Goal: Task Accomplishment & Management: Manage account settings

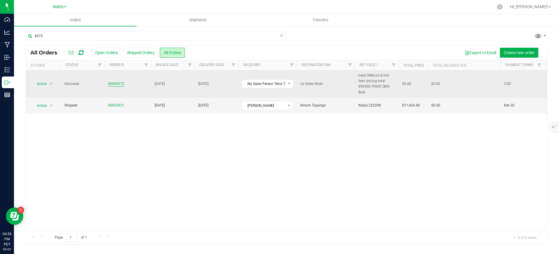
click at [114, 84] on link "00009372" at bounding box center [116, 84] width 16 height 6
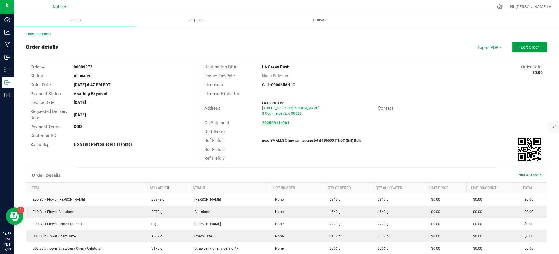
click at [533, 46] on span "Edit Order" at bounding box center [530, 47] width 18 height 5
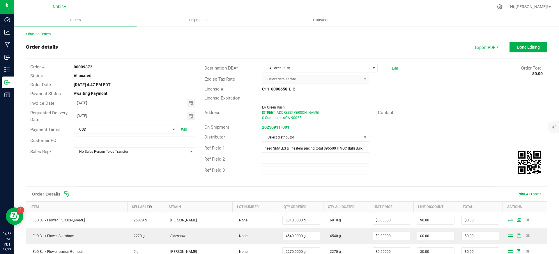
scroll to position [166, 0]
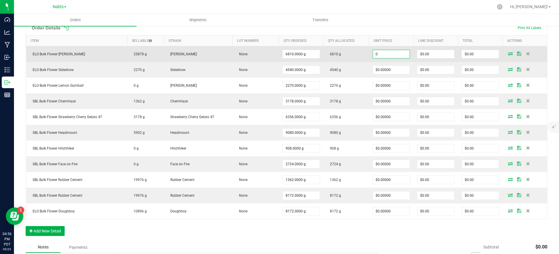
click at [399, 53] on input "0" at bounding box center [391, 54] width 37 height 8
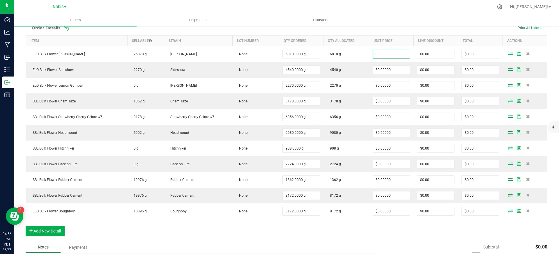
paste input "1.98237885462555"
type input "$1.98238"
type input "$13,500.00"
click at [429, 20] on ul "Orders Shipments Transfers" at bounding box center [293, 20] width 559 height 13
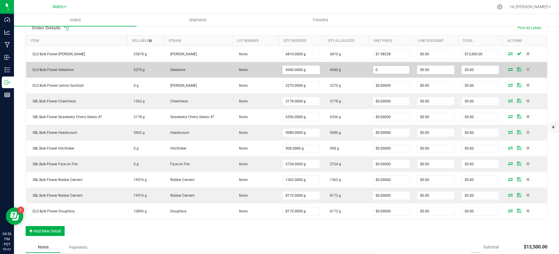
click at [391, 70] on input "0" at bounding box center [391, 70] width 37 height 8
paste input "1.87224669603524"
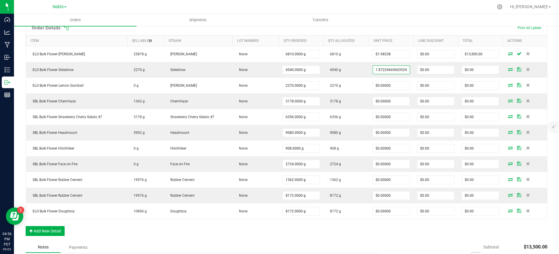
type input "$1.87225"
type input "$8,500.00"
click at [421, 9] on div at bounding box center [298, 6] width 389 height 11
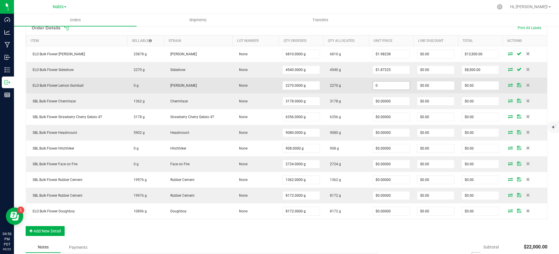
click at [399, 85] on input "0" at bounding box center [391, 86] width 37 height 8
paste input "1.87224669603524"
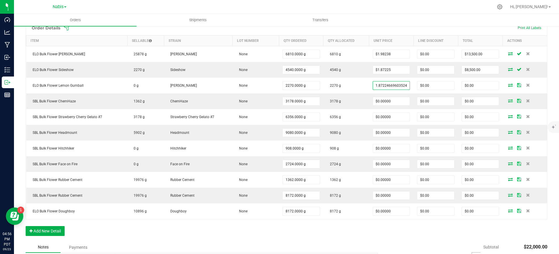
type input "$1.87225"
type input "$4,250.00"
click at [400, 10] on div at bounding box center [298, 6] width 389 height 11
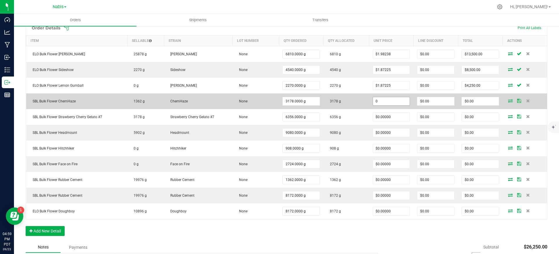
click at [384, 105] on input "0" at bounding box center [391, 101] width 37 height 8
paste input "1.65198237885463"
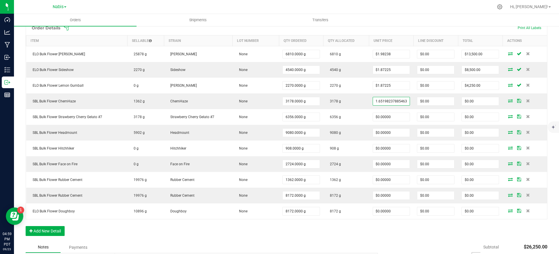
type input "$1.65198"
type input "$5,250.00"
click at [420, 7] on div at bounding box center [298, 6] width 389 height 11
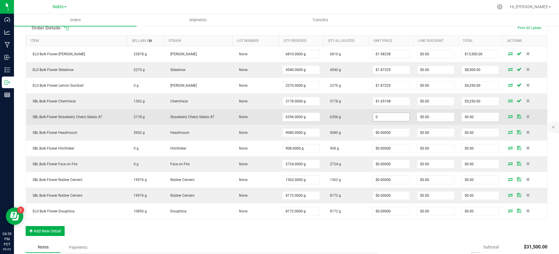
click at [392, 113] on input "0" at bounding box center [391, 117] width 37 height 8
paste input "1.76211453744493"
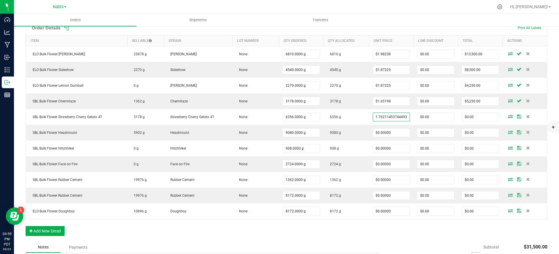
type input "$1.76211"
type input "$11,200.00"
click at [447, 11] on div at bounding box center [298, 6] width 389 height 11
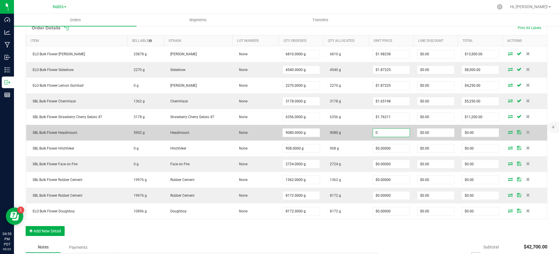
click at [391, 135] on input "0" at bounding box center [391, 133] width 37 height 8
paste input "1.76211453744493"
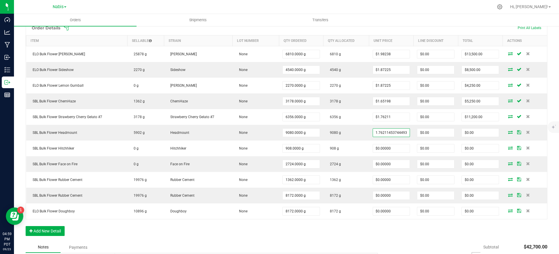
type input "$1.76211"
type input "$16,000.00"
click at [409, 237] on div "Order Details Print All Labels Item Sellable Strain Lot Number Qty Ordered Qty …" at bounding box center [287, 131] width 522 height 222
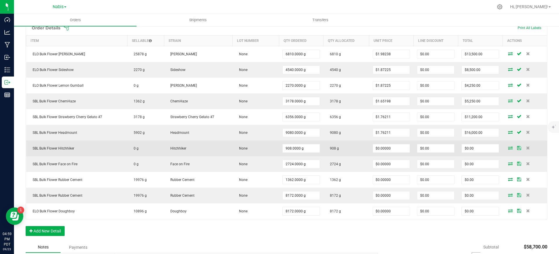
click at [383, 143] on td "$0.00000" at bounding box center [391, 149] width 45 height 16
click at [383, 152] on input "0" at bounding box center [391, 149] width 37 height 8
paste input "1.76211453744493"
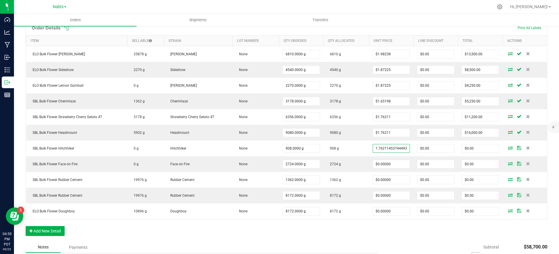
type input "$1.76211"
type input "$1,600.00"
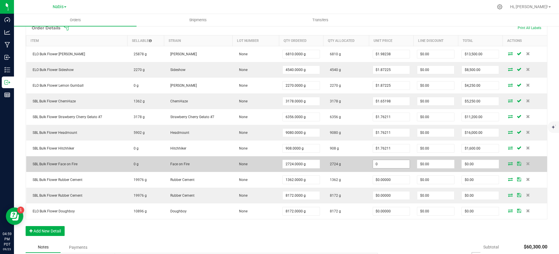
click at [388, 167] on input "0" at bounding box center [391, 164] width 37 height 8
paste input "1.76211453744493"
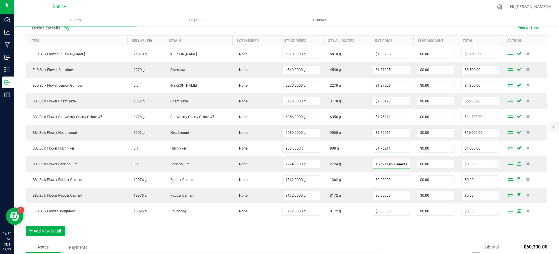
type input "$1.76211"
type input "$4,800.00"
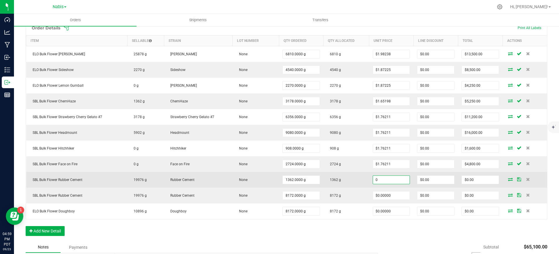
click at [389, 179] on input "0" at bounding box center [391, 180] width 37 height 8
paste input "1.10132158590308"
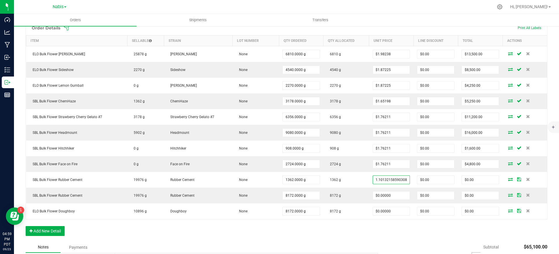
type input "$1.10132"
type input "$1,500.00"
click at [395, 234] on div "Order Details Print All Labels Item Sellable Strain Lot Number Qty Ordered Qty …" at bounding box center [287, 131] width 522 height 222
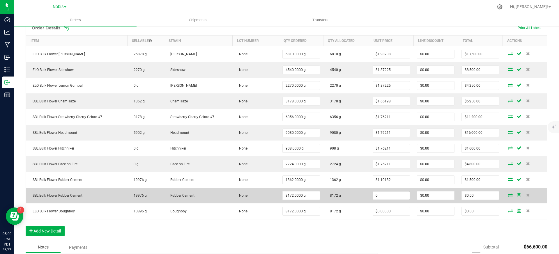
click at [385, 194] on input "0" at bounding box center [391, 196] width 37 height 8
paste input "1.10132158590308"
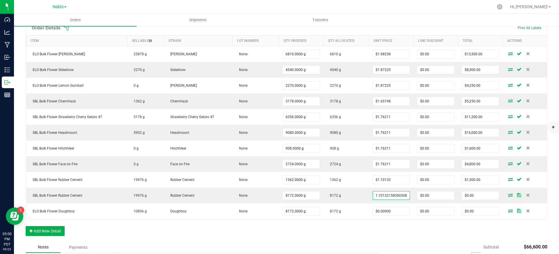
type input "$1.10132"
type input "$9,000.00"
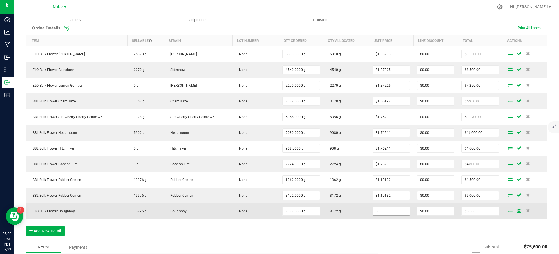
click at [385, 207] on input "0" at bounding box center [391, 211] width 37 height 8
paste input "1.87224669603524"
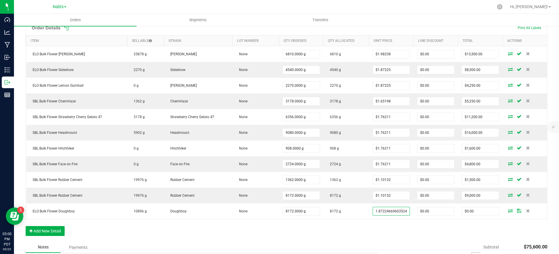
type input "$1.87225"
type input "$15,300.00"
click at [382, 238] on div "Order Details Print All Labels Item Sellable Strain Lot Number Qty Ordered Qty …" at bounding box center [287, 131] width 522 height 222
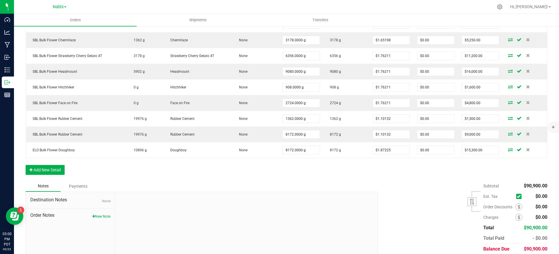
scroll to position [244, 0]
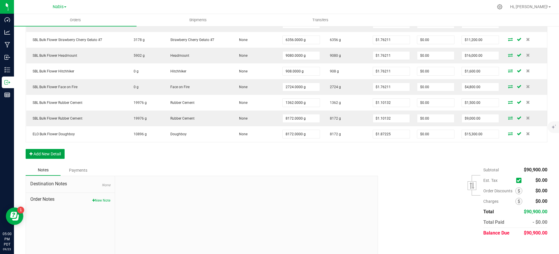
click at [55, 153] on button "Add New Detail" at bounding box center [45, 154] width 39 height 10
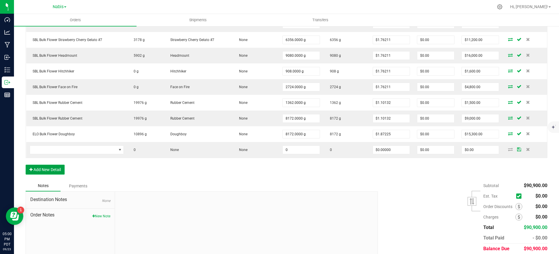
click at [51, 169] on button "Add New Detail" at bounding box center [45, 170] width 39 height 10
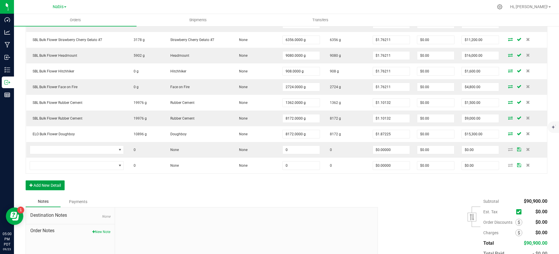
click at [49, 187] on button "Add New Detail" at bounding box center [45, 186] width 39 height 10
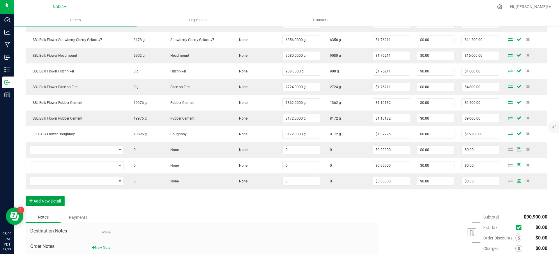
click at [48, 203] on button "Add New Detail" at bounding box center [45, 201] width 39 height 10
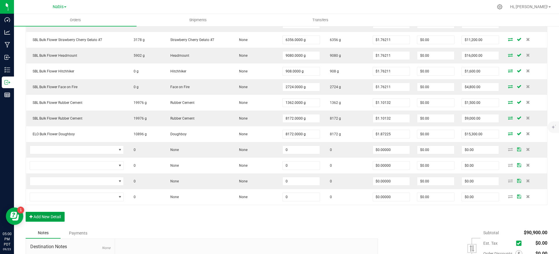
click at [48, 220] on button "Add New Detail" at bounding box center [45, 217] width 39 height 10
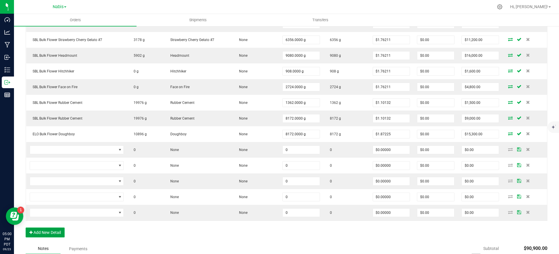
click at [48, 237] on button "Add New Detail" at bounding box center [45, 233] width 39 height 10
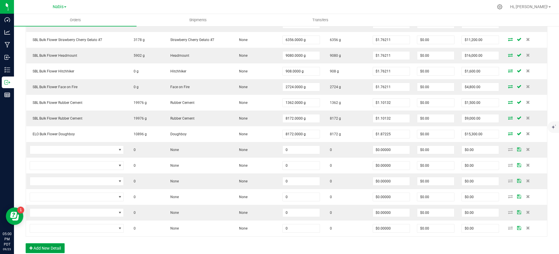
click at [47, 246] on button "Add New Detail" at bounding box center [45, 249] width 39 height 10
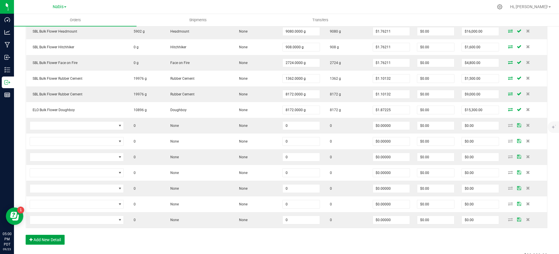
scroll to position [276, 0]
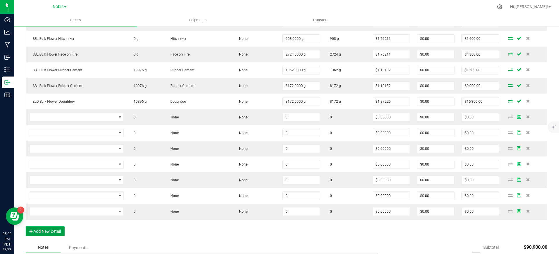
click at [53, 232] on button "Add New Detail" at bounding box center [45, 232] width 39 height 10
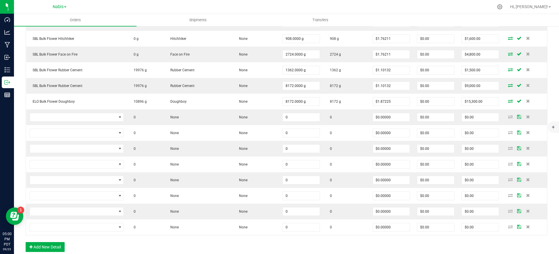
scroll to position [317, 0]
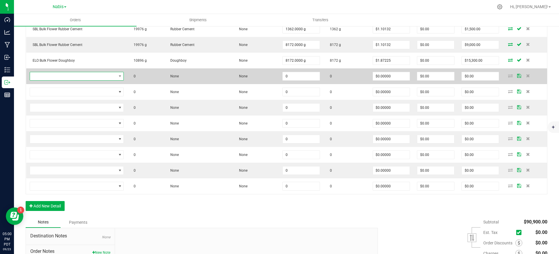
click at [98, 77] on span "NO DATA FOUND" at bounding box center [73, 76] width 87 height 8
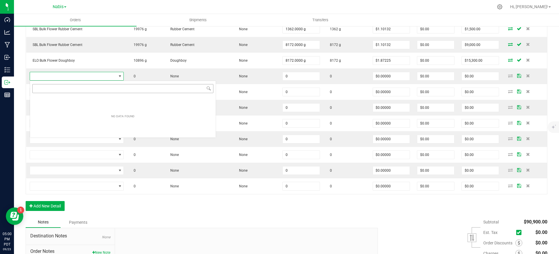
scroll to position [9, 94]
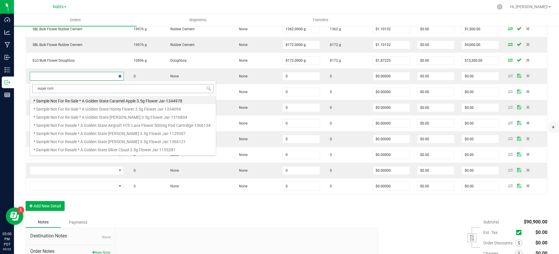
type input "super runtz"
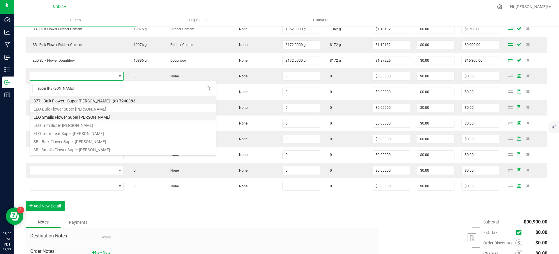
click at [84, 115] on li "ELO Smalls Flower Super Runtz" at bounding box center [123, 116] width 186 height 8
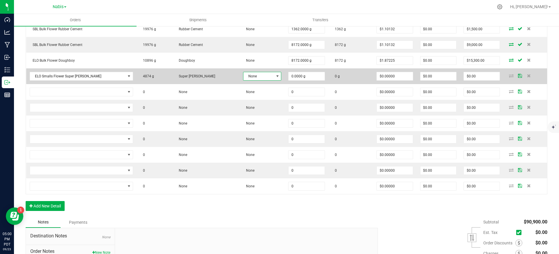
click at [254, 75] on span "None" at bounding box center [259, 76] width 31 height 8
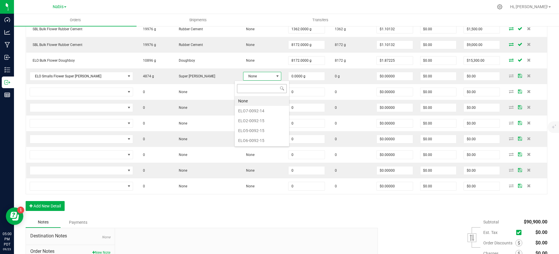
scroll to position [9, 39]
click at [268, 130] on li "ELO5-0092-15" at bounding box center [262, 131] width 54 height 10
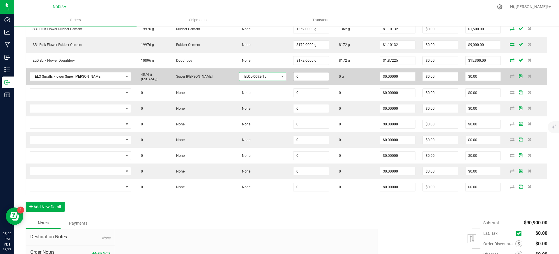
click at [311, 75] on input "0" at bounding box center [311, 77] width 35 height 8
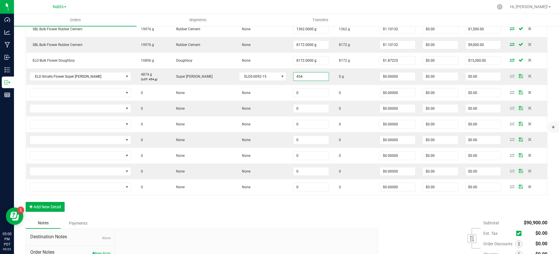
type input "454.0000 g"
click at [309, 228] on div "Notes Payments" at bounding box center [200, 223] width 348 height 11
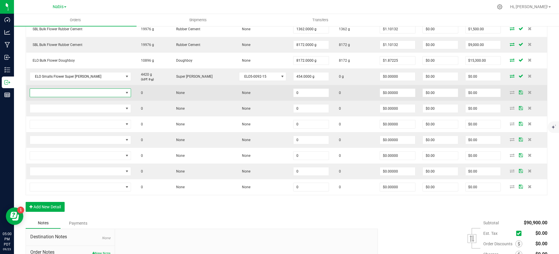
click at [100, 91] on span "NO DATA FOUND" at bounding box center [77, 93] width 94 height 8
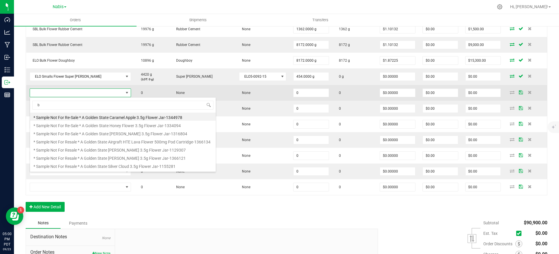
scroll to position [9, 91]
type input "blockberry"
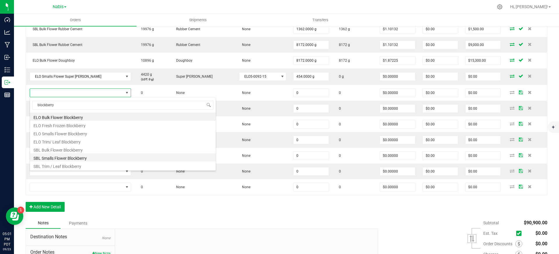
click at [82, 160] on li "SBL Smalls Flower Blockberry" at bounding box center [123, 158] width 186 height 8
type input "0.0000 g"
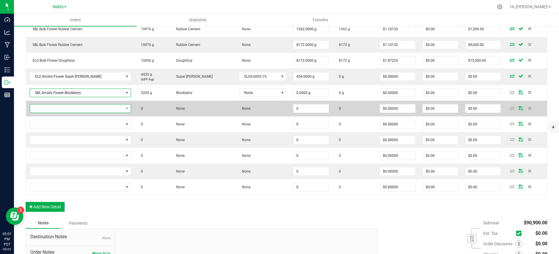
click at [68, 104] on span "NO DATA FOUND" at bounding box center [80, 108] width 101 height 9
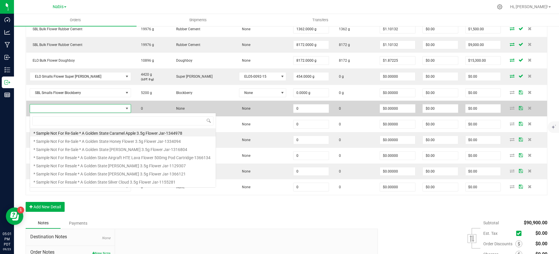
click at [68, 104] on span at bounding box center [80, 108] width 101 height 9
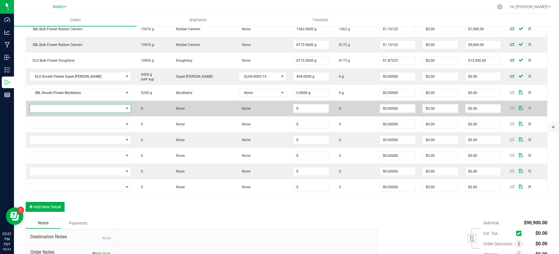
click at [68, 109] on span "NO DATA FOUND" at bounding box center [77, 109] width 94 height 8
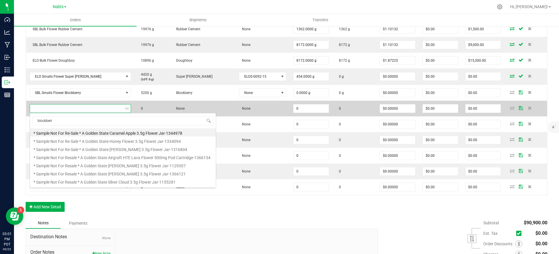
type input "blockberry"
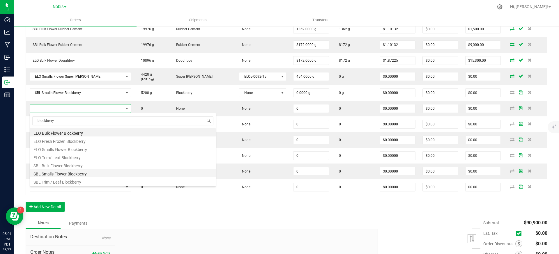
click at [62, 174] on li "SBL Smalls Flower Blockberry" at bounding box center [123, 173] width 186 height 8
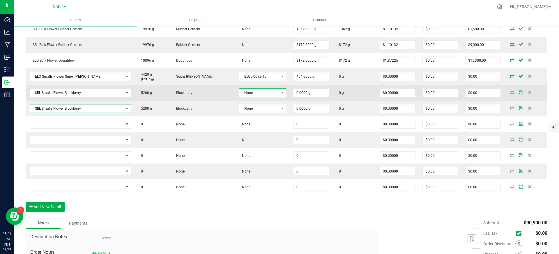
click at [258, 92] on span "None" at bounding box center [259, 93] width 39 height 8
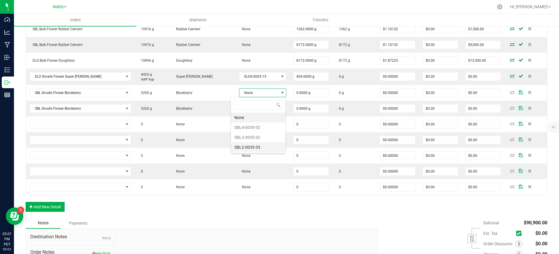
click at [263, 145] on li "SBL2-0035-33" at bounding box center [258, 147] width 54 height 10
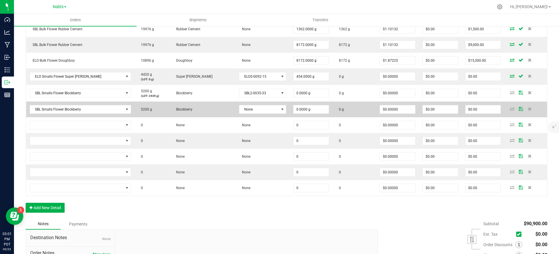
click at [266, 105] on td "None" at bounding box center [263, 110] width 54 height 16
click at [261, 113] on span "None" at bounding box center [259, 109] width 39 height 8
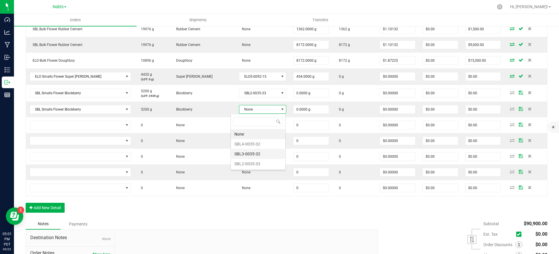
click at [256, 154] on li "SBL3-0035-32" at bounding box center [258, 154] width 54 height 10
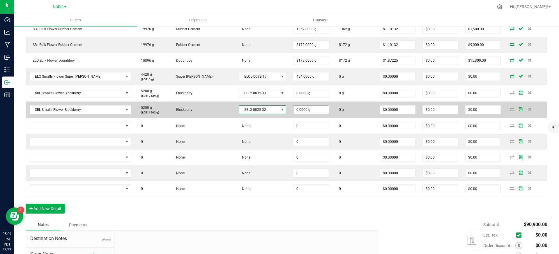
type input "0"
click at [297, 109] on input "0" at bounding box center [311, 110] width 35 height 8
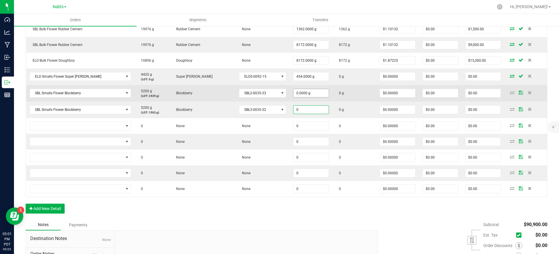
type input "0"
type input "0.0000 g"
click at [307, 93] on input "0" at bounding box center [311, 93] width 35 height 8
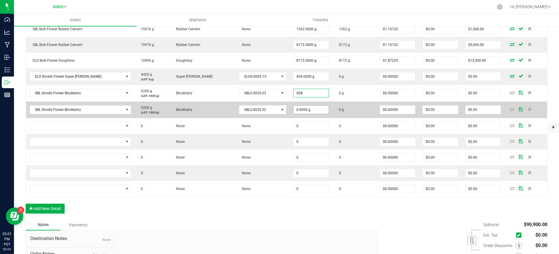
type input "908.0000 g"
click at [307, 109] on input "0" at bounding box center [311, 110] width 35 height 8
type input "5"
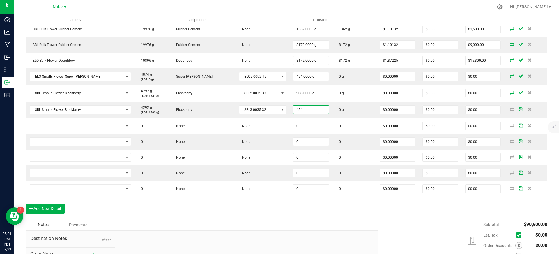
type input "454.0000 g"
click at [316, 221] on div "Notes Payments" at bounding box center [200, 225] width 348 height 11
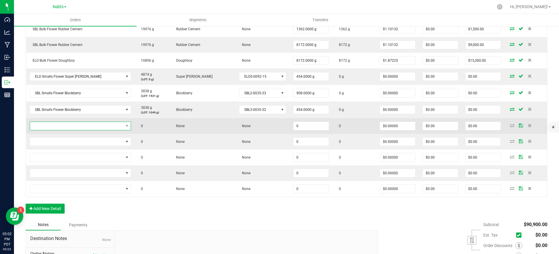
click at [97, 127] on span "NO DATA FOUND" at bounding box center [77, 126] width 94 height 8
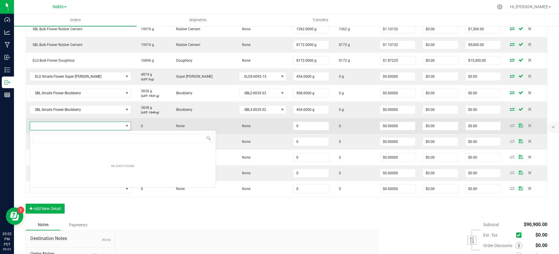
scroll to position [9, 91]
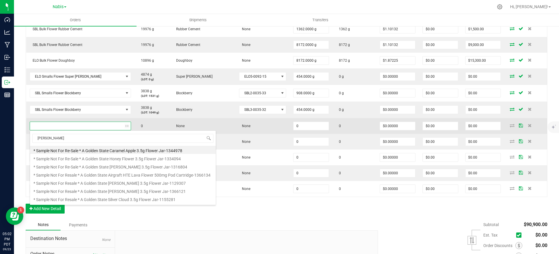
type input "mac daddy"
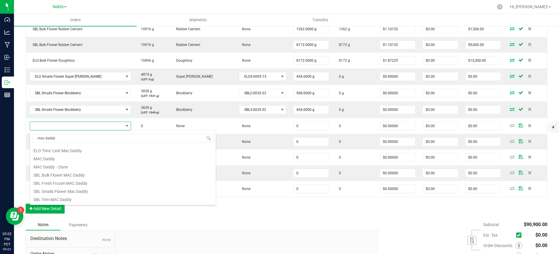
scroll to position [64, 0]
click at [81, 183] on li "SBL Smalls Flower Mac Daddy" at bounding box center [123, 184] width 186 height 8
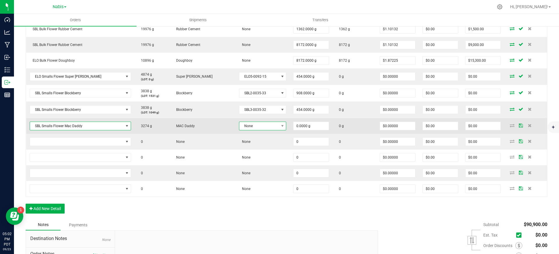
click at [256, 127] on span "None" at bounding box center [259, 126] width 39 height 8
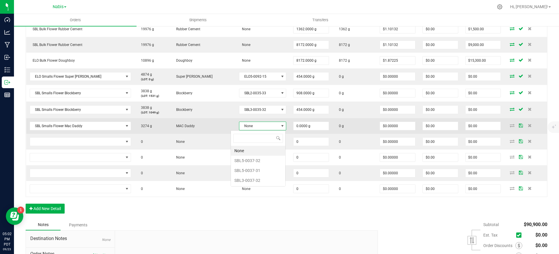
scroll to position [9, 48]
click at [265, 128] on span "None" at bounding box center [259, 126] width 39 height 8
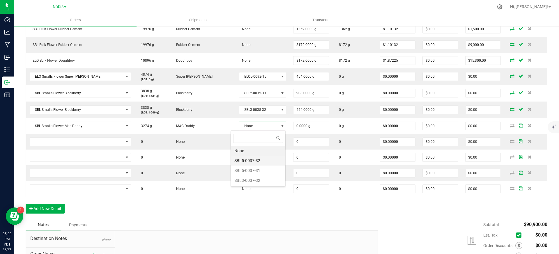
click at [258, 161] on li "SBL5-0037-32" at bounding box center [258, 161] width 54 height 10
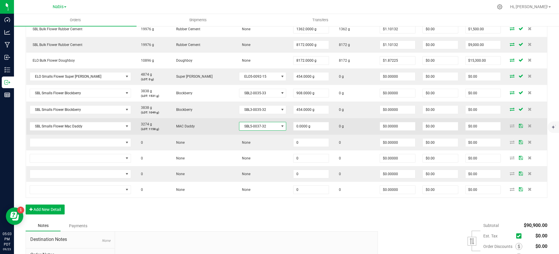
click at [252, 127] on span "SBL5-0037-32" at bounding box center [259, 126] width 39 height 8
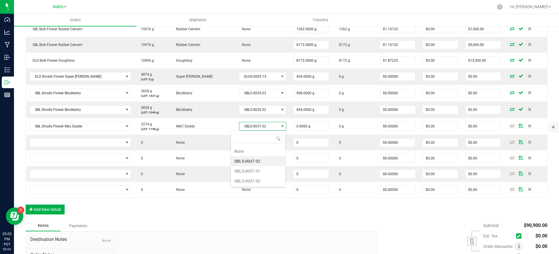
click at [258, 157] on li "SBL5-0037-32" at bounding box center [258, 161] width 54 height 10
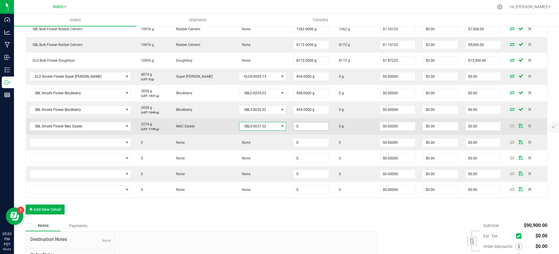
click at [301, 126] on input "0" at bounding box center [311, 126] width 35 height 8
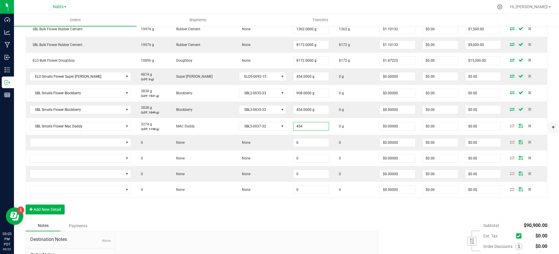
type input "454.0000 g"
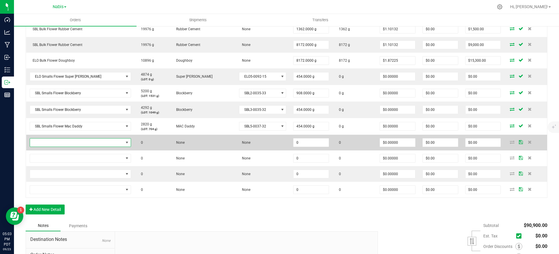
click at [100, 145] on span "NO DATA FOUND" at bounding box center [77, 143] width 94 height 8
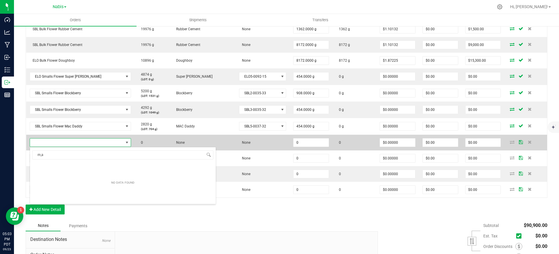
scroll to position [9, 91]
type input "mac daddy"
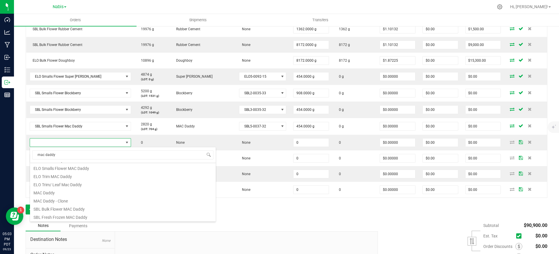
scroll to position [64, 0]
click at [95, 200] on li "SBL Smalls Flower Mac Daddy" at bounding box center [123, 200] width 186 height 8
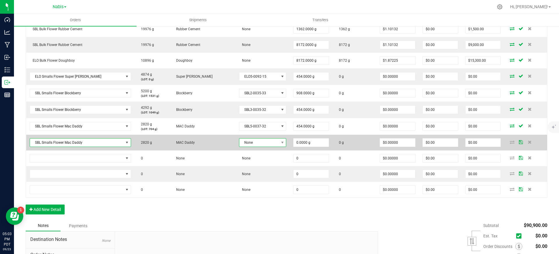
click at [260, 143] on span "None" at bounding box center [259, 143] width 39 height 8
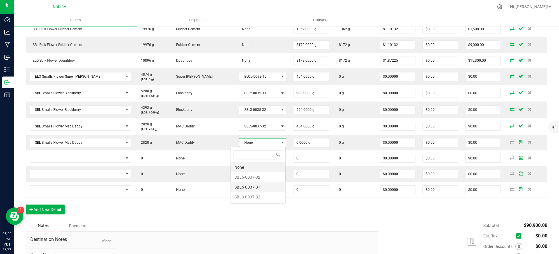
click at [259, 186] on li "SBL5-0037-31" at bounding box center [258, 187] width 54 height 10
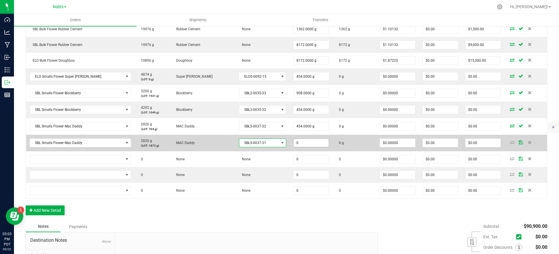
click at [306, 144] on input "0" at bounding box center [311, 143] width 35 height 8
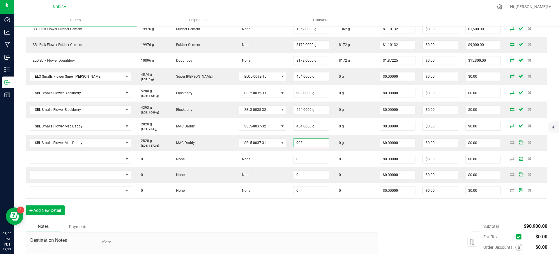
type input "908.0000 g"
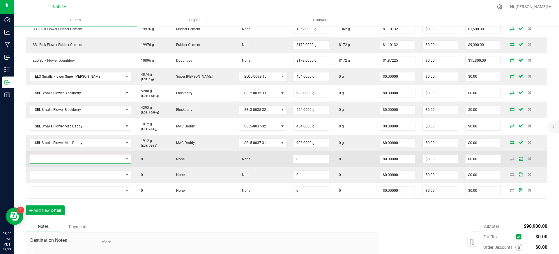
click at [97, 160] on span "NO DATA FOUND" at bounding box center [77, 159] width 94 height 8
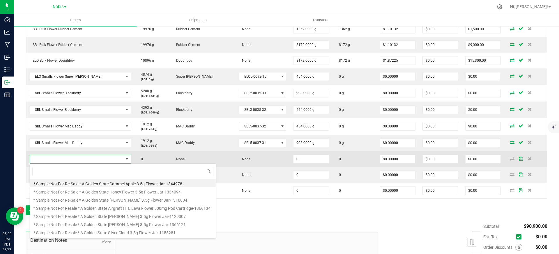
scroll to position [9, 91]
type input "hitchhiker"
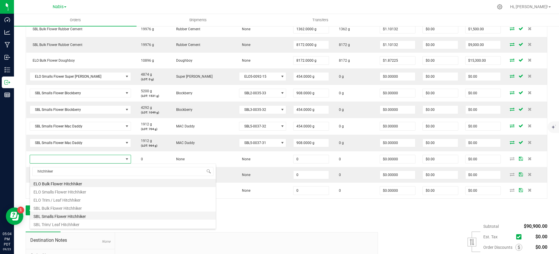
click at [77, 214] on li "SBL Smalls Flower Hitchhiker" at bounding box center [123, 216] width 186 height 8
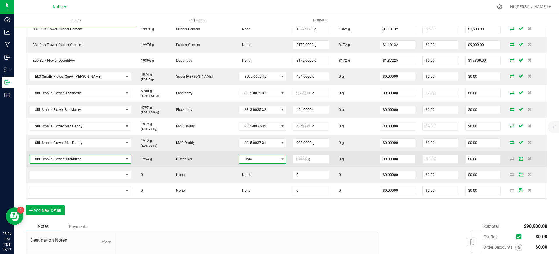
click at [256, 158] on span "None" at bounding box center [259, 159] width 39 height 8
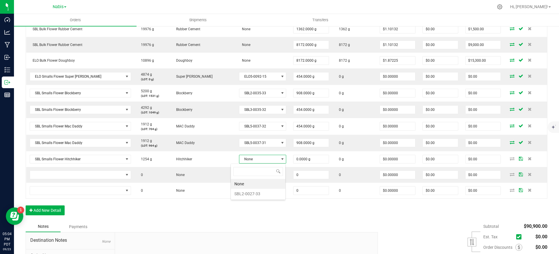
click at [257, 199] on div "None SBL2-0027-33" at bounding box center [258, 182] width 55 height 37
click at [257, 195] on li "SBL2-0027-33" at bounding box center [258, 194] width 54 height 10
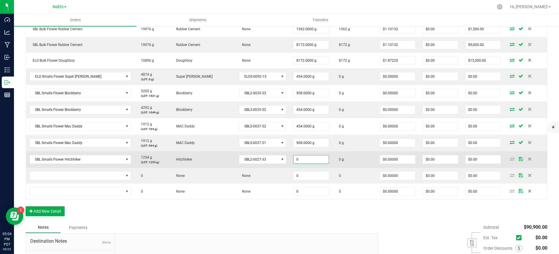
click at [299, 160] on input "0" at bounding box center [311, 160] width 35 height 8
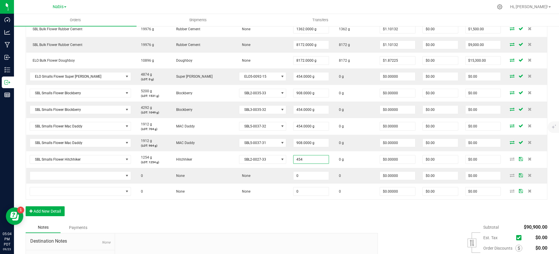
type input "454.0000 g"
click at [311, 229] on div "Notes Payments" at bounding box center [200, 227] width 348 height 11
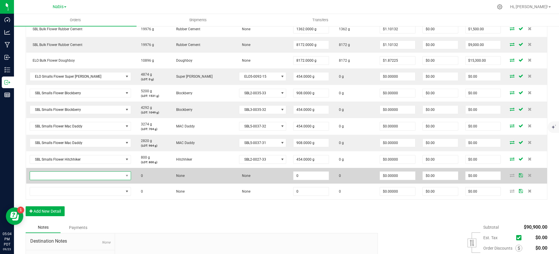
click at [112, 177] on span "NO DATA FOUND" at bounding box center [77, 176] width 94 height 8
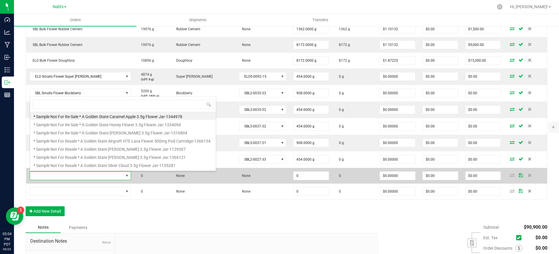
scroll to position [9, 91]
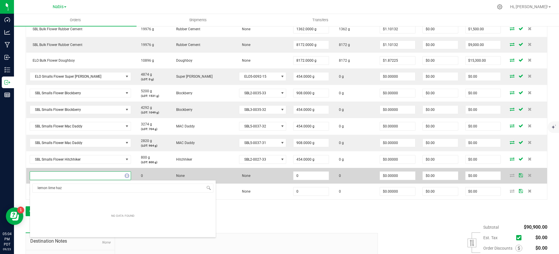
type input "lemon lime haze"
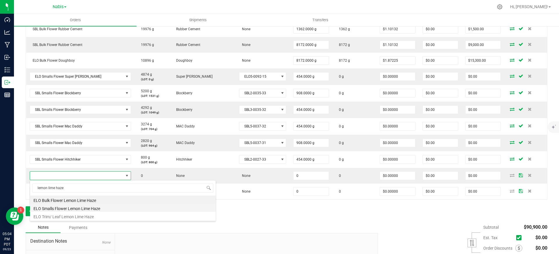
click at [87, 208] on li "ELO Smalls Flower Lemon Lime Haze" at bounding box center [123, 208] width 186 height 8
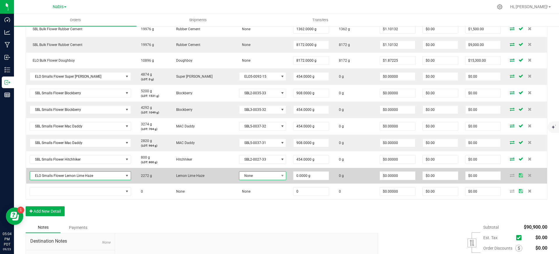
click at [260, 177] on span "None" at bounding box center [259, 176] width 39 height 8
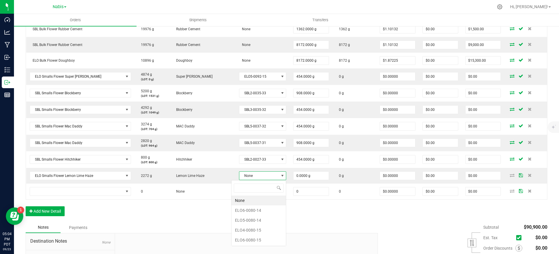
scroll to position [9, 47]
click at [263, 209] on li "ELO6-0080-14" at bounding box center [259, 211] width 54 height 10
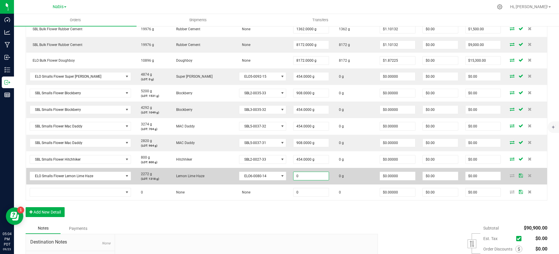
click at [314, 178] on input "0" at bounding box center [311, 176] width 35 height 8
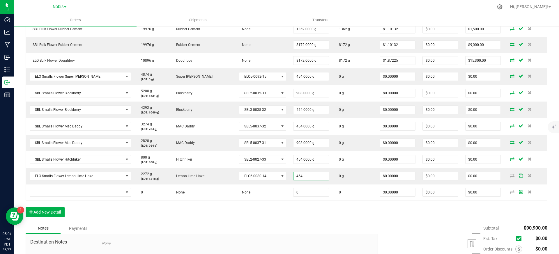
type input "454.0000 g"
click at [316, 224] on div "Notes Payments" at bounding box center [200, 228] width 348 height 11
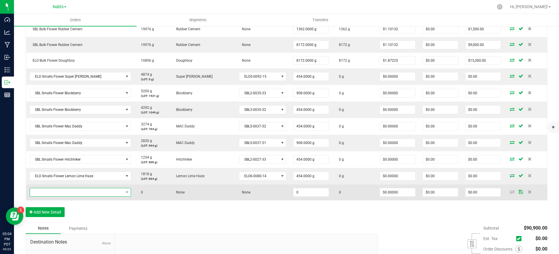
click at [85, 196] on span "NO DATA FOUND" at bounding box center [77, 193] width 94 height 8
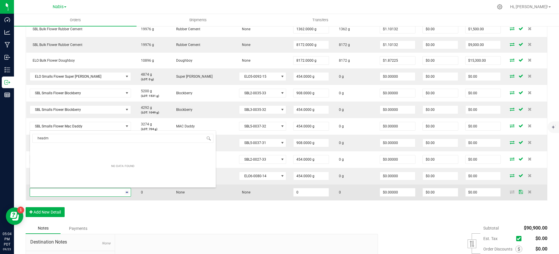
scroll to position [9, 91]
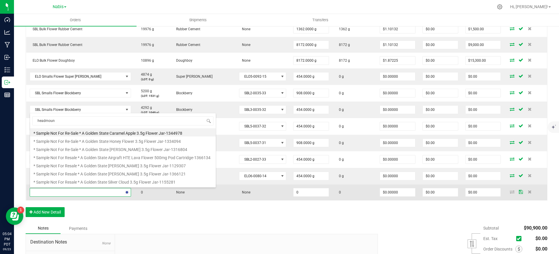
type input "headmount"
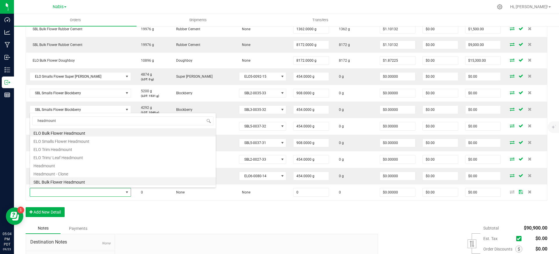
scroll to position [23, 0]
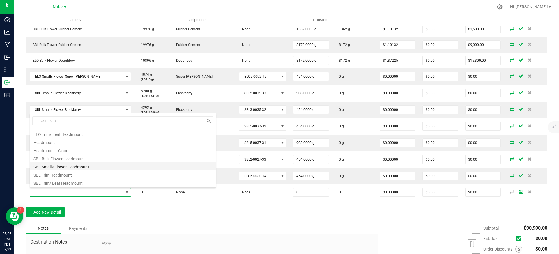
click at [70, 168] on li "SBL Smalls Flower Headmount" at bounding box center [123, 166] width 186 height 8
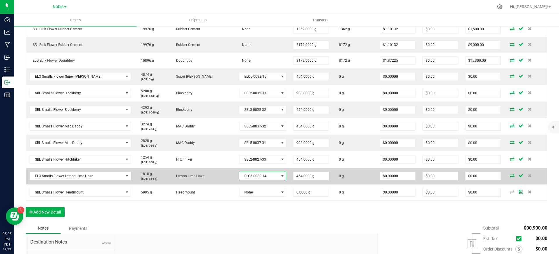
click at [280, 175] on span at bounding box center [282, 176] width 5 height 5
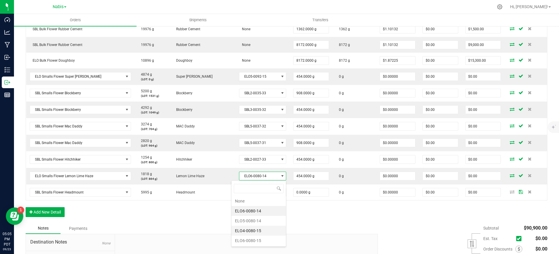
scroll to position [9, 47]
click at [211, 215] on div "Order Details Print All Labels Item Sellable Strain Lot Number Qty Ordered Qty …" at bounding box center [287, 46] width 522 height 354
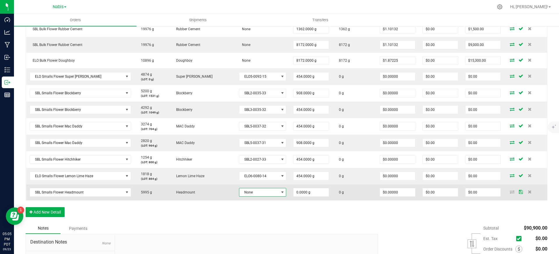
click at [280, 194] on span at bounding box center [282, 192] width 5 height 5
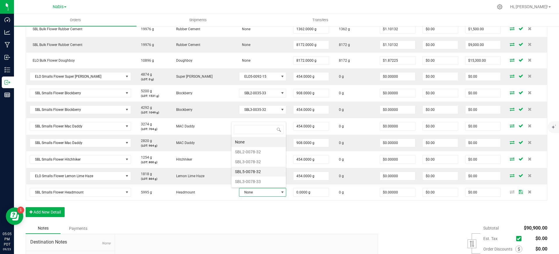
click at [269, 171] on li "SBL5-0078-32" at bounding box center [259, 172] width 54 height 10
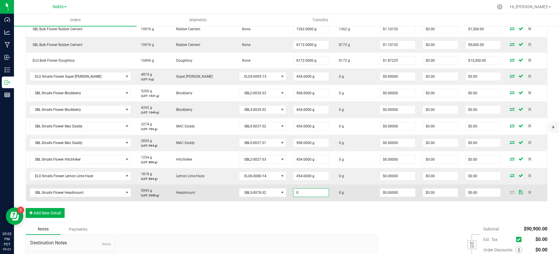
click at [300, 191] on input "0" at bounding box center [311, 193] width 35 height 8
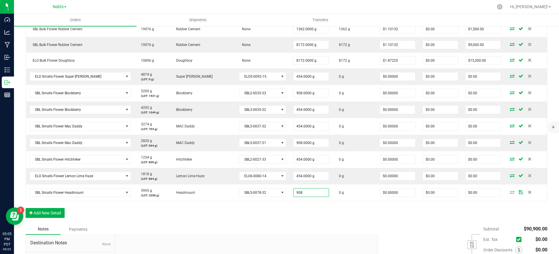
type input "908.0000 g"
click at [304, 215] on div "Order Details Print All Labels Item Sellable Strain Lot Number Qty Ordered Qty …" at bounding box center [287, 46] width 522 height 355
click at [49, 213] on button "Add New Detail" at bounding box center [45, 213] width 39 height 10
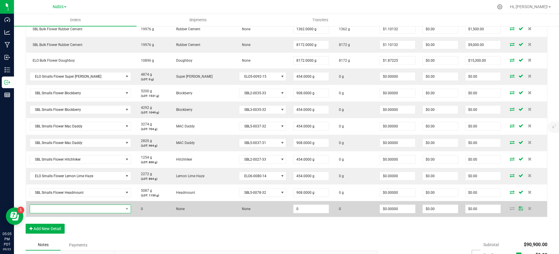
click at [82, 212] on span "NO DATA FOUND" at bounding box center [77, 209] width 94 height 8
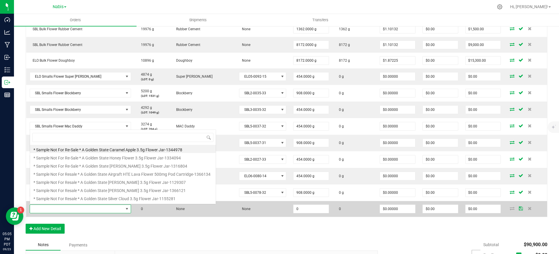
scroll to position [9, 91]
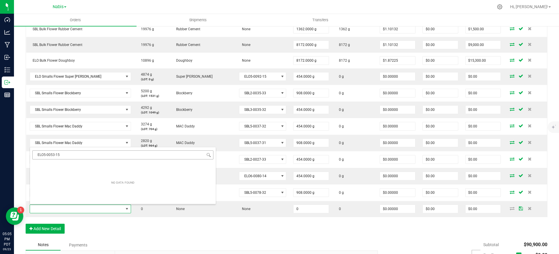
click at [173, 151] on input "ELO5-0053-15" at bounding box center [122, 155] width 181 height 9
type input "candy cream"
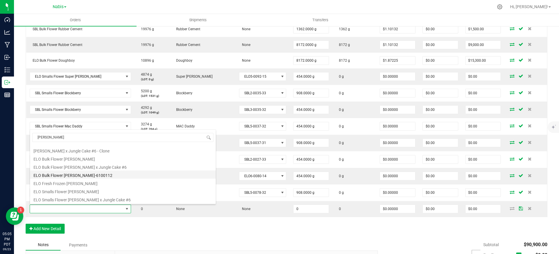
scroll to position [21, 0]
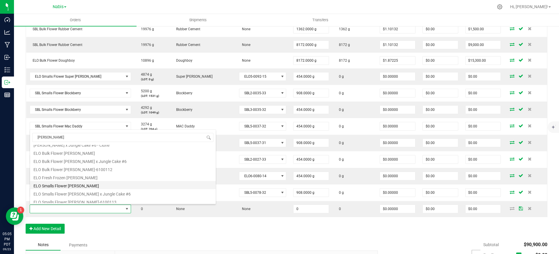
click at [91, 186] on li "ELO Smalls Flower Candy Cream" at bounding box center [123, 185] width 186 height 8
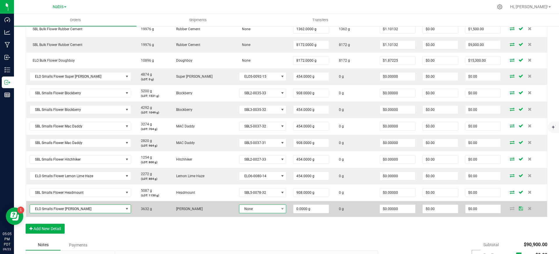
click at [257, 209] on span "None" at bounding box center [259, 209] width 39 height 8
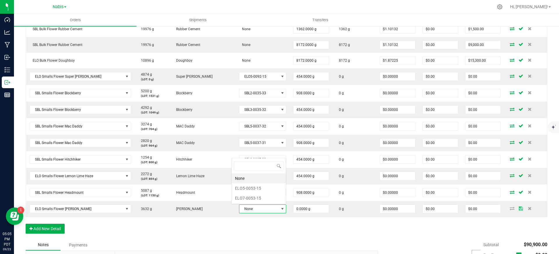
scroll to position [9, 47]
click at [257, 187] on li "ELO5-0053-15" at bounding box center [259, 189] width 54 height 10
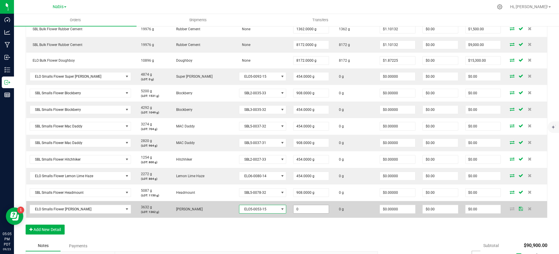
click at [294, 208] on input "0" at bounding box center [311, 209] width 35 height 8
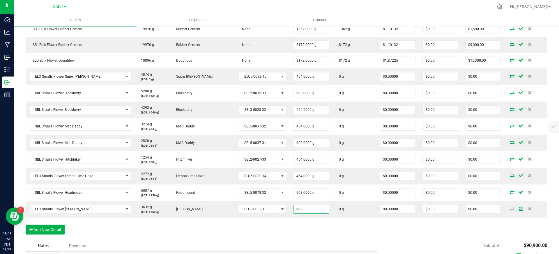
type input "908.0000 g"
click at [282, 225] on div "Order Details Print All Labels Item Sellable Strain Lot Number Qty Ordered Qty …" at bounding box center [287, 54] width 522 height 371
click at [50, 232] on button "Add New Detail" at bounding box center [45, 230] width 39 height 10
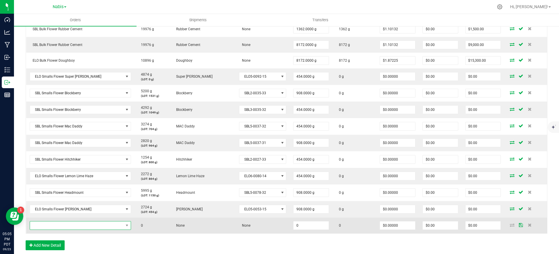
click at [66, 227] on span "NO DATA FOUND" at bounding box center [77, 226] width 94 height 8
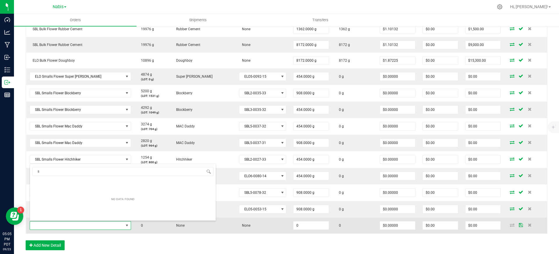
scroll to position [9, 91]
type input "sideshow"
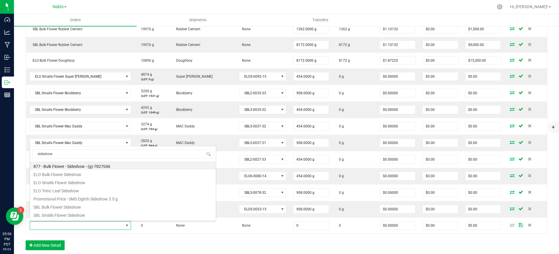
click at [78, 215] on li "SBL Smalls Flower Sideshow" at bounding box center [123, 215] width 186 height 8
type input "0.0000 g"
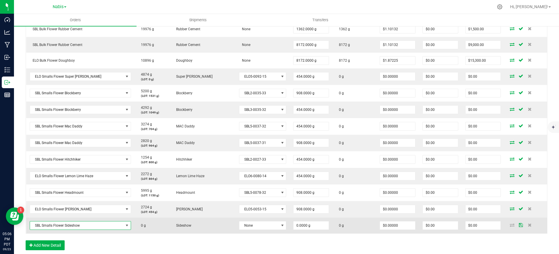
click at [70, 224] on span "SBL Smalls Flower Sideshow" at bounding box center [77, 226] width 94 height 8
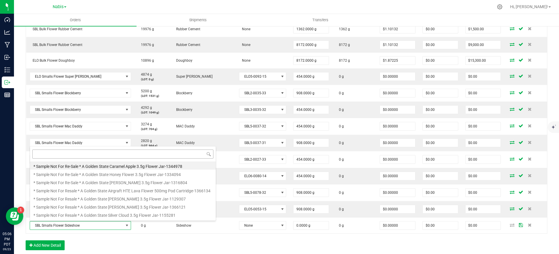
click at [111, 157] on input at bounding box center [122, 154] width 181 height 9
type input "lemon gumball"
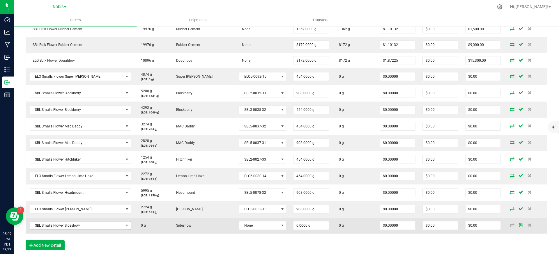
click at [87, 228] on span "SBL Smalls Flower Sideshow" at bounding box center [77, 226] width 94 height 8
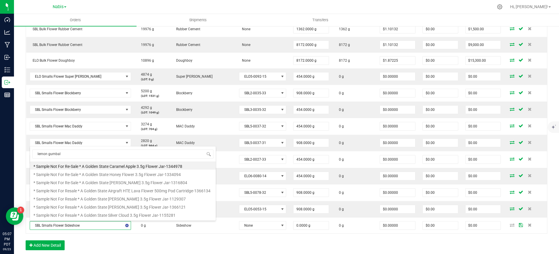
type input "lemon gumball"
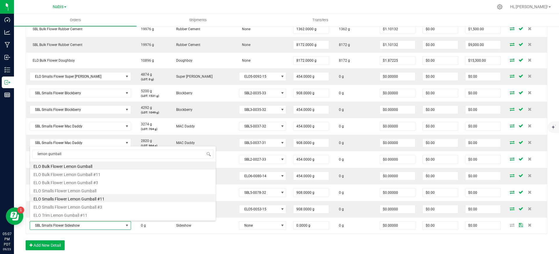
click at [107, 198] on li "ELO Smalls Flower Lemon Gumball #11" at bounding box center [123, 198] width 186 height 8
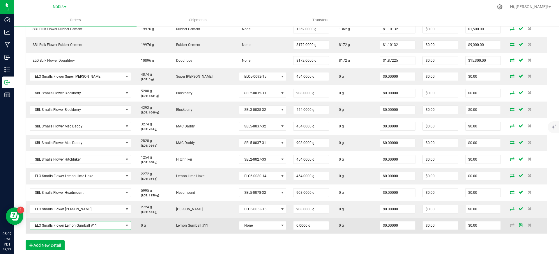
click at [125, 225] on span at bounding box center [127, 225] width 5 height 5
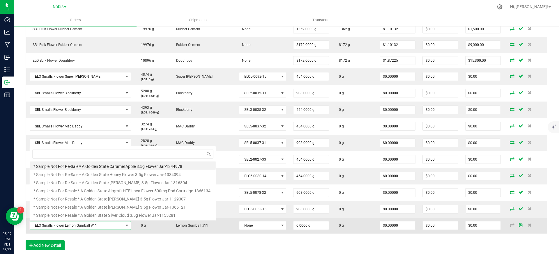
scroll to position [9, 95]
type input "lemon gumball"
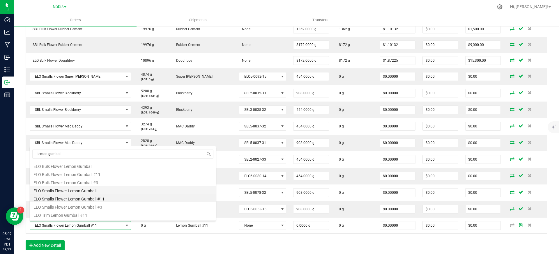
click at [85, 190] on li "ELO Smalls Flower Lemon Gumball" at bounding box center [123, 190] width 186 height 8
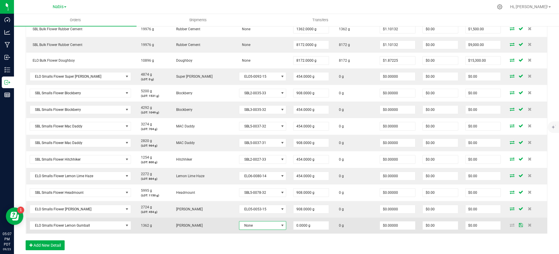
click at [269, 227] on span "None" at bounding box center [259, 226] width 39 height 8
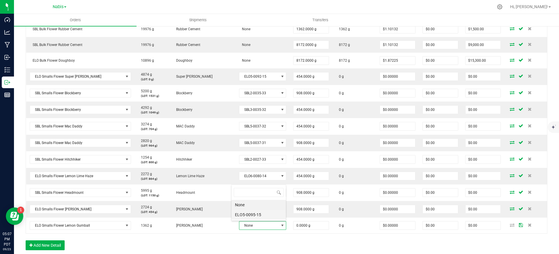
click at [260, 213] on li "ELO5-0095-15" at bounding box center [259, 215] width 54 height 10
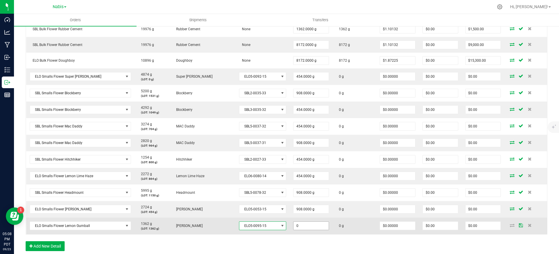
click at [312, 229] on input "0" at bounding box center [311, 226] width 35 height 8
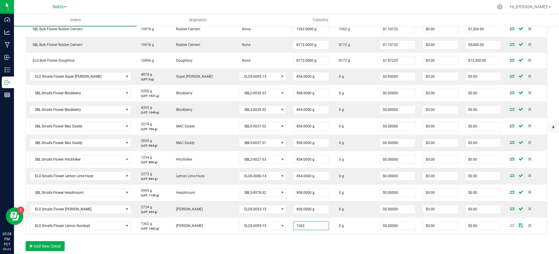
type input "1362.0000 g"
click at [321, 250] on div "Order Details Print All Labels Item Sellable Strain Lot Number Qty Ordered Qty …" at bounding box center [287, 63] width 522 height 388
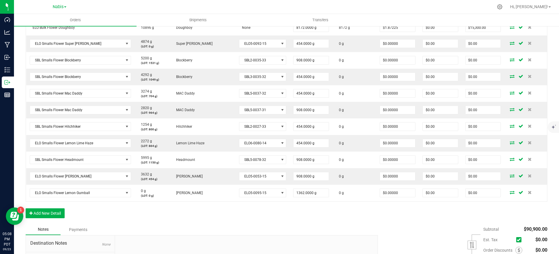
scroll to position [322, 0]
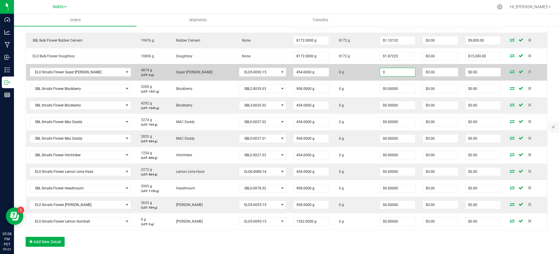
click at [386, 73] on input "0" at bounding box center [397, 72] width 35 height 8
paste input ".77092511"
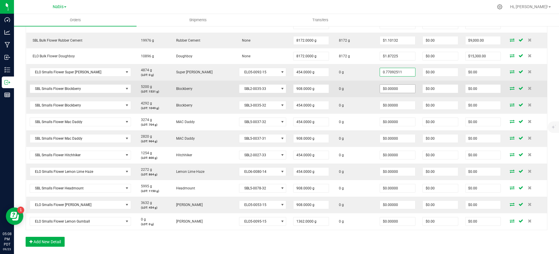
type input "$0.77093"
type input "$350.00"
click at [392, 87] on input "0" at bounding box center [397, 89] width 35 height 8
paste input ".77092511"
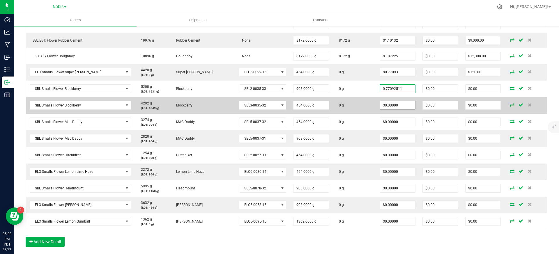
type input "$0.77093"
type input "$700.00"
click at [391, 108] on input "0" at bounding box center [397, 105] width 35 height 8
paste input ".77092511"
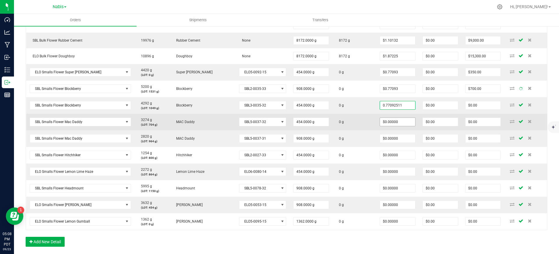
type input "$0.77093"
type input "$350.00"
click at [388, 126] on span "$0.00000" at bounding box center [398, 122] width 36 height 9
click at [388, 123] on input "0" at bounding box center [397, 122] width 35 height 8
paste input ".77092511"
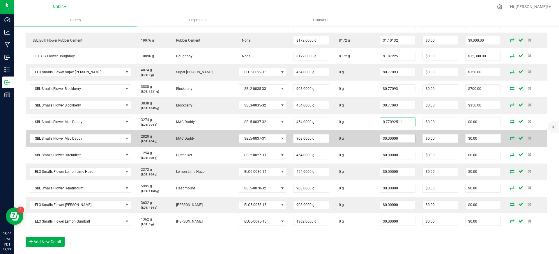
type input "$0.77093"
type input "$350.00"
click at [386, 139] on input "0" at bounding box center [397, 139] width 35 height 8
paste input ".77092511"
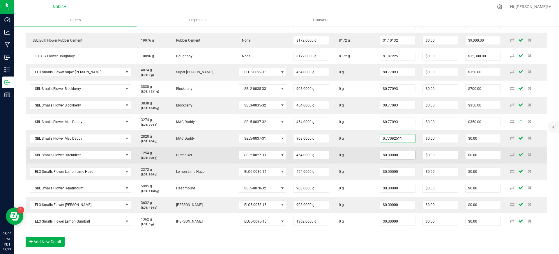
type input "$0.77093"
type input "$700.00"
click at [385, 154] on input "0" at bounding box center [397, 155] width 35 height 8
paste input ".77092511"
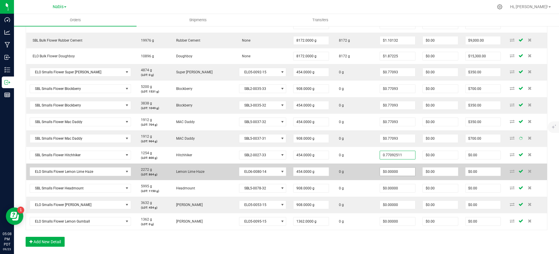
type input "$0.77093"
type input "$350.00"
click at [384, 175] on input "0" at bounding box center [397, 172] width 35 height 8
paste input ".77092511"
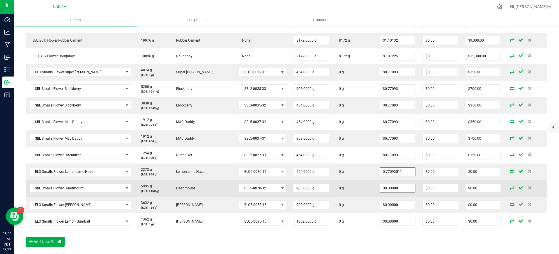
type input "$0.77093"
type input "$350.00"
click at [384, 187] on input "0" at bounding box center [397, 188] width 35 height 8
paste input ".77092511"
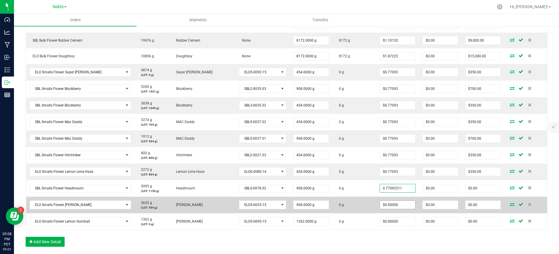
type input "$0.77093"
type input "$700.00"
click at [385, 203] on input "0" at bounding box center [397, 205] width 35 height 8
paste input ".77092511"
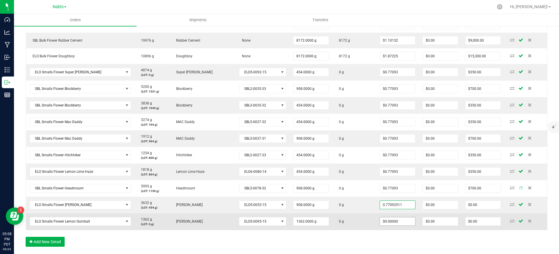
type input "$0.77093"
type input "$700.00"
click at [385, 221] on input "0" at bounding box center [397, 222] width 35 height 8
paste input ".77092511"
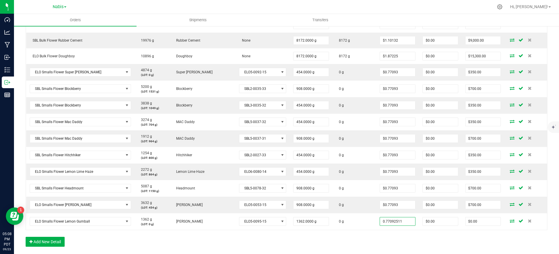
type input "$0.77093"
type input "$1,050.00"
click at [381, 236] on div "Order Details Print All Labels Item Sellable Strain Lot Number Qty Ordered Qty …" at bounding box center [287, 59] width 522 height 388
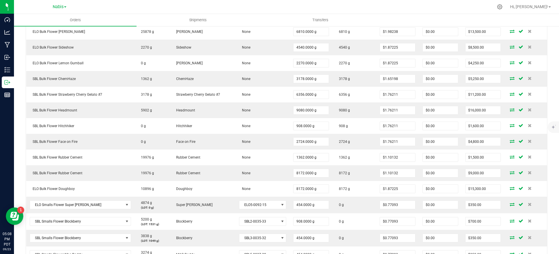
scroll to position [0, 0]
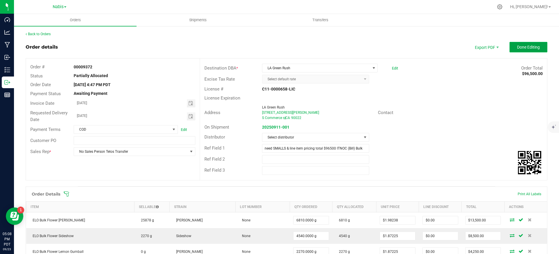
click at [517, 47] on span "Done Editing" at bounding box center [528, 47] width 23 height 5
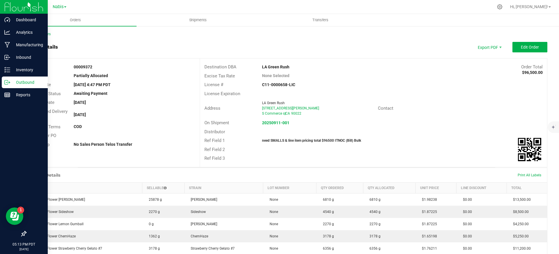
click at [29, 78] on div "Outbound" at bounding box center [25, 83] width 46 height 12
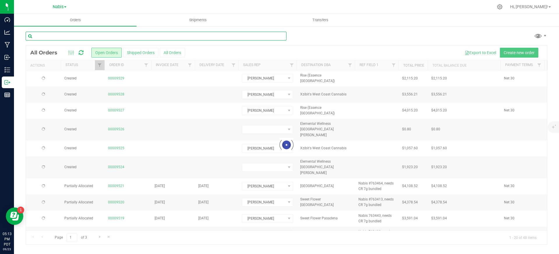
click at [103, 34] on input "text" at bounding box center [156, 36] width 261 height 9
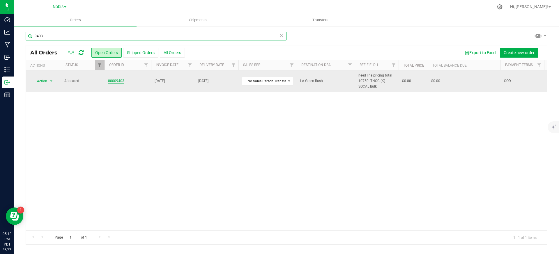
type input "9403"
click at [117, 82] on link "00009403" at bounding box center [116, 81] width 16 height 6
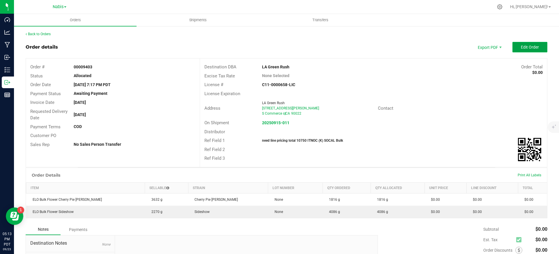
click at [516, 46] on button "Edit Order" at bounding box center [530, 47] width 35 height 10
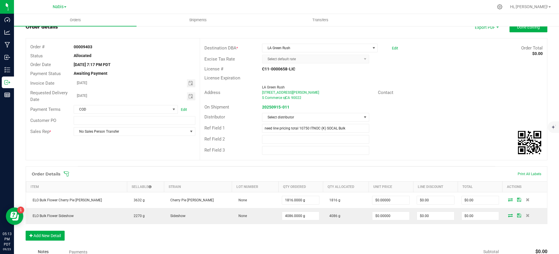
scroll to position [20, 0]
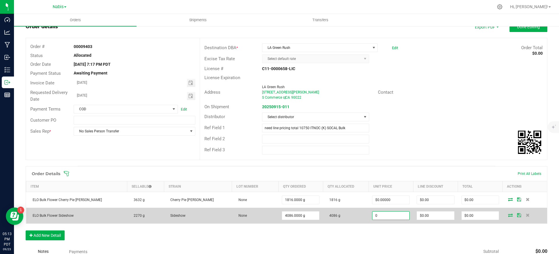
click at [389, 216] on input "0" at bounding box center [391, 216] width 37 height 8
paste input "1.762114537"
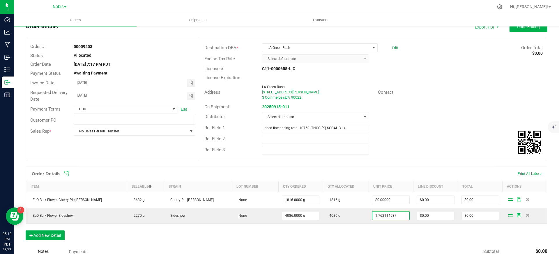
type input "$1.76211"
type input "$7,200.00"
click at [387, 238] on div "Order Details Print All Labels Item Sellable Strain Lot Number Qty Ordered Qty …" at bounding box center [287, 206] width 522 height 80
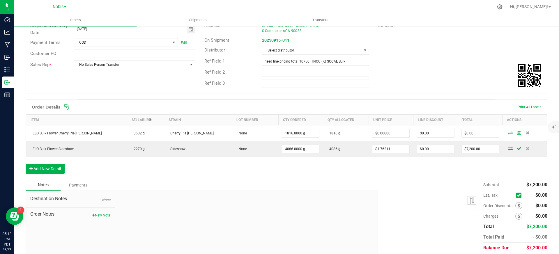
scroll to position [89, 0]
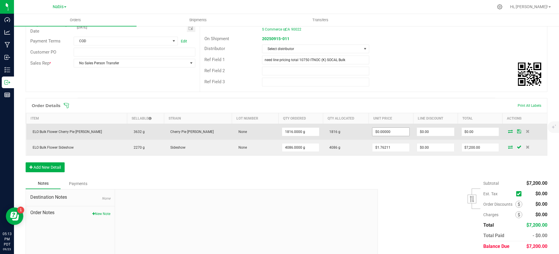
click at [377, 132] on input "$0.00000" at bounding box center [391, 132] width 37 height 8
click at [377, 132] on input "0" at bounding box center [391, 132] width 37 height 8
paste input "1.982378855"
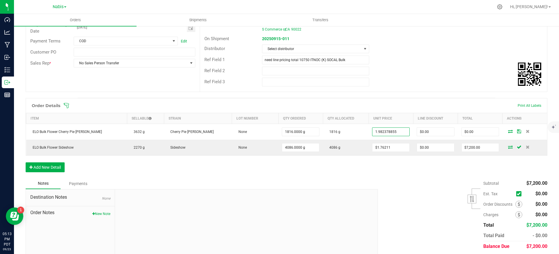
type input "$1.98238"
type input "$3,600.00"
click at [402, 79] on div "Ref Field 3" at bounding box center [373, 82] width 347 height 11
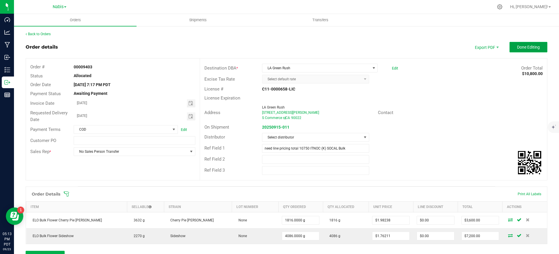
click at [519, 45] on span "Done Editing" at bounding box center [528, 47] width 23 height 5
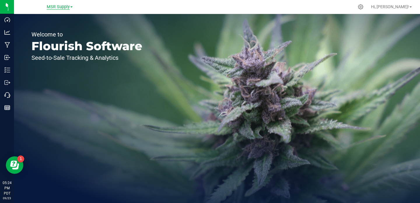
click at [47, 6] on span "MSR Supply" at bounding box center [58, 6] width 23 height 5
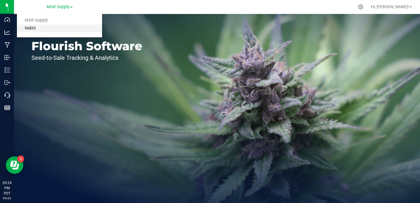
click at [36, 27] on link "Nabis" at bounding box center [59, 28] width 85 height 8
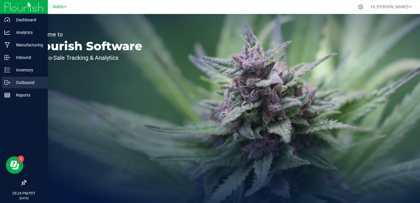
click at [12, 79] on p "Outbound" at bounding box center [27, 82] width 35 height 7
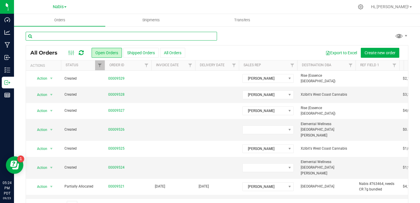
click at [129, 37] on input "text" at bounding box center [121, 36] width 191 height 9
paste input "9390"
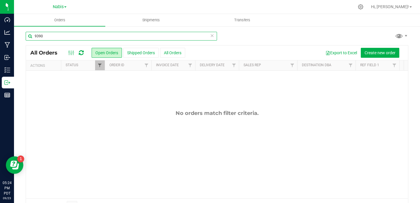
type input "9390"
click at [101, 67] on span "Filter" at bounding box center [99, 65] width 5 height 5
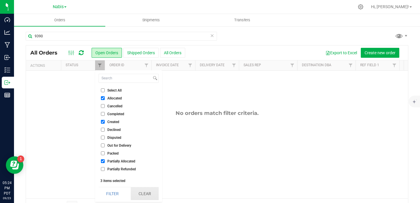
click at [148, 194] on button "Clear" at bounding box center [145, 193] width 28 height 13
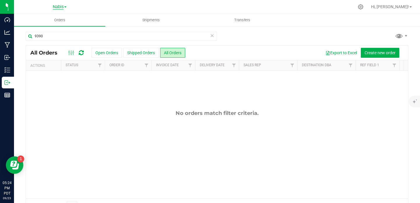
click at [60, 8] on span "Nabis" at bounding box center [58, 6] width 11 height 5
click at [63, 19] on link "MSR Supply" at bounding box center [59, 21] width 85 height 8
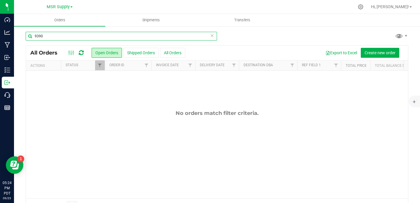
click at [105, 36] on input "9390" at bounding box center [121, 36] width 191 height 9
click at [100, 63] on span "Filter" at bounding box center [99, 65] width 5 height 5
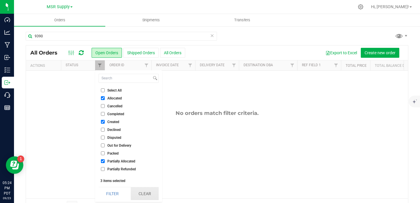
click at [142, 192] on button "Clear" at bounding box center [145, 193] width 28 height 13
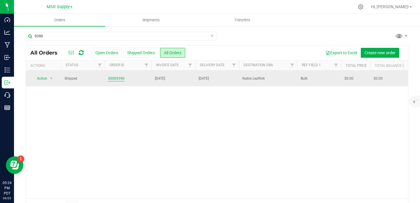
click at [115, 79] on link "00009390" at bounding box center [116, 79] width 16 height 6
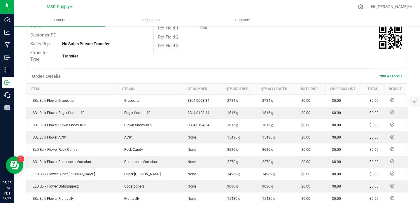
scroll to position [18, 0]
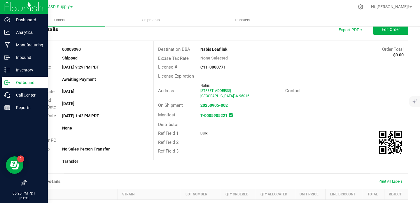
click at [12, 82] on p "Outbound" at bounding box center [27, 82] width 35 height 7
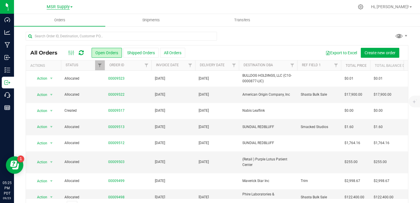
click at [66, 7] on span "MSR Supply" at bounding box center [58, 6] width 23 height 5
click at [65, 29] on link "Nabis" at bounding box center [59, 28] width 85 height 8
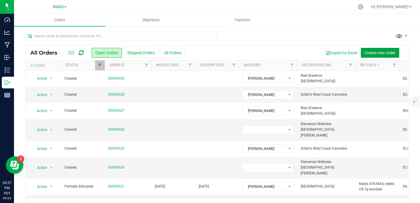
click at [372, 56] on button "Create new order" at bounding box center [379, 53] width 38 height 10
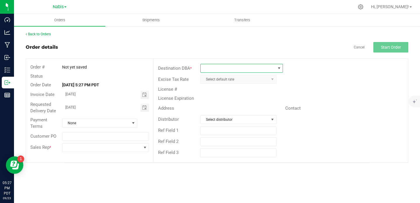
click at [248, 66] on span at bounding box center [237, 68] width 75 height 8
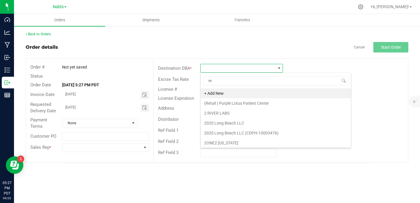
scroll to position [9, 82]
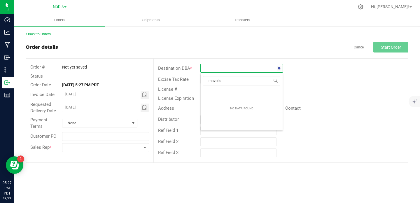
type input "maverick"
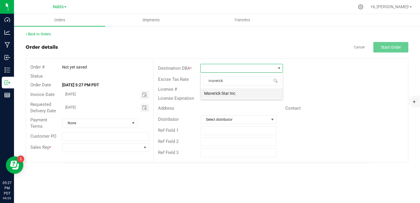
click at [239, 96] on li "Maverick Star Inc" at bounding box center [241, 93] width 82 height 10
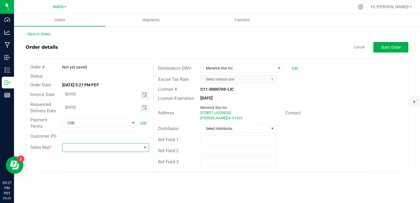
click at [104, 150] on span at bounding box center [101, 147] width 79 height 8
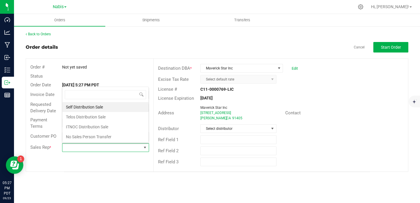
scroll to position [9, 86]
type input "no sales"
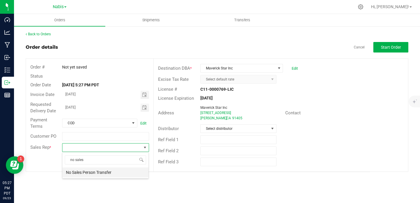
click at [89, 175] on li "No Sales Person Transfer" at bounding box center [105, 172] width 86 height 10
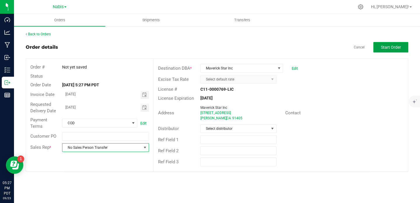
click at [389, 47] on span "Start Order" at bounding box center [391, 47] width 20 height 5
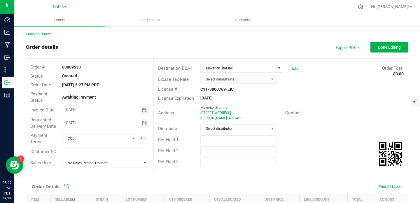
click at [78, 65] on strong "00009530" at bounding box center [71, 67] width 19 height 5
copy strong "00009530"
click at [368, 89] on div "License # C11-0000769-LIC" at bounding box center [281, 89] width 254 height 9
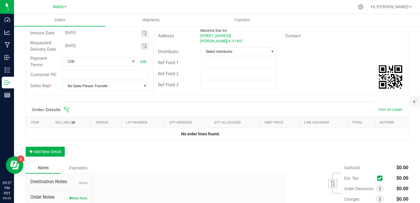
scroll to position [119, 0]
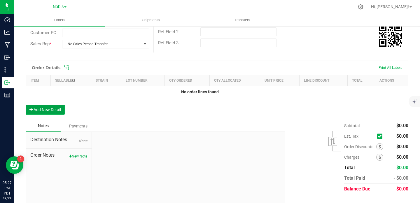
click at [47, 110] on button "Add New Detail" at bounding box center [45, 110] width 39 height 10
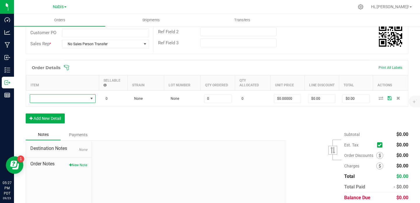
click at [61, 98] on span "NO DATA FOUND" at bounding box center [59, 98] width 58 height 8
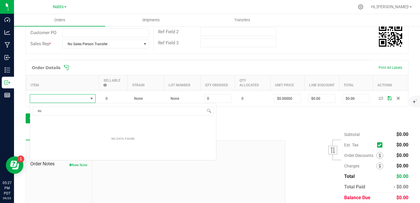
scroll to position [9, 66]
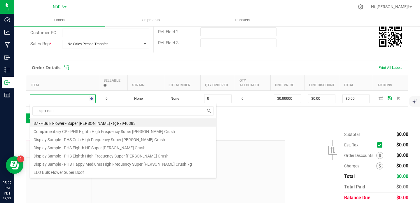
type input "super runtz"
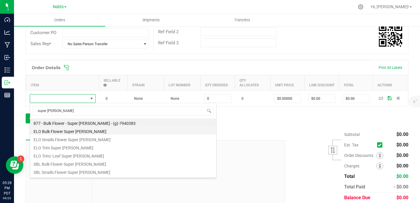
click at [87, 132] on li "ELO Bulk Flower Super Runtz" at bounding box center [123, 130] width 186 height 8
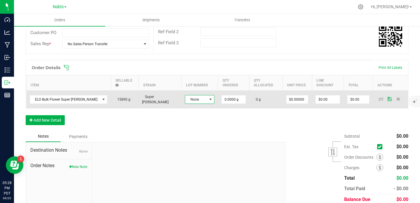
click at [185, 100] on span "None" at bounding box center [196, 99] width 22 height 8
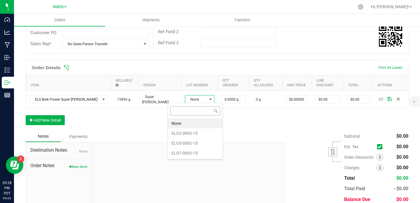
scroll to position [9, 29]
click at [195, 145] on li "ELO5-0092-15" at bounding box center [195, 143] width 54 height 10
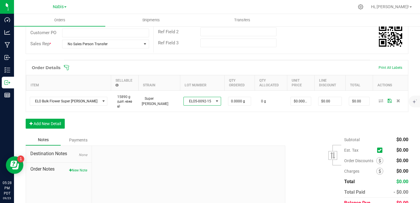
click at [235, 116] on div "Order Details Print All Labels Item Sellable Strain Lot Number Qty Ordered Qty …" at bounding box center [217, 97] width 382 height 74
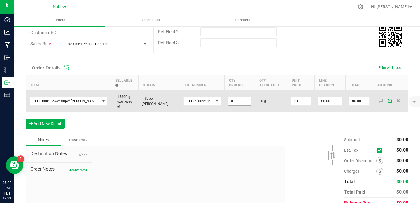
click at [228, 97] on input "0" at bounding box center [239, 101] width 22 height 8
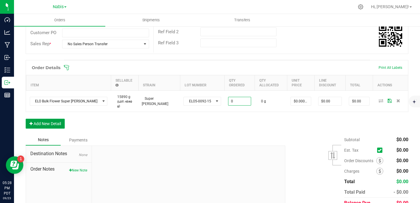
type input "0.0000 g"
click at [56, 119] on button "Add New Detail" at bounding box center [45, 124] width 39 height 10
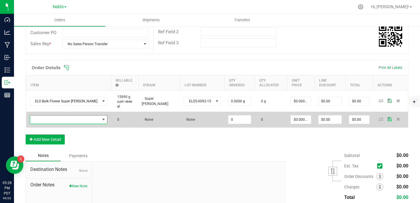
click at [71, 115] on span "NO DATA FOUND" at bounding box center [65, 119] width 70 height 8
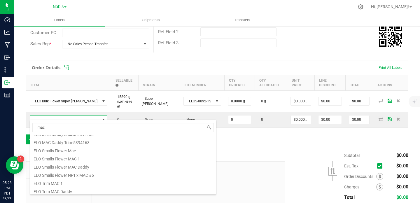
scroll to position [105, 0]
click at [86, 130] on input "mac" at bounding box center [122, 127] width 181 height 9
type input "sbl bulk flower mac"
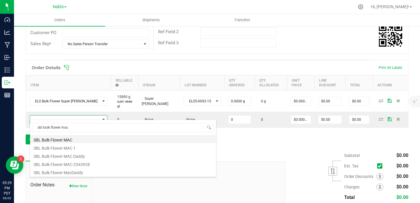
click at [77, 140] on li "SBL Bulk Flower MAC" at bounding box center [123, 139] width 186 height 8
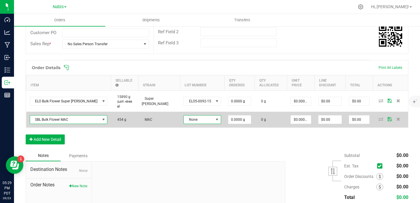
click at [214, 117] on span at bounding box center [216, 119] width 5 height 5
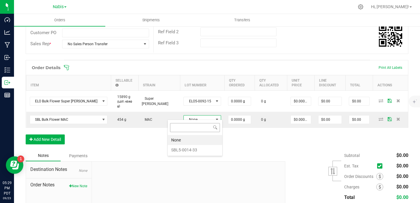
scroll to position [9, 37]
click at [191, 149] on li "SBL5-0014-33" at bounding box center [195, 150] width 54 height 10
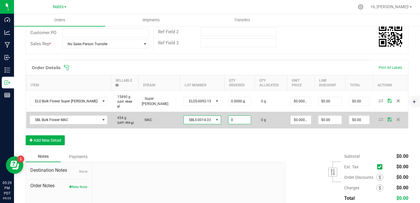
click at [228, 116] on input "0" at bounding box center [239, 120] width 22 height 8
type input "3"
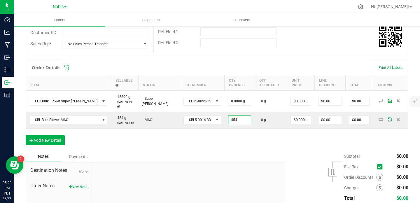
type input "454.0000 g"
click at [234, 151] on div "Notes Payments" at bounding box center [153, 156] width 255 height 11
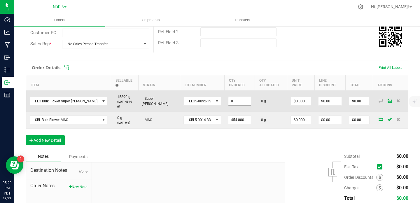
click at [228, 99] on input "0" at bounding box center [239, 101] width 22 height 8
paste input "4086"
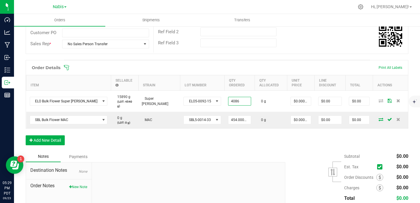
type input "4086.0000 g"
click at [212, 137] on div "Order Details Print All Labels Item Sellable Strain Lot Number Qty Ordered Qty …" at bounding box center [217, 105] width 382 height 91
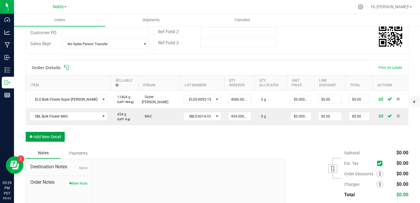
click at [57, 136] on button "Add New Detail" at bounding box center [45, 137] width 39 height 10
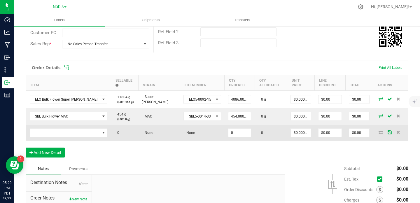
click at [72, 125] on td at bounding box center [68, 133] width 85 height 16
click at [68, 131] on span "NO DATA FOUND" at bounding box center [65, 132] width 70 height 8
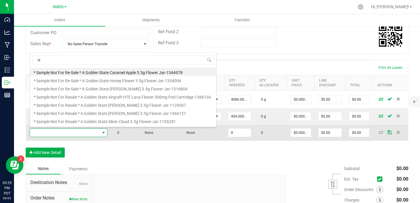
scroll to position [9, 66]
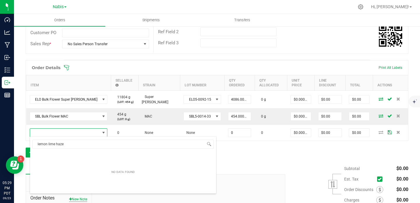
type input "lemon lime haze"
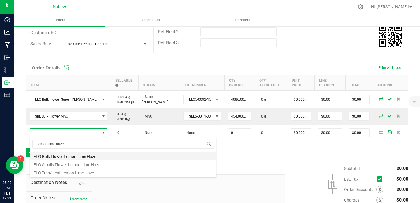
click at [94, 155] on li "ELO Bulk Flower Lemon Lime Haze" at bounding box center [123, 156] width 186 height 8
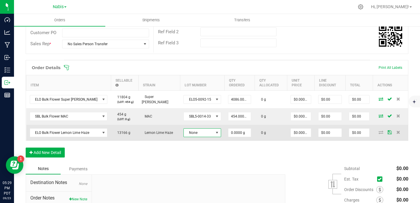
click at [192, 131] on span "None" at bounding box center [199, 132] width 30 height 8
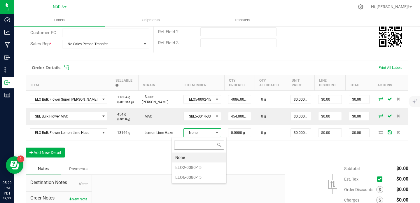
scroll to position [9, 37]
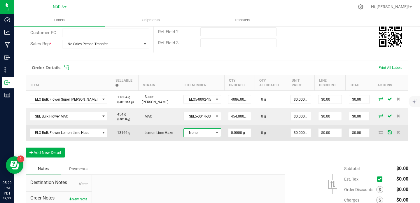
click at [186, 134] on span "None" at bounding box center [199, 132] width 30 height 8
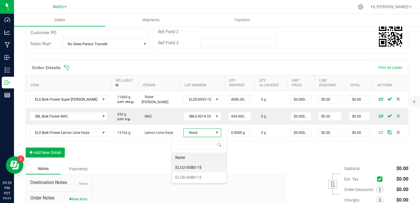
click at [196, 168] on li "ELO2-0080-15" at bounding box center [199, 167] width 54 height 10
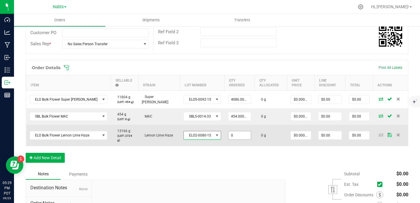
click at [228, 131] on input "0" at bounding box center [239, 135] width 22 height 8
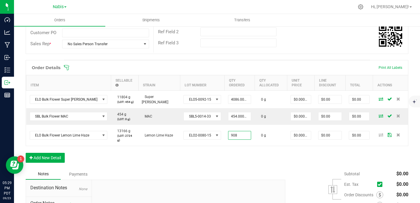
type input "908.0000 g"
click at [228, 154] on div "Order Details Print All Labels Item Sellable Strain Lot Number Qty Ordered Qty …" at bounding box center [217, 114] width 382 height 108
click at [57, 154] on button "Add New Detail" at bounding box center [45, 158] width 39 height 10
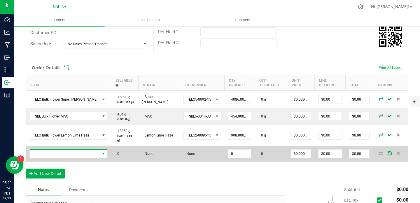
click at [69, 149] on span "NO DATA FOUND" at bounding box center [65, 153] width 70 height 8
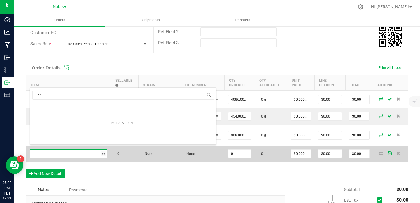
scroll to position [9, 69]
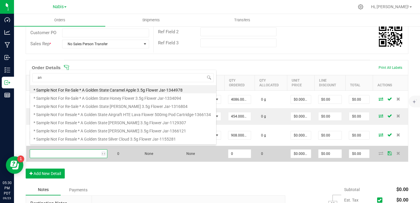
type input "a"
type input "zang banger"
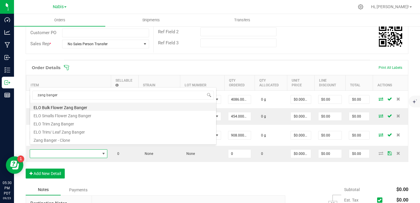
click at [85, 106] on li "ELO Bulk Flower Zang Banger" at bounding box center [123, 107] width 186 height 8
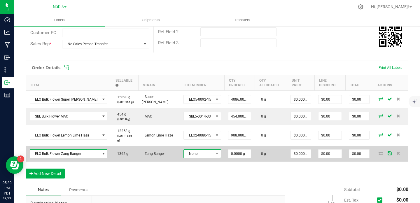
click at [198, 153] on span "None" at bounding box center [199, 153] width 30 height 8
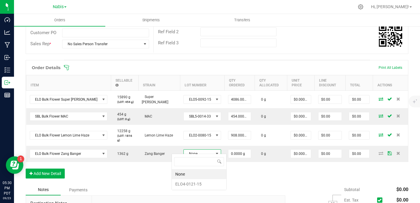
scroll to position [9, 37]
click at [193, 184] on li "ELO4-0121-15" at bounding box center [199, 184] width 54 height 10
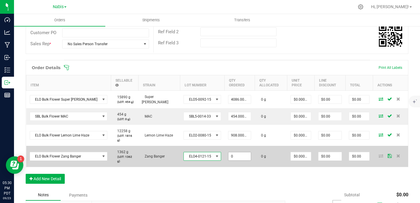
click at [228, 152] on input "0" at bounding box center [239, 156] width 22 height 8
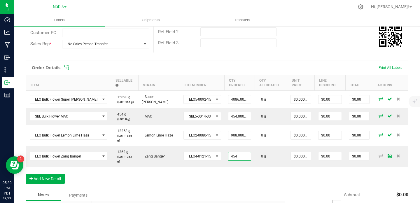
type input "454.0000 g"
click at [218, 189] on div "Notes Payments" at bounding box center [153, 194] width 255 height 11
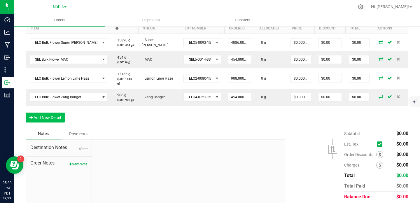
scroll to position [183, 0]
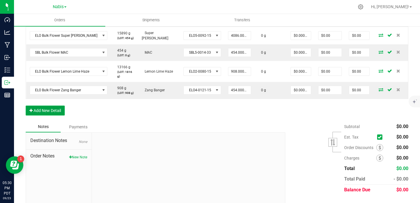
click at [52, 105] on button "Add New Detail" at bounding box center [45, 110] width 39 height 10
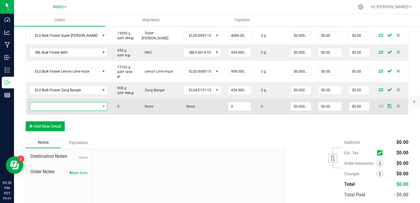
click at [64, 102] on span "NO DATA FOUND" at bounding box center [65, 106] width 70 height 8
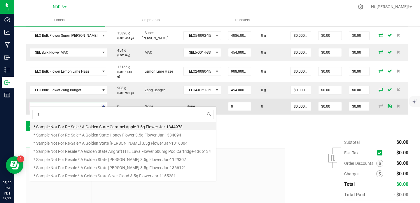
scroll to position [9, 69]
type input "zangria"
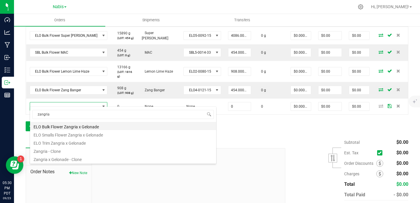
click at [71, 126] on li "ELO Bulk Flower Zangria x Gelonade" at bounding box center [123, 126] width 186 height 8
type input "0.0000 g"
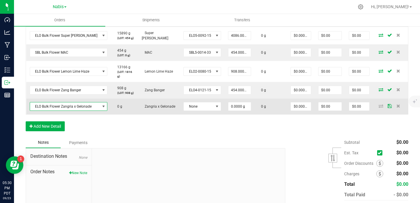
click at [83, 103] on span "ELO Bulk Flower Zangria x Gelonade" at bounding box center [65, 106] width 70 height 8
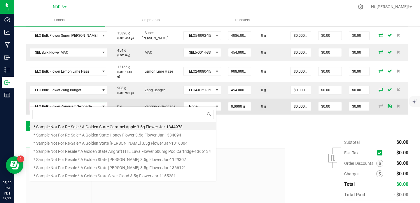
scroll to position [9, 71]
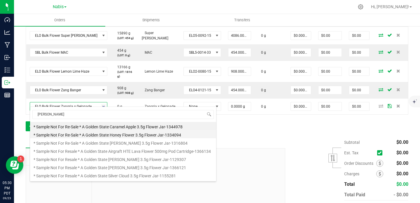
type input "zangria"
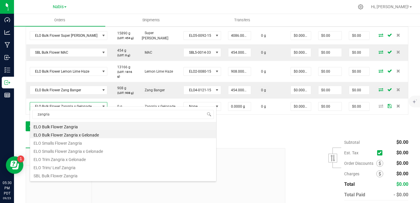
click at [117, 125] on li "ELO Bulk Flower Zangria" at bounding box center [123, 126] width 186 height 8
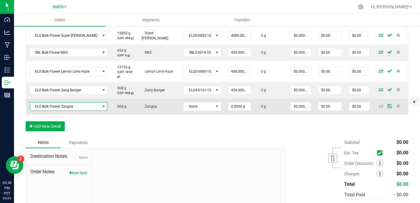
click at [77, 103] on span "ELO Bulk Flower Zangria" at bounding box center [65, 106] width 70 height 8
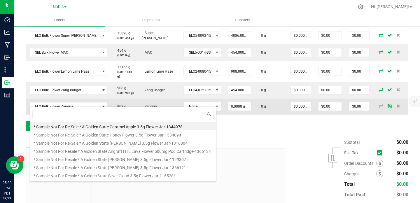
scroll to position [9, 69]
type input "zangria"
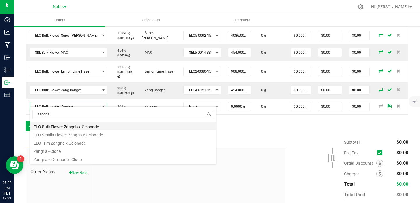
click at [90, 126] on li "ELO Bulk Flower Zangria x Gelonade" at bounding box center [123, 126] width 186 height 8
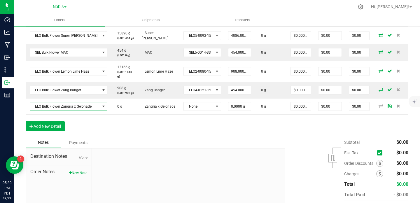
click at [161, 122] on div "Order Details Print All Labels Item Sellable Strain Lot Number Qty Ordered Qty …" at bounding box center [217, 66] width 382 height 141
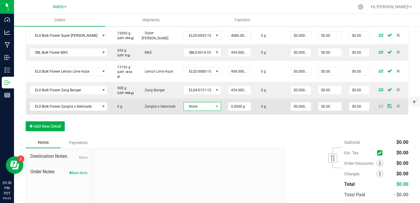
click at [194, 104] on span "None" at bounding box center [199, 106] width 30 height 8
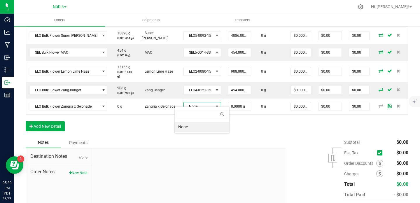
click at [248, 126] on div "Order Details Print All Labels Item Sellable Strain Lot Number Qty Ordered Qty …" at bounding box center [217, 66] width 382 height 141
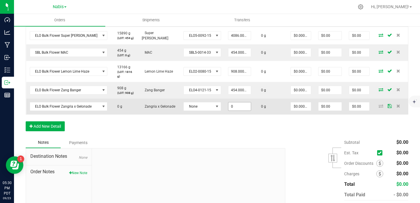
click at [234, 102] on input "0" at bounding box center [239, 106] width 22 height 8
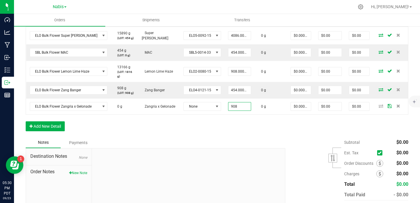
type input "908.0000 g"
click at [234, 137] on div "Notes Payments" at bounding box center [153, 142] width 255 height 11
click at [53, 122] on button "Add New Detail" at bounding box center [45, 126] width 39 height 10
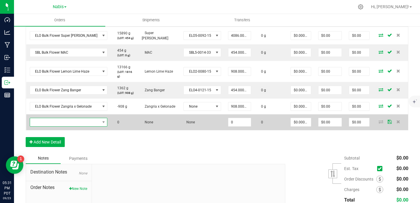
click at [64, 122] on span "NO DATA FOUND" at bounding box center [65, 122] width 70 height 8
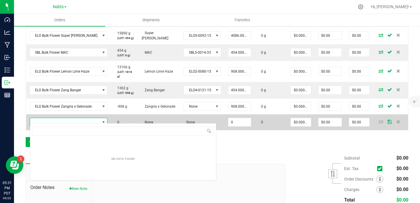
scroll to position [9, 71]
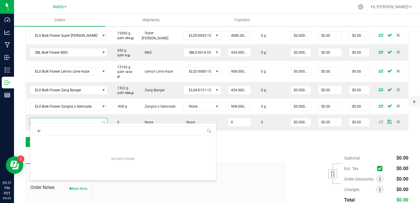
type input "k"
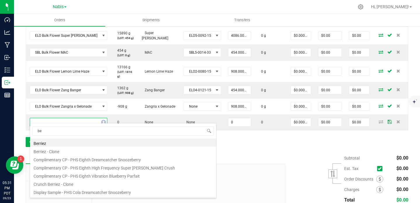
type input "b"
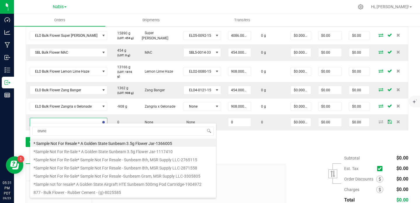
type input "crunch"
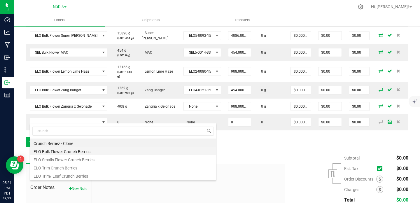
click at [78, 151] on li "ELO Bulk Flower Crunch Berries" at bounding box center [123, 151] width 186 height 8
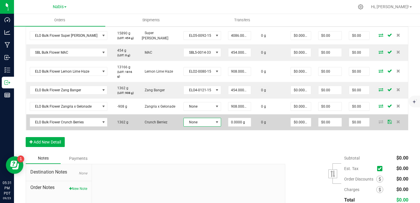
click at [194, 118] on span "None" at bounding box center [199, 122] width 30 height 8
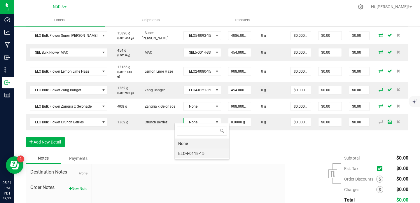
click at [192, 152] on li "ELO4-0118-15" at bounding box center [202, 153] width 54 height 10
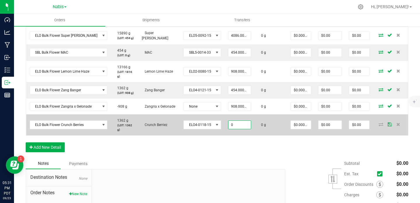
click at [231, 121] on input "0" at bounding box center [239, 125] width 22 height 8
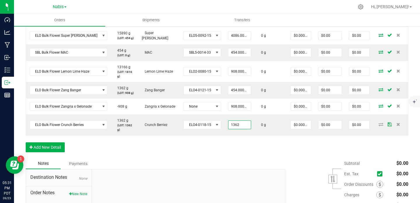
type input "1362.0000 g"
click at [241, 148] on div "Order Details Print All Labels Item Sellable Strain Lot Number Qty Ordered Qty …" at bounding box center [217, 77] width 382 height 162
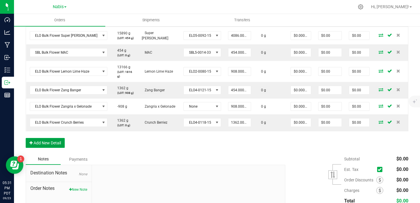
click at [45, 142] on button "Add New Detail" at bounding box center [45, 143] width 39 height 10
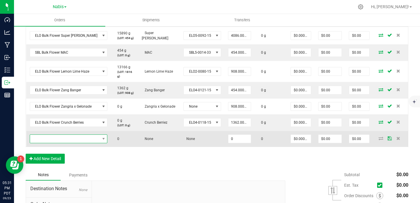
click at [66, 135] on span "NO DATA FOUND" at bounding box center [65, 139] width 70 height 8
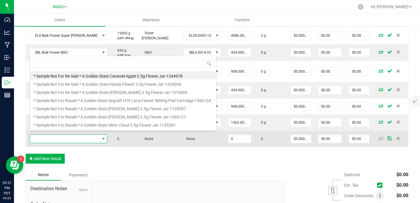
scroll to position [9, 71]
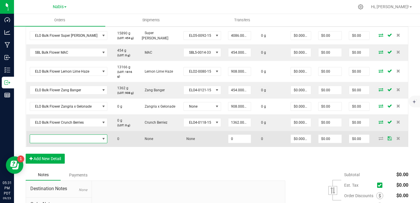
click at [76, 137] on span "NO DATA FOUND" at bounding box center [65, 139] width 70 height 8
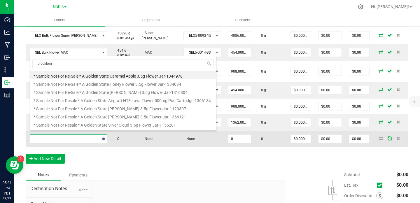
type input "blockberry"
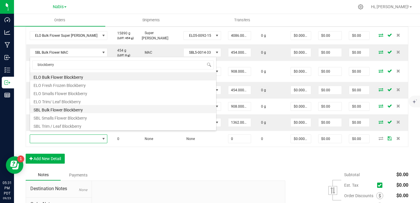
click at [91, 107] on li "SBL Bulk Flower Blockberry" at bounding box center [123, 109] width 186 height 8
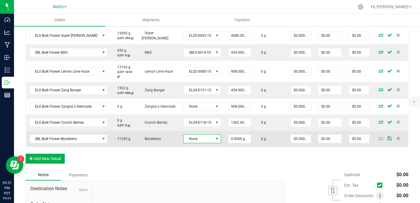
click at [184, 136] on span "None" at bounding box center [199, 139] width 30 height 8
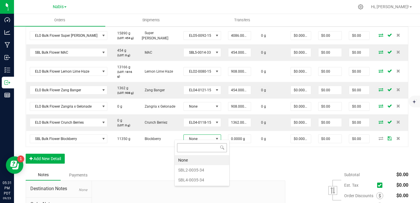
scroll to position [9, 37]
click at [212, 169] on li "SBL2-0035-34" at bounding box center [202, 170] width 54 height 10
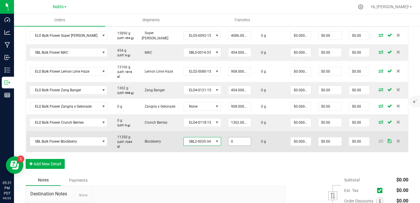
click at [233, 137] on input "0" at bounding box center [239, 141] width 22 height 8
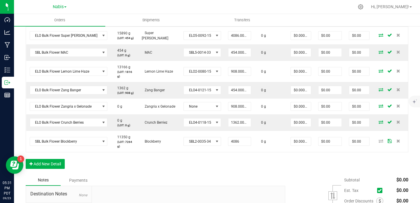
type input "4086.0000 g"
click at [255, 162] on div "Order Details Print All Labels Item Sellable Strain Lot Number Qty Ordered Qty …" at bounding box center [217, 85] width 382 height 178
click at [52, 159] on button "Add New Detail" at bounding box center [45, 164] width 39 height 10
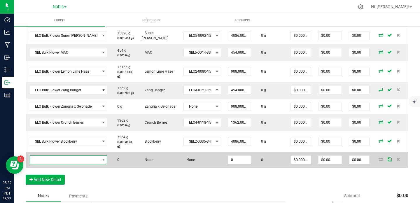
click at [68, 156] on span "NO DATA FOUND" at bounding box center [65, 160] width 70 height 8
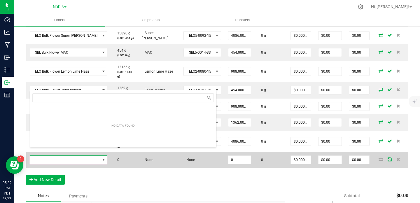
scroll to position [9, 71]
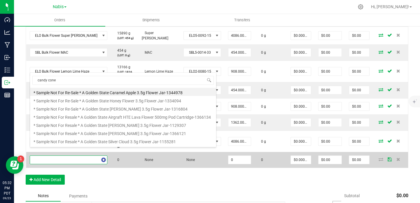
type input "candy cones"
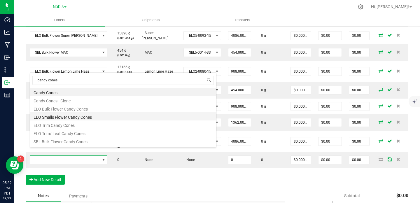
click at [103, 118] on li "ELO Smalls Flower Candy Cones" at bounding box center [123, 116] width 186 height 8
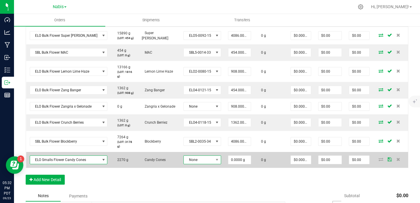
click at [186, 156] on span "None" at bounding box center [199, 160] width 30 height 8
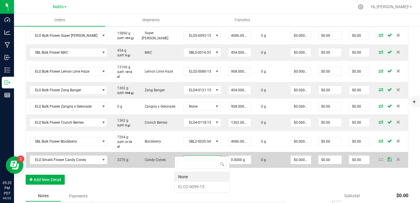
scroll to position [9, 37]
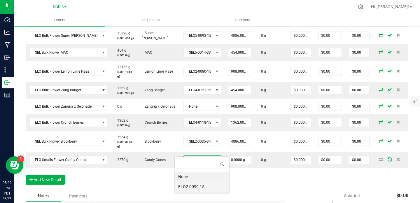
click at [198, 188] on li "ELO2-0099-15" at bounding box center [202, 187] width 54 height 10
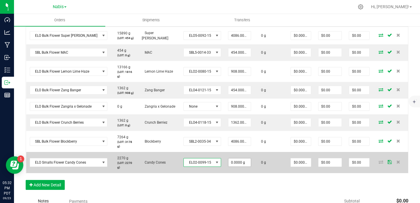
click at [231, 158] on span "0.0000 g" at bounding box center [239, 162] width 23 height 9
click at [231, 158] on input "0" at bounding box center [239, 162] width 22 height 8
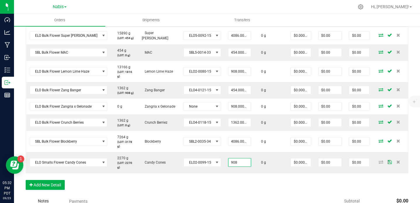
type input "908.0000 g"
click at [231, 175] on div "Order Details Print All Labels Item Sellable Strain Lot Number Qty Ordered Qty …" at bounding box center [217, 95] width 382 height 199
click at [216, 170] on div "Order Details Print All Labels Item Sellable Strain Lot Number Qty Ordered Qty …" at bounding box center [217, 95] width 382 height 199
click at [48, 180] on button "Add New Detail" at bounding box center [45, 185] width 39 height 10
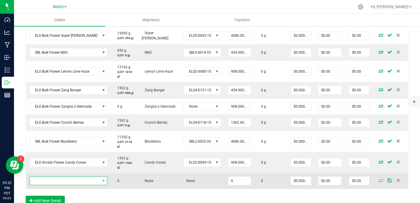
click at [70, 177] on span "NO DATA FOUND" at bounding box center [65, 181] width 70 height 8
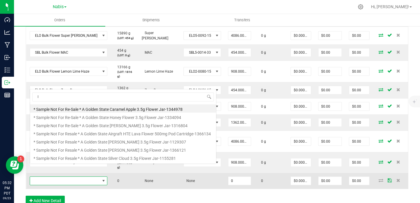
scroll to position [9, 71]
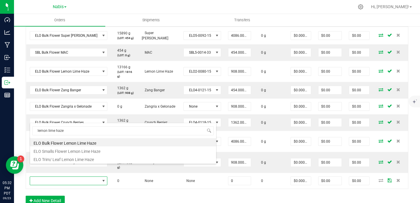
type input "lemon lime haze"
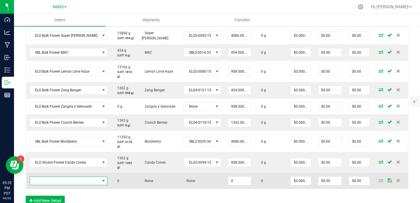
click at [101, 178] on span "NO DATA FOUND" at bounding box center [103, 180] width 5 height 5
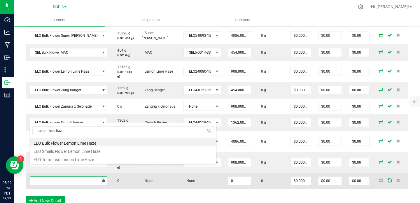
type input "lemon lime haze"
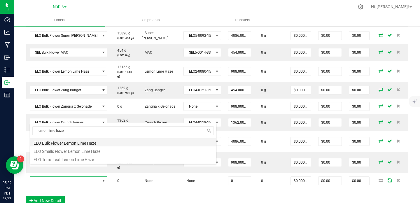
click at [103, 142] on li "ELO Bulk Flower Lemon Lime Haze" at bounding box center [123, 142] width 186 height 8
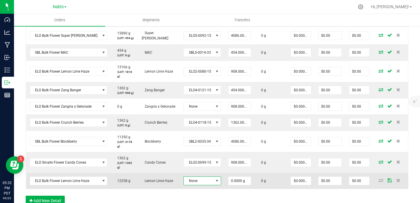
click at [195, 177] on span "None" at bounding box center [199, 181] width 30 height 8
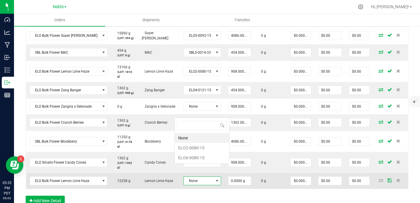
scroll to position [9, 37]
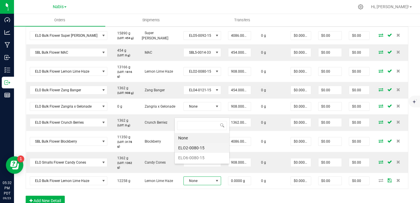
click at [196, 145] on li "ELO2-0080-15" at bounding box center [202, 148] width 54 height 10
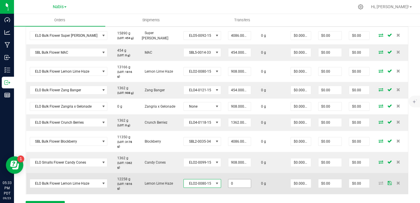
click at [228, 179] on input "0" at bounding box center [239, 183] width 22 height 8
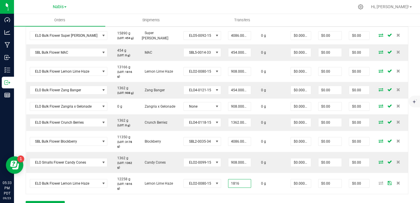
type input "1816.0000 g"
click at [241, 188] on div "Order Details Print All Labels Item Sellable Strain Lot Number Qty Ordered Qty …" at bounding box center [217, 106] width 382 height 220
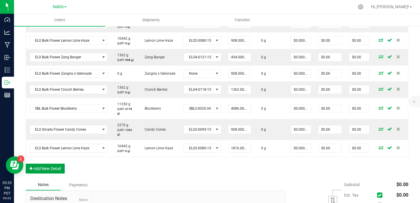
click at [52, 163] on button "Add New Detail" at bounding box center [45, 168] width 39 height 10
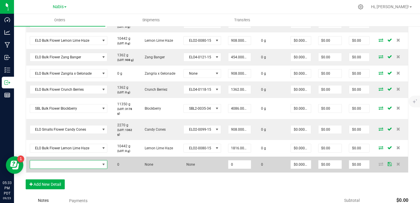
click at [74, 160] on span "NO DATA FOUND" at bounding box center [65, 164] width 70 height 8
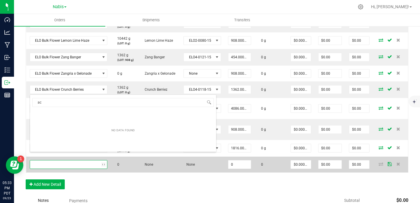
scroll to position [9, 71]
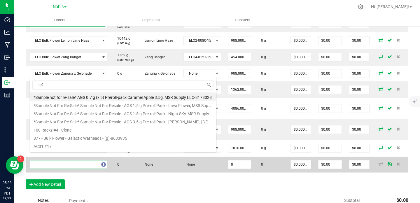
type input "ac91"
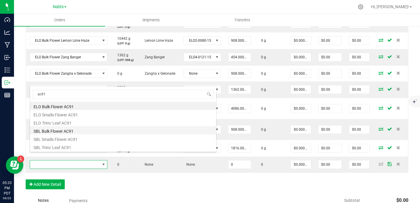
click at [114, 127] on li "SBL Bulk Flower AC91" at bounding box center [123, 130] width 186 height 8
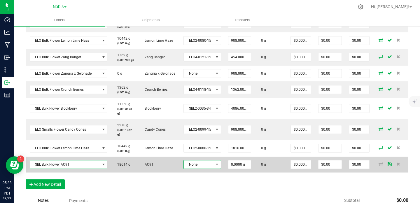
click at [193, 160] on span "None" at bounding box center [199, 164] width 30 height 8
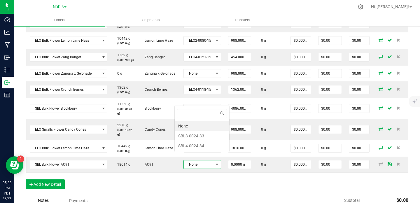
scroll to position [0, 0]
click at [212, 135] on li "SBL3-0024-33" at bounding box center [202, 136] width 54 height 10
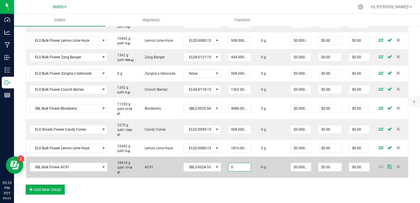
click at [235, 163] on input "0" at bounding box center [239, 167] width 22 height 8
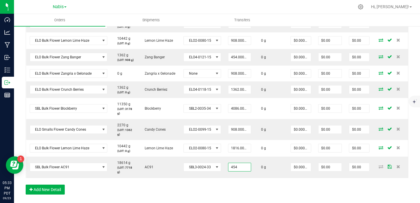
type input "454.0000 g"
click at [237, 170] on div "Order Details Print All Labels Item Sellable Strain Lot Number Qty Ordered Qty …" at bounding box center [217, 84] width 382 height 233
click at [50, 184] on button "Add New Detail" at bounding box center [45, 189] width 39 height 10
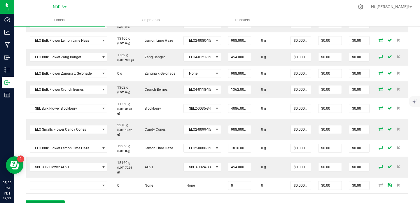
click at [56, 200] on button "Add New Detail" at bounding box center [45, 205] width 39 height 10
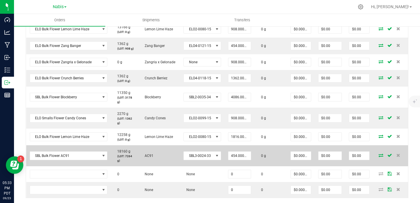
scroll to position [223, 0]
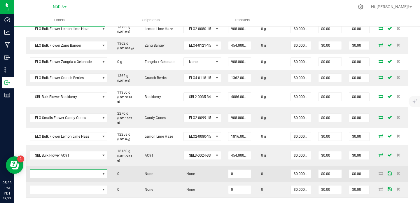
click at [85, 170] on span "NO DATA FOUND" at bounding box center [65, 174] width 70 height 8
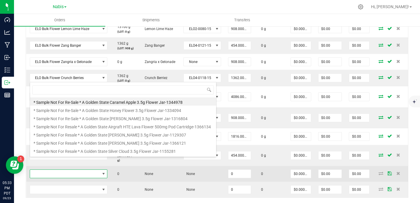
scroll to position [9, 71]
type input "biscotti"
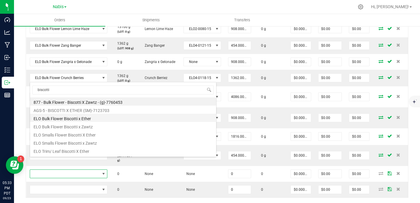
click at [115, 119] on li "ELO Bulk Flower Biscotti x Ether" at bounding box center [123, 118] width 186 height 8
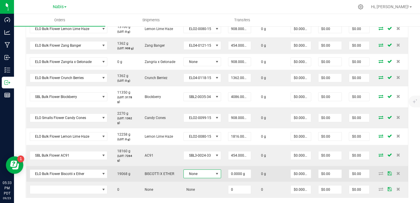
click at [188, 170] on span "None" at bounding box center [199, 174] width 30 height 8
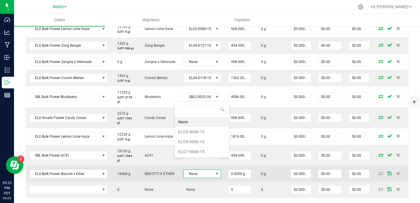
scroll to position [9, 37]
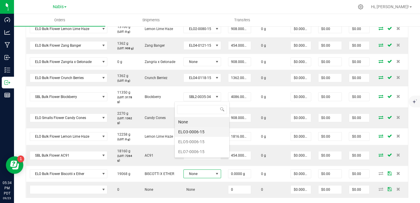
click at [204, 129] on li "ELO3-0006-15" at bounding box center [202, 132] width 54 height 10
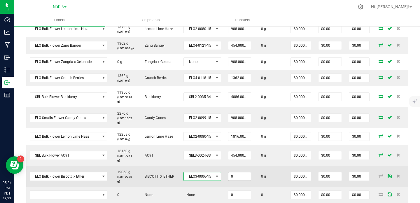
click at [233, 172] on input "0" at bounding box center [239, 176] width 22 height 8
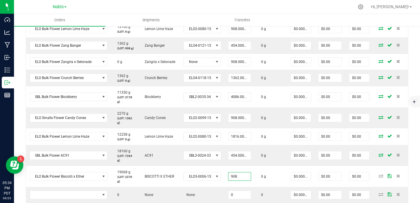
type input "908.0000 g"
click at [255, 188] on div "Order Details Print All Labels Item Sellable Strain Lot Number Qty Ordered Qty …" at bounding box center [217, 90] width 382 height 269
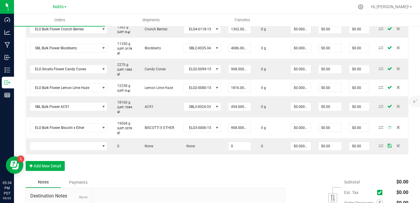
scroll to position [282, 0]
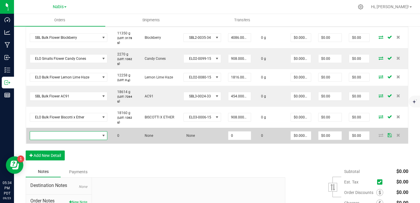
click at [75, 131] on span "NO DATA FOUND" at bounding box center [65, 135] width 70 height 8
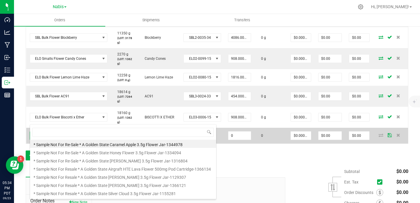
scroll to position [9, 71]
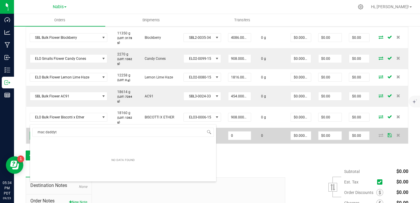
type input "mac daddy"
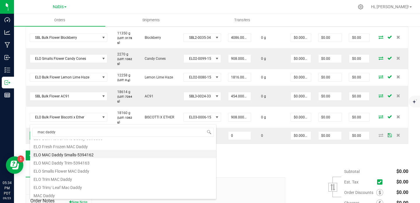
scroll to position [64, 0]
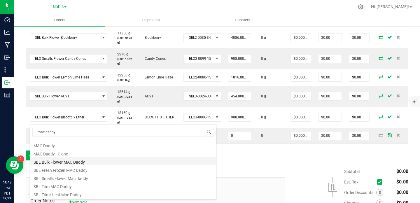
click at [111, 161] on li "SBL Bulk Flower MAC Daddy" at bounding box center [123, 161] width 186 height 8
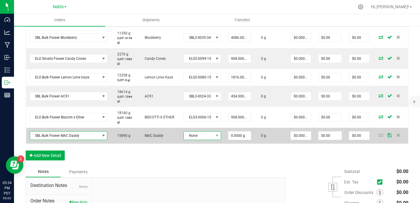
click at [193, 131] on span "None" at bounding box center [199, 135] width 30 height 8
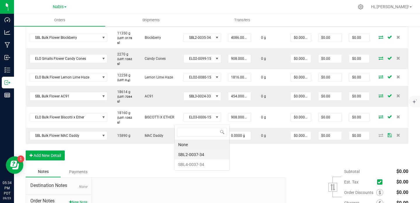
scroll to position [9, 37]
click at [209, 156] on li "SBL2-0037-34" at bounding box center [202, 154] width 54 height 10
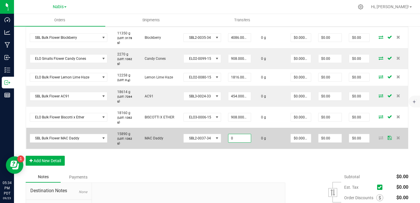
click at [235, 134] on input "0" at bounding box center [239, 138] width 22 height 8
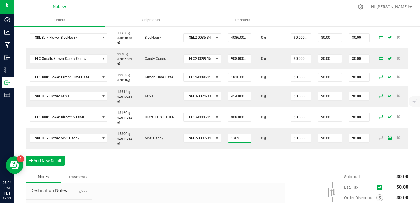
type input "1362.0000 g"
click at [231, 150] on div "Order Details Print All Labels Item Sellable Strain Lot Number Qty Ordered Qty …" at bounding box center [217, 34] width 382 height 274
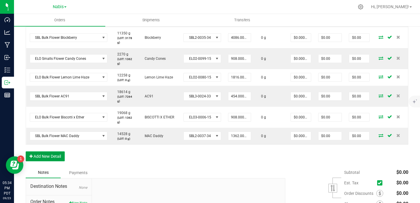
click at [54, 151] on button "Add New Detail" at bounding box center [45, 156] width 39 height 10
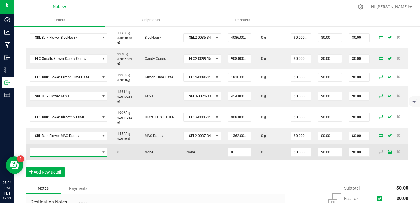
click at [74, 148] on span "NO DATA FOUND" at bounding box center [65, 152] width 70 height 8
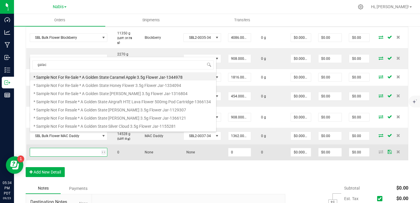
scroll to position [0, 0]
type input "galactic warhea"
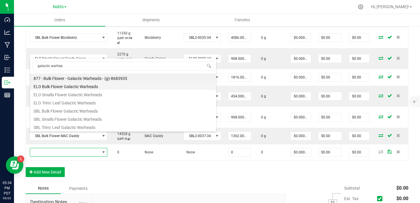
click at [108, 84] on li "ELO Bulk Flower Galactic Warheads" at bounding box center [123, 86] width 186 height 8
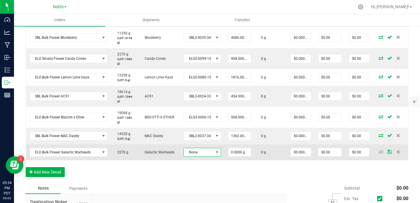
click at [187, 148] on span "None" at bounding box center [199, 152] width 30 height 8
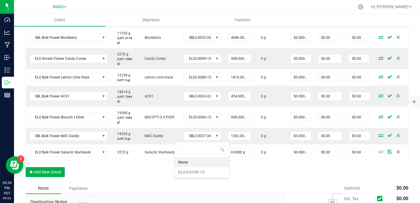
scroll to position [9, 37]
click at [198, 172] on li "ELO4-0100-15" at bounding box center [202, 172] width 54 height 10
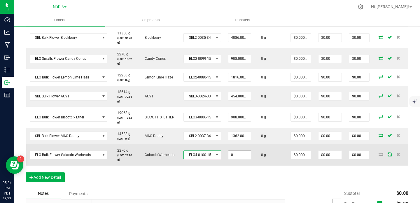
click at [230, 151] on input "0" at bounding box center [239, 155] width 22 height 8
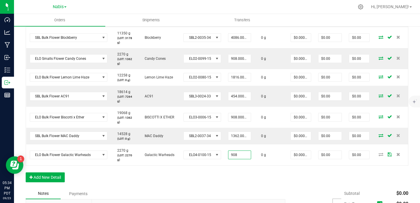
type input "908.0000 g"
click at [223, 159] on div "Order Details Print All Labels Item Sellable Strain Lot Number Qty Ordered Qty …" at bounding box center [217, 42] width 382 height 291
click at [62, 172] on button "Add New Detail" at bounding box center [45, 177] width 39 height 10
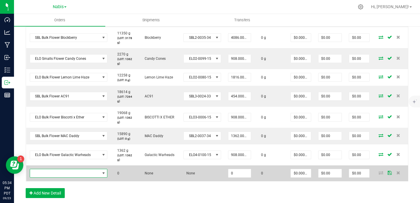
click at [65, 169] on span "NO DATA FOUND" at bounding box center [65, 173] width 70 height 8
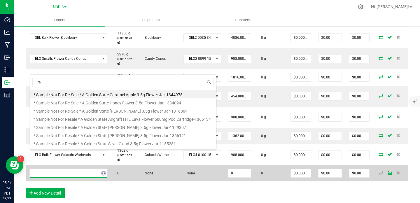
scroll to position [9, 71]
type input "rainbow runtz"
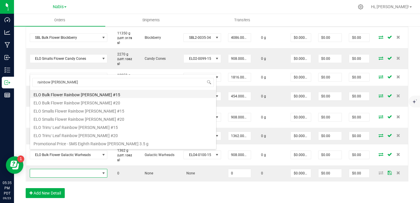
click at [124, 94] on li "ELO Bulk Flower Rainbow Runtz #15" at bounding box center [123, 94] width 186 height 8
type input "0.0000 g"
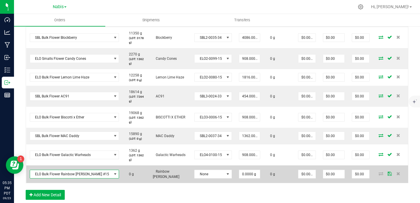
click at [113, 172] on span at bounding box center [115, 174] width 5 height 5
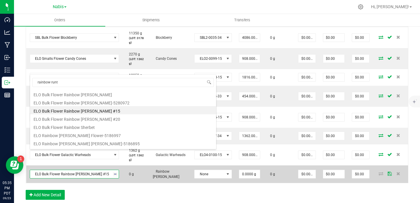
type input "rainbow runtz"
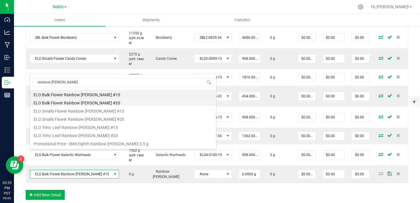
click at [103, 103] on li "ELO Bulk Flower Rainbow Runtz #20" at bounding box center [123, 102] width 186 height 8
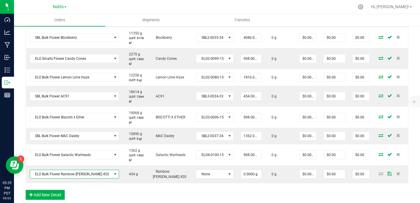
click at [160, 174] on div "Order Details Print All Labels Item Sellable Strain Lot Number Qty Ordered Qty …" at bounding box center [217, 51] width 382 height 309
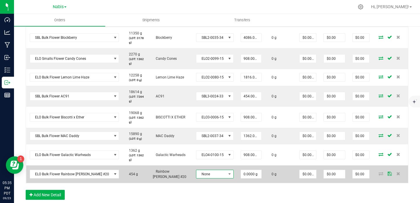
click at [196, 170] on span "None" at bounding box center [211, 174] width 30 height 8
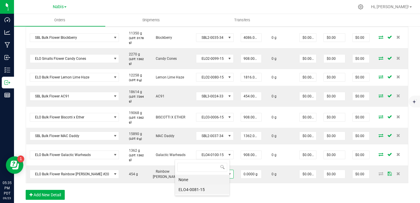
click at [201, 188] on li "ELO4-0081-15" at bounding box center [202, 189] width 54 height 10
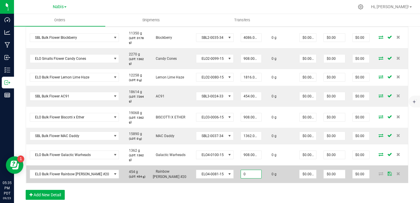
click at [241, 170] on input "0" at bounding box center [251, 174] width 20 height 8
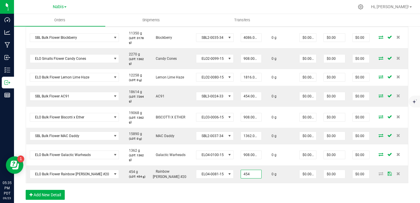
type input "454.0000 g"
click at [227, 172] on div "Order Details Print All Labels Item Sellable Strain Lot Number Qty Ordered Qty …" at bounding box center [217, 51] width 382 height 309
click at [61, 190] on button "Add New Detail" at bounding box center [45, 195] width 39 height 10
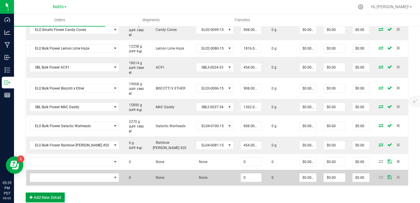
scroll to position [318, 0]
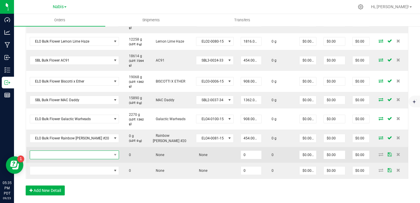
click at [93, 151] on span "NO DATA FOUND" at bounding box center [71, 155] width 82 height 8
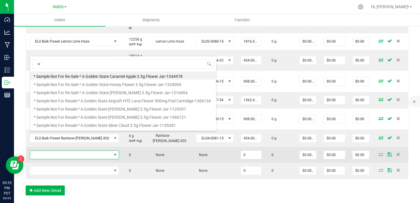
scroll to position [9, 71]
type input "white [PERSON_NAME]"
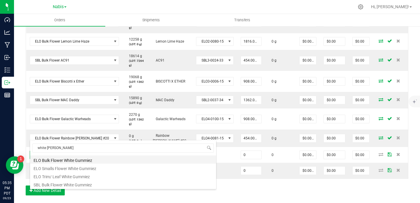
click at [99, 158] on li "ELO Bulk Flower White Gummiez" at bounding box center [123, 159] width 186 height 8
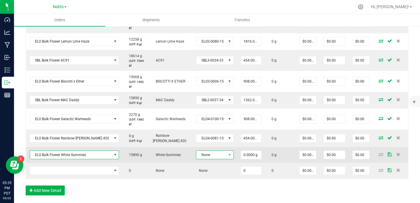
click at [196, 151] on span "None" at bounding box center [211, 155] width 30 height 8
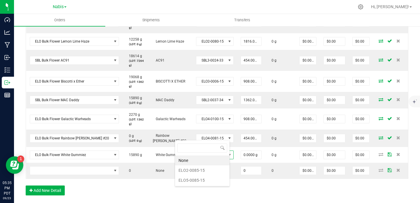
scroll to position [9, 37]
click at [203, 171] on li "ELO2-0085-15" at bounding box center [202, 170] width 54 height 10
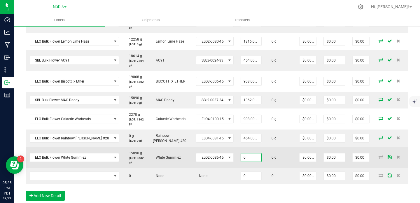
click at [241, 153] on input "0" at bounding box center [251, 157] width 20 height 8
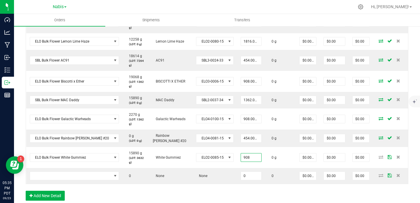
type input "908.0000 g"
click at [232, 178] on div "Order Details Print All Labels Item Sellable Strain Lot Number Qty Ordered Qty …" at bounding box center [217, 33] width 382 height 345
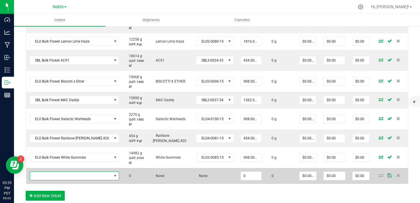
click at [92, 172] on span "NO DATA FOUND" at bounding box center [71, 176] width 82 height 8
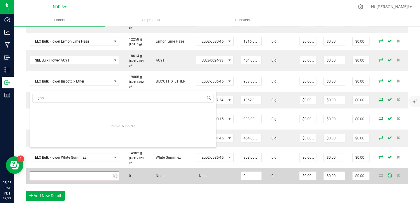
scroll to position [9, 71]
type input "gobstopperz"
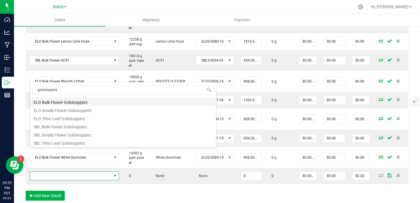
click at [78, 103] on li "ELO Bulk Flower Gobstopperz" at bounding box center [123, 101] width 186 height 8
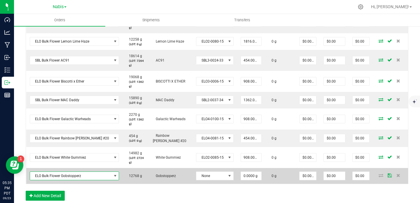
click at [192, 168] on td "None" at bounding box center [214, 176] width 45 height 16
click at [196, 171] on span "None" at bounding box center [215, 175] width 38 height 9
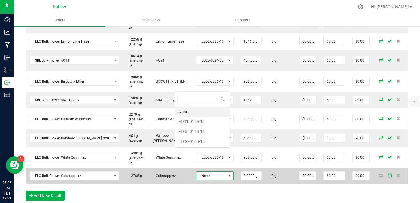
scroll to position [9, 37]
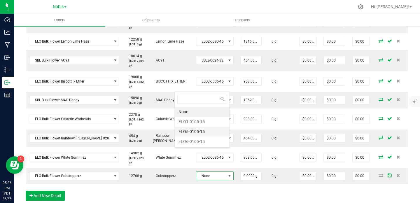
click at [208, 130] on li "ELO5-0105-15" at bounding box center [202, 131] width 54 height 10
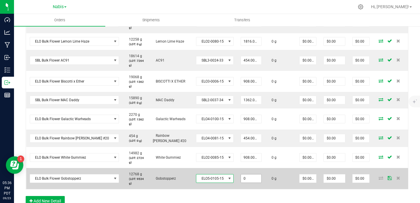
click at [241, 174] on input "0" at bounding box center [251, 178] width 20 height 8
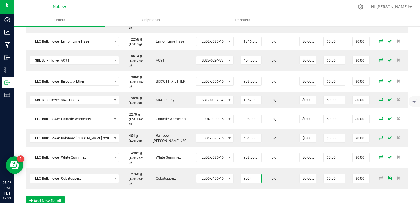
type input "9534.0000 g"
click at [274, 175] on div "Order Details Print All Labels Item Sellable Strain Lot Number Qty Ordered Qty …" at bounding box center [217, 36] width 382 height 351
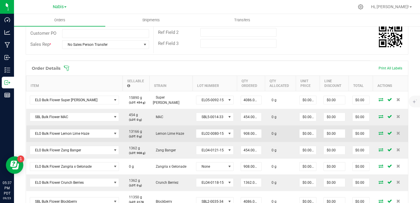
scroll to position [149, 0]
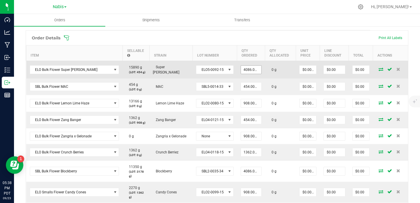
click at [241, 69] on input "4086.0000 g" at bounding box center [251, 70] width 20 height 8
click at [241, 69] on input "4086" at bounding box center [251, 70] width 20 height 8
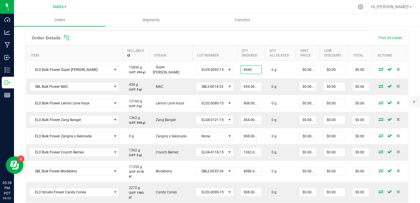
type input "4540.0000 g"
click at [312, 24] on ul "Orders Shipments Transfers" at bounding box center [224, 20] width 420 height 13
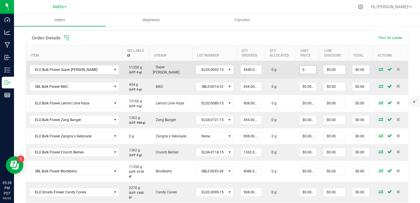
click at [299, 67] on input "0" at bounding box center [307, 70] width 17 height 8
paste input "1.9823788546"
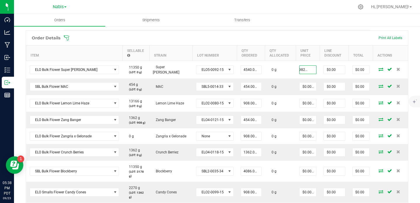
type input "$1.98238"
type input "$9,000.00"
click at [312, 24] on ul "Orders Shipments Transfers" at bounding box center [224, 20] width 420 height 13
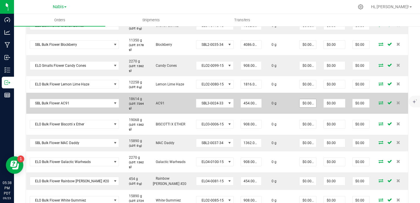
scroll to position [282, 0]
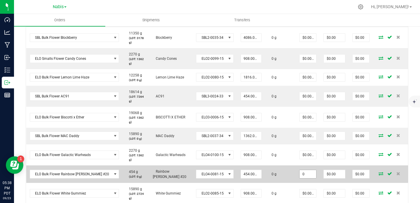
click at [299, 170] on input "0" at bounding box center [307, 174] width 17 height 8
paste input "1.9823788546"
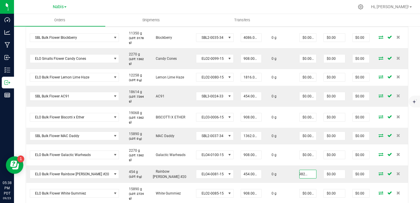
type input "$1.98238"
type input "$900.00"
click at [312, 20] on ul "Orders Shipments Transfers" at bounding box center [224, 20] width 420 height 13
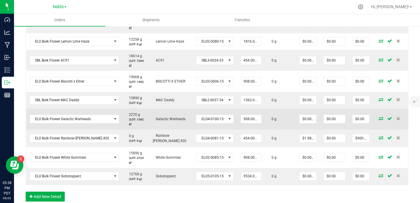
scroll to position [325, 0]
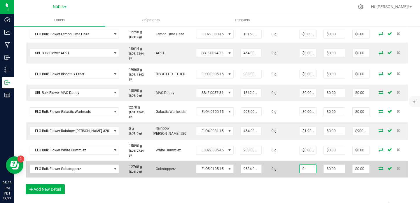
click at [299, 165] on input "0" at bounding box center [307, 169] width 17 height 8
paste input "1.9823788546"
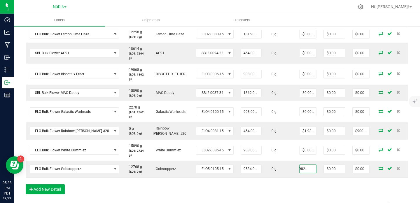
type input "$1.98238"
type input "$18,900.00"
click at [289, 171] on div "Order Details Print All Labels Item Sellable Strain Lot Number Qty Ordered Qty …" at bounding box center [217, 27] width 382 height 346
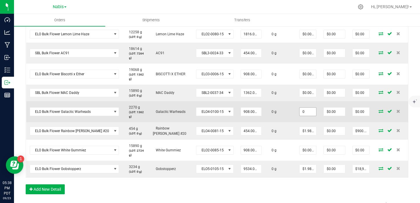
click at [299, 108] on input "0" at bounding box center [307, 112] width 17 height 8
paste input "1.9823788546"
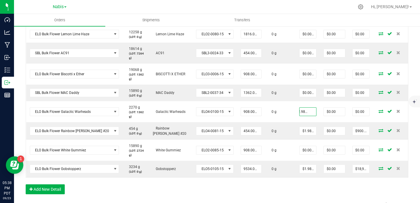
type input "$22.98238"
type input "$20,868.00"
click at [270, 171] on div "Order Details Print All Labels Item Sellable Strain Lot Number Qty Ordered Qty …" at bounding box center [217, 27] width 382 height 346
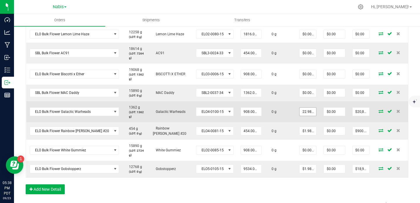
click at [299, 108] on input "22.9823788546" at bounding box center [307, 112] width 17 height 8
paste input "1"
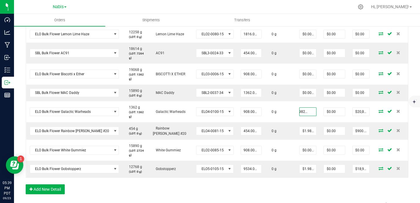
type input "$1.98238"
type input "$1,800.00"
click at [289, 167] on div "Order Details Print All Labels Item Sellable Strain Lot Number Qty Ordered Qty …" at bounding box center [217, 27] width 382 height 346
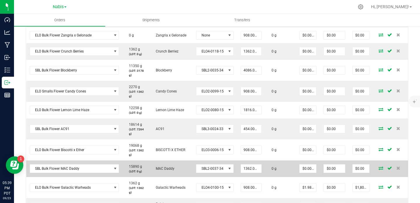
scroll to position [245, 0]
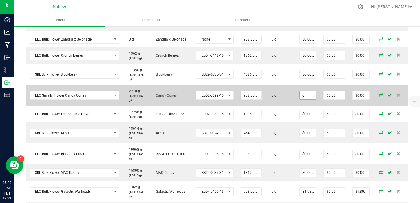
click at [299, 91] on input "0" at bounding box center [307, 95] width 17 height 8
paste input "1.9823788546"
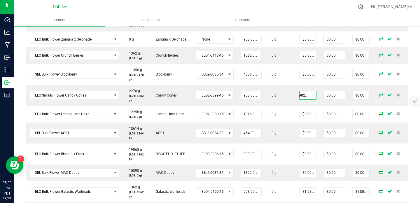
type input "$1.98238"
type input "$1,800.00"
click at [323, 17] on ul "Orders Shipments Transfers" at bounding box center [224, 20] width 420 height 13
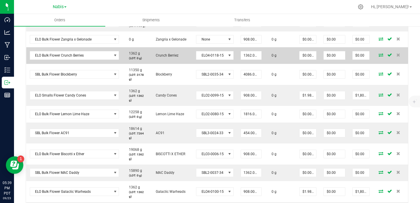
scroll to position [231, 0]
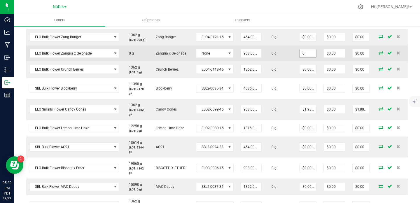
click at [299, 55] on input "0" at bounding box center [307, 53] width 17 height 8
paste input "2.09251101322"
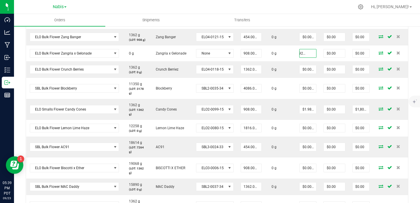
type input "$2.09251"
type input "$1,900.00"
click at [310, 13] on nav "Nabis MSR Supply Nabis Hi, Zach!" at bounding box center [217, 7] width 406 height 14
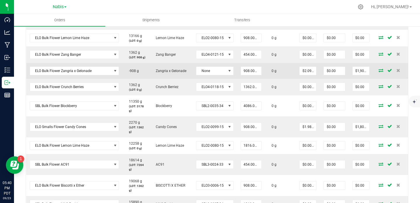
scroll to position [200, 0]
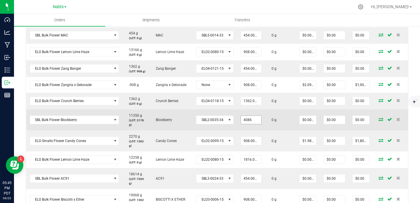
click at [241, 118] on input "4086" at bounding box center [251, 120] width 20 height 8
paste input "3632"
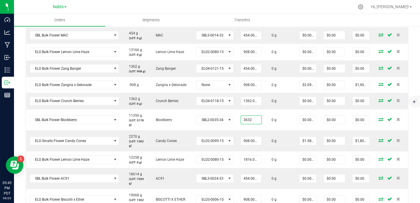
type input "3632.0000 g"
click at [313, 3] on div at bounding box center [228, 6] width 249 height 11
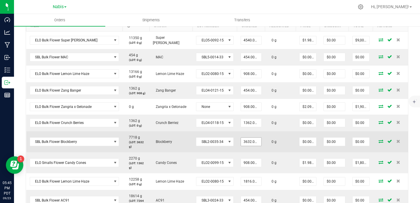
scroll to position [160, 0]
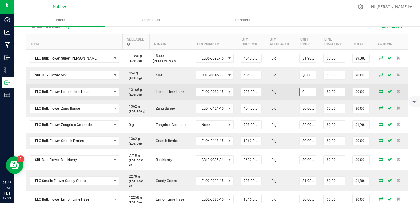
click at [299, 89] on input "0" at bounding box center [307, 92] width 17 height 8
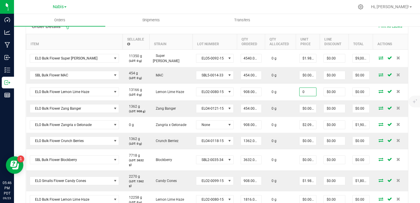
type input "$0.00000"
click at [316, 4] on div at bounding box center [228, 6] width 249 height 11
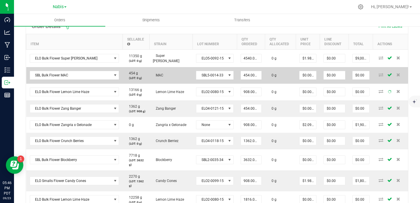
click at [297, 70] on td "$0.00000" at bounding box center [307, 75] width 24 height 17
click at [299, 73] on input "0" at bounding box center [307, 75] width 17 height 8
paste input "1.7621145374"
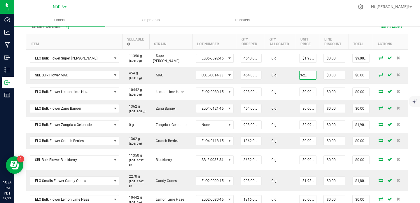
type input "$1.76211"
type input "$800.00"
click at [314, 18] on ul "Orders Shipments Transfers" at bounding box center [224, 20] width 420 height 13
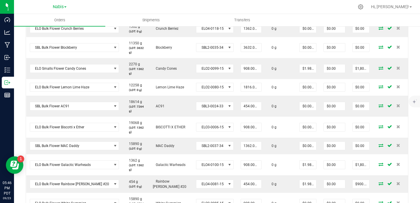
scroll to position [293, 0]
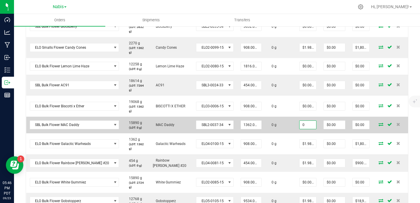
click at [299, 121] on input "0" at bounding box center [307, 125] width 17 height 8
paste input "1.7621145374"
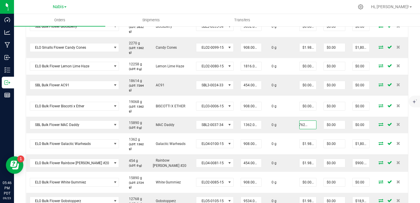
type input "$1.76211"
type input "$2,400.00"
click at [411, 80] on div "Back to Orders Order details Export PDF Done Editing Order # 00009530 Status Cr…" at bounding box center [217, 30] width 406 height 595
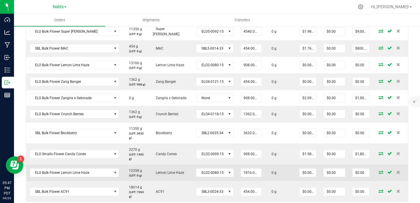
scroll to position [131, 0]
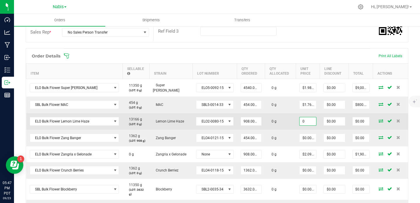
click at [299, 122] on input "0" at bounding box center [307, 121] width 17 height 8
paste input "1.5418502203"
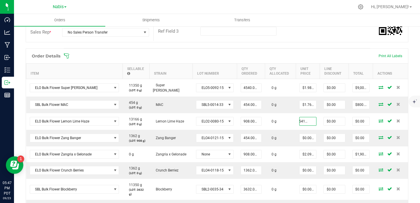
type input "$1.54185"
type input "$1,400.00"
click at [309, 30] on div "Ref Field 3" at bounding box center [281, 31] width 254 height 11
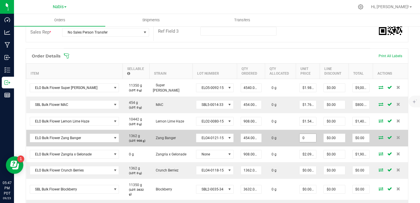
click at [299, 135] on input "0" at bounding box center [307, 138] width 17 height 8
paste input "2.09251101322"
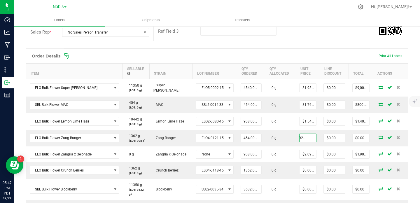
type input "$2.09251"
type input "$950.00"
click at [311, 46] on div "Order details Export PDF Done Editing Order # 00009530 Status Created Order Dat…" at bounding box center [217, 197] width 382 height 573
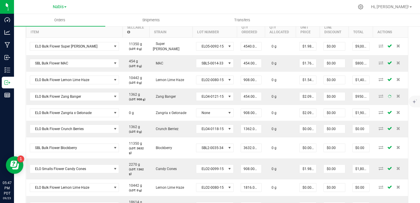
scroll to position [179, 0]
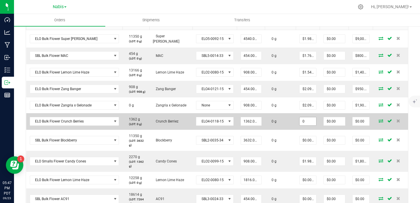
click at [299, 125] on input "0" at bounding box center [307, 121] width 17 height 8
paste input "2.2026431718"
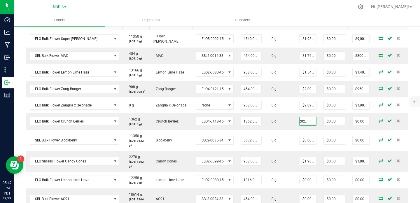
type input "$2.20264"
type input "$3,000.00"
click at [306, 9] on div at bounding box center [228, 6] width 249 height 11
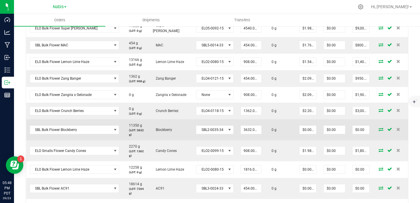
scroll to position [192, 0]
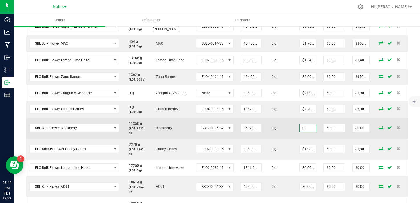
click at [299, 127] on input "0" at bounding box center [307, 128] width 17 height 8
paste input "1.7621145374"
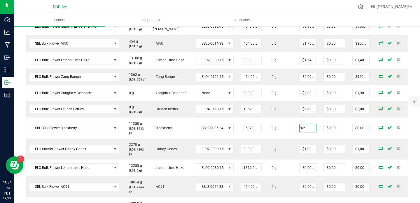
type input "$1.76211"
type input "$6,400.00"
click at [320, 17] on ul "Orders Shipments Transfers" at bounding box center [224, 20] width 420 height 13
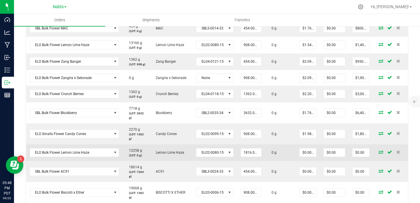
scroll to position [202, 0]
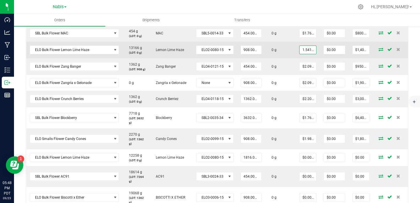
click at [299, 50] on input "1.5418502203" at bounding box center [307, 50] width 17 height 8
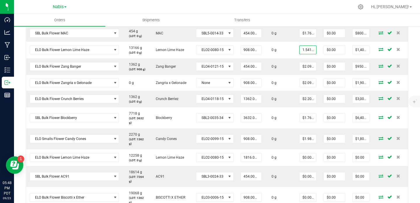
type input "$1.54185"
click at [313, 9] on div at bounding box center [228, 6] width 249 height 11
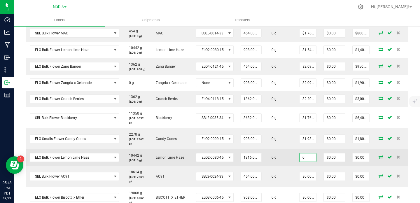
click at [299, 153] on input "0" at bounding box center [307, 157] width 17 height 8
paste input "1.5418502203"
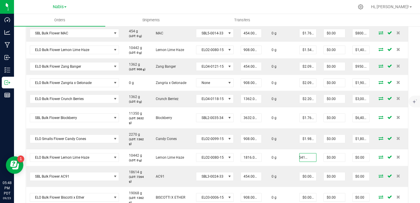
type input "$1.54185"
type input "$2,800.00"
click at [328, 15] on ul "Orders Shipments Transfers" at bounding box center [224, 20] width 420 height 13
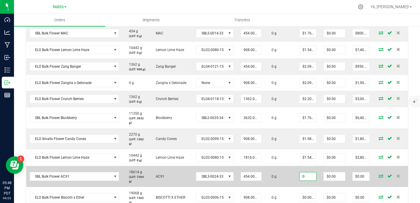
click at [299, 172] on input "0" at bounding box center [307, 176] width 17 height 8
paste input "1.6519823789"
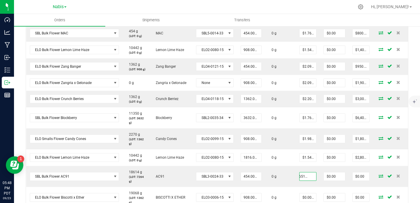
type input "$1.65198"
type input "$750.00"
click at [322, 14] on ul "Orders Shipments Transfers" at bounding box center [224, 20] width 420 height 13
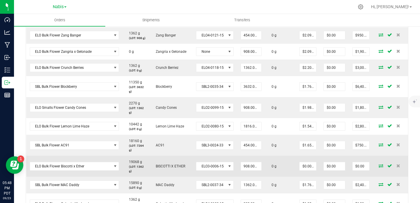
scroll to position [244, 0]
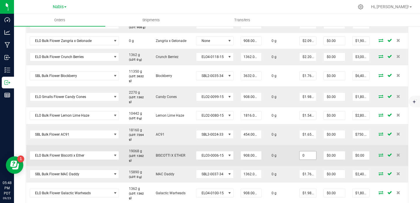
click at [299, 151] on input "0" at bounding box center [307, 155] width 17 height 8
paste input "1.7621145374"
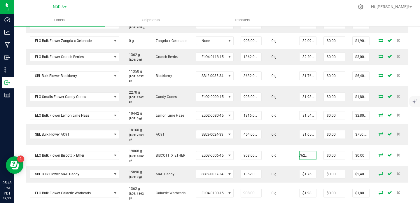
type input "$1.76211"
type input "$1,600.00"
click at [408, 138] on div "Back to Orders Order details Export PDF Done Editing Order # 00009530 Status Cr…" at bounding box center [217, 79] width 406 height 595
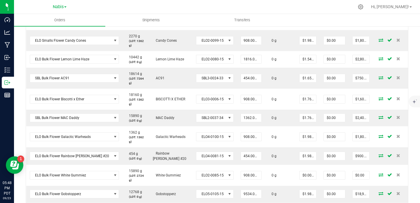
scroll to position [300, 0]
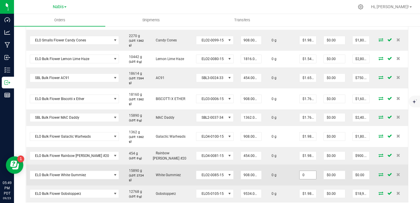
click at [299, 171] on input "0" at bounding box center [307, 175] width 17 height 8
paste input "1.6519823789"
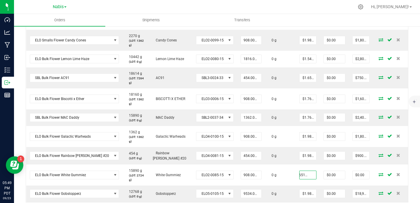
type input "$1.65198"
type input "$1,500.00"
click at [286, 181] on div "Order Details Print All Labels Item Sellable Strain Lot Number Qty Ordered Qty …" at bounding box center [217, 51] width 382 height 346
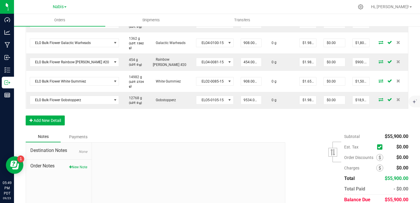
click at [385, 194] on div "$55,900.00" at bounding box center [396, 199] width 24 height 10
copy span "55,900.00"
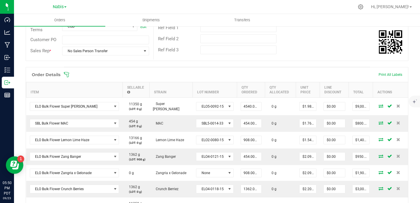
scroll to position [112, 0]
click at [311, 43] on div "Ref Field 2" at bounding box center [281, 39] width 254 height 11
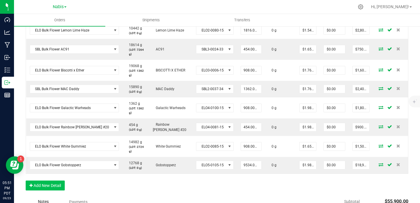
scroll to position [332, 0]
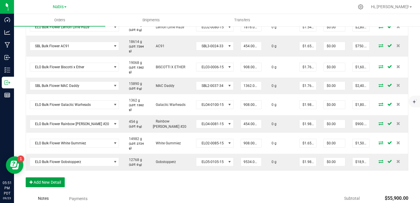
click at [54, 177] on button "Add New Detail" at bounding box center [45, 182] width 39 height 10
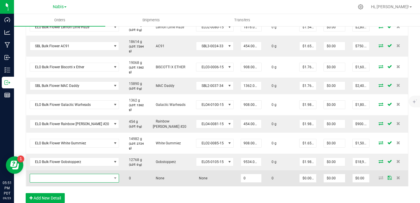
click at [60, 174] on span "NO DATA FOUND" at bounding box center [71, 178] width 82 height 8
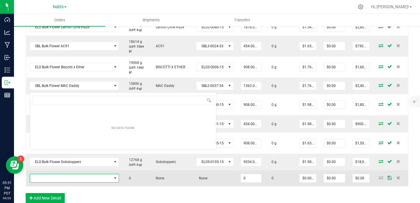
scroll to position [9, 71]
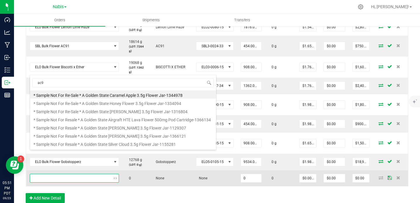
type input "ac91"
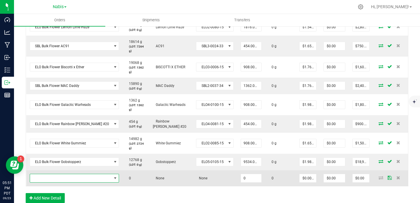
click at [80, 174] on span "NO DATA FOUND" at bounding box center [71, 178] width 82 height 8
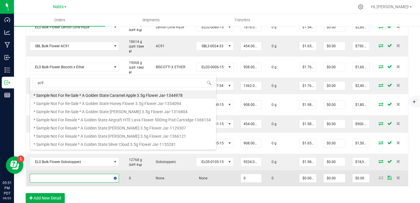
type input "ac91"
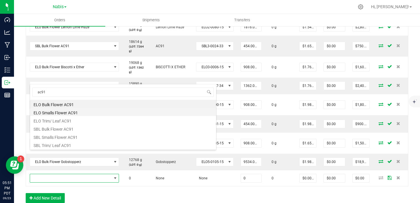
click at [84, 113] on li "ELO Smalls Flower AC91" at bounding box center [123, 112] width 186 height 8
type input "0.0000 g"
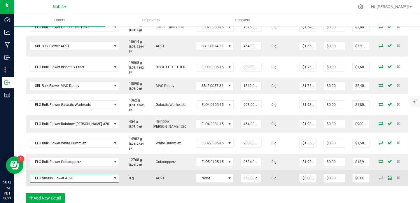
click at [81, 174] on span "ELO Smalls Flower AC91" at bounding box center [71, 178] width 82 height 8
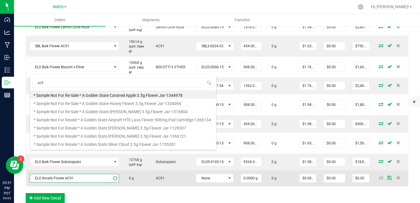
type input "ac91"
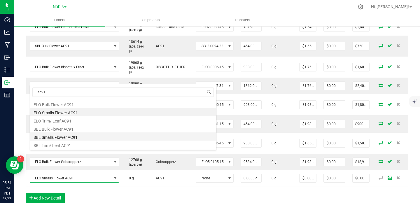
click at [86, 135] on li "SBL Smalls Flower AC91" at bounding box center [123, 136] width 186 height 8
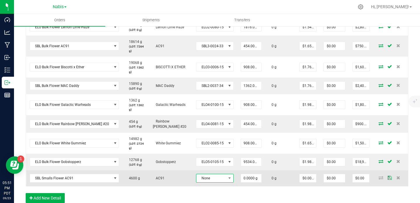
click at [196, 174] on span "None" at bounding box center [211, 178] width 30 height 8
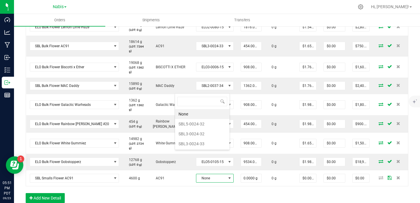
click at [195, 180] on div "Order Details Print All Labels Item Sellable Strain Lot Number Qty Ordered Qty …" at bounding box center [217, 28] width 382 height 362
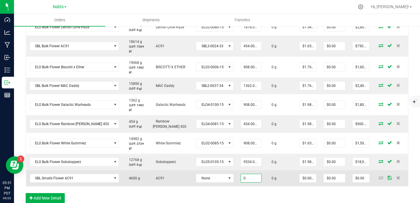
click at [241, 174] on input "0" at bounding box center [251, 178] width 20 height 8
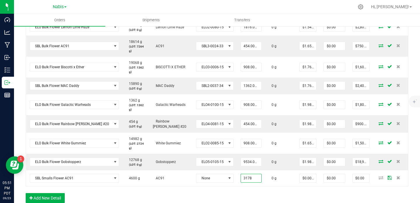
type input "3178.0000 g"
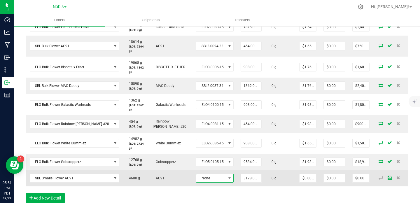
click at [203, 174] on span "None" at bounding box center [211, 178] width 30 height 8
click at [197, 174] on span "None" at bounding box center [211, 178] width 30 height 8
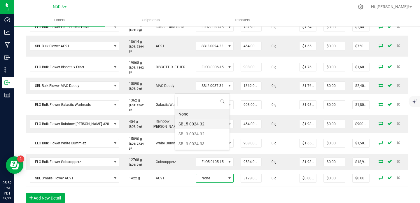
click at [196, 124] on li "SBL5-0024-32" at bounding box center [202, 124] width 54 height 10
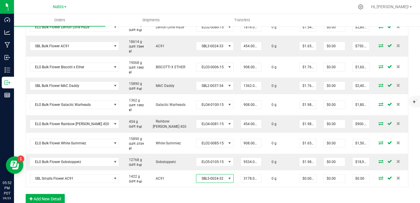
click at [196, 174] on span "SBL5-0024-32" at bounding box center [211, 178] width 30 height 8
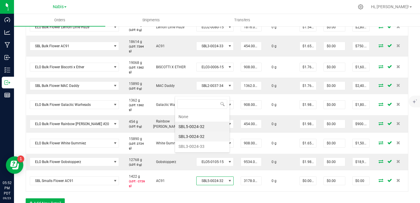
click at [196, 137] on li "SBL3-0024-32" at bounding box center [202, 136] width 54 height 10
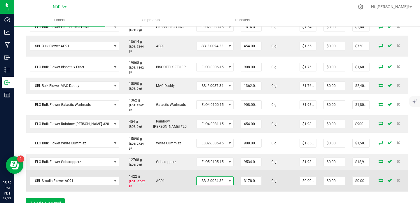
click at [196, 177] on span "SBL3-0024-32" at bounding box center [211, 181] width 30 height 8
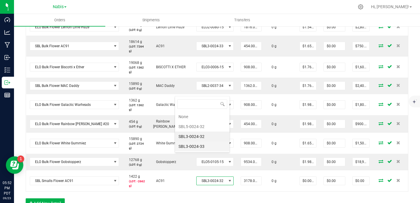
click at [197, 144] on li "SBL3-0024-33" at bounding box center [202, 146] width 54 height 10
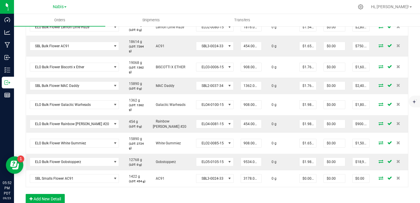
click at [209, 172] on div "Order Details Print All Labels Item Sellable Strain Lot Number Qty Ordered Qty …" at bounding box center [217, 28] width 382 height 363
click at [57, 194] on button "Add New Detail" at bounding box center [45, 199] width 39 height 10
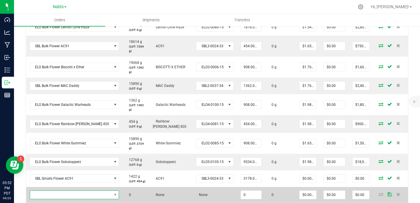
click at [60, 191] on span "NO DATA FOUND" at bounding box center [71, 195] width 82 height 8
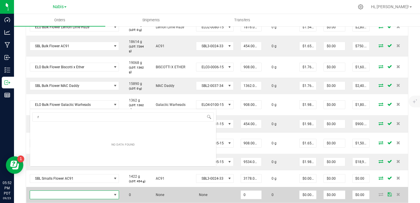
scroll to position [9, 71]
type input "rubber cement"
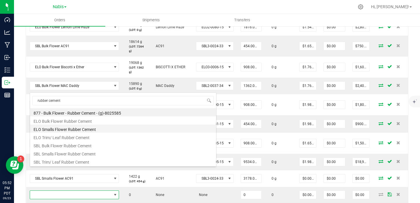
click at [76, 127] on li "ELO Smalls Flower Rubber Cement" at bounding box center [123, 128] width 186 height 8
type input "0.0000 g"
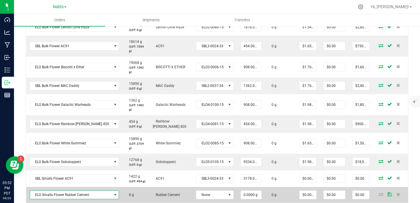
click at [80, 191] on span "ELO Smalls Flower Rubber Cement" at bounding box center [71, 195] width 82 height 8
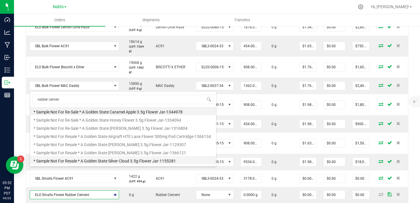
type input "rubber cement"
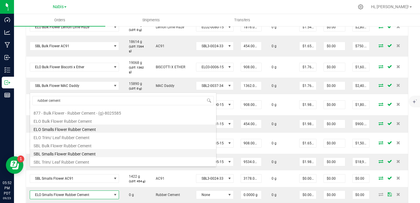
click at [75, 153] on li "SBL Smalls Flower Rubber Cement" at bounding box center [123, 153] width 186 height 8
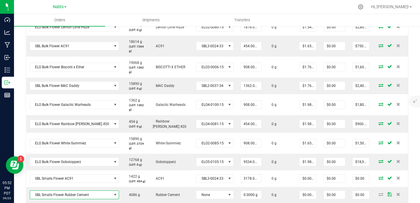
click at [121, 184] on div "Order Details Print All Labels Item Sellable Strain Lot Number Qty Ordered Qty …" at bounding box center [217, 36] width 382 height 378
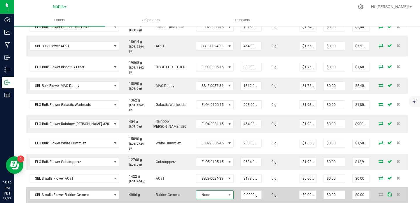
click at [196, 191] on span "None" at bounding box center [211, 195] width 30 height 8
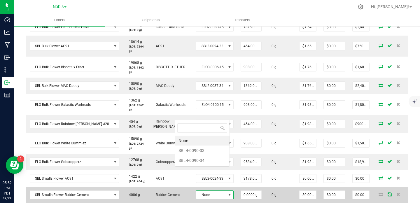
scroll to position [9, 37]
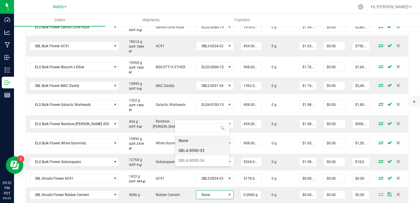
click at [205, 150] on li "SBL4-0090-33" at bounding box center [202, 150] width 54 height 10
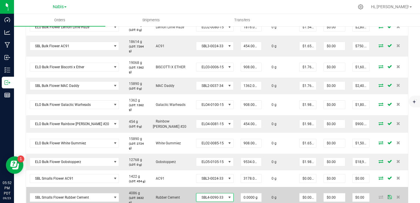
click at [196, 193] on span "SBL4-0090-33" at bounding box center [211, 197] width 30 height 8
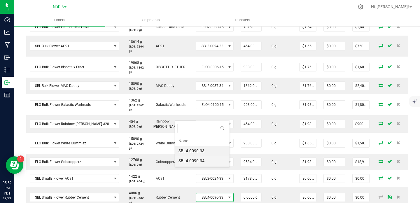
click at [192, 161] on li "SBL4-0090-34" at bounding box center [202, 161] width 54 height 10
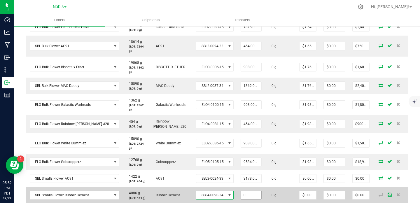
click at [241, 191] on input "0" at bounding box center [251, 195] width 20 height 8
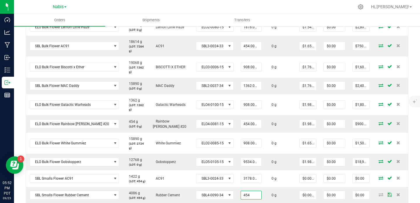
type input "454.0000 g"
click at [224, 189] on div "Order Details Print All Labels Item Sellable Strain Lot Number Qty Ordered Qty …" at bounding box center [217, 36] width 382 height 379
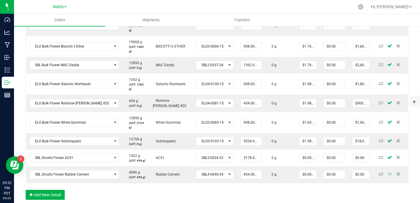
scroll to position [359, 0]
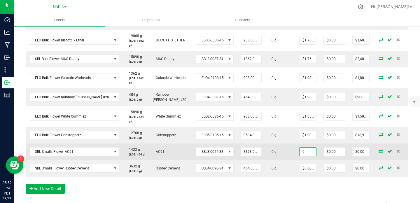
click at [299, 147] on input "0" at bounding box center [307, 151] width 17 height 8
paste input ".6607929515"
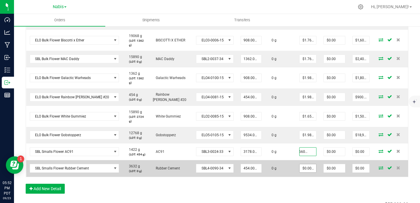
type input "$0.66079"
type input "$2,100.00"
click at [299, 164] on input "0" at bounding box center [307, 168] width 17 height 8
paste input ".6607929515"
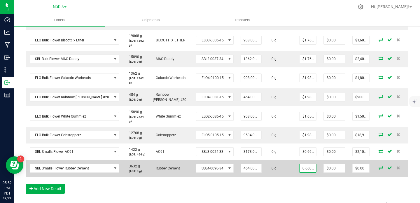
scroll to position [0, 6]
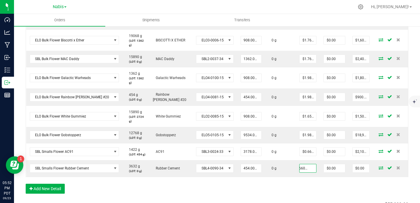
type input "$0.66079"
type input "$300.00"
click at [288, 160] on div "Order Details Print All Labels Item Sellable Strain Lot Number Qty Ordered Qty …" at bounding box center [217, 9] width 382 height 379
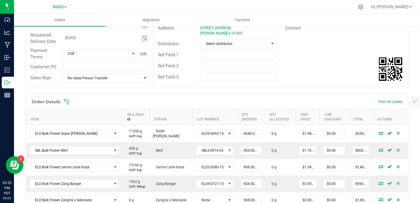
scroll to position [102, 0]
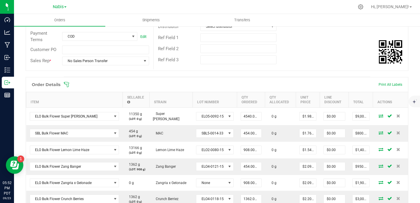
click at [306, 53] on div "Ref Field 2" at bounding box center [281, 48] width 254 height 11
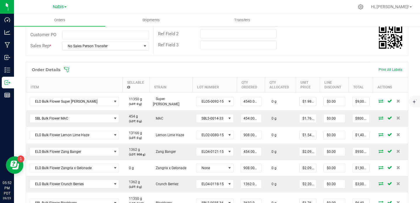
scroll to position [0, 0]
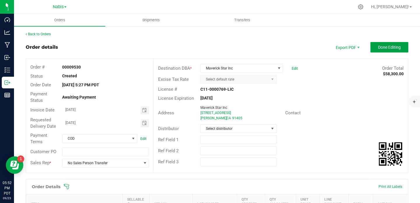
click at [378, 45] on span "Done Editing" at bounding box center [389, 47] width 23 height 5
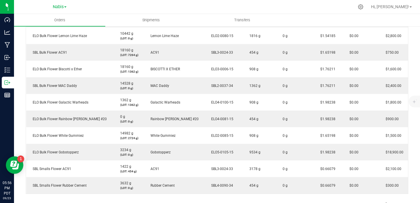
scroll to position [386, 0]
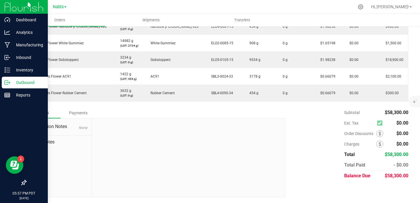
click at [11, 78] on div "Outbound" at bounding box center [25, 83] width 46 height 12
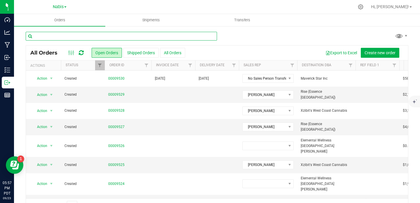
click at [120, 36] on input "text" at bounding box center [121, 36] width 191 height 9
paste input "9449"
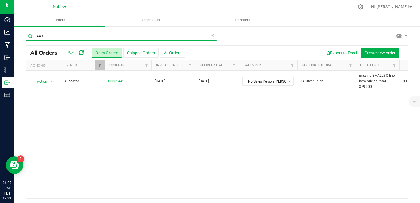
click at [73, 37] on input "9449" at bounding box center [121, 36] width 191 height 9
paste input "2"
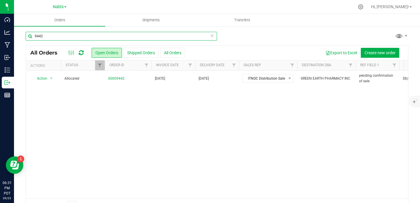
click at [78, 36] on input "9442" at bounding box center [121, 36] width 191 height 9
paste input "33"
click at [90, 36] on input "9433" at bounding box center [121, 36] width 191 height 9
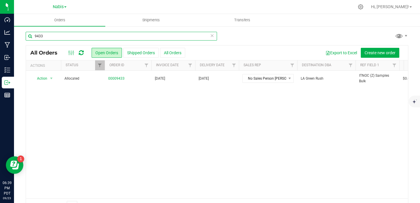
paste input "84"
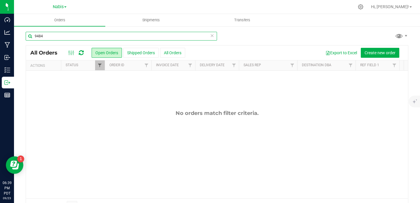
type input "9484"
click at [101, 65] on span "Filter" at bounding box center [99, 65] width 5 height 5
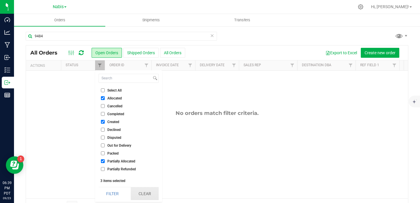
click at [145, 196] on button "Clear" at bounding box center [145, 193] width 28 height 13
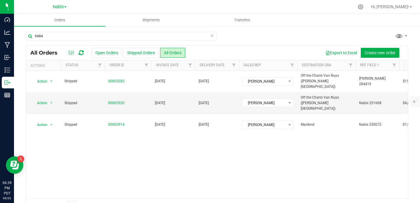
click at [68, 10] on div "Nabis MSR Supply Nabis" at bounding box center [59, 6] width 85 height 9
click at [62, 8] on span "Nabis" at bounding box center [58, 6] width 11 height 5
click at [58, 21] on link "MSR Supply" at bounding box center [59, 21] width 85 height 8
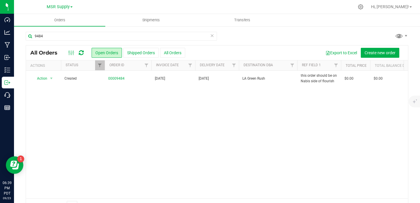
click at [66, 32] on div "9484" at bounding box center [121, 36] width 191 height 9
click at [64, 34] on input "9484" at bounding box center [121, 36] width 191 height 9
click at [106, 135] on div "Action Action Cancel order Change facility Clone order Edit order Mark as fully…" at bounding box center [217, 135] width 382 height 128
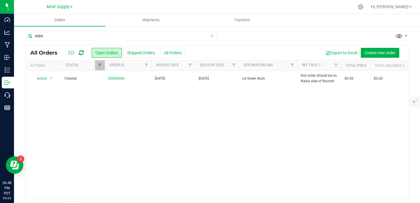
click at [81, 5] on div "MSR Supply MSR Supply Nabis" at bounding box center [59, 6] width 85 height 9
click at [62, 5] on span "MSR Supply" at bounding box center [58, 6] width 23 height 5
click at [51, 27] on link "Nabis" at bounding box center [59, 28] width 85 height 8
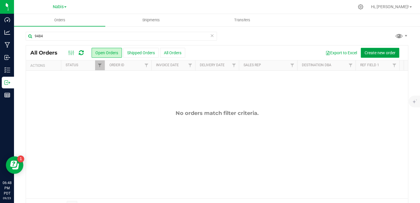
click at [372, 50] on span "Create new order" at bounding box center [379, 52] width 31 height 5
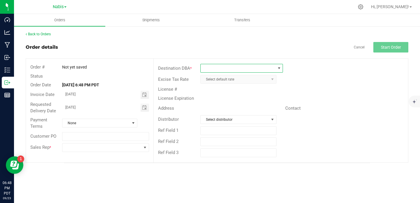
drag, startPoint x: 263, startPoint y: 68, endPoint x: 262, endPoint y: 60, distance: 8.2
click at [263, 67] on span at bounding box center [237, 68] width 75 height 8
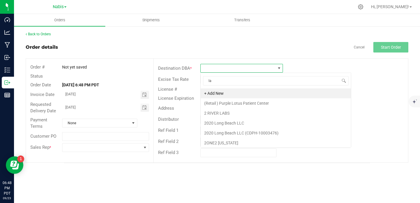
scroll to position [9, 82]
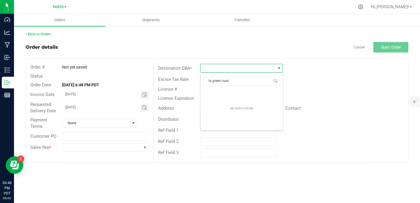
type input "la green rus"
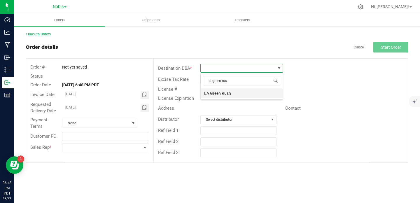
click at [240, 92] on li "LA Green Rush" at bounding box center [241, 93] width 82 height 10
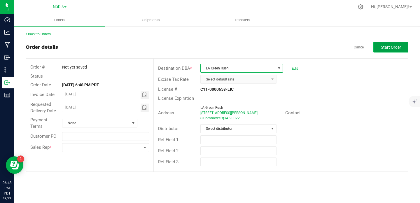
click at [392, 46] on span "Start Order" at bounding box center [391, 47] width 20 height 5
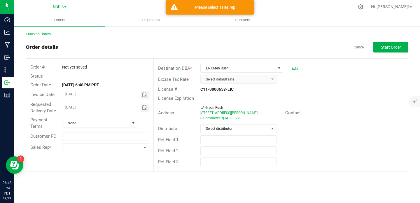
click at [95, 152] on div "Sales Rep *" at bounding box center [89, 147] width 127 height 11
click at [96, 150] on span at bounding box center [101, 147] width 79 height 8
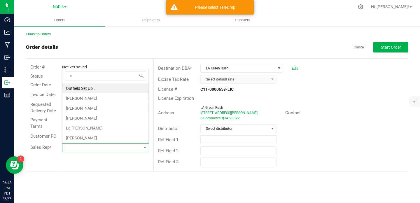
scroll to position [9, 86]
type input "no sales"
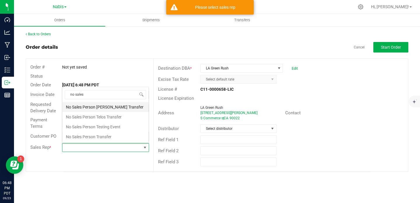
click at [108, 109] on li "No Sales Person [PERSON_NAME] Transfer" at bounding box center [105, 107] width 86 height 10
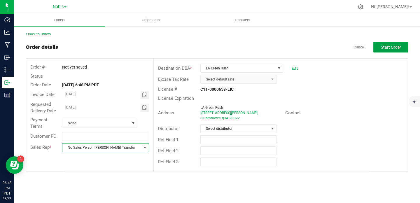
click at [388, 47] on span "Start Order" at bounding box center [391, 47] width 20 height 5
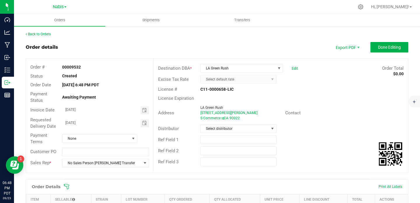
click at [69, 64] on div "00009532" at bounding box center [105, 67] width 95 height 6
copy strong "00009532"
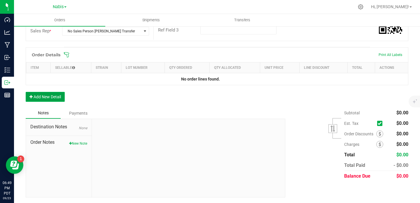
click at [55, 98] on button "Add New Detail" at bounding box center [45, 97] width 39 height 10
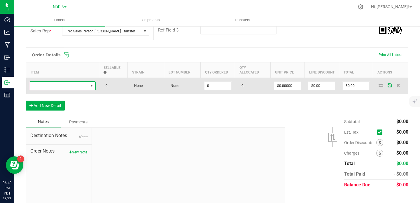
click at [62, 85] on span "NO DATA FOUND" at bounding box center [59, 86] width 58 height 8
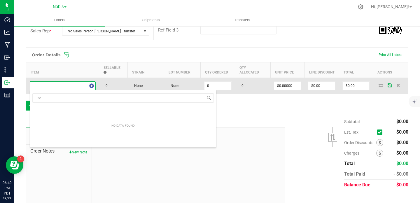
scroll to position [9, 66]
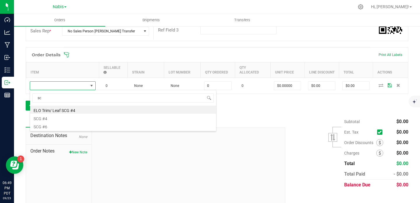
type input "s"
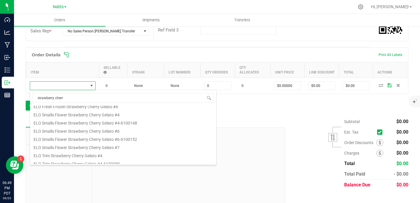
scroll to position [105, 0]
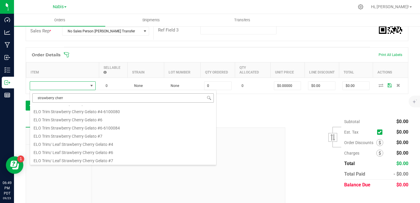
click at [84, 98] on input "strawberry cherr" at bounding box center [122, 97] width 181 height 9
type input "sbl bulk flower strawberry"
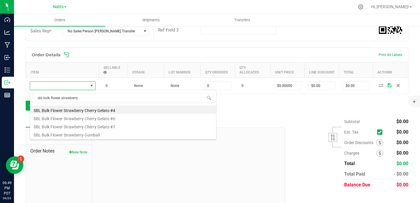
scroll to position [0, 0]
click at [107, 131] on li "SBL Bulk Flower Strawberry Gumball" at bounding box center [123, 134] width 186 height 8
type input "0.0000 g"
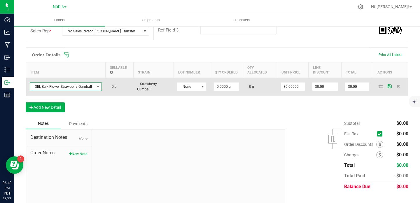
click at [82, 87] on span "SBL Bulk Flower Strawberry Gumball" at bounding box center [62, 86] width 64 height 8
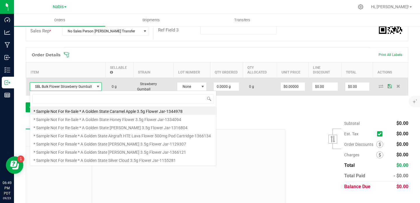
scroll to position [9, 72]
type input "sbl bulk flower strawberry cherry gelato"
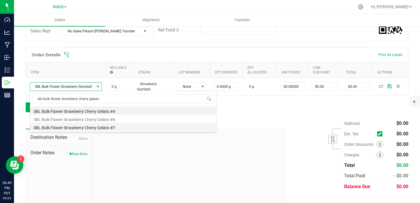
click at [123, 128] on li "SBL Bulk Flower Strawberry Cherry Gelato #7" at bounding box center [123, 127] width 186 height 8
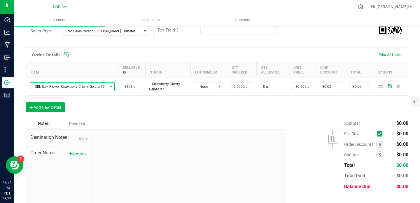
click at [176, 104] on div "Order Details Print All Labels Item Sellable Strain Lot Number Qty Ordered Qty …" at bounding box center [217, 82] width 382 height 71
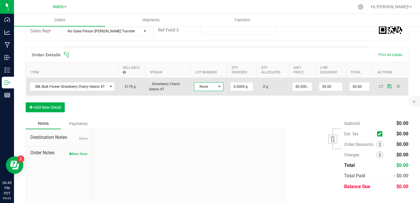
click at [217, 87] on span at bounding box center [219, 86] width 5 height 5
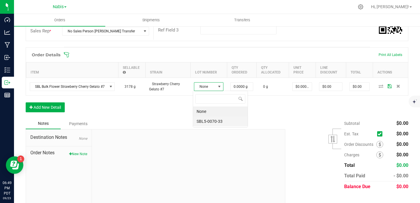
scroll to position [9, 29]
click at [226, 120] on li "SBL5-0070-33" at bounding box center [220, 121] width 54 height 10
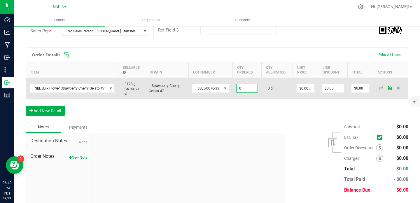
click at [247, 89] on input "0" at bounding box center [246, 88] width 21 height 8
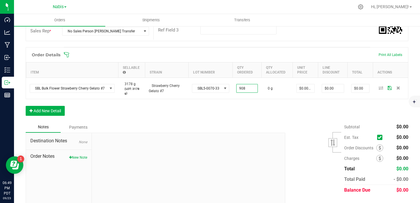
type input "908.0000 g"
click at [314, 115] on div "Order Details Print All Labels Item Sellable Strain Lot Number Qty Ordered Qty …" at bounding box center [217, 84] width 382 height 74
click at [46, 110] on button "Add New Detail" at bounding box center [45, 111] width 39 height 10
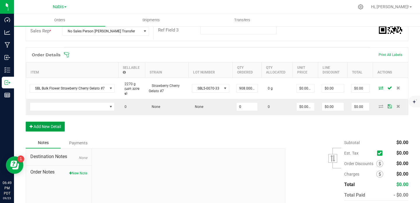
click at [26, 122] on button "Add New Detail" at bounding box center [45, 127] width 39 height 10
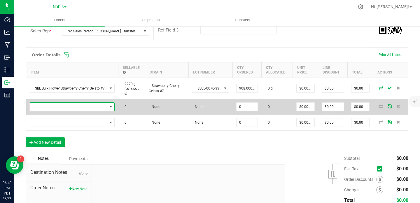
click at [53, 106] on span "NO DATA FOUND" at bounding box center [68, 107] width 77 height 8
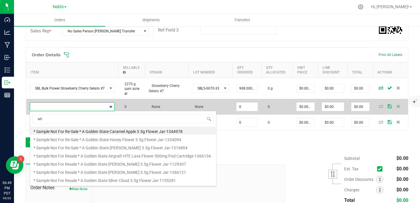
scroll to position [9, 85]
type input "white gummiez"
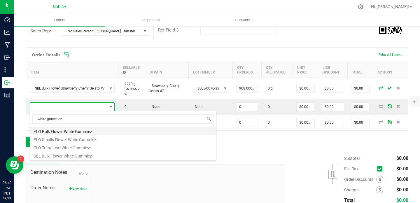
click at [78, 130] on li "ELO Bulk Flower White Gummiez" at bounding box center [123, 130] width 186 height 8
type input "0.0000 g"
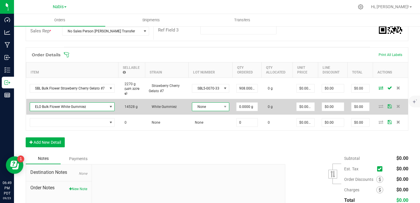
click at [216, 103] on span "None" at bounding box center [206, 107] width 29 height 8
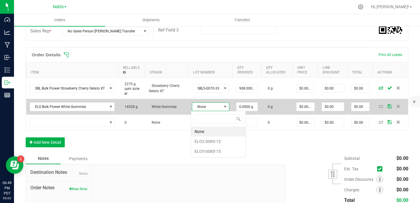
scroll to position [9, 37]
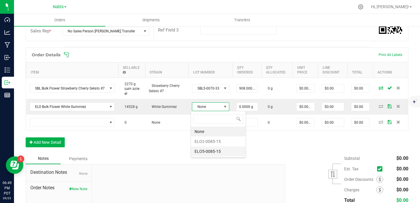
click at [214, 153] on li "ELO5-0085-15" at bounding box center [218, 151] width 54 height 10
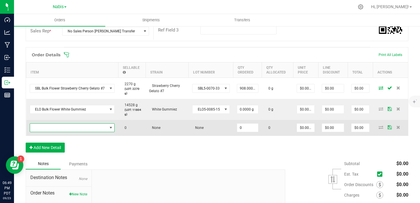
click at [97, 129] on span "NO DATA FOUND" at bounding box center [68, 128] width 77 height 8
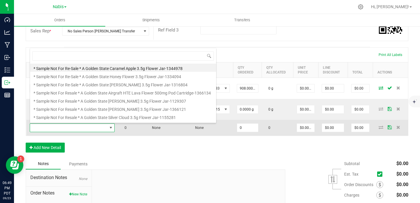
scroll to position [9, 85]
type input "biscotti"
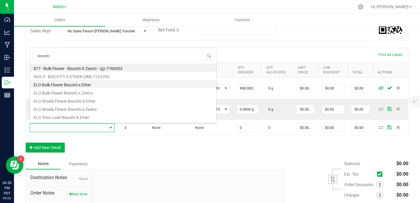
click at [112, 85] on li "ELO Bulk Flower Biscotti x Ether" at bounding box center [123, 84] width 186 height 8
type input "0.0000 g"
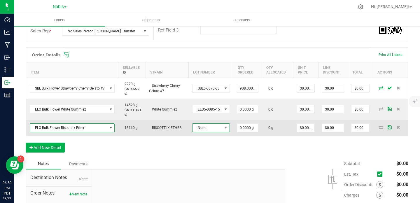
click at [208, 128] on span "None" at bounding box center [207, 128] width 30 height 8
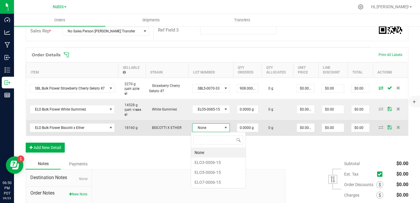
scroll to position [9, 37]
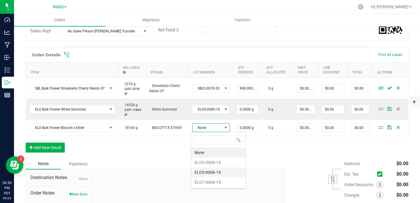
click at [220, 175] on li "ELO5-0006-15" at bounding box center [218, 172] width 54 height 10
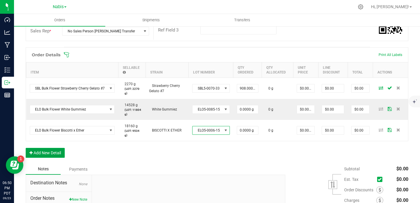
click at [53, 152] on button "Add New Detail" at bounding box center [45, 153] width 39 height 10
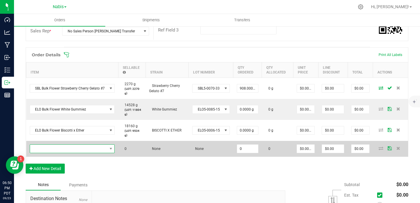
click at [57, 150] on span "NO DATA FOUND" at bounding box center [68, 149] width 77 height 8
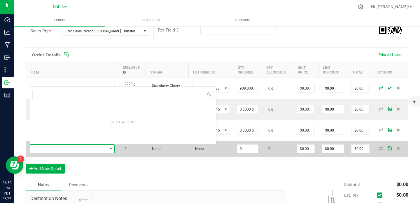
scroll to position [9, 85]
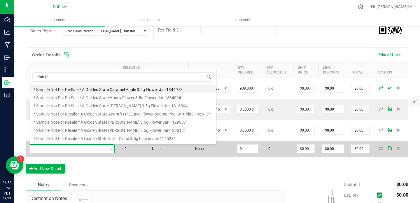
type input "fruit jelly"
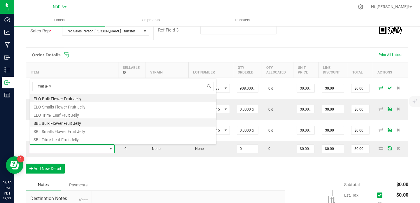
click at [95, 123] on li "SBL Bulk Flower Fruit Jelly" at bounding box center [123, 122] width 186 height 8
type input "0.0000 g"
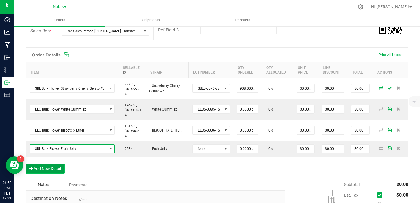
click at [55, 170] on button "Add New Detail" at bounding box center [45, 168] width 39 height 10
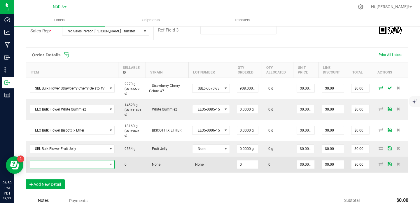
click at [73, 163] on span "NO DATA FOUND" at bounding box center [68, 164] width 77 height 8
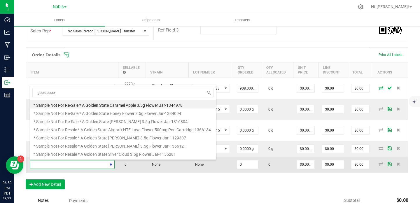
type input "gobstopperz"
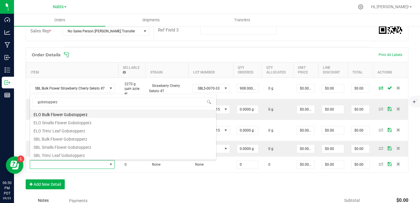
click at [99, 112] on li "ELO Bulk Flower Gobstopperz" at bounding box center [123, 114] width 186 height 8
type input "0.0000 g"
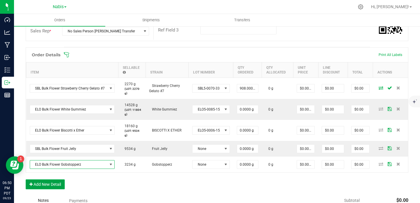
click at [53, 186] on button "Add New Detail" at bounding box center [45, 184] width 39 height 10
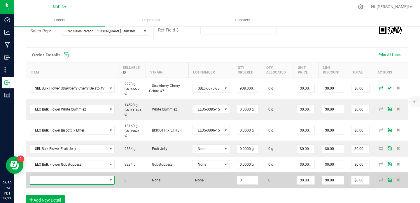
click at [85, 180] on span "NO DATA FOUND" at bounding box center [68, 180] width 77 height 8
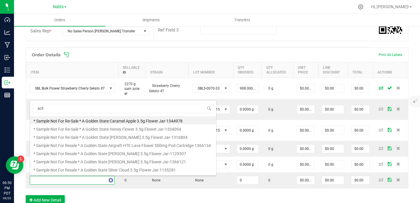
type input "ac91"
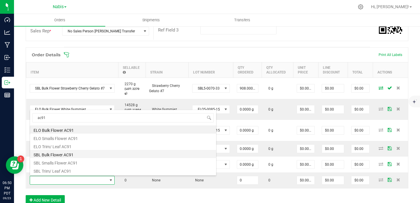
click at [80, 151] on li "SBL Bulk Flower AC91" at bounding box center [123, 154] width 186 height 8
type input "0.0000 g"
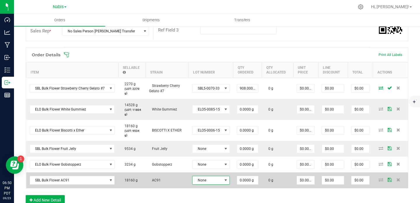
click at [211, 178] on span "None" at bounding box center [207, 180] width 30 height 8
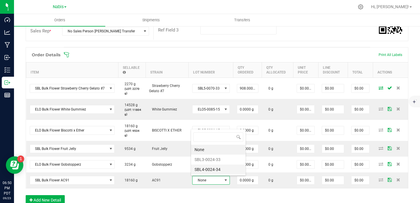
click at [216, 168] on li "SBL4-0024-34" at bounding box center [218, 169] width 54 height 10
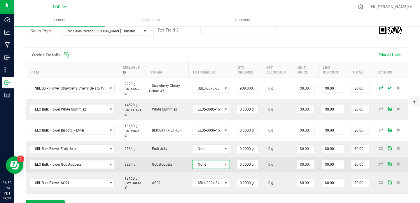
click at [217, 162] on span "None" at bounding box center [207, 164] width 30 height 8
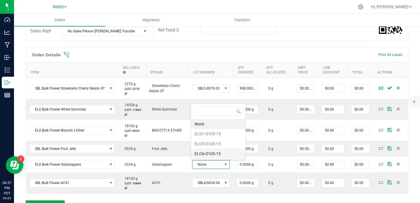
click at [217, 152] on li "ELO6-0105-15" at bounding box center [218, 154] width 54 height 10
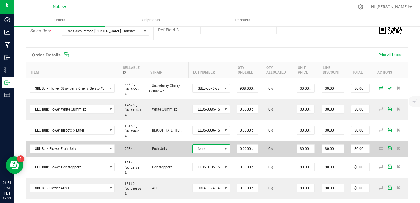
click at [214, 149] on span "None" at bounding box center [207, 149] width 30 height 8
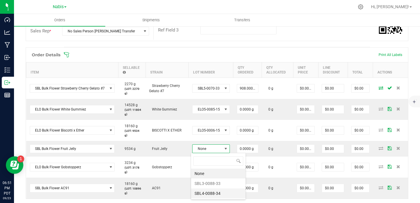
click at [221, 189] on li "SBL4-0088-34" at bounding box center [218, 193] width 54 height 10
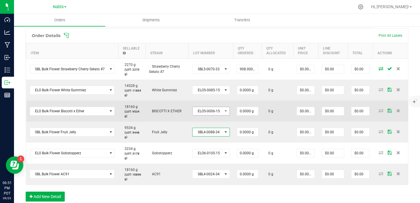
scroll to position [162, 0]
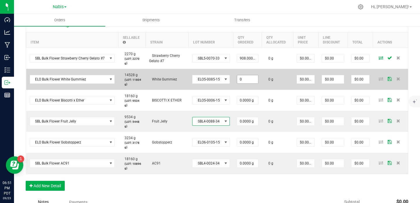
click at [248, 81] on input "0" at bounding box center [247, 79] width 21 height 8
click at [250, 77] on input "0" at bounding box center [247, 79] width 21 height 8
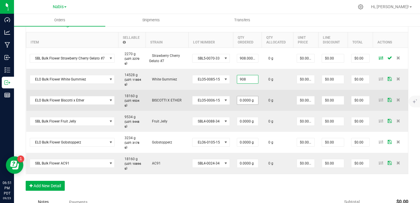
type input "908.0000 g"
click at [249, 100] on input "0" at bounding box center [247, 100] width 21 height 8
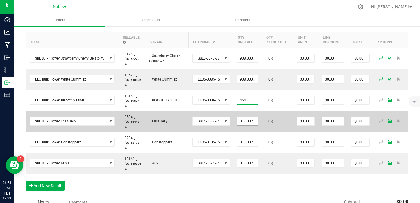
type input "454.0000 g"
click at [251, 123] on input "0" at bounding box center [247, 121] width 21 height 8
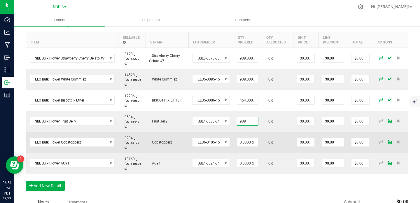
type input "908.0000 g"
click at [272, 140] on td "0 g" at bounding box center [277, 142] width 31 height 21
click at [248, 143] on input "0" at bounding box center [247, 142] width 21 height 8
paste input "1362"
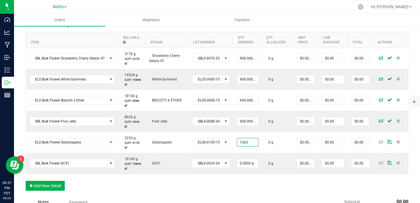
type input "1362.0000 g"
click at [258, 199] on div "Notes Payments" at bounding box center [153, 201] width 255 height 11
click at [256, 189] on div "Order Details Print All Labels Item Sellable Strain Lot Number Qty Ordered Qty …" at bounding box center [217, 106] width 382 height 179
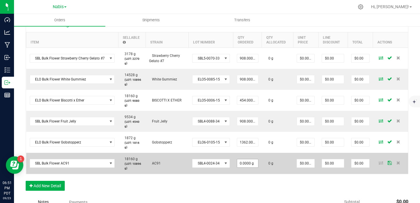
click at [234, 163] on td "0.0000 g" at bounding box center [247, 163] width 29 height 21
click at [244, 163] on input "0" at bounding box center [247, 163] width 21 height 8
paste input "9988"
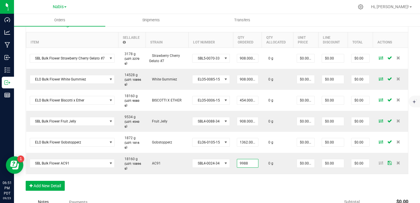
type input "9988.0000 g"
click at [239, 178] on div "Order Details Print All Labels Item Sellable Strain Lot Number Qty Ordered Qty …" at bounding box center [217, 106] width 382 height 179
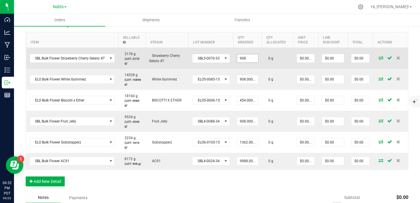
click at [247, 59] on input "908" at bounding box center [247, 58] width 21 height 8
type input "908.0000 g"
click at [307, 57] on input "0" at bounding box center [305, 58] width 17 height 8
paste input "1.762114537"
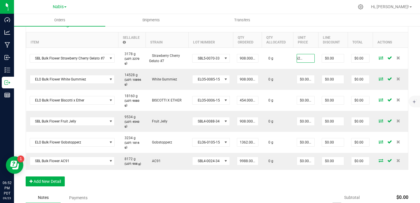
type input "$1.76211"
type input "$1,600.00"
click at [319, 20] on ul "Orders Shipments Transfers" at bounding box center [224, 20] width 420 height 13
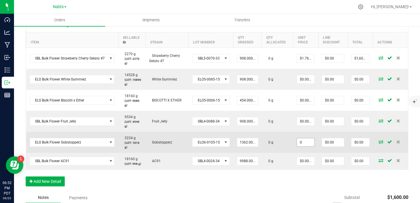
click at [304, 142] on input "0" at bounding box center [305, 142] width 17 height 8
paste input "1.762114537"
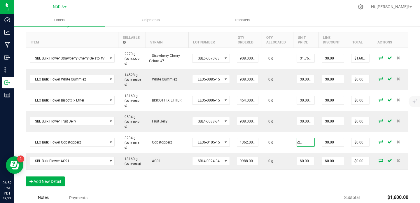
type input "$1.76211"
type input "$2,400.00"
click at [321, 2] on div at bounding box center [228, 6] width 249 height 11
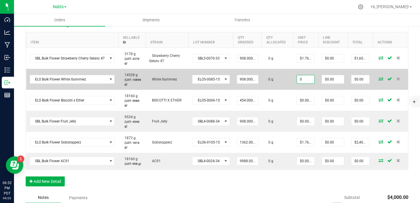
click at [302, 78] on input "0" at bounding box center [305, 79] width 17 height 8
paste input "1.651982379"
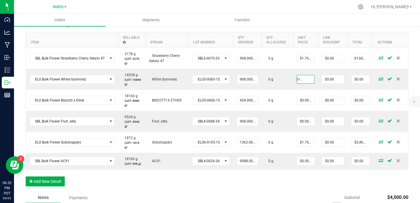
type input "$1.65198"
type input "$1,500.00"
click at [328, 12] on div at bounding box center [228, 6] width 249 height 11
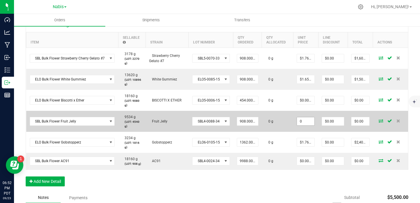
click at [302, 122] on input "0" at bounding box center [305, 121] width 17 height 8
paste input "1.651982379"
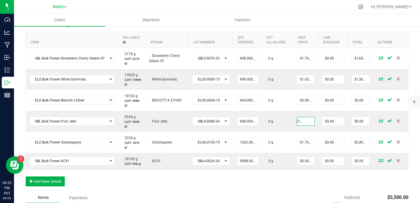
type input "$1.65198"
type input "$1,500.00"
click at [311, 13] on nav "Nabis MSR Supply Nabis Hi, Zach!" at bounding box center [217, 7] width 406 height 14
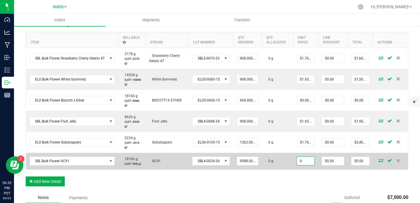
click at [304, 162] on input "0" at bounding box center [305, 161] width 17 height 8
paste input "1.651982379"
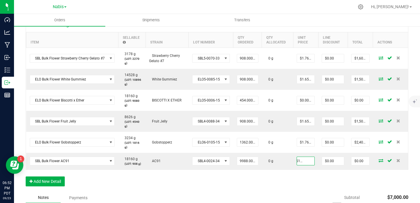
type input "$1.65198"
type input "$16,500.00"
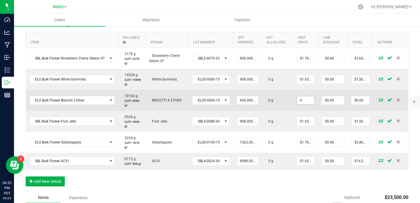
click at [304, 102] on input "0" at bounding box center [305, 100] width 17 height 8
paste input "1.762114537"
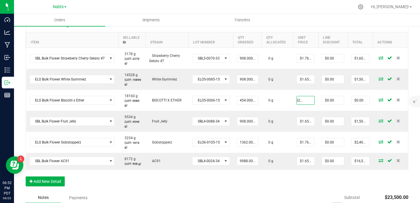
type input "$1.76211"
type input "$800.00"
click at [290, 180] on div "Order Details Print All Labels Item Sellable Strain Lot Number Qty Ordered Qty …" at bounding box center [217, 104] width 382 height 175
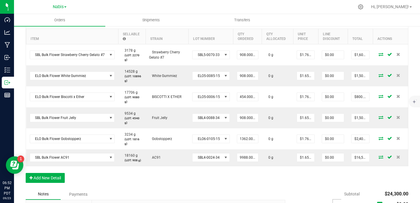
scroll to position [0, 0]
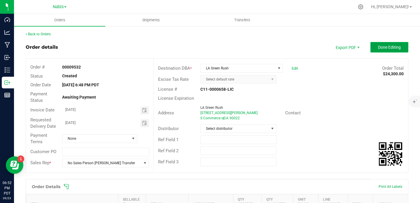
click at [379, 49] on span "Done Editing" at bounding box center [389, 47] width 23 height 5
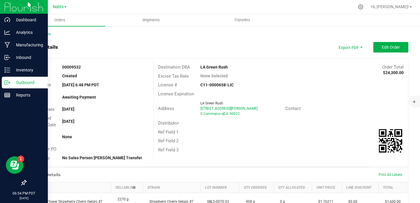
click at [11, 79] on p "Outbound" at bounding box center [27, 82] width 35 height 7
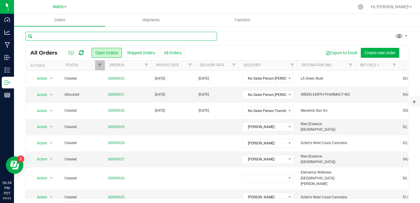
click at [107, 36] on input "text" at bounding box center [121, 36] width 191 height 9
paste input "9472"
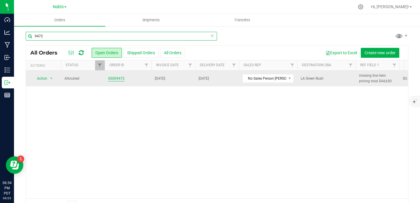
type input "9472"
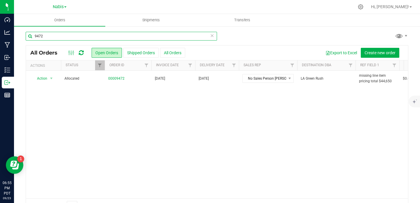
click at [105, 38] on input "9472" at bounding box center [121, 36] width 191 height 9
paste input "9470"
click at [96, 34] on input "9470" at bounding box center [121, 36] width 191 height 9
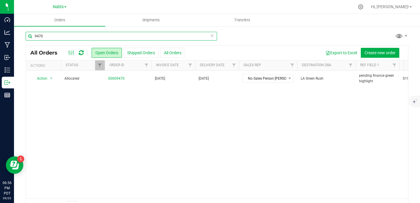
click at [96, 34] on input "9470" at bounding box center [121, 36] width 191 height 9
paste input "85"
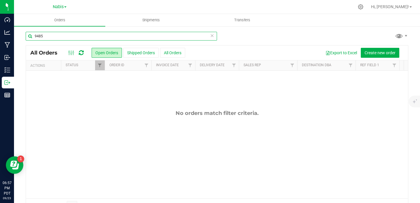
type input "9485"
click at [99, 68] on link "Filter" at bounding box center [100, 65] width 10 height 10
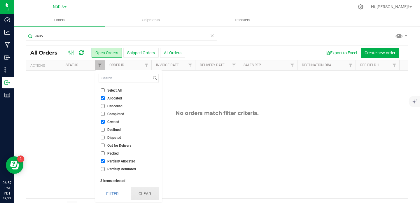
click at [142, 191] on button "Clear" at bounding box center [145, 193] width 28 height 13
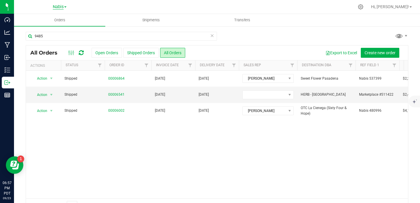
click at [63, 8] on span "Nabis" at bounding box center [58, 6] width 11 height 5
click at [63, 21] on link "MSR Supply" at bounding box center [59, 21] width 85 height 8
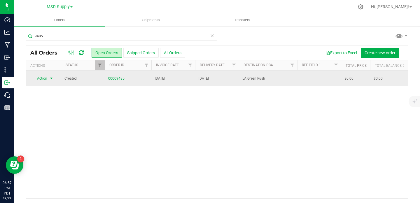
click at [48, 78] on span "select" at bounding box center [51, 78] width 7 height 8
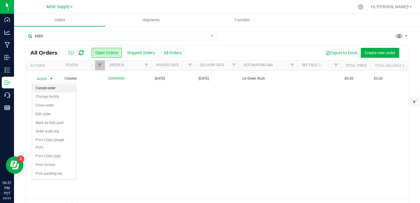
click at [48, 85] on li "Cancel order" at bounding box center [54, 88] width 44 height 9
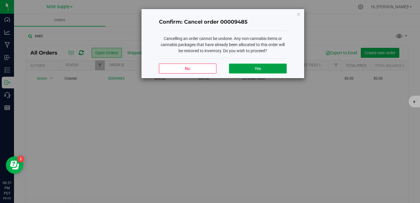
click at [248, 65] on button "Yes" at bounding box center [257, 69] width 57 height 10
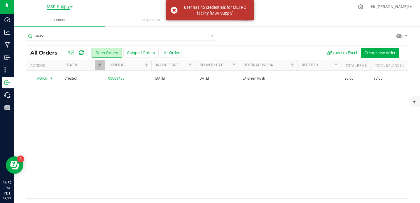
click at [64, 9] on span "MSR Supply" at bounding box center [58, 6] width 23 height 5
click at [51, 28] on link "Nabis" at bounding box center [59, 28] width 85 height 8
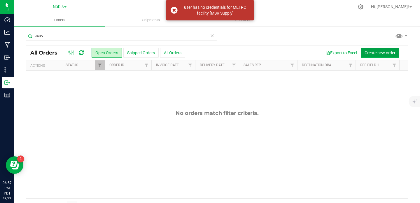
click at [381, 56] on button "Create new order" at bounding box center [379, 53] width 38 height 10
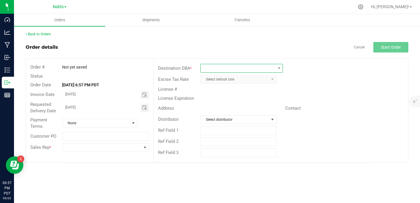
click at [223, 70] on span at bounding box center [237, 68] width 75 height 8
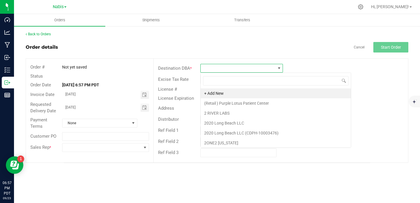
scroll to position [9, 82]
type input "j"
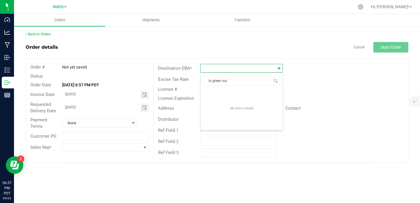
type input "la green rush"
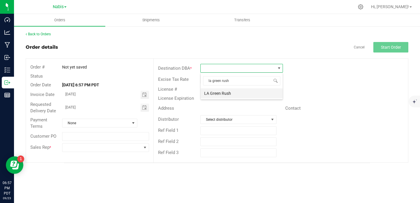
click at [235, 92] on li "LA Green Rush" at bounding box center [241, 93] width 82 height 10
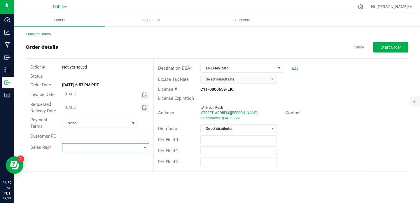
click at [108, 149] on span at bounding box center [101, 147] width 79 height 8
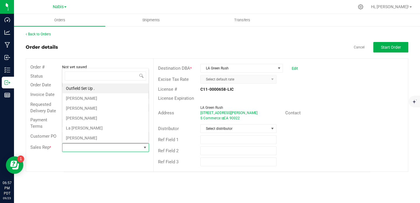
scroll to position [9, 86]
type input "no s"
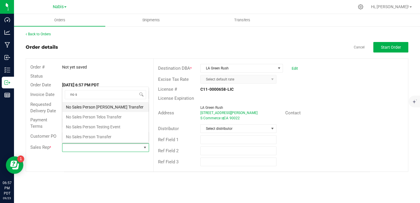
click at [105, 108] on li "No Sales Person [PERSON_NAME] Transfer" at bounding box center [105, 107] width 86 height 10
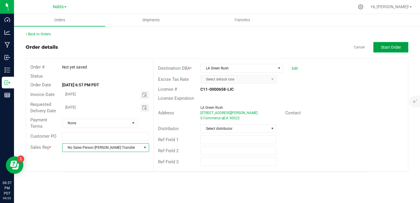
click at [393, 48] on span "Start Order" at bounding box center [391, 47] width 20 height 5
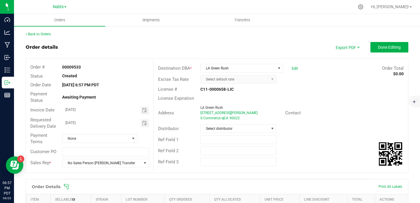
click at [76, 66] on strong "00009533" at bounding box center [71, 67] width 19 height 5
copy strong "00009533"
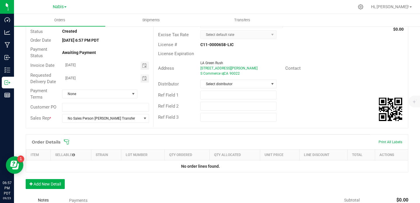
scroll to position [45, 0]
click at [57, 181] on button "Add New Detail" at bounding box center [45, 184] width 39 height 10
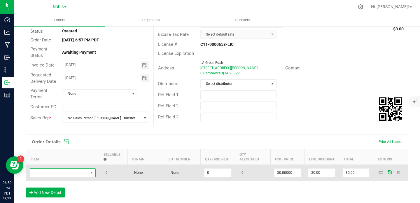
click at [77, 169] on span "NO DATA FOUND" at bounding box center [59, 172] width 58 height 8
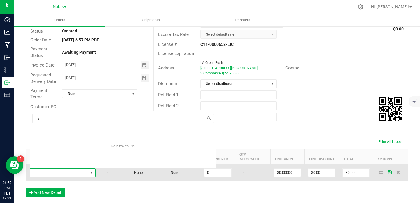
scroll to position [9, 66]
type input "zur"
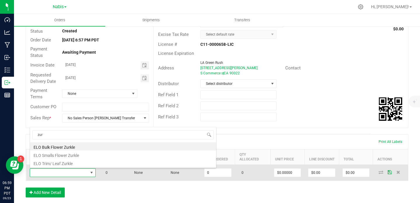
type input "0.0000 g"
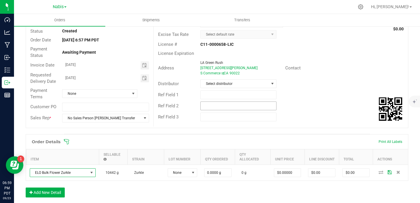
scroll to position [108, 0]
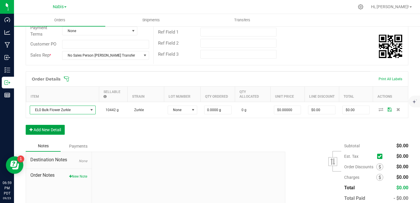
click at [51, 132] on button "Add New Detail" at bounding box center [45, 130] width 39 height 10
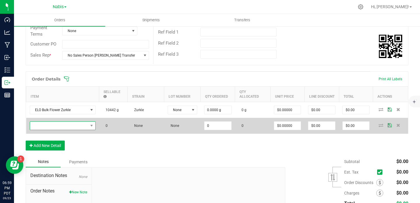
click at [64, 126] on span "NO DATA FOUND" at bounding box center [59, 126] width 58 height 8
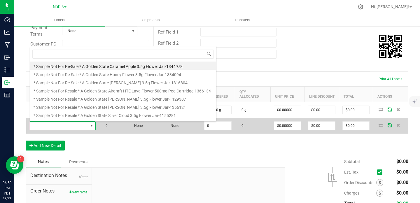
scroll to position [9, 66]
type input "candy cream"
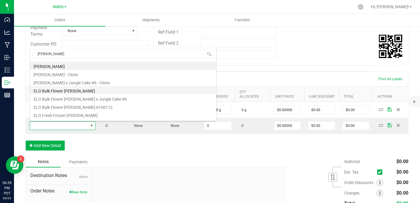
click at [87, 90] on li "ELO Bulk Flower [PERSON_NAME]" at bounding box center [123, 90] width 186 height 8
type input "0.0000 g"
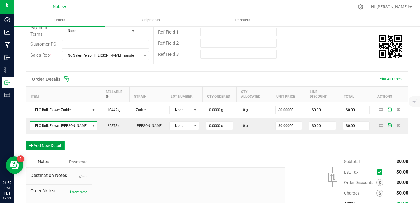
click at [60, 148] on button "Add New Detail" at bounding box center [45, 145] width 39 height 10
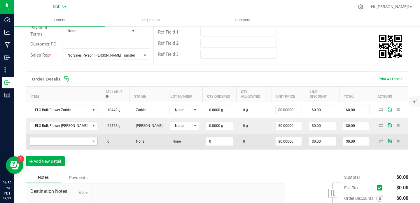
click at [65, 144] on span "NO DATA FOUND" at bounding box center [60, 141] width 60 height 8
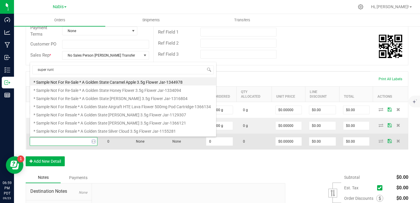
type input "super runtz"
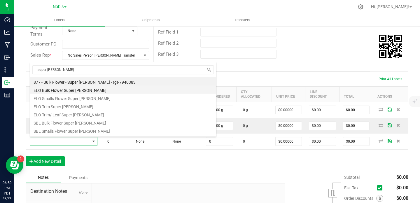
click at [77, 91] on li "ELO Bulk Flower Super [PERSON_NAME]" at bounding box center [123, 89] width 186 height 8
type input "0.0000 g"
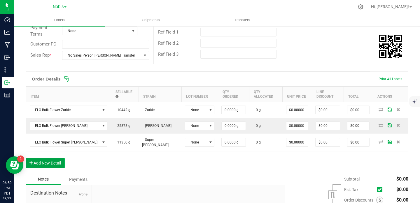
click at [59, 159] on button "Add New Detail" at bounding box center [45, 163] width 39 height 10
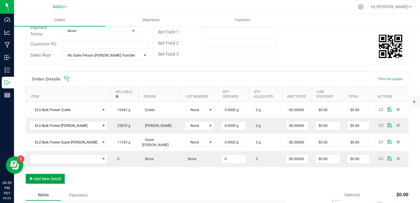
click at [26, 174] on button "Add New Detail" at bounding box center [45, 179] width 39 height 10
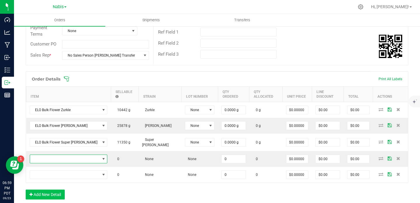
click at [59, 159] on span "NO DATA FOUND" at bounding box center [65, 159] width 70 height 8
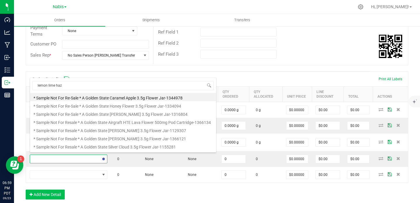
type input "lemon lime haze"
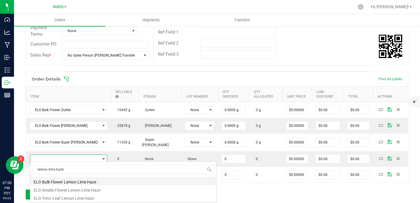
click at [77, 180] on li "ELO Bulk Flower Lemon Lime Haze" at bounding box center [123, 181] width 186 height 8
type input "0.0000 g"
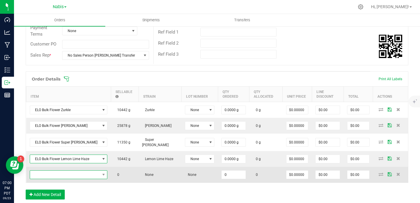
click at [79, 174] on span "NO DATA FOUND" at bounding box center [65, 174] width 70 height 8
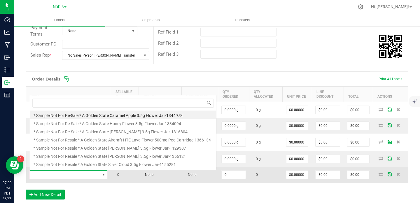
scroll to position [9, 69]
type input "rubber cement"
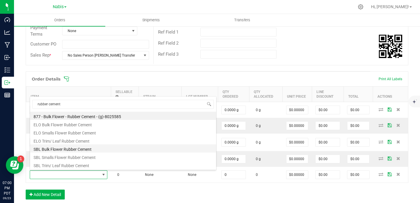
click at [80, 148] on li "SBL Bulk Flower Rubber Cement" at bounding box center [123, 148] width 186 height 8
type input "0.0000 g"
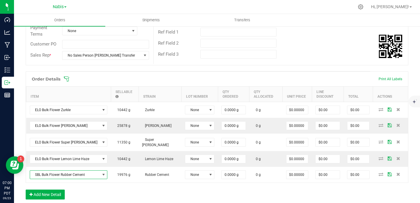
scroll to position [162, 0]
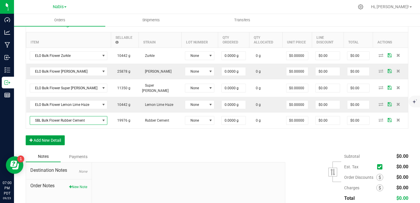
click at [55, 141] on button "Add New Detail" at bounding box center [45, 140] width 39 height 10
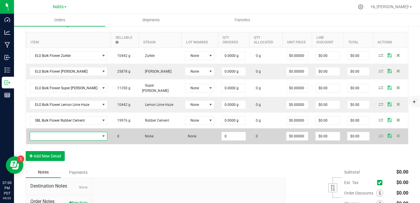
click at [64, 137] on span "NO DATA FOUND" at bounding box center [65, 136] width 70 height 8
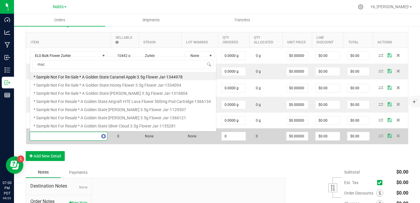
scroll to position [0, 0]
type input "mac daddy"
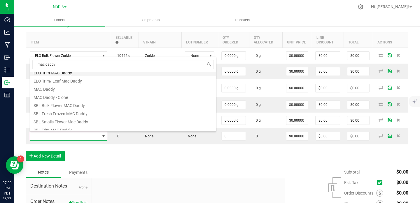
scroll to position [64, 0]
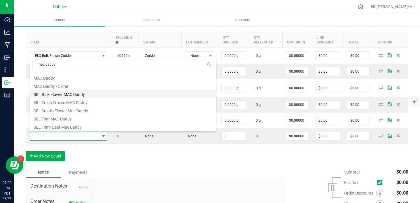
click at [90, 95] on li "SBL Bulk Flower MAC Daddy" at bounding box center [123, 93] width 186 height 8
type input "0.0000 g"
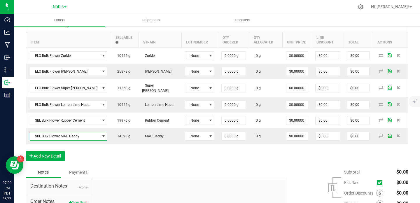
click at [52, 162] on div "Order Details Print All Labels Item Sellable Strain Lot Number Qty Ordered Qty …" at bounding box center [217, 91] width 382 height 149
click at [53, 158] on button "Add New Detail" at bounding box center [45, 156] width 39 height 10
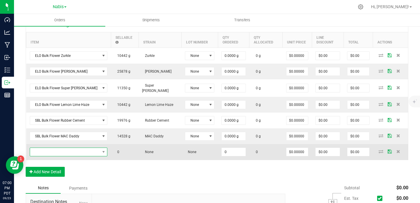
click at [55, 153] on span "NO DATA FOUND" at bounding box center [65, 152] width 70 height 8
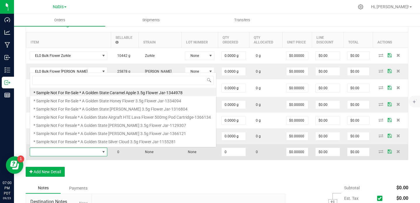
scroll to position [9, 69]
type input "blockberry"
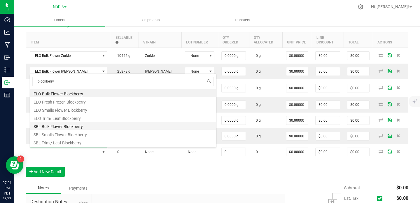
click at [74, 125] on li "SBL Bulk Flower Blockberry" at bounding box center [123, 126] width 186 height 8
type input "0.0000 g"
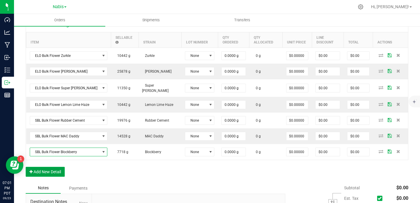
click at [58, 171] on button "Add New Detail" at bounding box center [45, 172] width 39 height 10
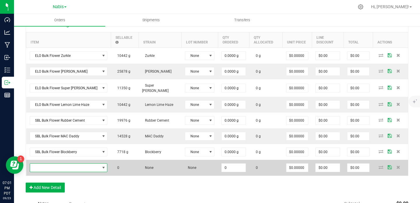
click at [59, 167] on span "NO DATA FOUND" at bounding box center [65, 167] width 70 height 8
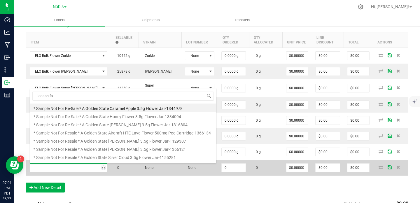
type input "london fog"
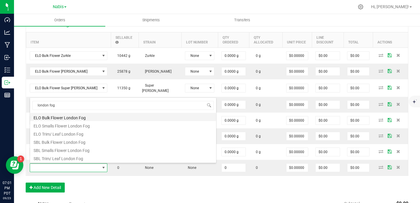
click at [91, 115] on li "ELO Bulk Flower London Fog" at bounding box center [123, 117] width 186 height 8
type input "0.0000 g"
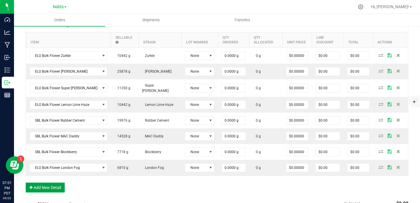
click at [55, 189] on button "Add New Detail" at bounding box center [45, 187] width 39 height 10
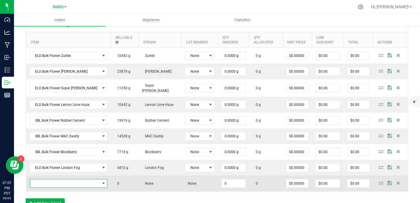
click at [65, 186] on span "NO DATA FOUND" at bounding box center [65, 183] width 70 height 8
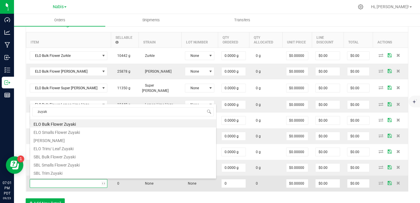
type input "zuyaki"
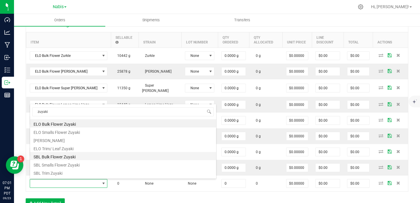
scroll to position [4, 0]
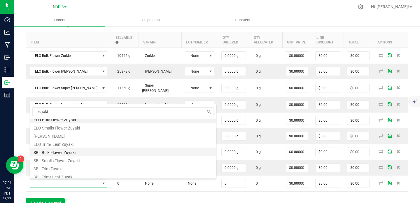
click at [89, 154] on li "SBL Bulk Flower Zuyaki" at bounding box center [123, 151] width 186 height 8
type input "0.0000 g"
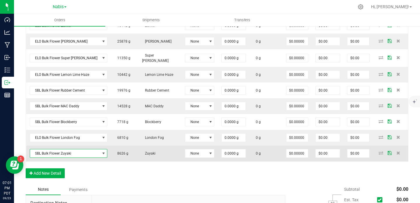
scroll to position [194, 0]
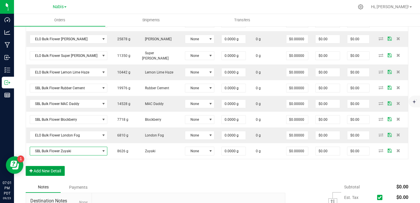
click at [56, 170] on button "Add New Detail" at bounding box center [45, 171] width 39 height 10
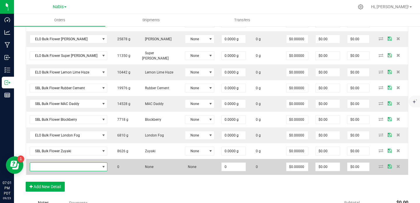
click at [57, 170] on span "NO DATA FOUND" at bounding box center [65, 167] width 70 height 8
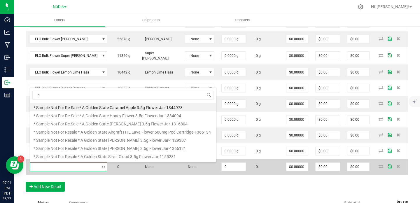
scroll to position [9, 69]
type input "doughboy"
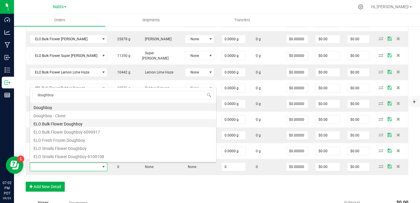
click at [91, 121] on li "ELO Bulk Flower Doughboy" at bounding box center [123, 123] width 186 height 8
type input "0.0000 g"
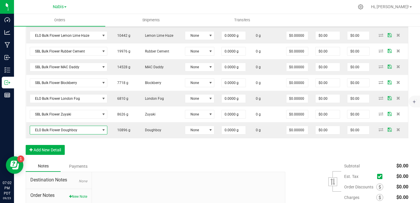
scroll to position [269, 0]
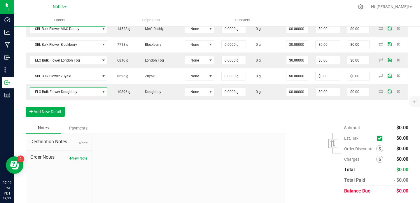
click at [164, 129] on div "Notes Payments" at bounding box center [153, 127] width 255 height 11
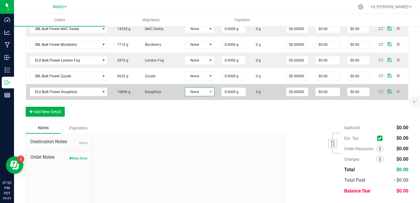
click at [191, 94] on span "None" at bounding box center [196, 92] width 22 height 8
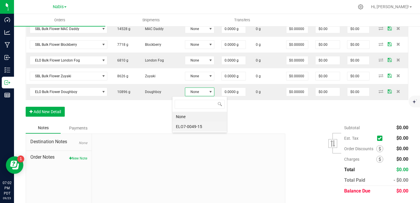
click at [196, 128] on li "ELO7-0049-15" at bounding box center [199, 127] width 54 height 10
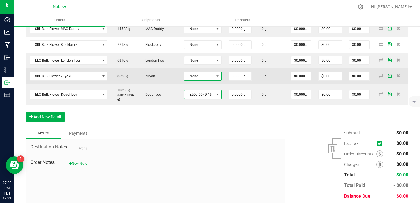
click at [184, 78] on span "None" at bounding box center [199, 76] width 30 height 8
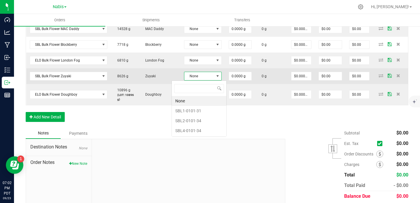
scroll to position [9, 37]
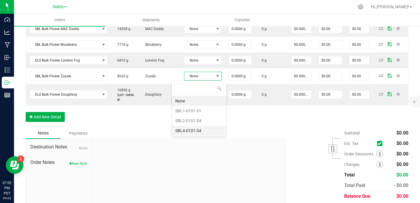
click at [199, 131] on li "SBL4-0101-34" at bounding box center [199, 131] width 54 height 10
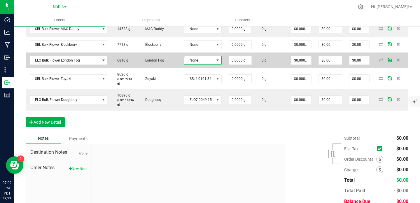
click at [193, 61] on span "None" at bounding box center [199, 60] width 30 height 8
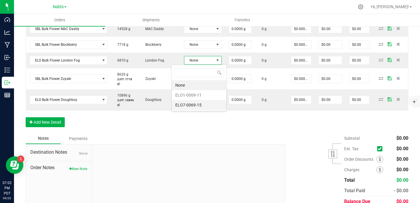
click at [197, 101] on li "ELO7-0069-15" at bounding box center [199, 105] width 54 height 10
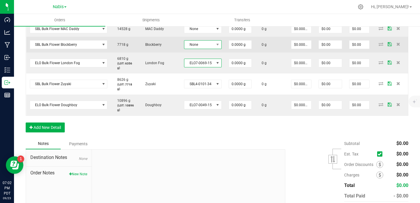
click at [191, 42] on span "None" at bounding box center [199, 45] width 30 height 8
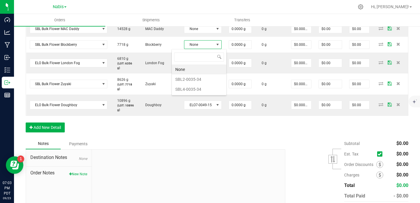
click at [198, 149] on div at bounding box center [188, 188] width 193 height 78
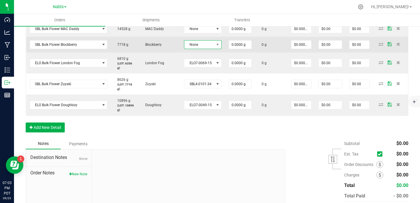
click at [188, 46] on span "None" at bounding box center [199, 45] width 30 height 8
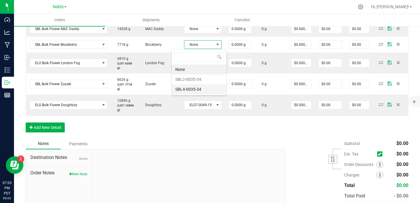
click at [201, 91] on li "SBL4-0035-34" at bounding box center [199, 89] width 54 height 10
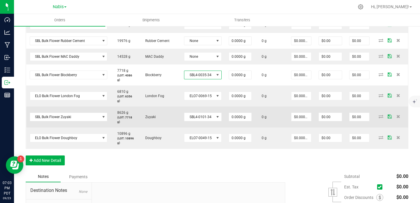
scroll to position [241, 0]
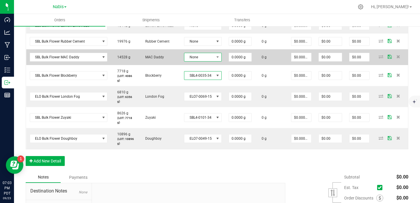
click at [198, 57] on span "None" at bounding box center [199, 57] width 30 height 8
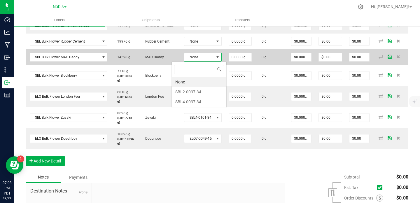
scroll to position [9, 37]
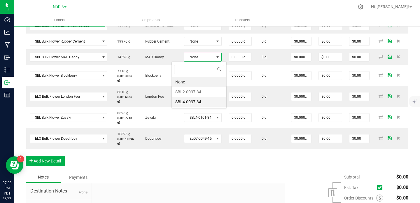
click at [209, 101] on li "SBL4-0037-34" at bounding box center [199, 102] width 54 height 10
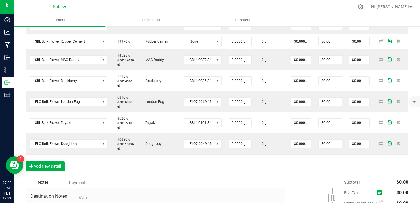
scroll to position [203, 0]
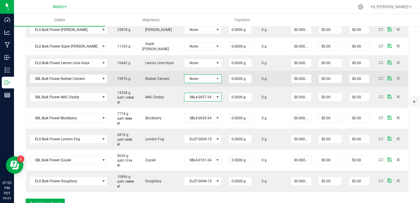
click at [192, 80] on span "None" at bounding box center [199, 79] width 30 height 8
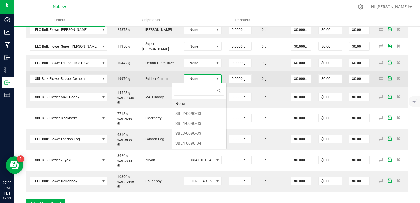
scroll to position [9, 37]
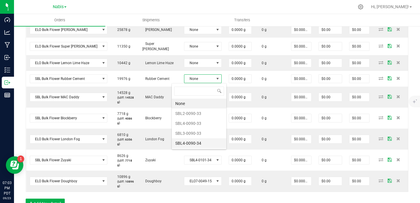
click at [200, 142] on li "SBL4-0090-34" at bounding box center [199, 143] width 54 height 10
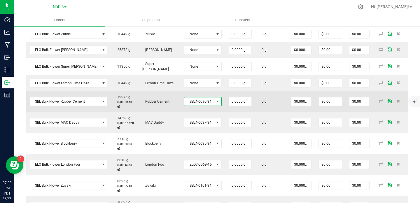
scroll to position [182, 0]
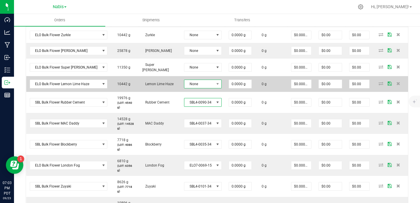
click at [186, 84] on span "None" at bounding box center [199, 84] width 30 height 8
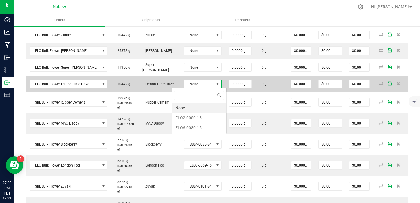
scroll to position [9, 37]
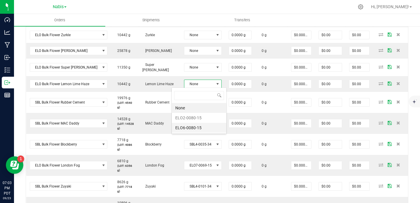
click at [202, 128] on li "ELO6-0080-15" at bounding box center [199, 128] width 54 height 10
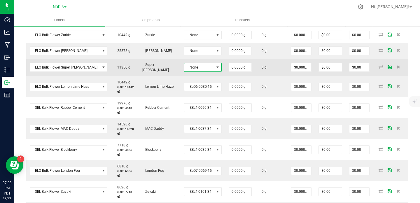
click at [184, 68] on span "None" at bounding box center [199, 67] width 30 height 8
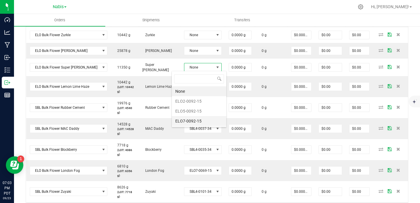
click at [200, 121] on li "ELO7-0092-15" at bounding box center [199, 121] width 54 height 10
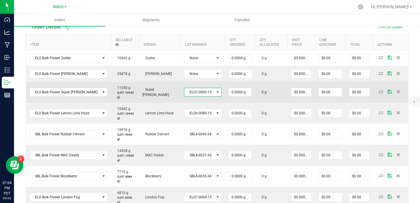
scroll to position [144, 0]
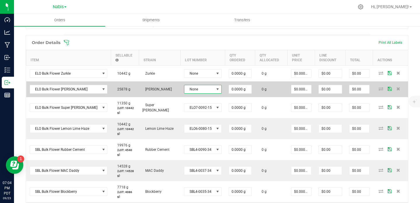
click at [193, 87] on span "None" at bounding box center [199, 89] width 30 height 8
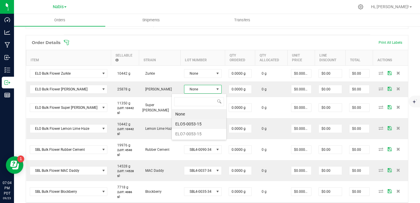
scroll to position [9, 37]
click at [196, 134] on li "ELO7-0053-15" at bounding box center [199, 134] width 54 height 10
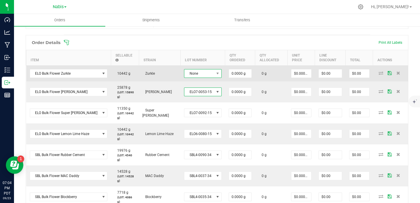
click at [196, 74] on span "None" at bounding box center [199, 73] width 30 height 8
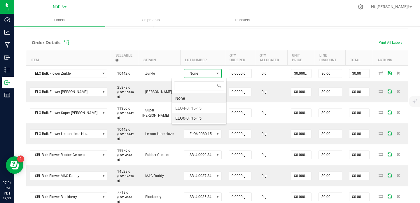
click at [201, 119] on li "ELO6-0115-15" at bounding box center [199, 118] width 54 height 10
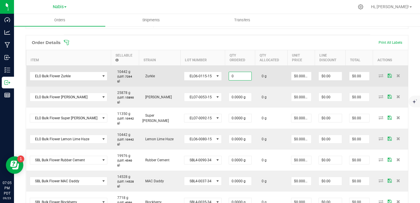
click at [229, 73] on input "0" at bounding box center [240, 76] width 22 height 8
paste input "1.762114537"
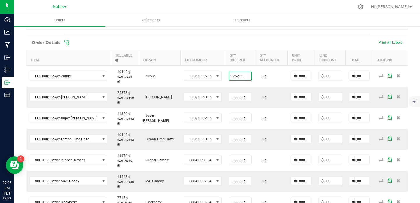
type input "1.7621 g"
click at [273, 45] on span at bounding box center [255, 43] width 382 height 6
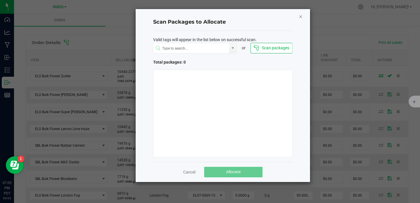
click at [301, 19] on icon "Close" at bounding box center [300, 16] width 4 height 7
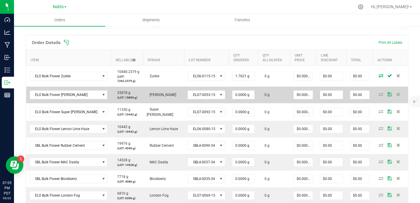
click at [237, 89] on td "0.0000 g" at bounding box center [242, 95] width 29 height 17
click at [235, 94] on input "0" at bounding box center [243, 95] width 22 height 8
paste input "1.872246696"
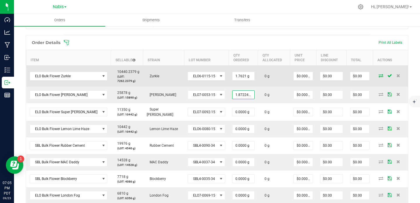
scroll to position [0, 3]
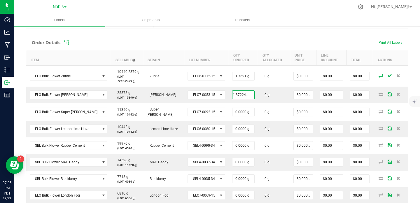
type input "1.8722 g"
click at [310, 34] on div "Order details Export PDF Done Editing Order # 00009533 Status Created Order Dat…" at bounding box center [217, 123] width 382 height 451
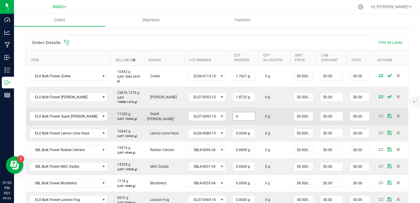
click at [234, 117] on input "0" at bounding box center [244, 116] width 22 height 8
paste input "1.982378855"
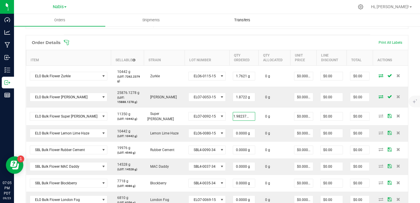
type input "1.9824 g"
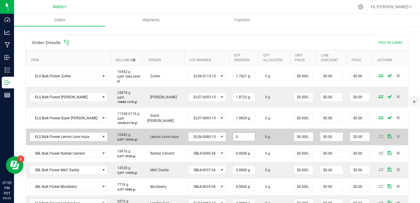
click at [233, 136] on input "0" at bounding box center [244, 137] width 22 height 8
paste input "1.651982379"
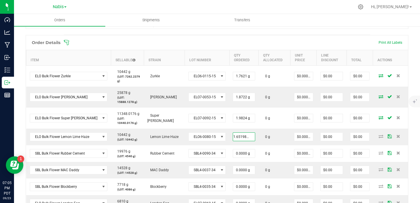
type input "1.6520 g"
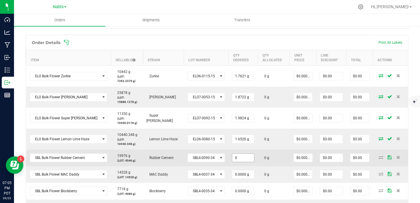
click at [234, 156] on input "0" at bounding box center [243, 158] width 22 height 8
paste input "1.101321586"
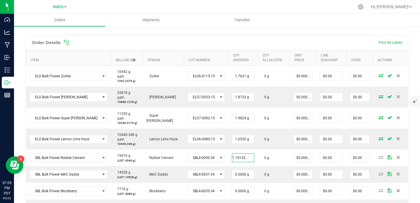
type input "1.1013 g"
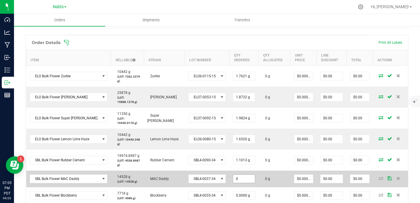
click at [234, 179] on input "0" at bounding box center [244, 179] width 22 height 8
paste input "1.651982379"
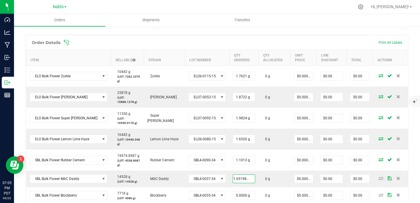
type input "1.6520 g"
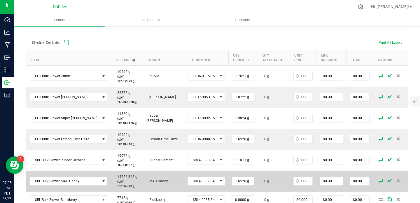
scroll to position [157, 0]
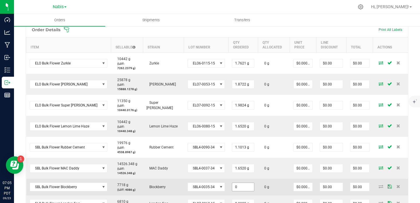
click at [232, 185] on input "0" at bounding box center [243, 187] width 22 height 8
paste input "1.651982379"
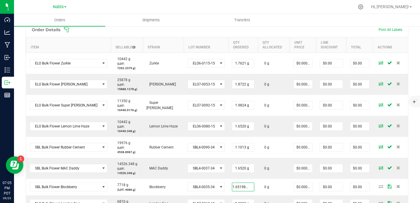
type input "1.6520 g"
click at [282, 26] on ul "Orders Shipments Transfers" at bounding box center [224, 20] width 420 height 13
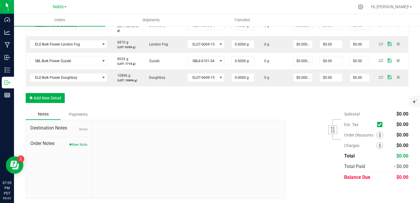
scroll to position [285, 0]
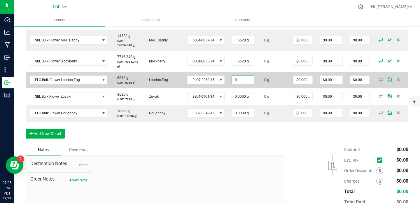
click at [232, 79] on input "0" at bounding box center [243, 80] width 22 height 8
paste input "1.762114537"
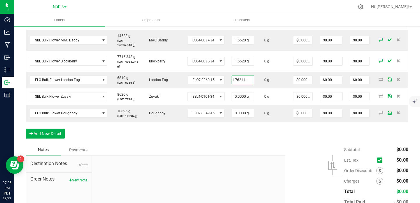
type input "1.7621 g"
click at [252, 148] on div "Notes Payments" at bounding box center [153, 149] width 255 height 11
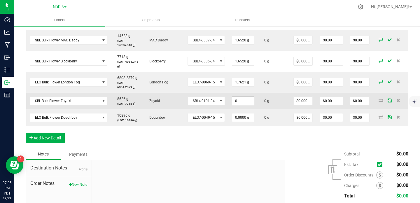
click at [232, 102] on input "0" at bounding box center [243, 101] width 22 height 8
paste input "1.762114537"
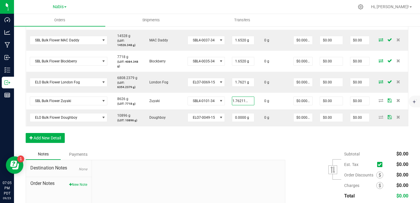
type input "1.7621 g"
click at [244, 143] on div "Order Details Print All Labels Item Sellable Strain Lot Number Qty Ordered Qty …" at bounding box center [217, 21] width 382 height 254
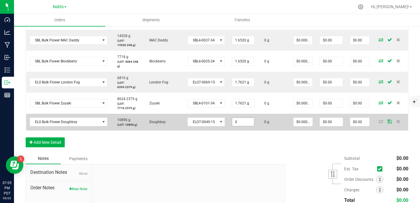
click at [232, 123] on input "0" at bounding box center [243, 122] width 22 height 8
paste input "1.872246696"
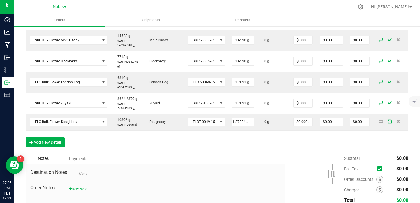
type input "1.8722 g"
click at [240, 148] on div "Order Details Print All Labels Item Sellable Strain Lot Number Qty Ordered Qty …" at bounding box center [217, 23] width 382 height 259
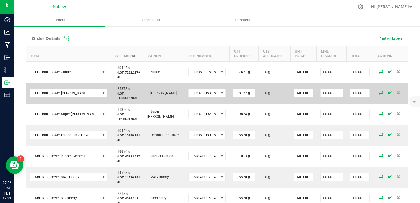
scroll to position [149, 0]
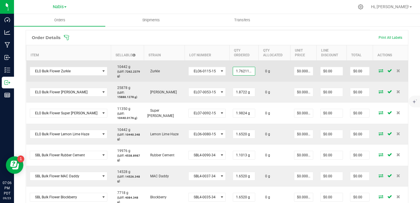
click at [233, 69] on input "1.762114537" at bounding box center [244, 71] width 22 height 8
type input "1.7621 g"
click at [294, 69] on input "0" at bounding box center [303, 71] width 19 height 8
paste input "1.762114537"
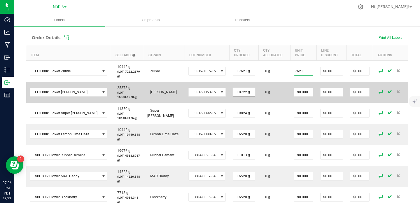
type input "$1.76211"
type input "$3.11"
click at [233, 91] on input "1.872246696" at bounding box center [244, 92] width 22 height 8
type input "1.8722 g"
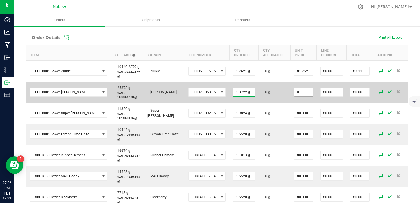
click at [296, 89] on input "0" at bounding box center [303, 92] width 19 height 8
paste input "1.872246696"
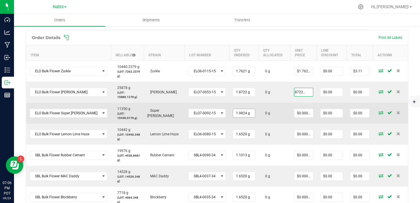
type input "$1.87225"
type input "$3.51"
click at [237, 113] on input "1.982378855" at bounding box center [244, 113] width 22 height 8
type input "1.9824 g"
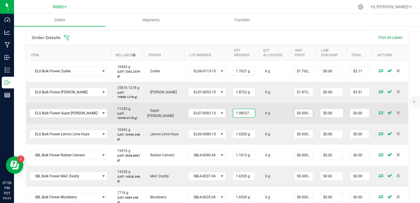
type input "0"
click at [301, 116] on input "0" at bounding box center [303, 113] width 19 height 8
click at [233, 113] on input "1.982378855" at bounding box center [244, 113] width 22 height 8
type input "1.9824 g"
click at [294, 113] on input "0" at bounding box center [303, 113] width 19 height 8
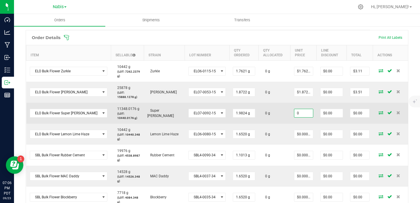
paste input "1.982378855"
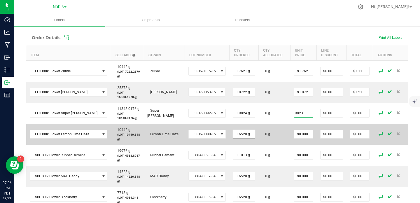
type input "1.982378855"
type input "1.651982379"
type input "$1.98238"
type input "$3.93"
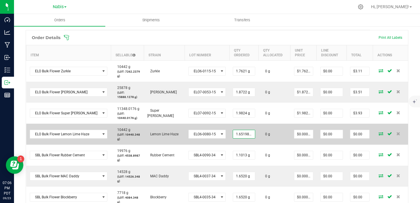
click at [237, 133] on input "1.651982379" at bounding box center [244, 134] width 22 height 8
type input "1.6520 g"
click at [300, 135] on input "0" at bounding box center [303, 134] width 19 height 8
paste input "1.651982379"
type input "1.651982379"
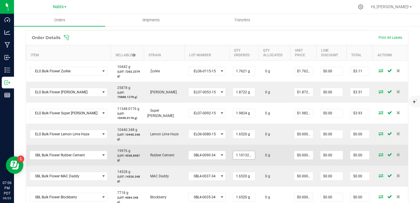
click at [233, 155] on input "1.101321586" at bounding box center [244, 155] width 22 height 8
type input "1.1013 g"
click at [294, 153] on input "0" at bounding box center [303, 155] width 19 height 8
paste input "1.101321586"
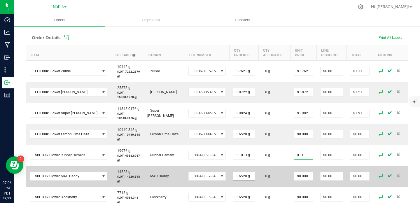
type input "$1.10132"
type input "$1.21"
click at [237, 173] on input "1.651982379" at bounding box center [244, 176] width 22 height 8
type input "1.6520 g"
click at [297, 174] on input "0" at bounding box center [303, 176] width 19 height 8
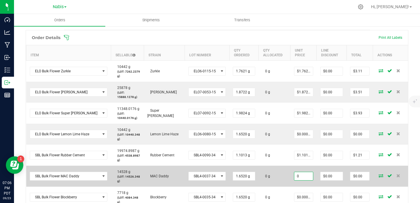
paste input "1.651982379"
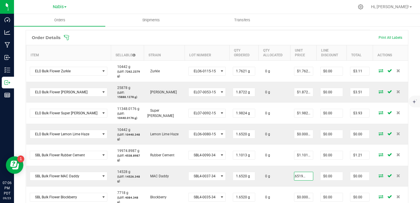
type input "$1.65198"
type input "$2.73"
click at [301, 17] on ul "Orders Shipments Transfers" at bounding box center [224, 20] width 420 height 13
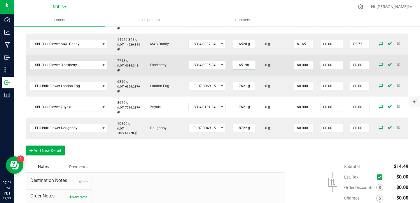
click at [236, 64] on input "1.651982379" at bounding box center [244, 65] width 22 height 8
type input "1.6520 g"
click at [294, 64] on input "0" at bounding box center [303, 65] width 19 height 8
paste input "1.651982379"
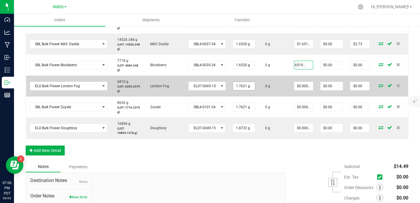
type input "$1.65198"
type input "$2.73"
click at [233, 82] on input "1.762114537" at bounding box center [244, 86] width 22 height 8
type input "1.7621 g"
click at [294, 87] on input "0" at bounding box center [303, 86] width 19 height 8
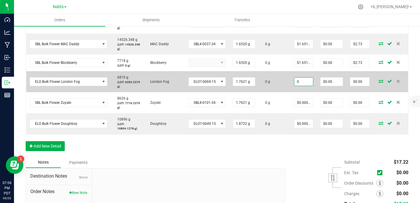
paste input "1.762114537"
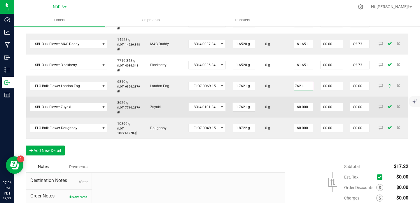
type input "$1.76211"
type input "$3.11"
click at [235, 105] on input "1.762114537" at bounding box center [244, 107] width 22 height 8
type input "1.7621 g"
click at [296, 106] on input "0" at bounding box center [303, 107] width 19 height 8
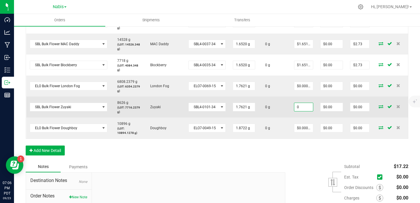
paste input "1.762114537"
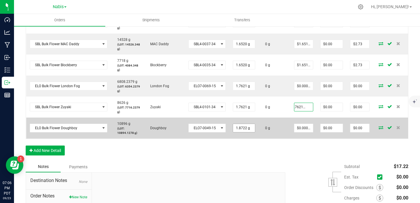
type input "$1.76211"
click at [234, 127] on input "1.872246696" at bounding box center [244, 128] width 22 height 8
click at [294, 127] on span "0" at bounding box center [303, 128] width 19 height 9
paste input "1.872246696"
click at [240, 125] on input "1.872246696" at bounding box center [244, 128] width 22 height 8
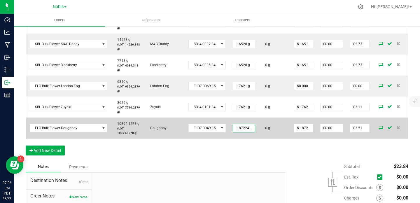
paste input "08"
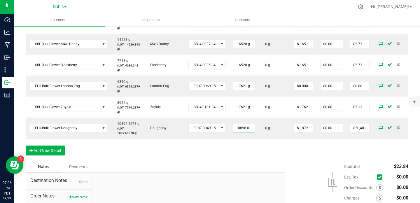
click at [248, 148] on div "Order Details Print All Labels Item Sellable Strain Lot Number Qty Ordered Qty …" at bounding box center [217, 29] width 382 height 263
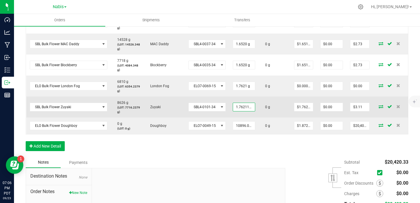
click at [235, 106] on input "1.762114537" at bounding box center [244, 107] width 22 height 8
paste input "4540"
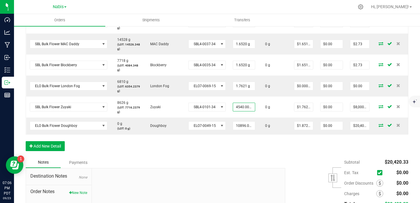
click at [246, 148] on div "Order Details Print All Labels Item Sellable Strain Lot Number Qty Ordered Qty …" at bounding box center [217, 27] width 382 height 259
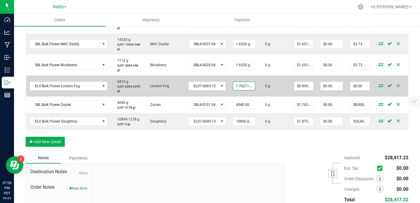
click at [233, 89] on input "1.762114537" at bounding box center [244, 86] width 22 height 8
paste input "3632"
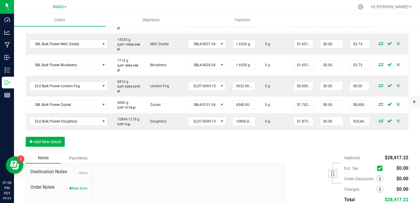
click at [235, 171] on div at bounding box center [188, 203] width 193 height 78
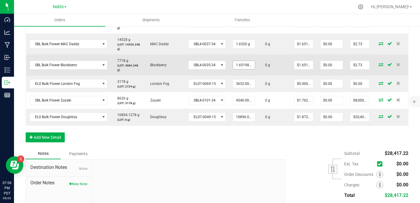
click at [233, 64] on input "1.651982379" at bounding box center [244, 65] width 22 height 8
paste input "4086"
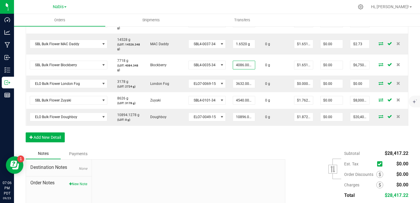
click at [233, 170] on div at bounding box center [188, 198] width 193 height 78
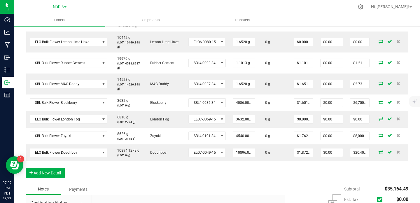
scroll to position [240, 0]
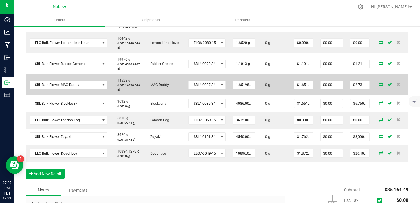
click at [234, 85] on input "1.651982379" at bounding box center [244, 85] width 22 height 8
paste input "4540"
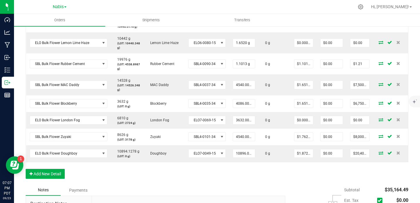
click at [253, 189] on div "Notes Payments" at bounding box center [153, 189] width 255 height 11
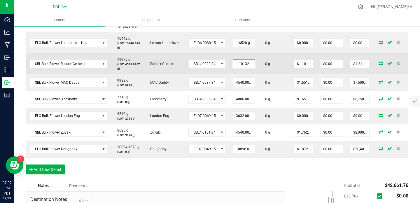
click at [236, 62] on input "1.101321586" at bounding box center [244, 64] width 22 height 8
paste input "4540"
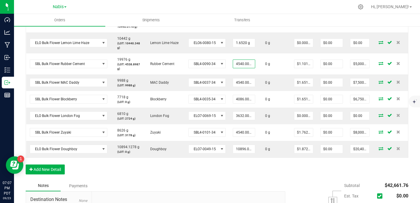
click at [247, 171] on div "Order Details Print All Labels Item Sellable Strain Lot Number Qty Ordered Qty …" at bounding box center [217, 59] width 382 height 241
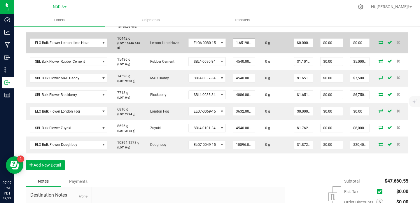
click at [235, 44] on input "1.651982379" at bounding box center [244, 43] width 22 height 8
paste input "4540"
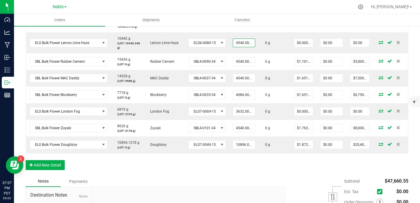
click at [260, 175] on div "Order Details Print All Labels Item Sellable Strain Lot Number Qty Ordered Qty …" at bounding box center [217, 57] width 382 height 237
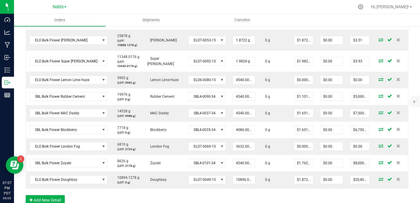
scroll to position [199, 0]
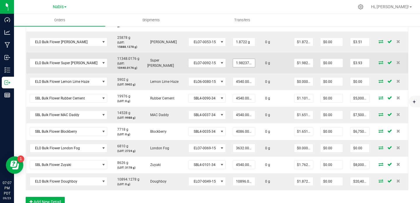
click at [236, 66] on input "1.982378855" at bounding box center [244, 63] width 22 height 8
paste input "4540"
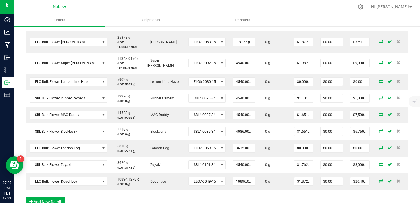
click at [287, 11] on div at bounding box center [228, 6] width 249 height 11
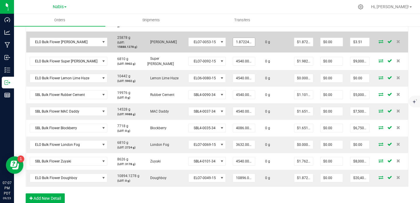
click at [233, 39] on input "1.872246696" at bounding box center [244, 42] width 22 height 8
paste input "9080"
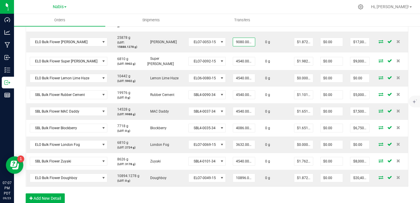
click at [310, 10] on div at bounding box center [228, 6] width 249 height 11
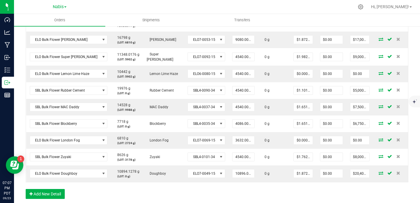
scroll to position [119, 0]
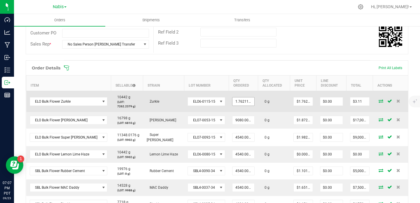
click at [233, 101] on input "1.762114537" at bounding box center [243, 101] width 22 height 8
paste input "6810"
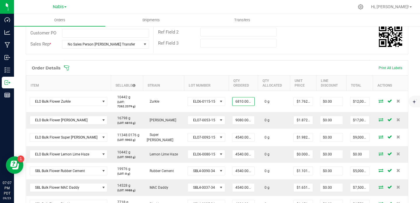
click at [304, 41] on div "Ref Field 3" at bounding box center [281, 43] width 254 height 11
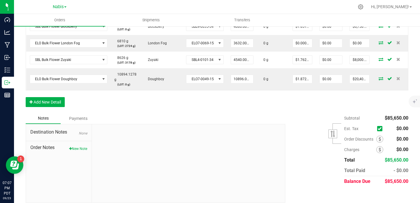
scroll to position [297, 0]
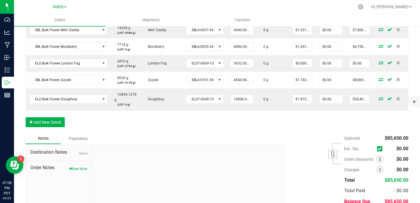
scroll to position [272, 0]
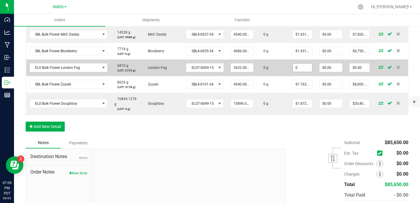
click at [295, 66] on input "0" at bounding box center [302, 68] width 19 height 8
paste input "1.762114537"
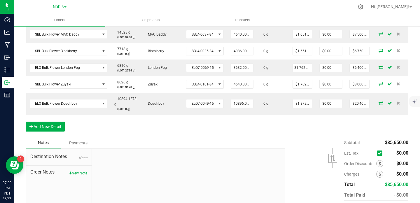
scroll to position [0, 0]
click at [294, 141] on div "Subtotal $85,650.00 Est. Tax" at bounding box center [344, 174] width 127 height 74
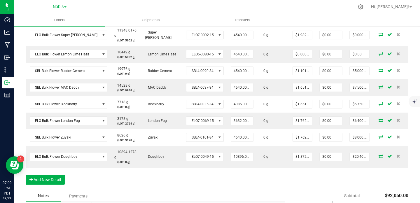
scroll to position [210, 0]
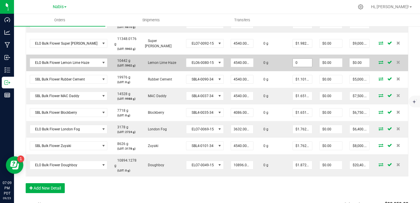
click at [295, 61] on input "0" at bounding box center [302, 63] width 19 height 8
paste input "1.651982379"
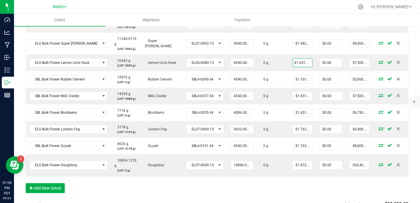
click at [312, 7] on div at bounding box center [228, 6] width 249 height 11
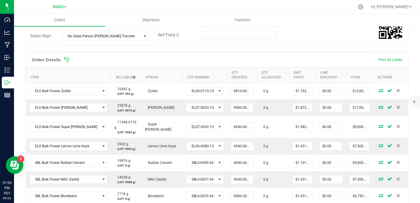
scroll to position [0, 0]
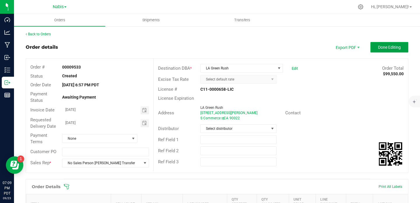
click at [378, 46] on span "Done Editing" at bounding box center [389, 47] width 23 height 5
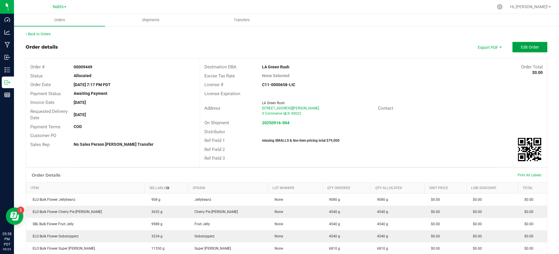
click at [419, 47] on span "Edit Order" at bounding box center [530, 47] width 18 height 5
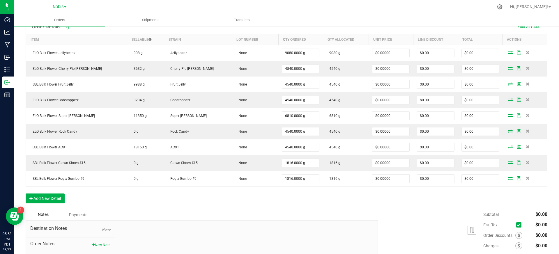
scroll to position [156, 0]
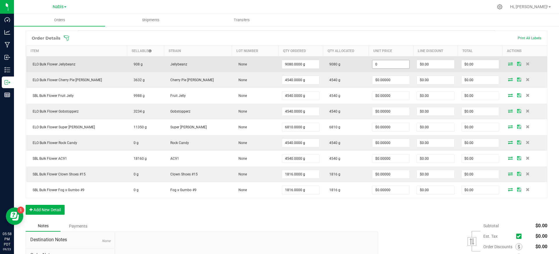
click at [376, 65] on input "0" at bounding box center [391, 64] width 37 height 8
paste input "1.651982379"
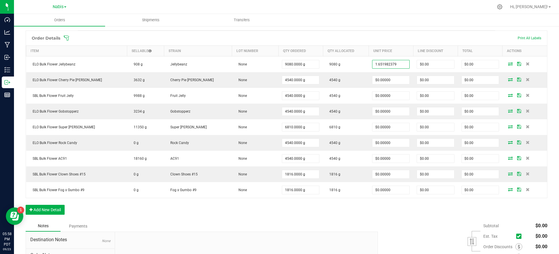
type input "$1.65198"
type input "$15,000.00"
click at [395, 15] on ul "Orders Shipments Transfers" at bounding box center [293, 20] width 559 height 13
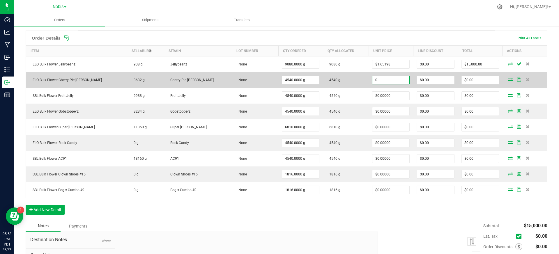
click at [373, 80] on input "0" at bounding box center [391, 80] width 37 height 8
paste input "1.872246696"
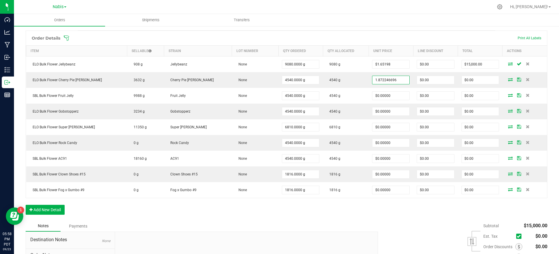
type input "$1.87225"
type input "$8,500.00"
click at [399, 15] on ul "Orders Shipments Transfers" at bounding box center [293, 20] width 559 height 13
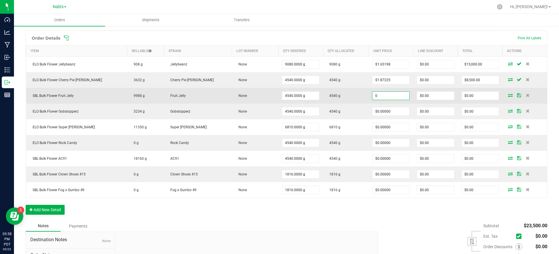
click at [373, 98] on input "0" at bounding box center [391, 96] width 37 height 8
paste input "1.651982379"
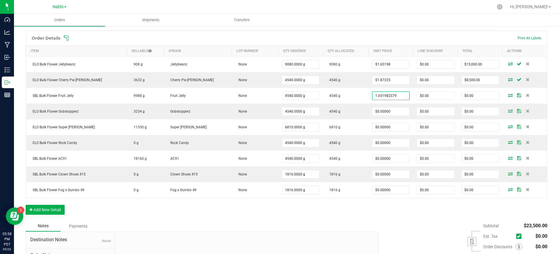
type input "$1.65198"
type input "$7,500.00"
click at [385, 203] on div "Order Details Print All Labels Item Sellable Strain Lot Number Qty Ordered Qty …" at bounding box center [287, 126] width 522 height 190
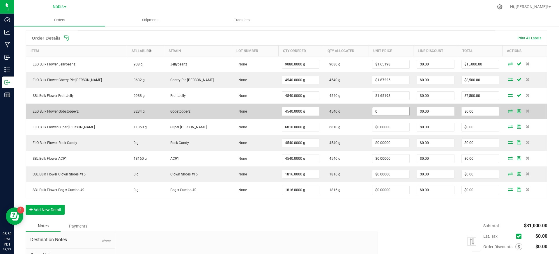
click at [376, 112] on input "0" at bounding box center [391, 112] width 37 height 8
paste input "1.872246696"
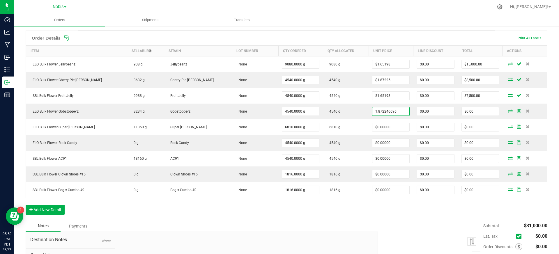
type input "$1.87225"
type input "$8,500.00"
click at [397, 203] on div "Order Details Print All Labels Item Sellable Strain Lot Number Qty Ordered Qty …" at bounding box center [287, 126] width 522 height 190
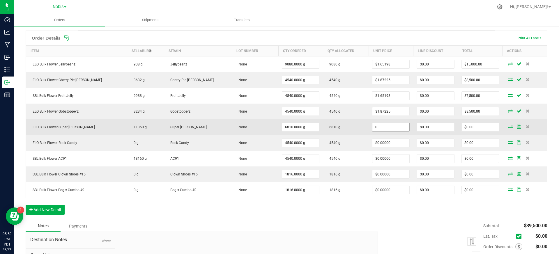
click at [373, 123] on input "0" at bounding box center [391, 127] width 37 height 8
paste input "1.982378855"
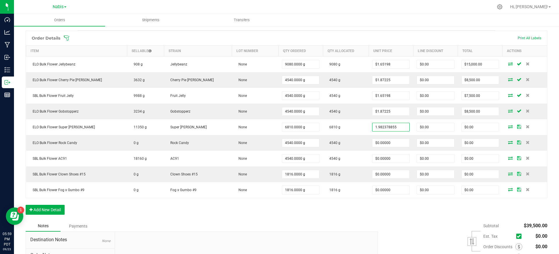
type input "$1.98238"
type input "$13,500.00"
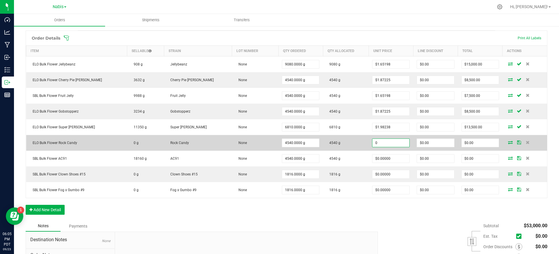
click at [375, 145] on input "0" at bounding box center [391, 143] width 37 height 8
paste input "1.872246696"
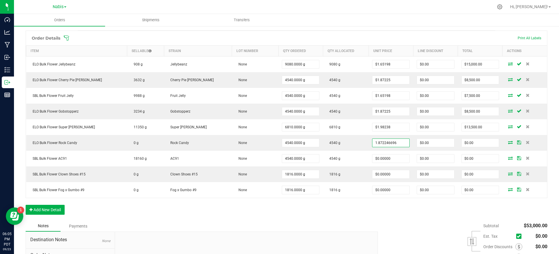
type input "$1.87225"
type input "$8,500.00"
click at [370, 203] on div "Notes Payments" at bounding box center [200, 226] width 348 height 11
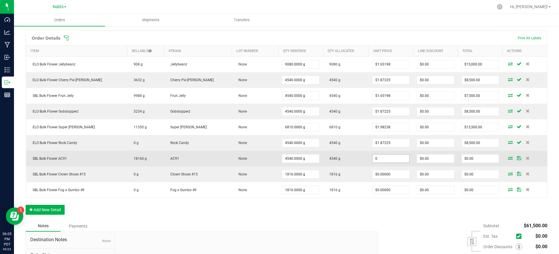
click at [373, 158] on input "0" at bounding box center [391, 159] width 37 height 8
paste input "1.54185022"
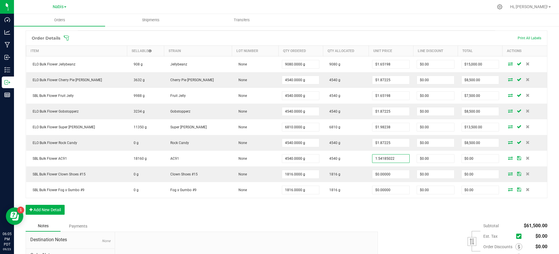
type input "$1.54185"
type input "$7,000.00"
click at [378, 203] on div "Subtotal $61,500.00 Est. Tax" at bounding box center [461, 258] width 174 height 74
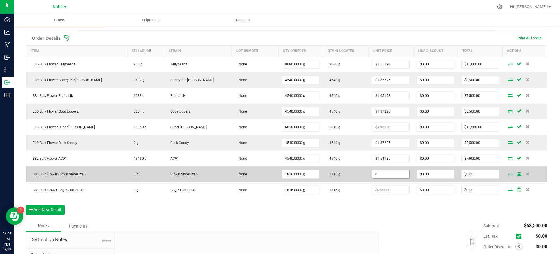
click at [378, 173] on input "0" at bounding box center [391, 174] width 37 height 8
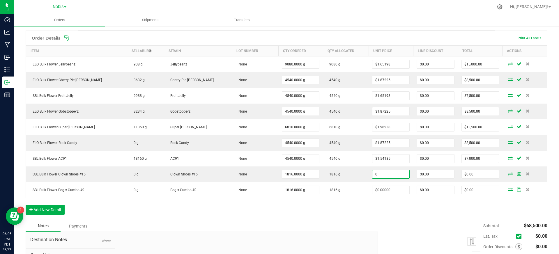
type input "$0.00000"
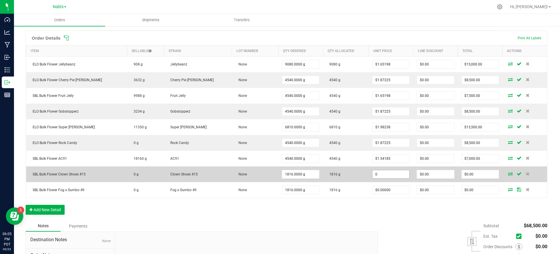
click at [374, 174] on input "0" at bounding box center [391, 174] width 37 height 8
paste input "1.982378855"
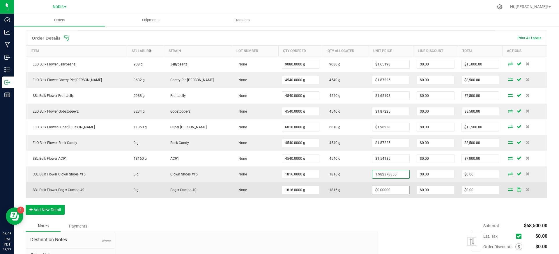
type input "1.982378855"
type input "0"
type input "$1.98238"
type input "$3,600.00"
click at [381, 193] on input "0" at bounding box center [391, 190] width 37 height 8
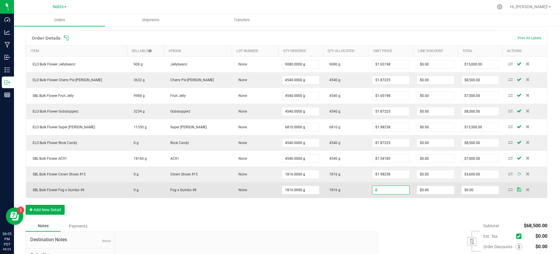
paste input "1.982378855"
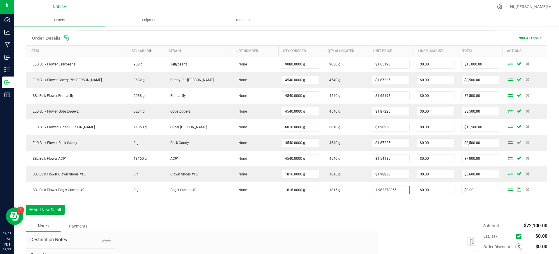
type input "$1.98238"
type input "$3,600.00"
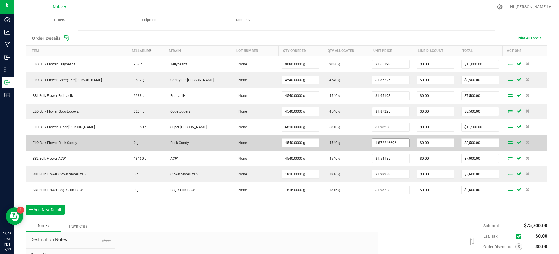
click at [384, 143] on input "1.872246696" at bounding box center [391, 143] width 37 height 8
paste input "982378854"
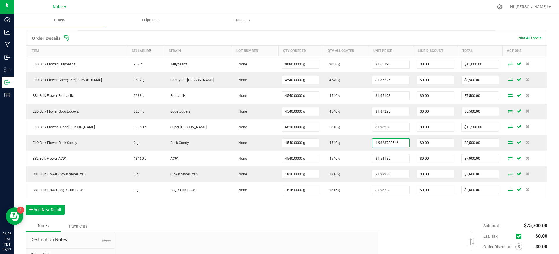
type input "$1.98238"
type input "$9,000.00"
click at [393, 203] on div "Order Details Print All Labels Item Sellable Strain Lot Number Qty Ordered Qty …" at bounding box center [287, 126] width 522 height 190
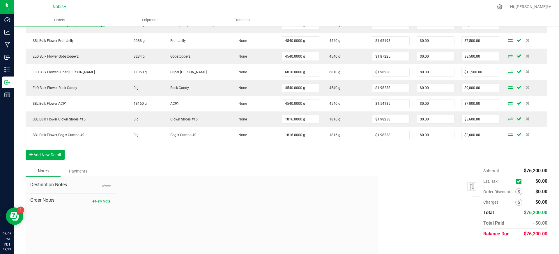
scroll to position [216, 0]
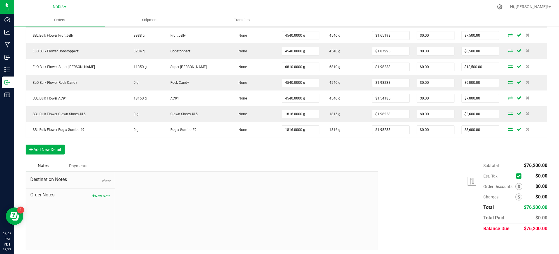
click at [95, 142] on div "Order Details Print All Labels Item Sellable Strain Lot Number Qty Ordered Qty …" at bounding box center [287, 65] width 522 height 190
click at [47, 147] on button "Add New Detail" at bounding box center [45, 150] width 39 height 10
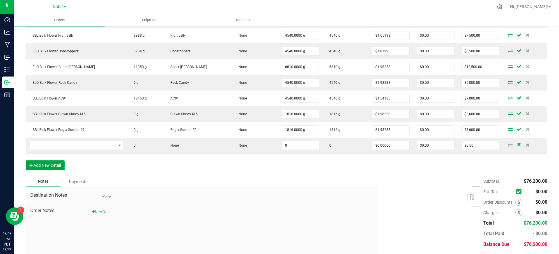
click at [47, 165] on button "Add New Detail" at bounding box center [45, 166] width 39 height 10
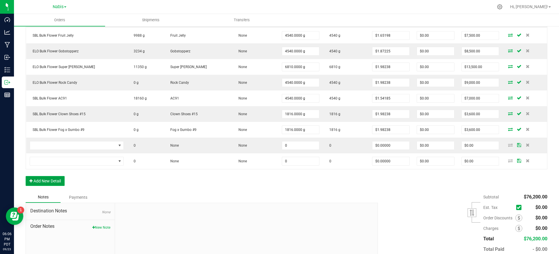
click at [55, 182] on button "Add New Detail" at bounding box center [45, 181] width 39 height 10
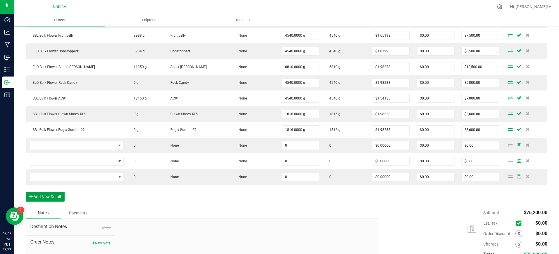
click at [52, 199] on button "Add New Detail" at bounding box center [45, 197] width 39 height 10
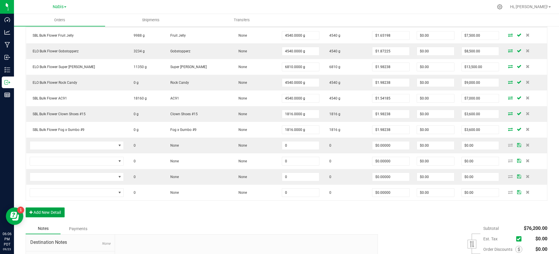
click at [51, 203] on button "Add New Detail" at bounding box center [45, 213] width 39 height 10
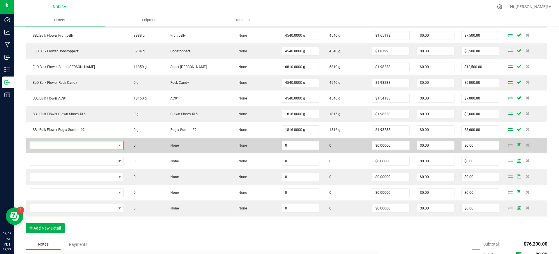
click at [86, 145] on span "NO DATA FOUND" at bounding box center [73, 146] width 86 height 8
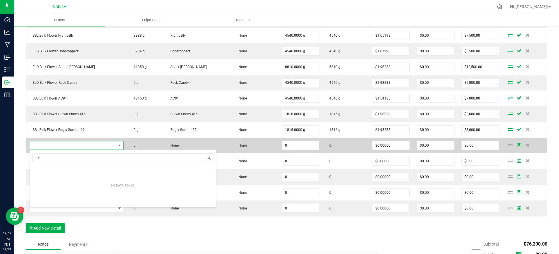
scroll to position [9, 90]
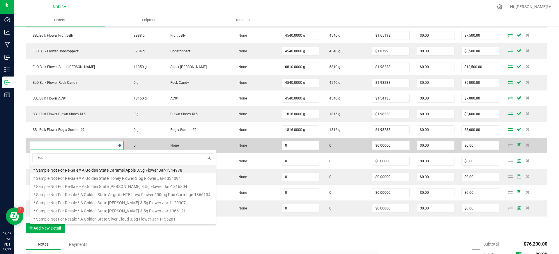
type input "zoda"
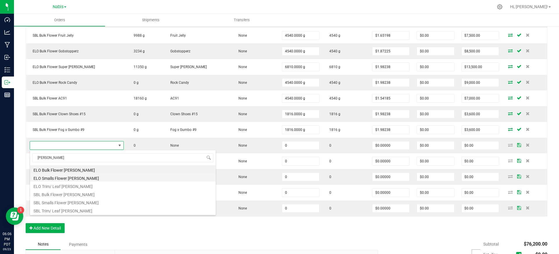
click at [79, 175] on li "ELO Smalls Flower Zoda" at bounding box center [123, 178] width 186 height 8
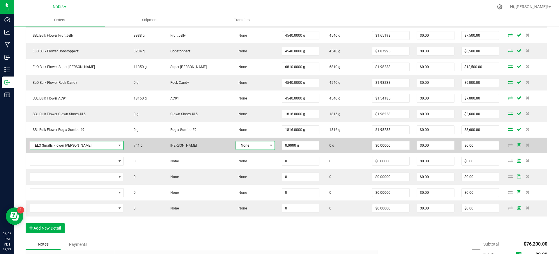
click at [242, 147] on span "None" at bounding box center [252, 146] width 32 height 8
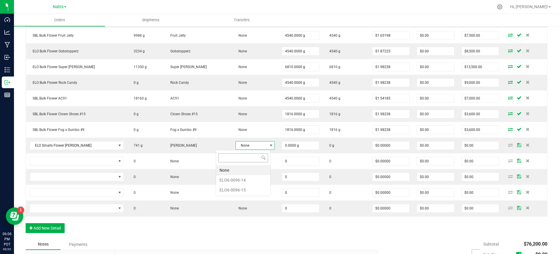
scroll to position [9, 42]
click at [237, 179] on li "ELO6-0096-14" at bounding box center [243, 180] width 54 height 10
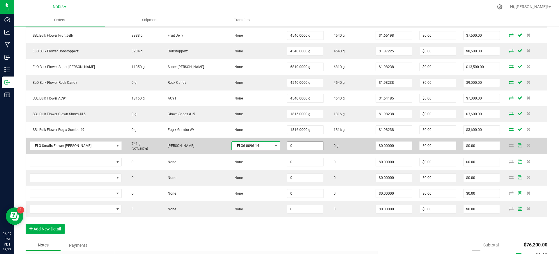
click at [295, 144] on input "0" at bounding box center [306, 146] width 36 height 8
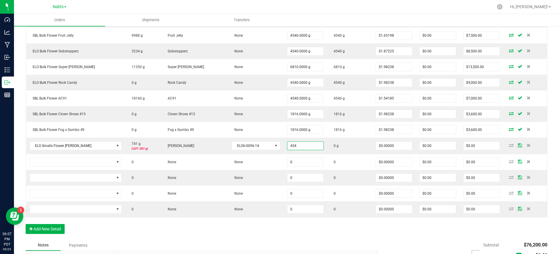
type input "454.0000 g"
click at [292, 203] on div "Order Details Print All Labels Item Sellable Strain Lot Number Qty Ordered Qty …" at bounding box center [287, 105] width 522 height 270
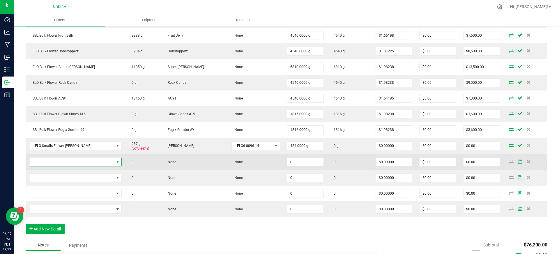
click at [66, 163] on span "NO DATA FOUND" at bounding box center [72, 162] width 84 height 8
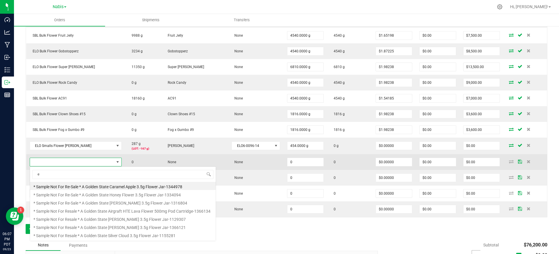
scroll to position [9, 88]
type input "ether"
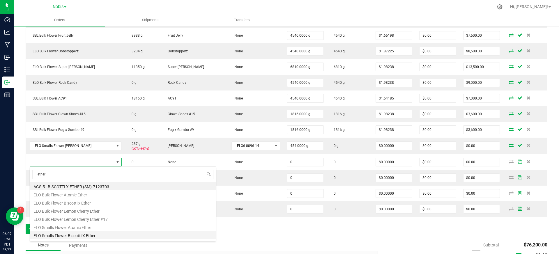
click at [112, 203] on li "ELO Smalls Flower Biscotti X Ether" at bounding box center [123, 235] width 186 height 8
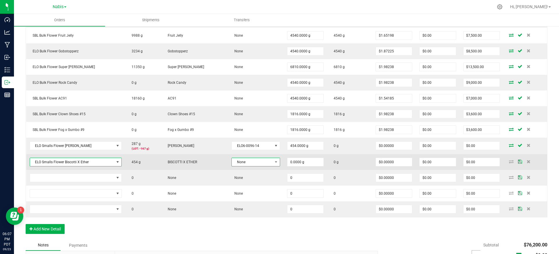
click at [254, 165] on span "None" at bounding box center [252, 162] width 41 height 8
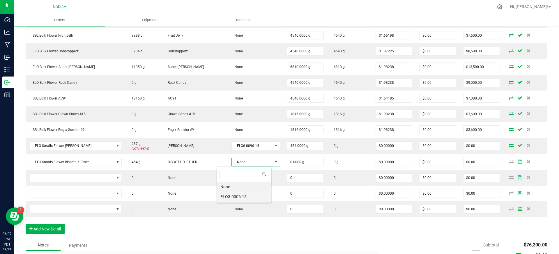
click at [248, 196] on li "ELO3-0006-15" at bounding box center [244, 197] width 54 height 10
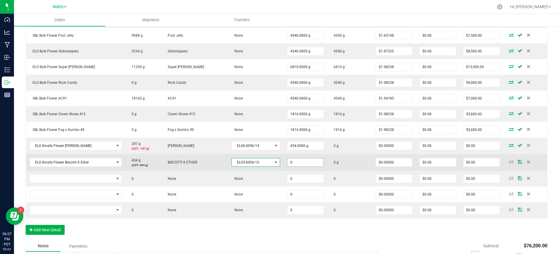
click at [304, 164] on input "0" at bounding box center [306, 163] width 36 height 8
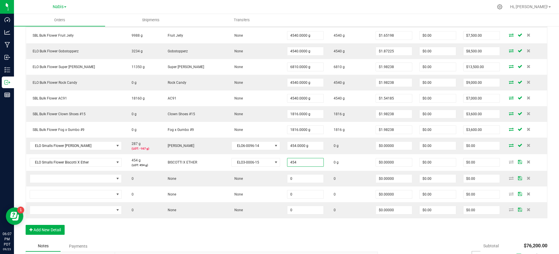
type input "454.0000 g"
click at [298, 203] on div "Order Details Print All Labels Item Sellable Strain Lot Number Qty Ordered Qty …" at bounding box center [287, 105] width 522 height 271
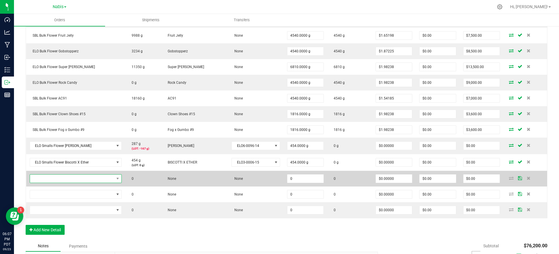
click at [108, 180] on span "NO DATA FOUND" at bounding box center [72, 179] width 84 height 8
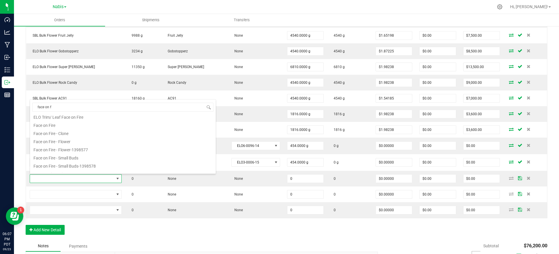
scroll to position [105, 0]
click at [98, 109] on input "face on f" at bounding box center [122, 107] width 181 height 9
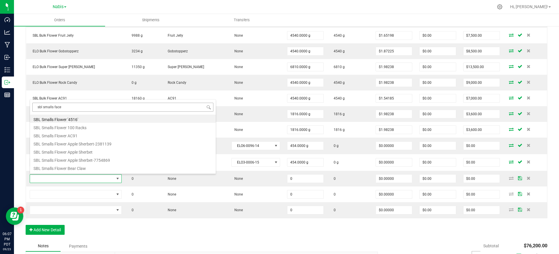
scroll to position [0, 0]
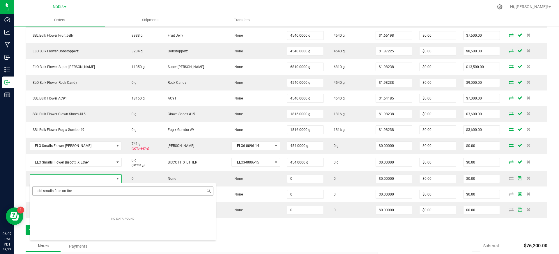
click at [78, 191] on input "sbl smalls face on fire" at bounding box center [122, 191] width 181 height 9
type input "face on fire"
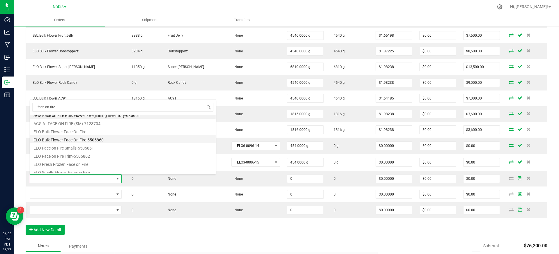
scroll to position [16, 0]
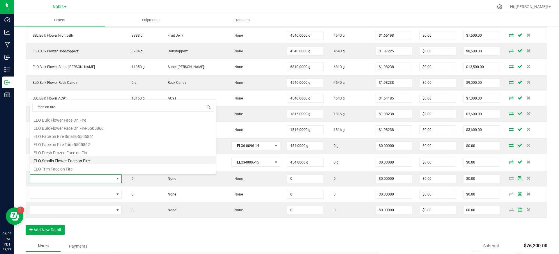
click at [100, 161] on li "ELO Smalls Flower Face on Fire" at bounding box center [123, 160] width 186 height 8
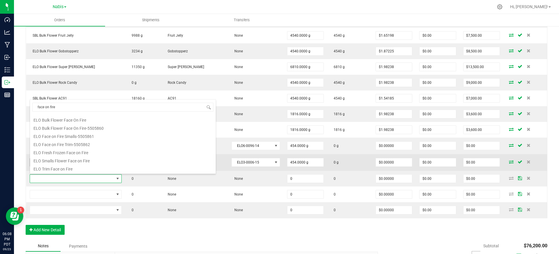
type input "0.0000 g"
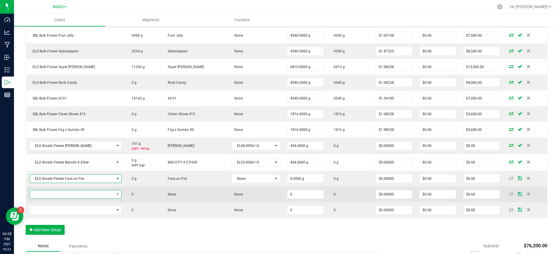
click at [114, 194] on span "NO DATA FOUND" at bounding box center [117, 195] width 7 height 8
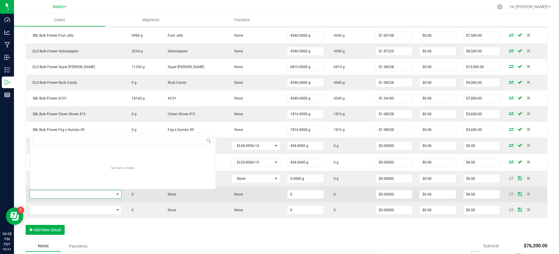
scroll to position [9, 90]
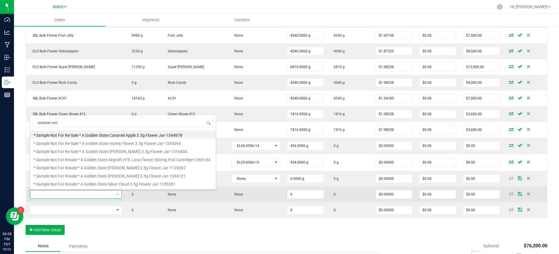
type input "rainbow runtz"
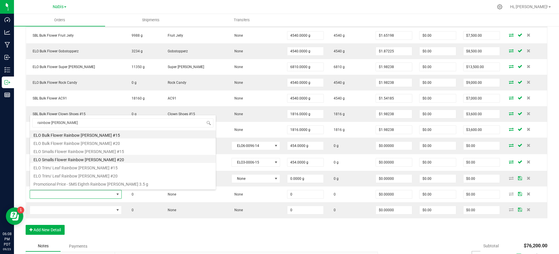
click at [106, 156] on li "ELO Smalls Flower Rainbow Runtz #20" at bounding box center [123, 159] width 186 height 8
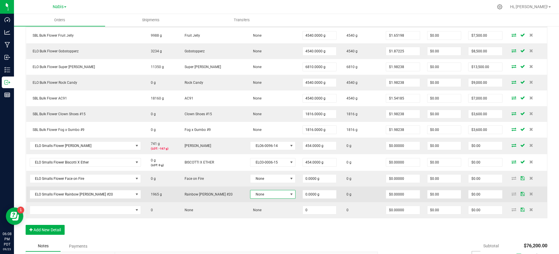
click at [251, 194] on span "None" at bounding box center [270, 195] width 38 height 8
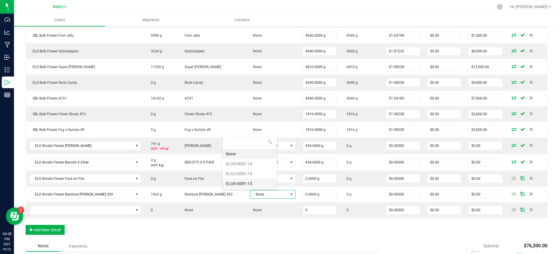
click at [249, 184] on li "ELO6-0081-15" at bounding box center [250, 184] width 54 height 10
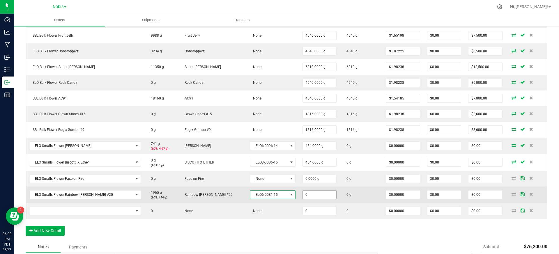
click at [305, 196] on input "0" at bounding box center [320, 195] width 34 height 8
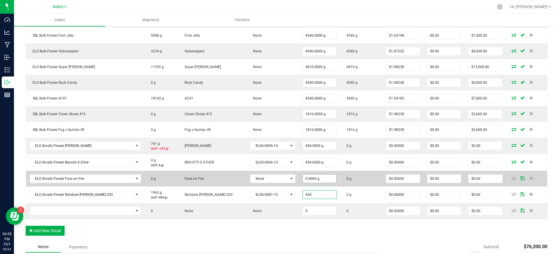
type input "454"
type input "0"
type input "454.0000 g"
click at [303, 175] on input "0" at bounding box center [320, 179] width 34 height 8
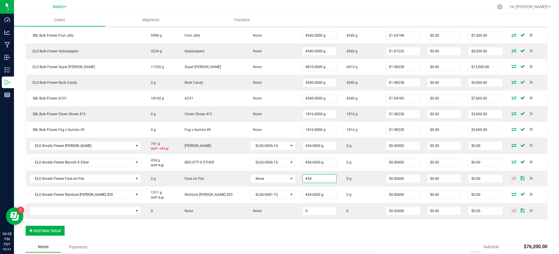
type input "454.0000 g"
click at [278, 203] on div "Order Details Print All Labels Item Sellable Strain Lot Number Qty Ordered Qty …" at bounding box center [287, 106] width 522 height 272
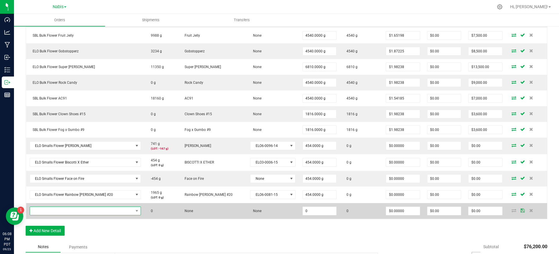
click at [101, 203] on span "NO DATA FOUND" at bounding box center [81, 211] width 103 height 8
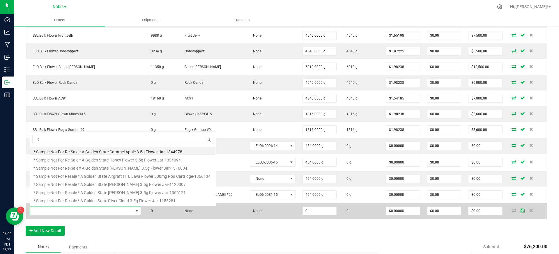
scroll to position [0, 0]
type input "galactic warheads"
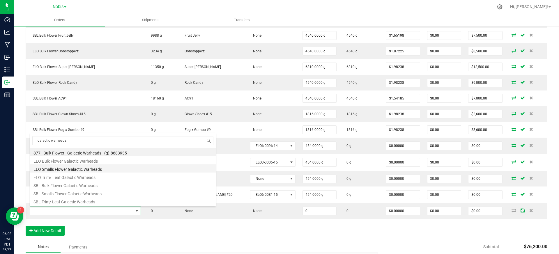
click at [81, 171] on li "ELO Smalls Flower Galactic Warheads" at bounding box center [123, 169] width 186 height 8
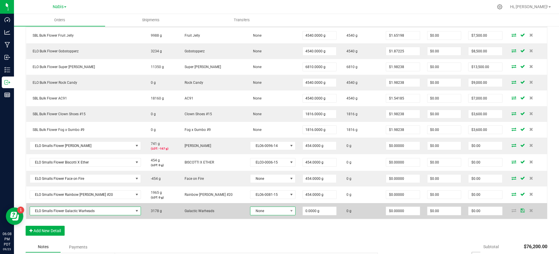
click at [251, 203] on span "None" at bounding box center [270, 211] width 38 height 8
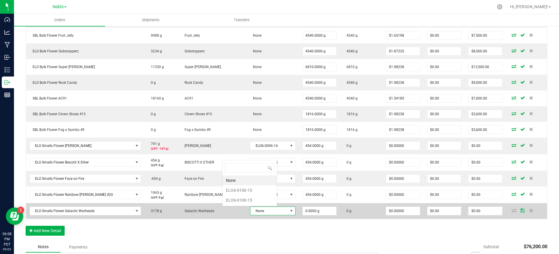
scroll to position [9, 49]
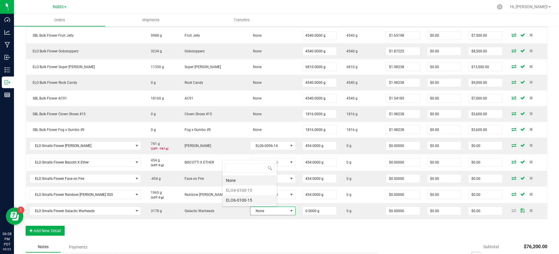
click at [249, 199] on li "ELO6-0100-15" at bounding box center [250, 201] width 54 height 10
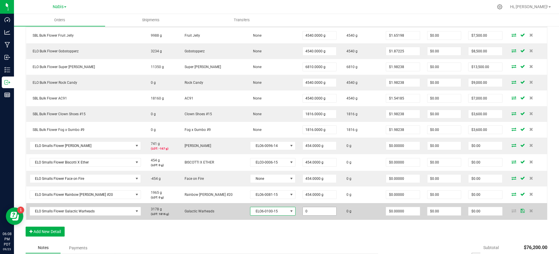
click at [303, 203] on input "0" at bounding box center [320, 211] width 34 height 8
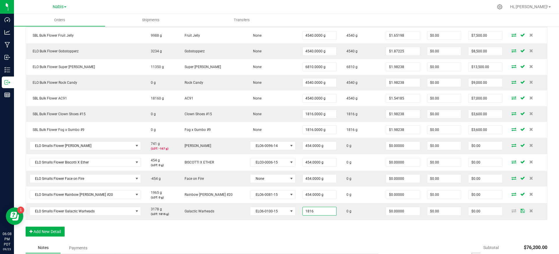
type input "1816.0000 g"
click at [308, 203] on div "Order Details Print All Labels Item Sellable Strain Lot Number Qty Ordered Qty …" at bounding box center [287, 106] width 522 height 272
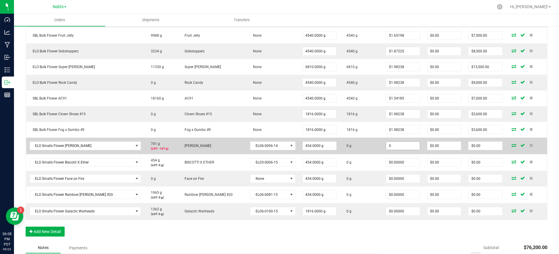
click at [386, 147] on input "0" at bounding box center [403, 146] width 34 height 8
paste input ".7709251101"
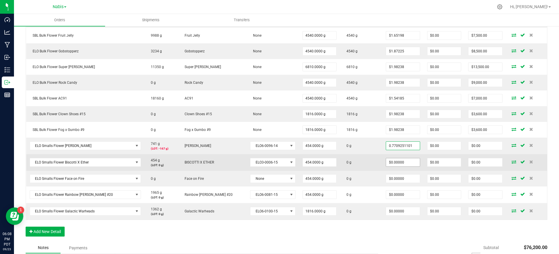
type input "$0.77093"
type input "$350.00"
click at [386, 159] on input "0" at bounding box center [403, 163] width 34 height 8
paste input ".7709251101"
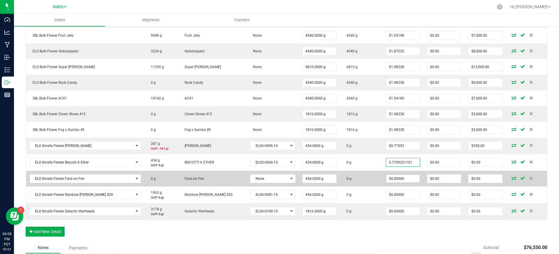
type input "$0.77093"
type input "$350.00"
click at [386, 175] on input "0" at bounding box center [403, 179] width 34 height 8
paste input ".7709251101"
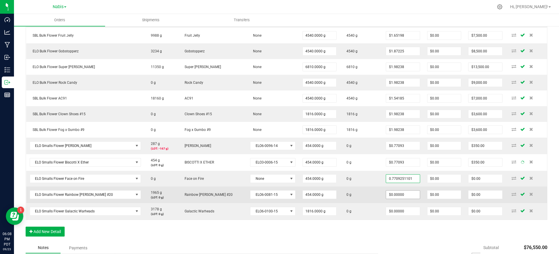
type input "0.7709251101"
type input "0"
type input "$0.77093"
type input "$350.00"
click at [386, 194] on input "0" at bounding box center [403, 195] width 34 height 8
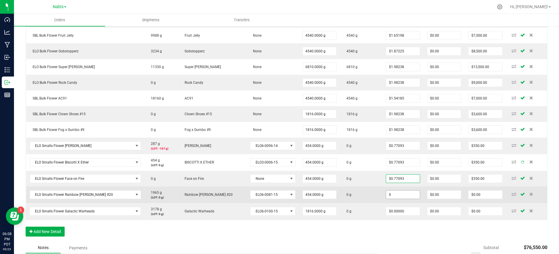
paste input ".7709251101"
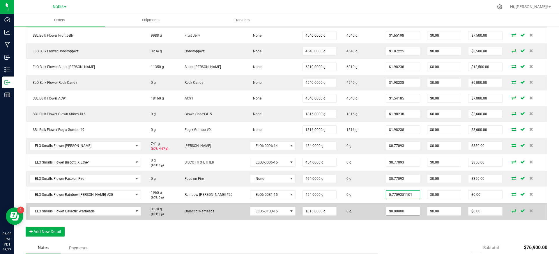
type input "$0.77093"
type input "$350.00"
click at [386, 203] on input "0" at bounding box center [403, 211] width 34 height 8
paste input ".7709251101"
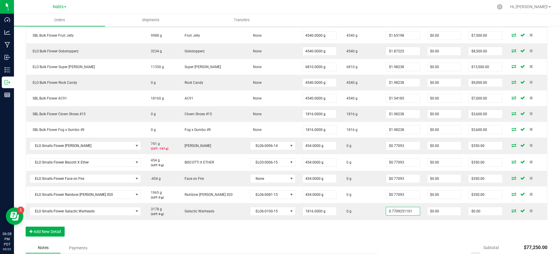
type input "$0.77093"
type input "$1,400.00"
click at [371, 203] on div "Order Details Print All Labels Item Sellable Strain Lot Number Qty Ordered Qty …" at bounding box center [287, 106] width 522 height 272
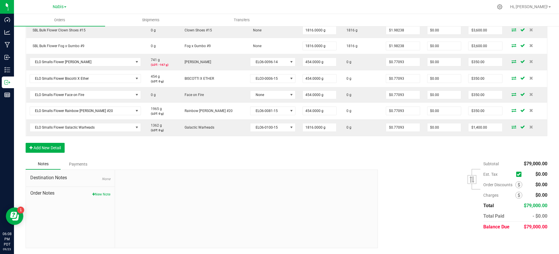
scroll to position [0, 0]
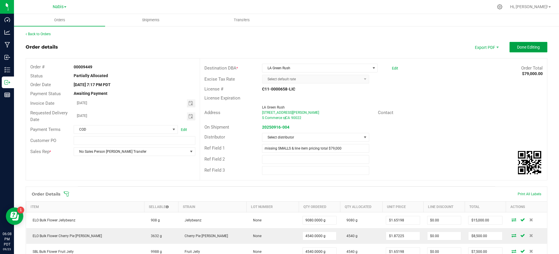
click at [419, 48] on span "Done Editing" at bounding box center [528, 47] width 23 height 5
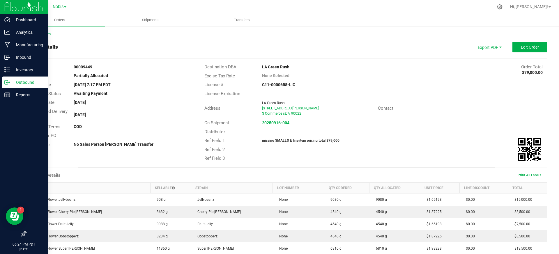
click at [17, 84] on p "Outbound" at bounding box center [27, 82] width 35 height 7
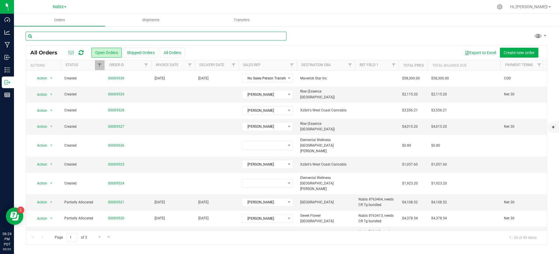
click at [88, 40] on input "text" at bounding box center [156, 36] width 261 height 9
paste input "9432"
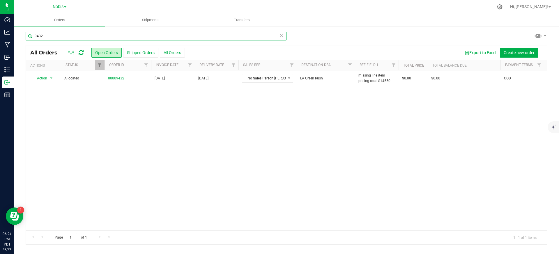
type input "9432"
click at [310, 156] on div "Action Action Cancel order Clone order Edit order Mark as fully paid Order audi…" at bounding box center [287, 151] width 522 height 160
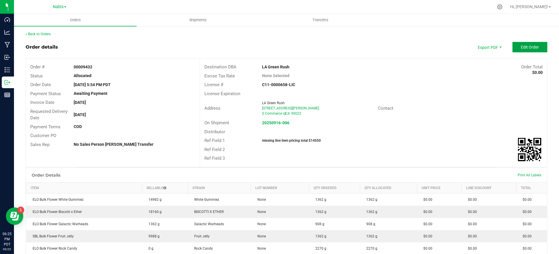
click at [521, 49] on span "Edit Order" at bounding box center [530, 47] width 18 height 5
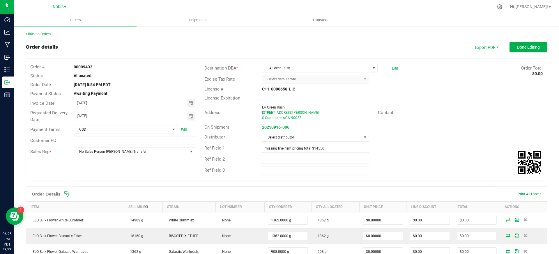
scroll to position [48, 0]
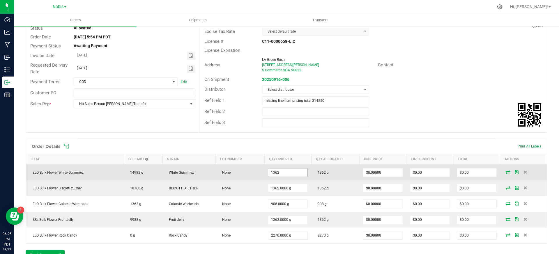
click at [304, 173] on input "1362" at bounding box center [287, 173] width 39 height 8
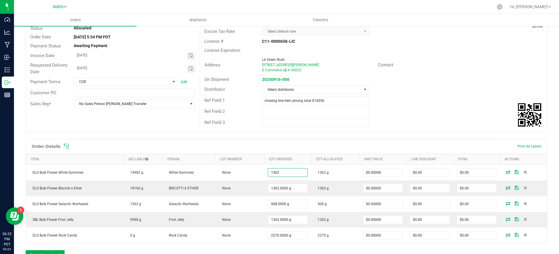
type input "1362.0000 g"
click at [374, 136] on div "Order details Export PDF Done Editing Order # 00009432 Status Allocated Order D…" at bounding box center [287, 175] width 522 height 362
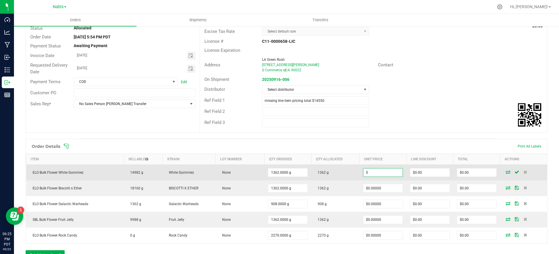
click at [382, 170] on input "0" at bounding box center [383, 173] width 39 height 8
paste input "1.762114537"
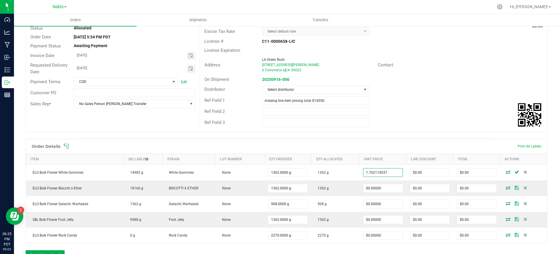
type input "$1.76211"
type input "$2,400.00"
click at [404, 133] on div "Order details Export PDF Done Editing Order # 00009432 Status Allocated Order D…" at bounding box center [287, 175] width 522 height 362
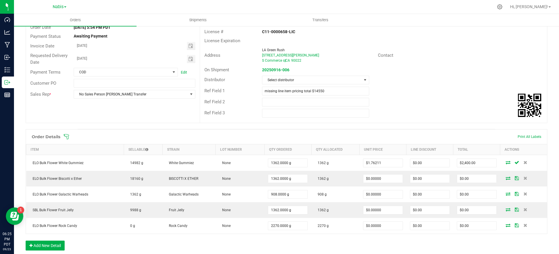
scroll to position [82, 0]
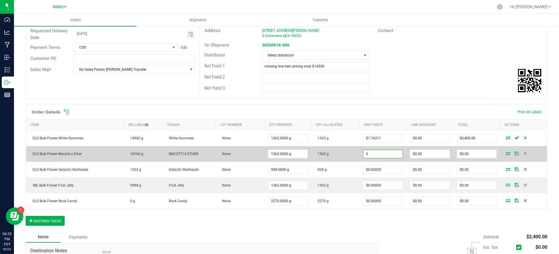
click at [387, 155] on input "0" at bounding box center [383, 154] width 39 height 8
paste input "1.982378855"
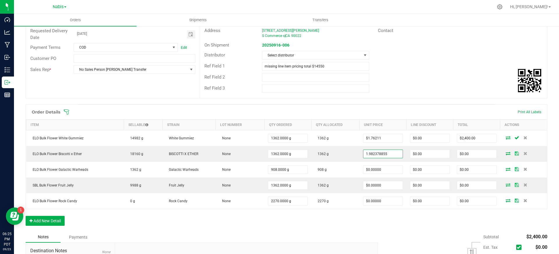
type input "$1.98238"
type input "$2,700.00"
click at [442, 60] on div "Distributor Select distributor" at bounding box center [373, 55] width 347 height 11
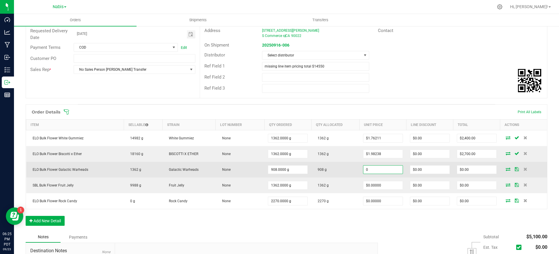
click at [391, 169] on input "0" at bounding box center [383, 170] width 39 height 8
paste input "2.202643172"
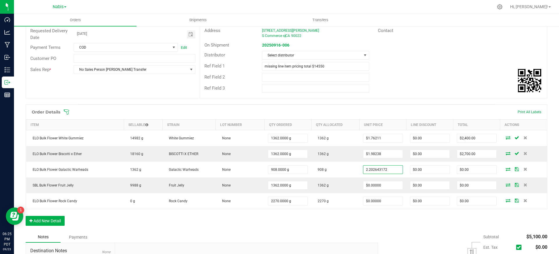
type input "$2.20264"
type input "$2,000.00"
click at [405, 55] on div "Distributor Select distributor" at bounding box center [373, 55] width 347 height 11
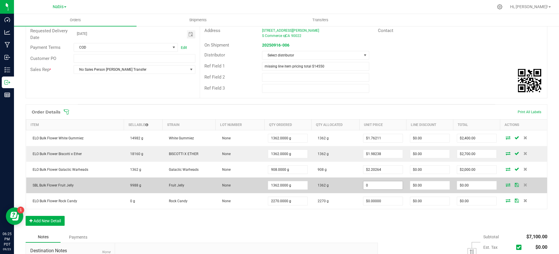
click at [383, 182] on input "0" at bounding box center [383, 186] width 39 height 8
paste input "1.982378855"
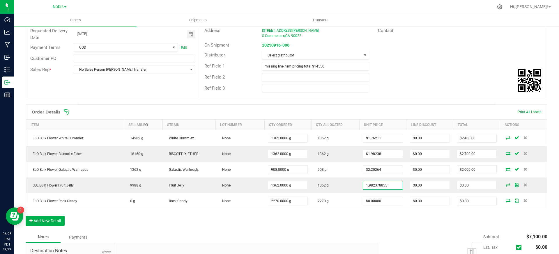
type input "$1.98238"
type input "$2,700.00"
click at [443, 61] on div "Ref Field 1 missing line item pricing total $14550" at bounding box center [373, 66] width 347 height 11
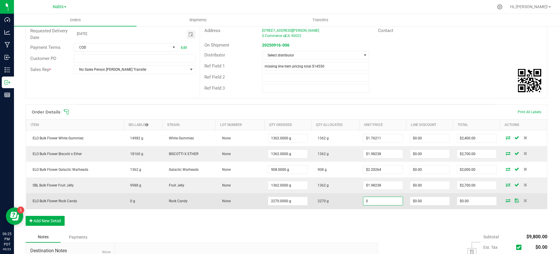
click at [374, 201] on input "0" at bounding box center [383, 201] width 39 height 8
paste input "2.092511013"
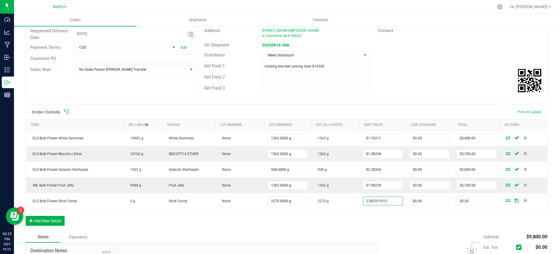
type input "$2.09251"
type input "$4,750.00"
click at [381, 217] on div "Order Details Print All Labels Item Sellable Strain Lot Number Qty Ordered Qty …" at bounding box center [287, 168] width 522 height 127
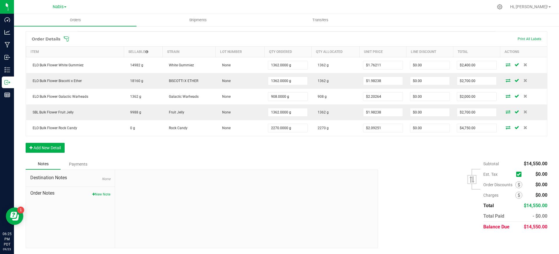
scroll to position [0, 0]
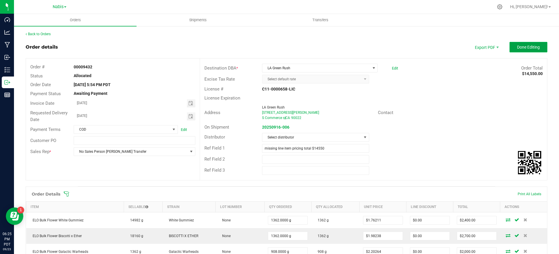
click at [524, 48] on span "Done Editing" at bounding box center [528, 47] width 23 height 5
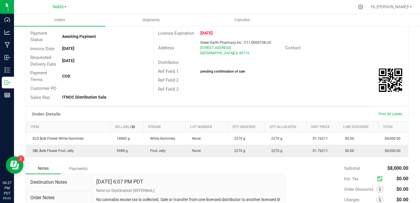
scroll to position [61, 0]
click at [265, 103] on div "Order # 00009442 Status Allocated Order Date [DATE] 6:07 PM PDT Payment Status …" at bounding box center [217, 52] width 382 height 108
click at [281, 105] on div "Order # 00009442 Status Allocated Order Date [DATE] 6:07 PM PDT Payment Status …" at bounding box center [217, 52] width 382 height 108
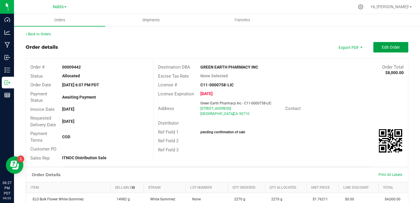
click at [390, 48] on span "Edit Order" at bounding box center [390, 47] width 18 height 5
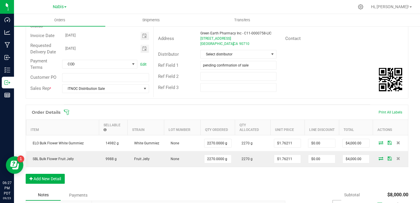
scroll to position [78, 0]
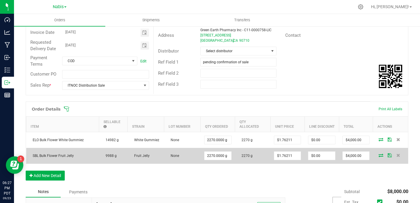
click at [378, 155] on icon at bounding box center [380, 154] width 5 height 3
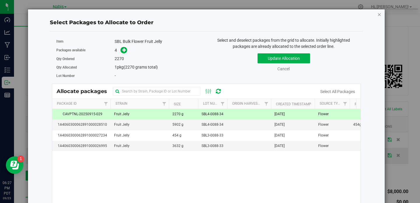
click at [377, 14] on icon "button" at bounding box center [379, 14] width 4 height 7
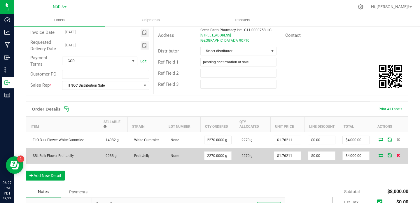
click at [396, 156] on icon at bounding box center [398, 154] width 4 height 3
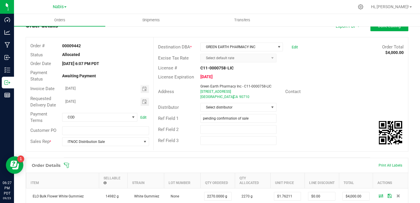
scroll to position [0, 0]
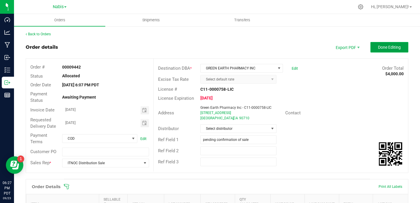
click at [385, 48] on span "Done Editing" at bounding box center [389, 47] width 23 height 5
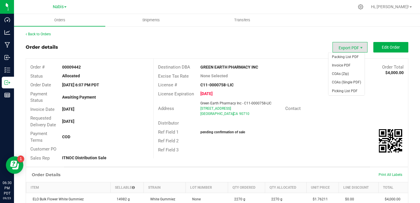
click at [346, 49] on span "Export PDF" at bounding box center [349, 47] width 35 height 10
click at [348, 64] on span "Invoice PDF" at bounding box center [346, 65] width 36 height 8
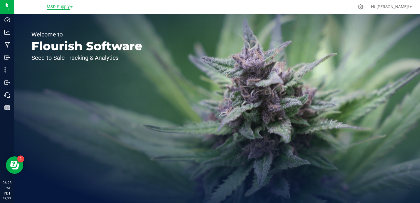
click at [59, 6] on span "MSR Supply" at bounding box center [58, 6] width 23 height 5
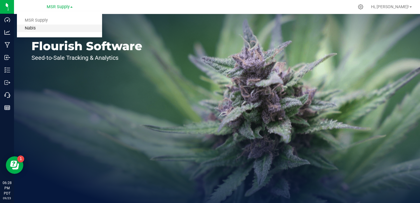
click at [58, 30] on link "Nabis" at bounding box center [59, 28] width 85 height 8
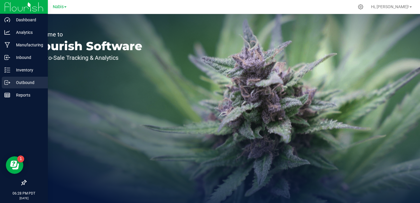
click at [6, 88] on div "Outbound" at bounding box center [25, 83] width 46 height 12
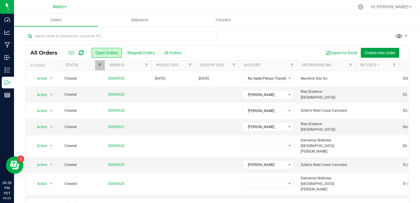
click at [373, 50] on span "Create new order" at bounding box center [379, 52] width 31 height 5
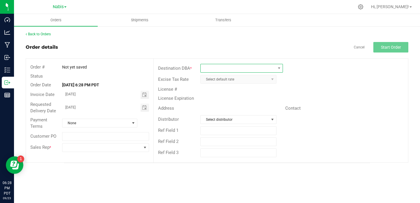
click at [251, 70] on span at bounding box center [237, 68] width 75 height 8
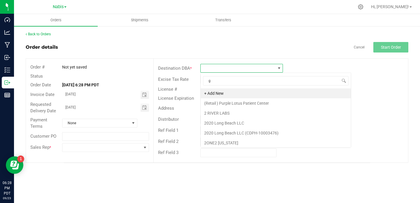
scroll to position [9, 82]
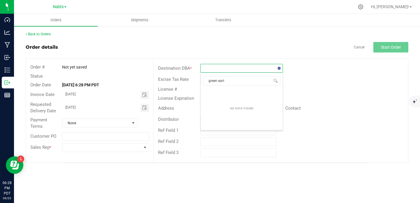
type input "green earth"
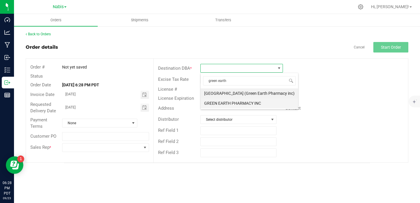
click at [237, 105] on li "GREEN EARTH PHARMACY INC" at bounding box center [248, 103] width 97 height 10
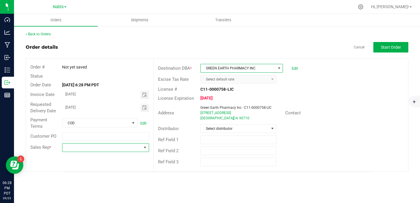
click at [120, 147] on span at bounding box center [101, 147] width 79 height 8
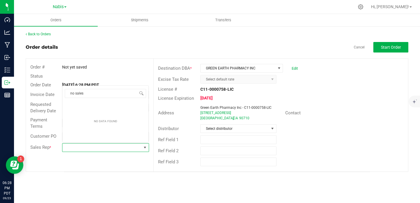
scroll to position [9, 86]
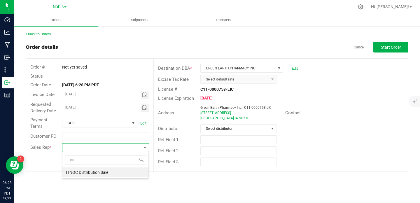
type input "n"
click at [295, 69] on link "Edit" at bounding box center [294, 68] width 6 height 4
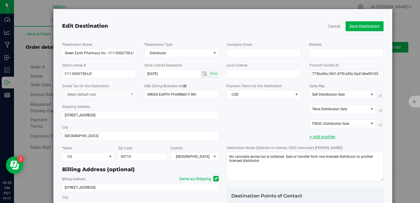
click at [326, 136] on link "+ Add Another" at bounding box center [322, 136] width 26 height 5
click at [326, 136] on link "+ Add Another" at bounding box center [322, 137] width 26 height 5
click at [340, 136] on div "+ Add Another" at bounding box center [346, 137] width 74 height 6
click at [327, 137] on link "+ Add Another" at bounding box center [322, 137] width 26 height 5
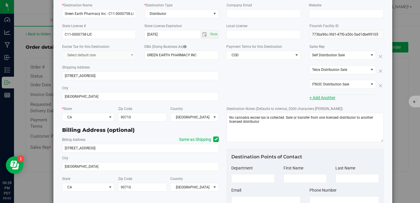
click at [312, 97] on link "+ Add Another" at bounding box center [322, 97] width 26 height 5
click at [353, 82] on span "ITNOC Distribution Sale" at bounding box center [338, 84] width 59 height 8
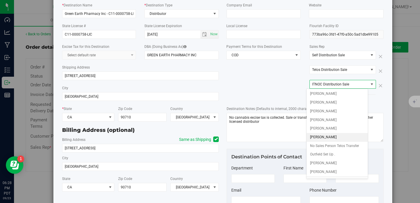
scroll to position [0, 0]
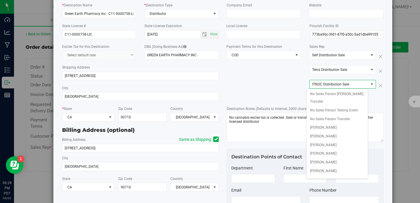
click at [376, 85] on icon at bounding box center [379, 85] width 7 height 8
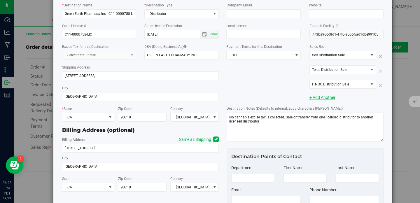
click at [323, 97] on link "+ Add Another" at bounding box center [322, 97] width 26 height 5
click at [376, 87] on icon at bounding box center [379, 85] width 7 height 8
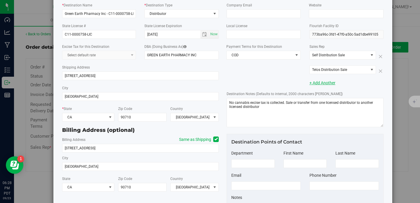
click at [317, 83] on link "+ Add Another" at bounding box center [322, 82] width 26 height 5
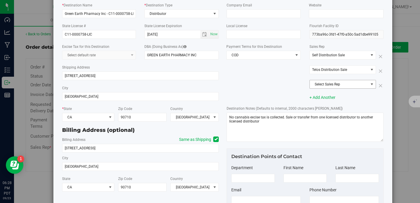
click at [318, 83] on span "Select Sales Rep" at bounding box center [338, 84] width 59 height 8
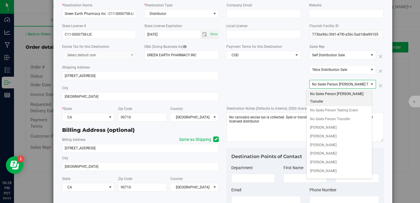
click at [328, 93] on span "No Sales Person [PERSON_NAME] Transfer" at bounding box center [339, 97] width 58 height 15
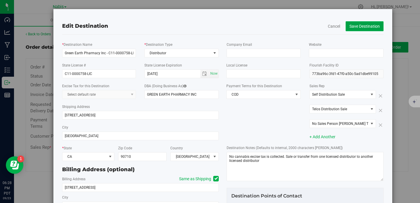
click at [362, 27] on button "Save Destination" at bounding box center [364, 26] width 38 height 10
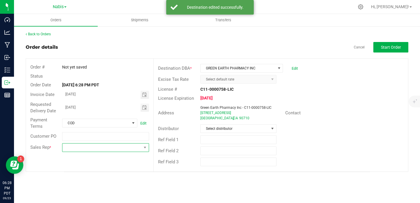
click at [86, 147] on span at bounding box center [101, 147] width 79 height 8
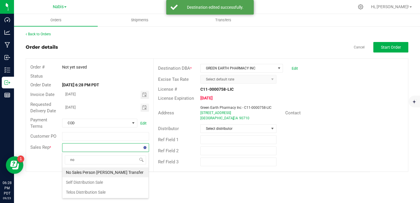
type input "no s"
click at [84, 170] on li "No Sales Person [PERSON_NAME] Transfer" at bounding box center [105, 172] width 86 height 10
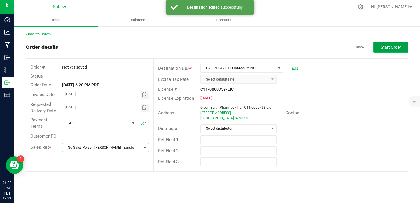
click at [396, 47] on span "Start Order" at bounding box center [391, 47] width 20 height 5
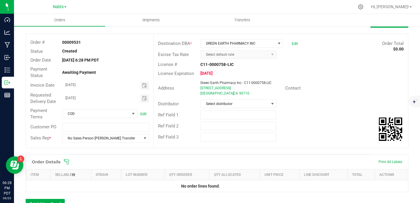
scroll to position [59, 0]
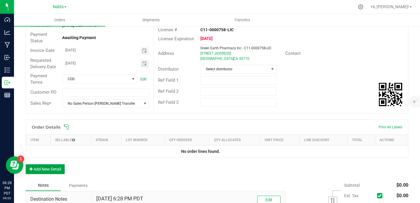
click at [51, 168] on button "Add New Detail" at bounding box center [45, 169] width 39 height 10
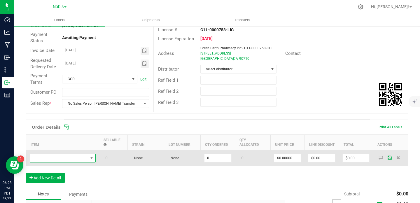
click at [81, 154] on span "NO DATA FOUND" at bounding box center [59, 158] width 58 height 8
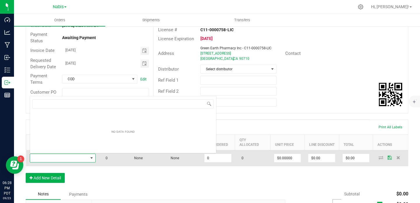
scroll to position [9, 66]
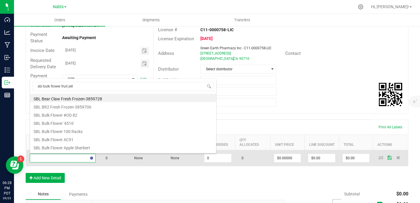
type input "sbl bulk flower fruit jelly"
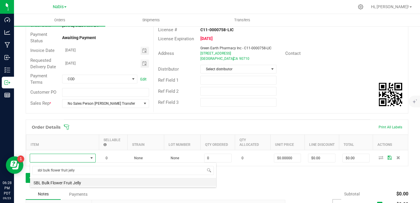
click at [74, 179] on li "SBL Bulk Flower Fruit Jelly" at bounding box center [123, 182] width 186 height 8
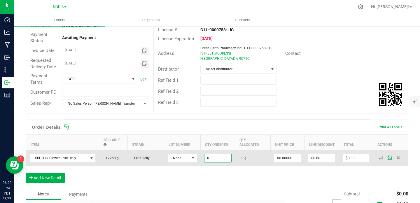
click at [220, 159] on input "0" at bounding box center [217, 158] width 27 height 8
click at [182, 155] on span "None" at bounding box center [179, 158] width 22 height 8
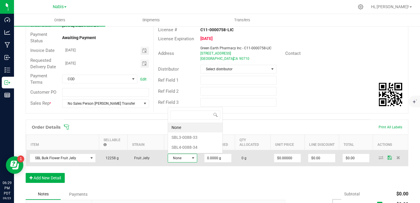
scroll to position [9, 29]
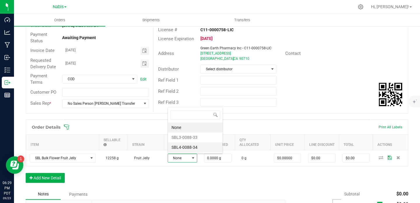
click at [198, 148] on li "SBL4-0088-34" at bounding box center [195, 147] width 54 height 10
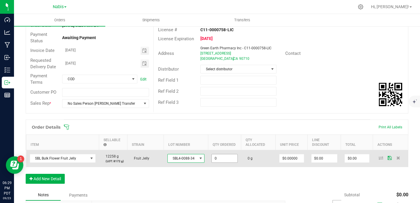
click at [233, 157] on input "0" at bounding box center [224, 158] width 25 height 8
click at [374, 155] on td at bounding box center [390, 158] width 35 height 17
click at [378, 157] on icon at bounding box center [380, 157] width 5 height 3
click at [378, 156] on icon at bounding box center [380, 157] width 5 height 3
click at [225, 157] on input "0" at bounding box center [224, 158] width 25 height 8
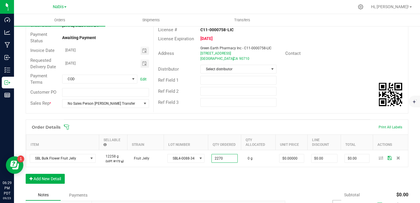
type input "2270.0000 g"
click at [230, 184] on div "Order Details Print All Labels Item Sellable Strain Lot Number Qty Ordered Qty …" at bounding box center [217, 154] width 382 height 70
click at [294, 183] on div "Order Details Print All Labels Item Sellable Strain Lot Number Qty Ordered Qty …" at bounding box center [217, 154] width 382 height 70
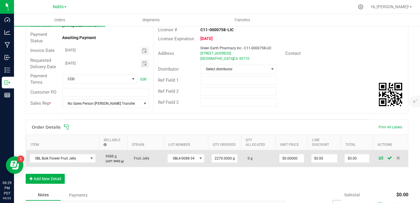
click at [378, 158] on icon at bounding box center [380, 157] width 5 height 3
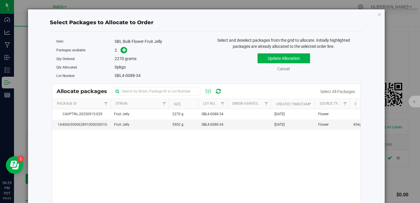
click at [160, 109] on div "Package Id Strain Size Lot Number Origin Harvests Created Timestamp Source Type…" at bounding box center [206, 104] width 308 height 10
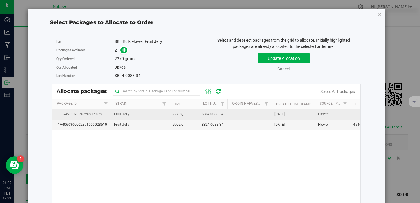
click at [160, 116] on td "Fruit Jelly" at bounding box center [139, 114] width 58 height 10
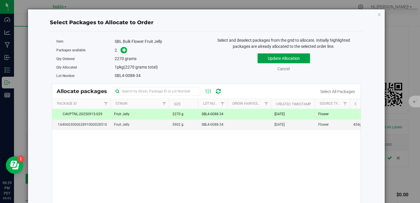
click at [295, 58] on button "Update Allocation" at bounding box center [283, 58] width 52 height 10
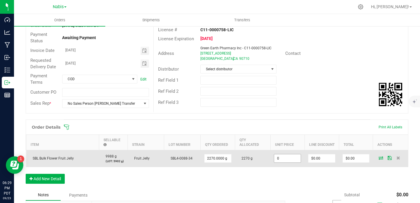
click at [286, 159] on input "0" at bounding box center [287, 158] width 27 height 8
paste input "1.7621145374"
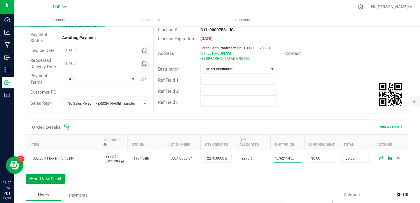
type input "$1.76211"
type input "$4,000.00"
click at [284, 179] on div "Order Details Print All Labels Item Sellable Strain Lot Number Qty Ordered Qty …" at bounding box center [217, 154] width 382 height 70
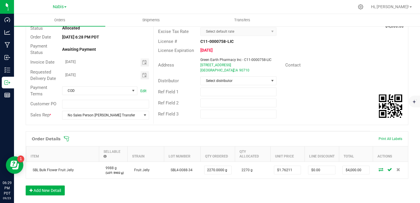
scroll to position [0, 0]
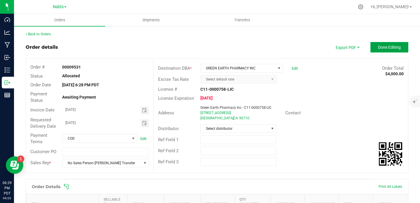
click at [393, 48] on span "Done Editing" at bounding box center [389, 47] width 23 height 5
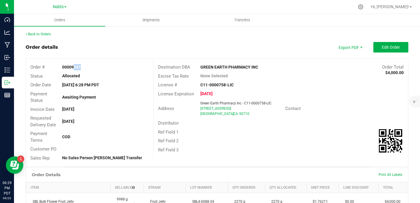
copy strong "953"
drag, startPoint x: 72, startPoint y: 66, endPoint x: 81, endPoint y: 66, distance: 9.0
click at [81, 66] on div "00009531" at bounding box center [105, 67] width 95 height 6
copy strong "9531"
click at [78, 66] on strong "00009531" at bounding box center [71, 67] width 19 height 5
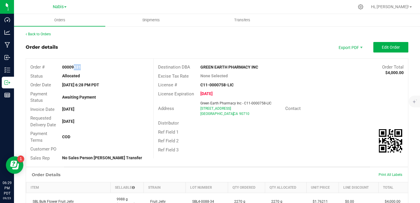
click at [78, 66] on strong "00009531" at bounding box center [71, 67] width 19 height 5
copy strong "00009531"
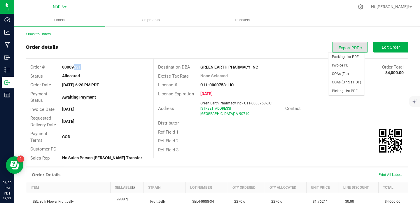
click at [349, 48] on span "Export PDF" at bounding box center [349, 47] width 35 height 10
click at [347, 64] on span "Invoice PDF" at bounding box center [346, 65] width 36 height 8
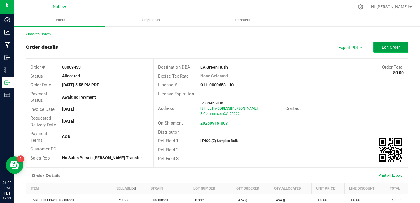
click at [373, 48] on button "Edit Order" at bounding box center [390, 47] width 35 height 10
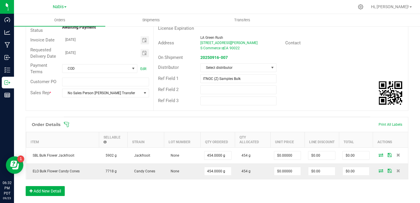
scroll to position [157, 0]
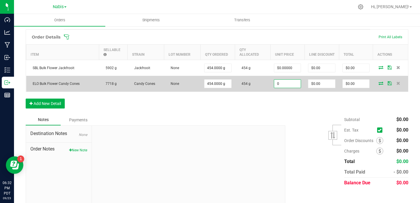
click at [284, 84] on input "0" at bounding box center [287, 84] width 27 height 8
paste input "1.9823788546"
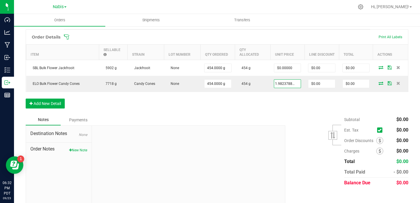
type input "$1.98238"
type input "$900.00"
click at [281, 109] on div "Order Details Print All Labels Item Sellable Strain Lot Number Qty Ordered Qty …" at bounding box center [217, 71] width 382 height 85
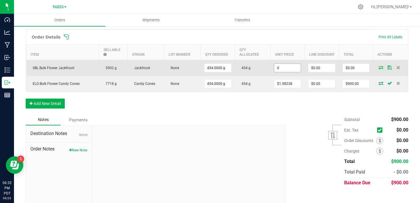
click at [286, 67] on input "0" at bounding box center [287, 68] width 27 height 8
paste input "1.5418502203"
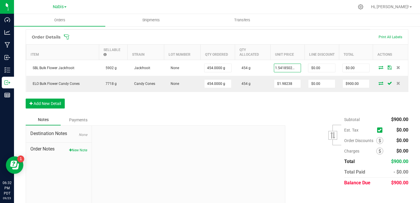
type input "$1.54185"
type input "$700.00"
click at [289, 114] on div "Order Details Print All Labels Item Sellable Strain Lot Number Qty Ordered Qty …" at bounding box center [217, 71] width 382 height 85
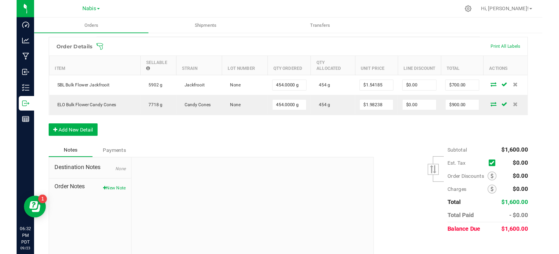
scroll to position [0, 0]
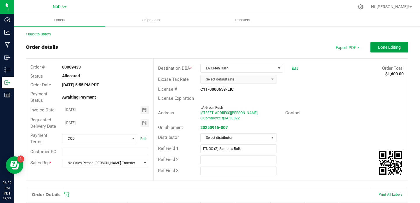
click at [386, 49] on span "Done Editing" at bounding box center [389, 47] width 23 height 5
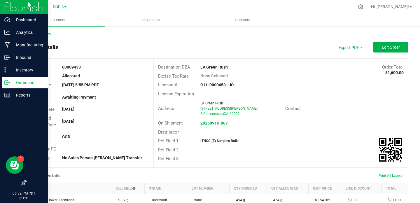
click at [8, 82] on line at bounding box center [8, 82] width 3 height 0
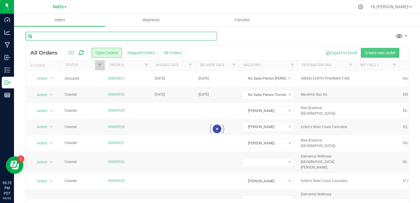
click at [105, 36] on input "text" at bounding box center [121, 36] width 191 height 9
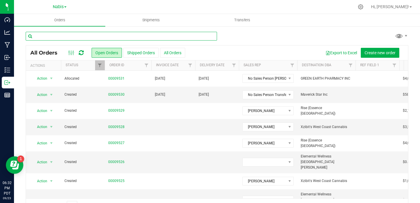
paste input "7471"
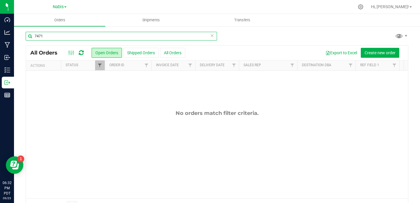
type input "7471"
click at [98, 65] on span "Filter" at bounding box center [99, 65] width 5 height 5
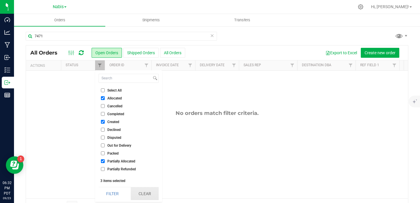
click at [148, 193] on button "Clear" at bounding box center [145, 193] width 28 height 13
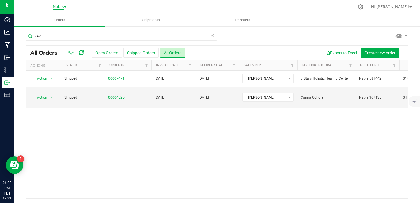
click at [57, 9] on span "Nabis" at bounding box center [58, 6] width 11 height 5
click at [59, 20] on link "MSR Supply" at bounding box center [59, 21] width 85 height 8
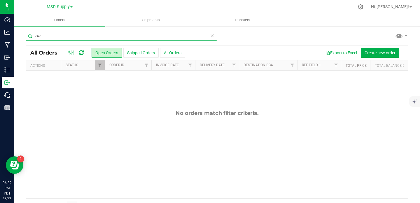
click at [71, 35] on input "7471" at bounding box center [121, 36] width 191 height 9
click at [107, 65] on th "Order ID" at bounding box center [128, 65] width 47 height 10
click at [97, 66] on span "Filter" at bounding box center [99, 65] width 5 height 5
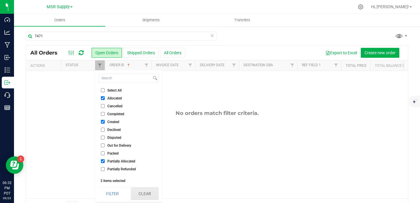
click at [144, 197] on button "Clear" at bounding box center [145, 193] width 28 height 13
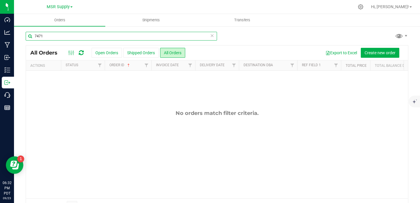
click at [73, 38] on input "7471" at bounding box center [121, 36] width 191 height 9
click at [99, 36] on input "7471" at bounding box center [121, 36] width 191 height 9
paste input "9"
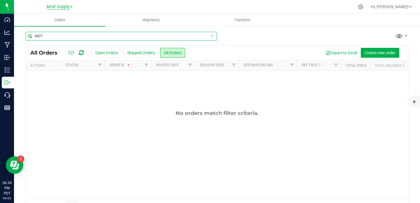
type input "9471"
click at [66, 7] on span "MSR Supply" at bounding box center [58, 6] width 23 height 5
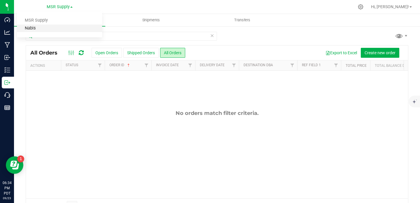
click at [51, 28] on link "Nabis" at bounding box center [59, 28] width 85 height 8
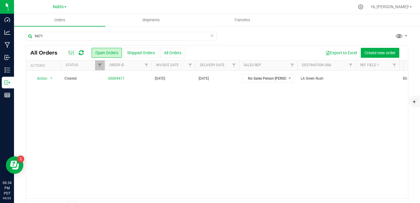
click at [93, 29] on div "9471 All Orders Open Orders Shipped Orders All Orders Export to Excel Create ne…" at bounding box center [217, 122] width 406 height 193
click at [160, 102] on div "Action Action Cancel order Change facility Clone order Edit order Mark as fully…" at bounding box center [217, 135] width 382 height 128
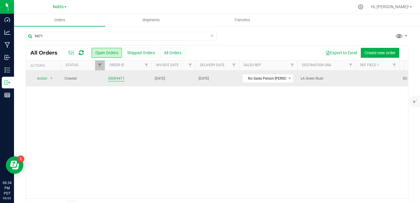
click at [117, 77] on link "00009471" at bounding box center [116, 79] width 16 height 6
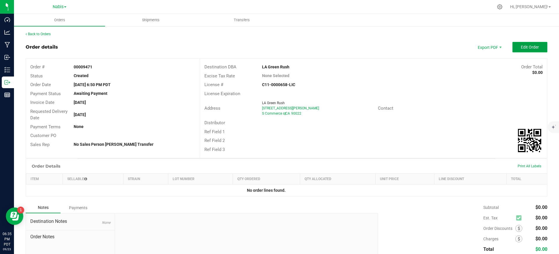
click at [419, 48] on button "Edit Order" at bounding box center [530, 47] width 35 height 10
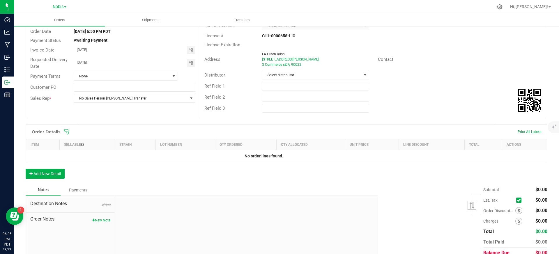
scroll to position [69, 0]
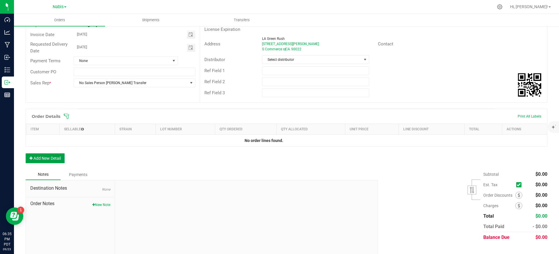
click at [57, 160] on button "Add New Detail" at bounding box center [45, 159] width 39 height 10
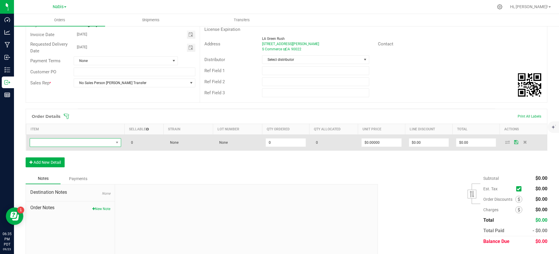
click at [89, 143] on span "NO DATA FOUND" at bounding box center [72, 143] width 84 height 8
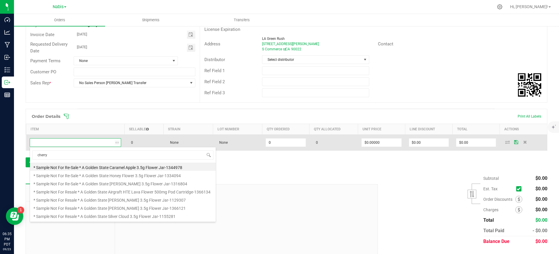
scroll to position [9, 90]
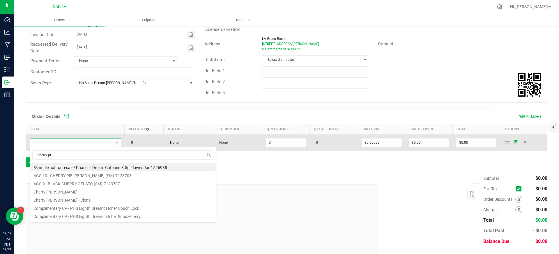
type input "cherry pie"
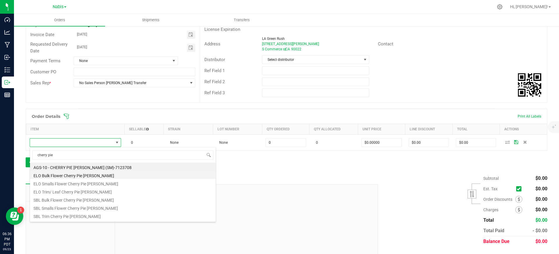
click at [98, 175] on li "ELO Bulk Flower Cherry Pie Runtz" at bounding box center [123, 175] width 186 height 8
type input "0.0000 g"
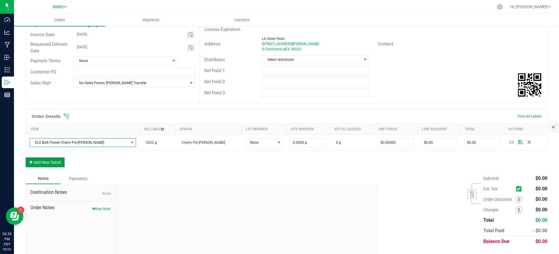
click at [56, 158] on button "Add New Detail" at bounding box center [45, 163] width 39 height 10
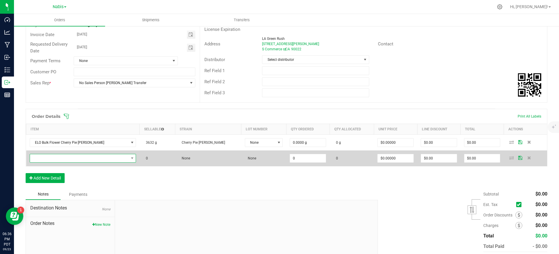
click at [57, 160] on span "NO DATA FOUND" at bounding box center [79, 158] width 99 height 8
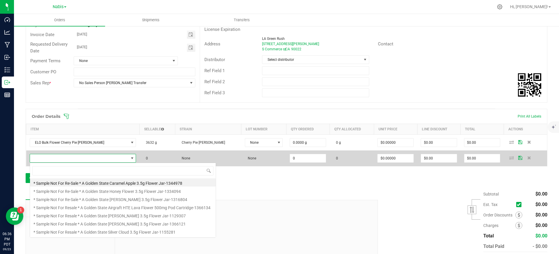
scroll to position [9, 91]
type input "headmount"
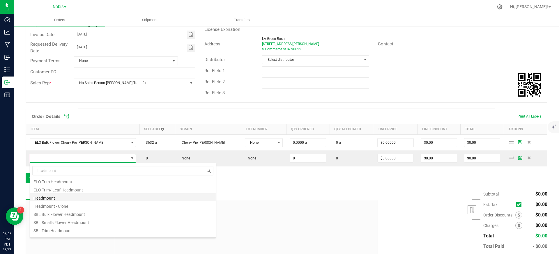
scroll to position [23, 0]
click at [87, 203] on li "SBL Bulk Flower Headmount" at bounding box center [123, 208] width 186 height 8
type input "0.0000 g"
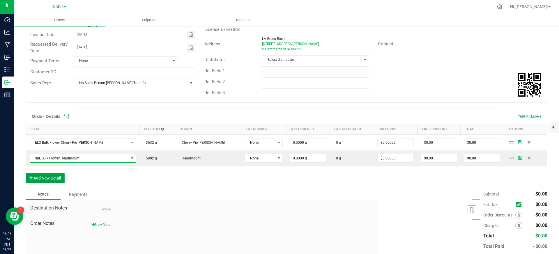
click at [57, 177] on button "Add New Detail" at bounding box center [45, 178] width 39 height 10
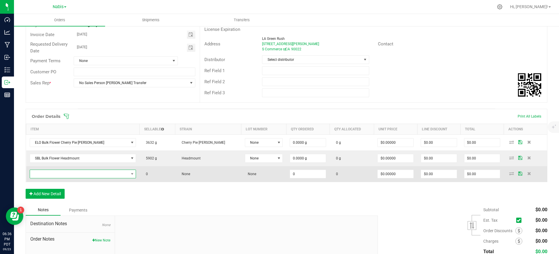
click at [74, 176] on span "NO DATA FOUND" at bounding box center [79, 174] width 99 height 8
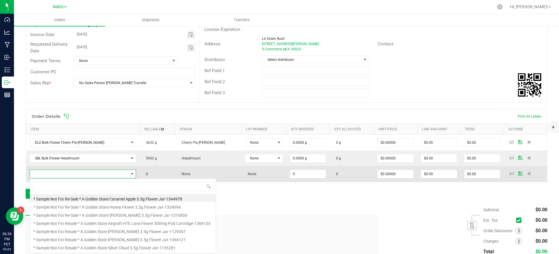
scroll to position [9, 91]
type input "white gummiez"
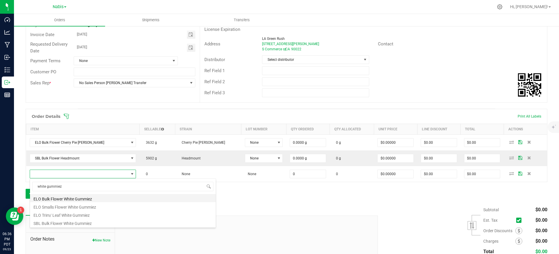
click at [84, 198] on li "ELO Bulk Flower White Gummiez" at bounding box center [123, 198] width 186 height 8
type input "0.0000 g"
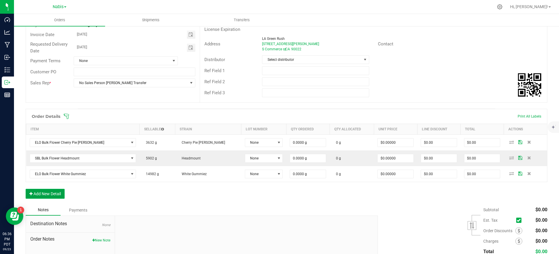
click at [57, 195] on button "Add New Detail" at bounding box center [45, 194] width 39 height 10
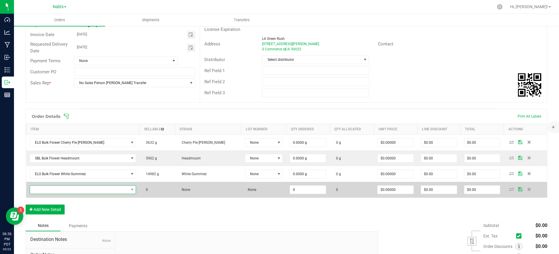
click at [60, 192] on span "NO DATA FOUND" at bounding box center [79, 190] width 99 height 8
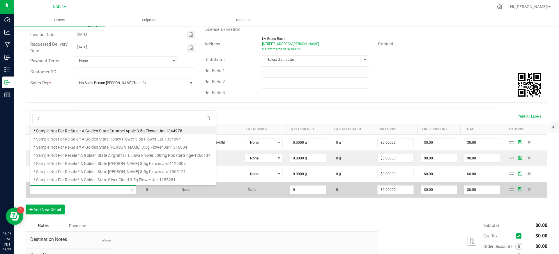
type input "t"
type input "strawberry"
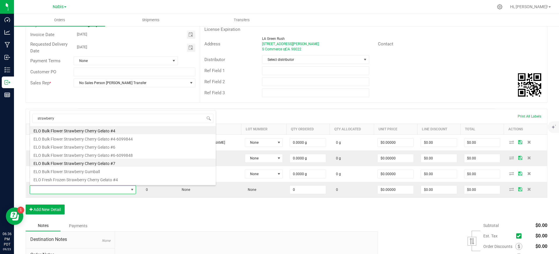
click at [103, 161] on li "ELO Bulk Flower Strawberry Cherry Gelato #7" at bounding box center [123, 163] width 186 height 8
type input "0.0000 g"
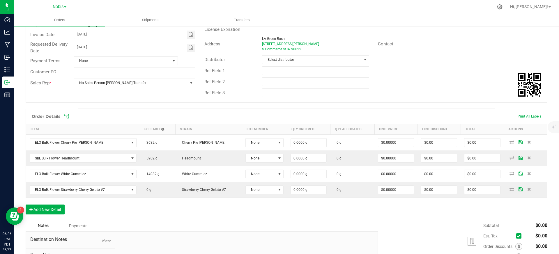
click at [143, 203] on div "Order Details Print All Labels Item Sellable Strain Lot Number Qty Ordered Qty …" at bounding box center [287, 165] width 522 height 112
click at [52, 203] on button "Add New Detail" at bounding box center [45, 210] width 39 height 10
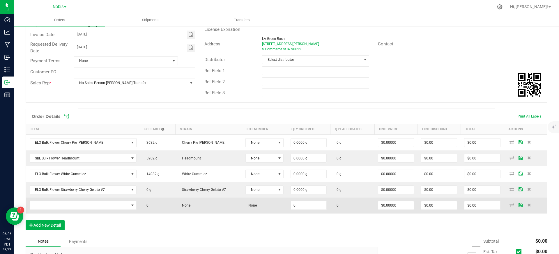
click at [98, 201] on td at bounding box center [83, 206] width 114 height 16
click at [98, 203] on span "NO DATA FOUND" at bounding box center [79, 206] width 99 height 8
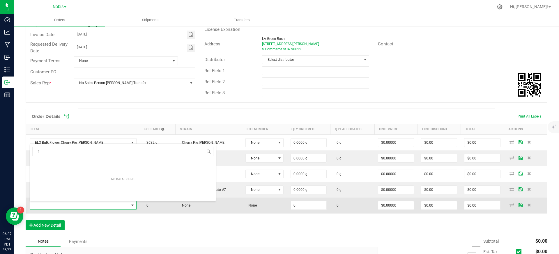
scroll to position [9, 105]
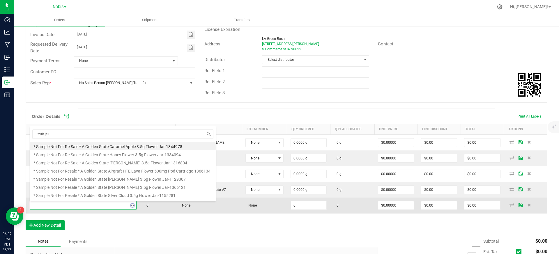
type input "fruit jelly"
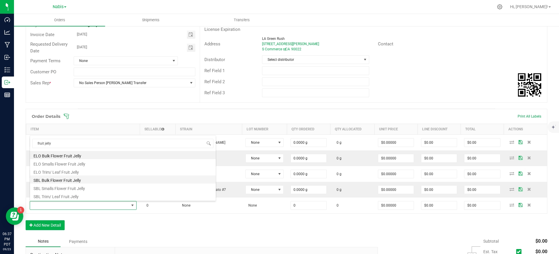
click at [86, 179] on li "SBL Bulk Flower Fruit Jelly" at bounding box center [123, 180] width 186 height 8
type input "0.0000 g"
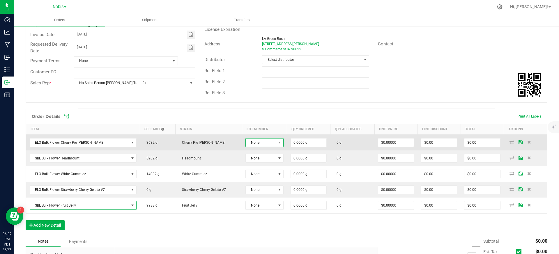
click at [268, 144] on span "None" at bounding box center [261, 143] width 30 height 8
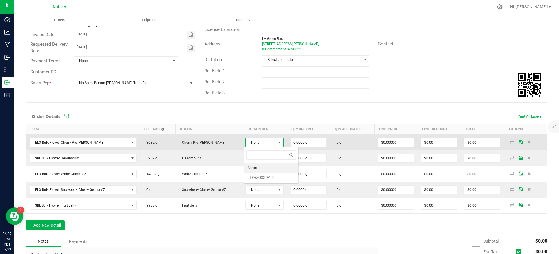
scroll to position [9, 38]
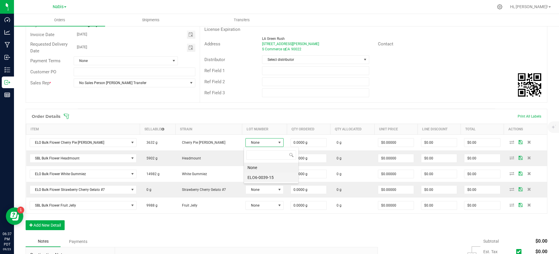
click at [273, 175] on li "ELO6-0039-15" at bounding box center [271, 178] width 54 height 10
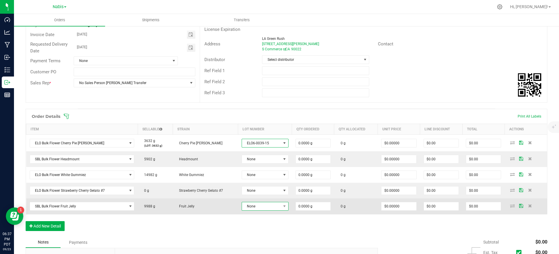
click at [256, 203] on span "None" at bounding box center [261, 207] width 39 height 8
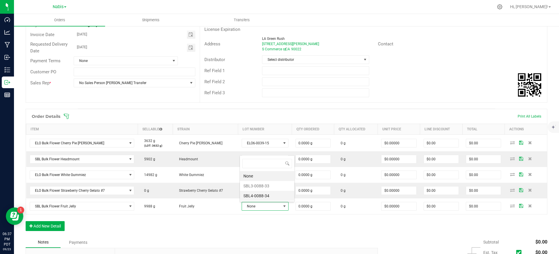
click at [270, 195] on li "SBL4-0088-34" at bounding box center [267, 196] width 54 height 10
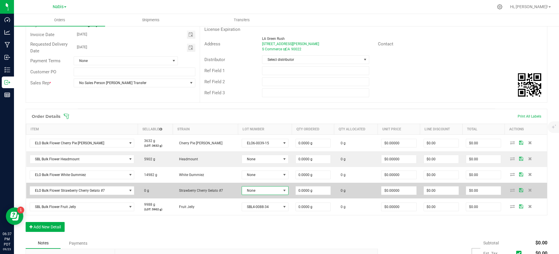
click at [257, 187] on span "None" at bounding box center [261, 191] width 39 height 8
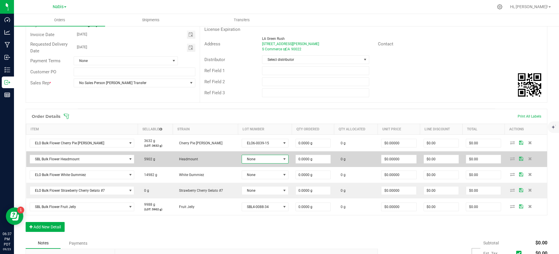
click at [270, 159] on span "None" at bounding box center [261, 159] width 39 height 8
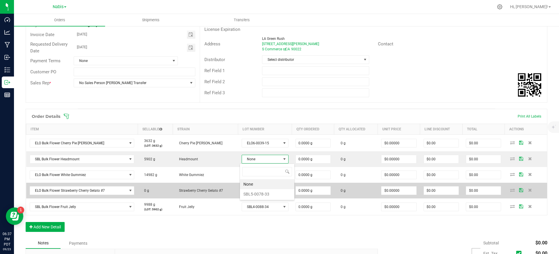
click at [265, 194] on li "SBL5-0078-33" at bounding box center [267, 194] width 54 height 10
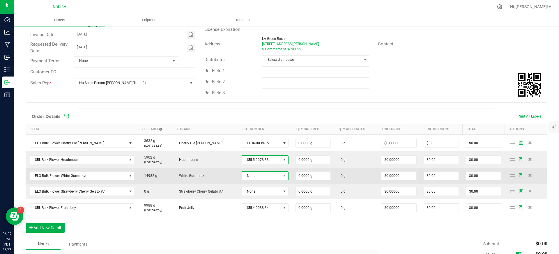
click at [272, 174] on span "None" at bounding box center [261, 176] width 39 height 8
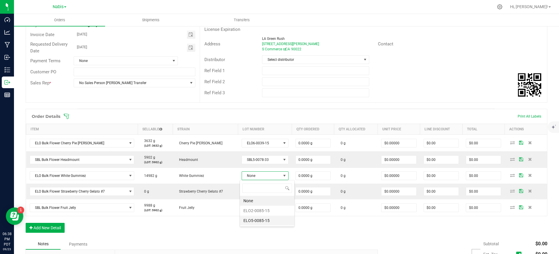
click at [263, 203] on li "ELO5-0085-15" at bounding box center [267, 221] width 54 height 10
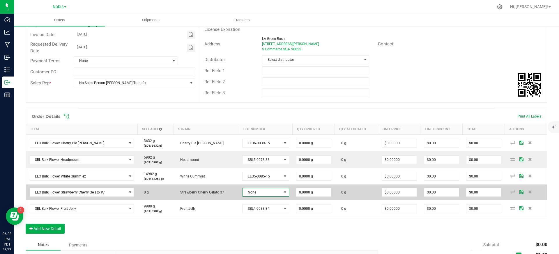
click at [256, 192] on span "None" at bounding box center [262, 193] width 39 height 8
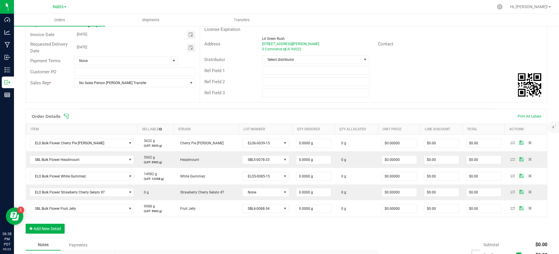
click at [261, 203] on div "Order Details Print All Labels Item Sellable Strain Lot Number Qty Ordered Qty …" at bounding box center [287, 174] width 522 height 131
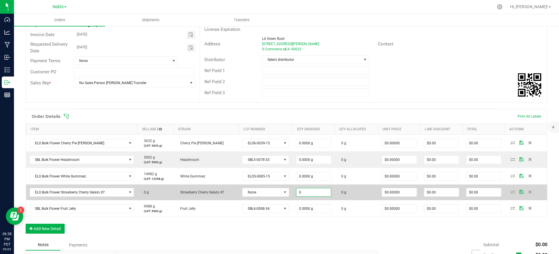
click at [318, 193] on input "0" at bounding box center [314, 193] width 35 height 8
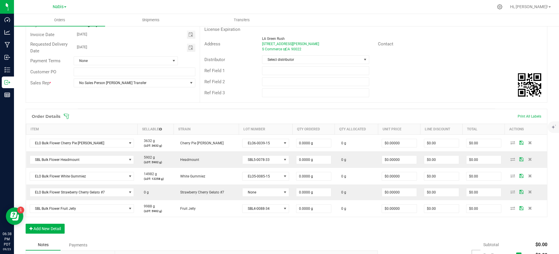
type input "0"
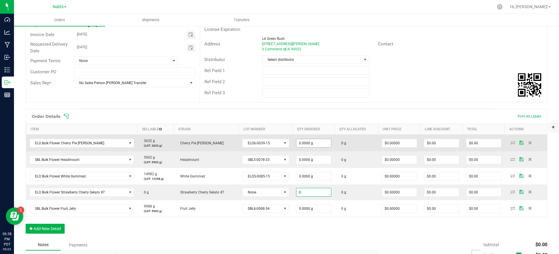
type input "0"
type input "0.0000 g"
click at [304, 145] on input "0" at bounding box center [314, 143] width 35 height 8
paste input "2724"
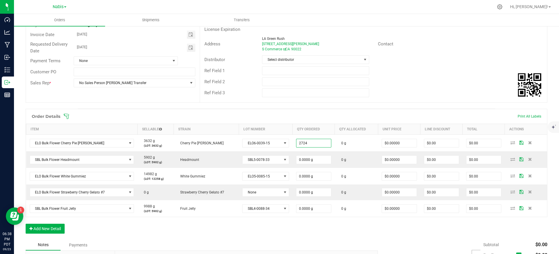
type input "2724.0000 g"
click at [410, 100] on div "Destination DBA * LA Green Rush Edit Order Total $0.00 Excise Tax Rate Select d…" at bounding box center [374, 46] width 348 height 113
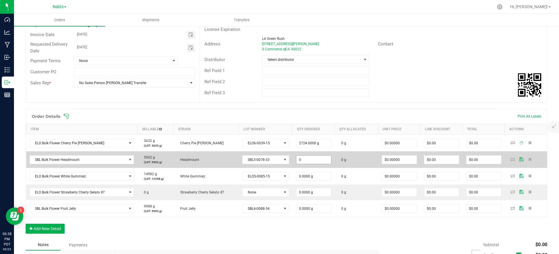
click at [316, 162] on input "0" at bounding box center [314, 160] width 35 height 8
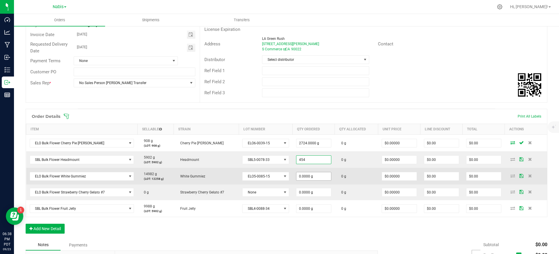
type input "454.0000 g"
click at [315, 179] on input "0" at bounding box center [314, 176] width 35 height 8
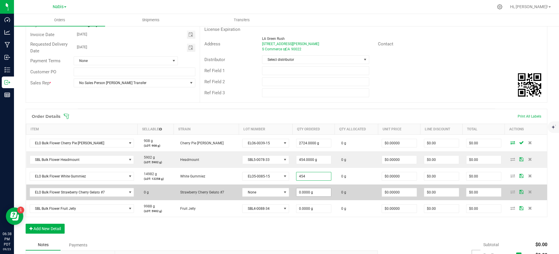
type input "454.0000 g"
click at [309, 193] on input "4" at bounding box center [314, 193] width 35 height 8
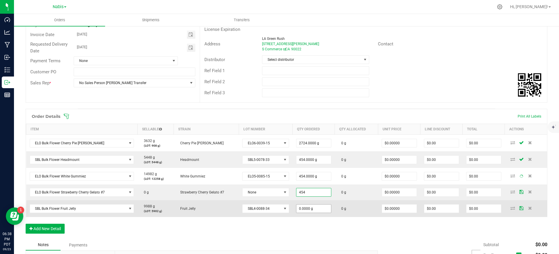
type input "454.0000 g"
click at [305, 203] on input "0" at bounding box center [314, 209] width 35 height 8
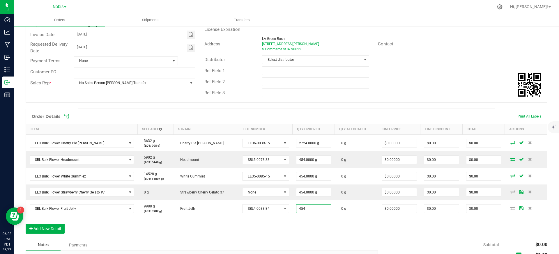
type input "454.0000 g"
click at [305, 203] on div "Order Details Print All Labels Item Sellable Strain Lot Number Qty Ordered Qty …" at bounding box center [287, 174] width 522 height 131
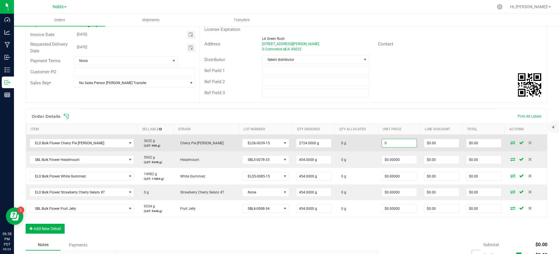
click at [394, 142] on input "0" at bounding box center [399, 143] width 35 height 8
paste input "1.872246696"
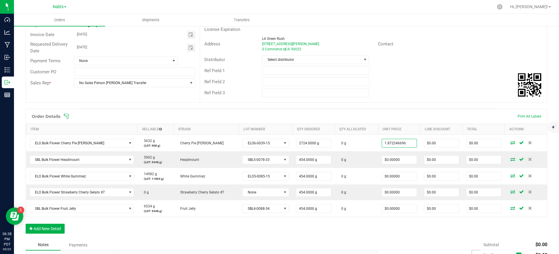
type input "$1.87225"
type input "$5,100.00"
click at [419, 97] on div "Ref Field 3" at bounding box center [373, 92] width 347 height 11
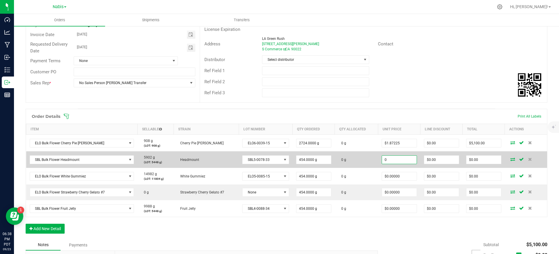
click at [394, 161] on input "0" at bounding box center [399, 160] width 35 height 8
paste input "1.762114537"
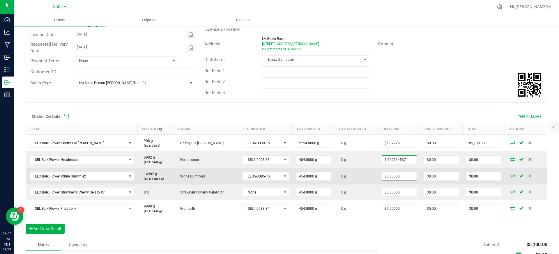
type input "$1.76211"
type input "$800.00"
click at [389, 176] on input "0" at bounding box center [399, 176] width 35 height 8
paste input "1.762114537"
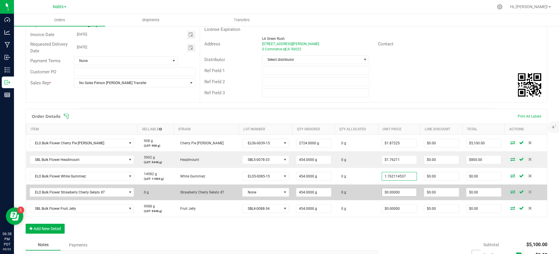
type input "$1.76211"
type input "$800.00"
click at [387, 196] on input "0" at bounding box center [399, 193] width 35 height 8
paste input "1.762114537"
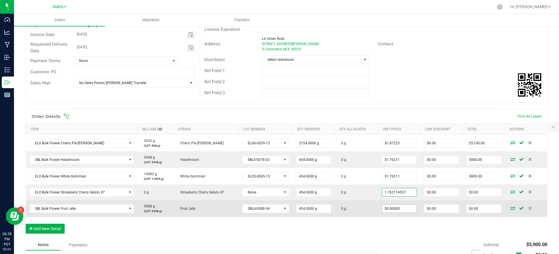
type input "$1.76211"
type input "$800.00"
click at [386, 203] on input "0" at bounding box center [399, 209] width 35 height 8
paste input "1.762114537"
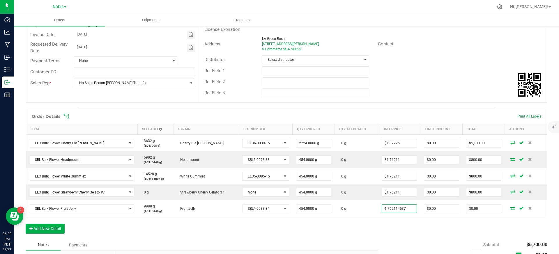
type input "$1.76211"
type input "$800.00"
click at [379, 203] on div "Order Details Print All Labels Item Sellable Strain Lot Number Qty Ordered Qty …" at bounding box center [287, 174] width 522 height 131
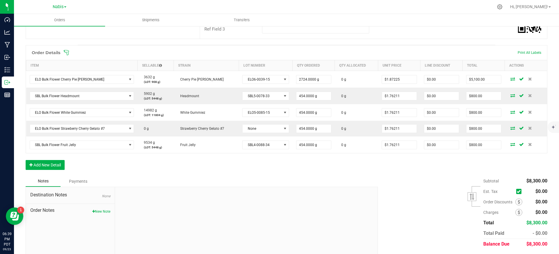
scroll to position [0, 0]
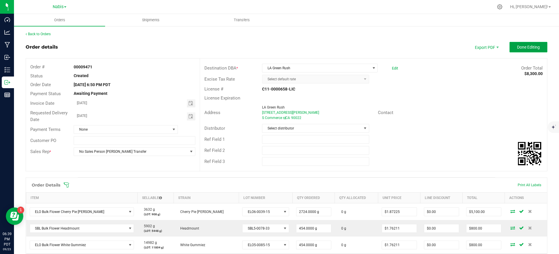
click at [419, 47] on span "Done Editing" at bounding box center [528, 47] width 23 height 5
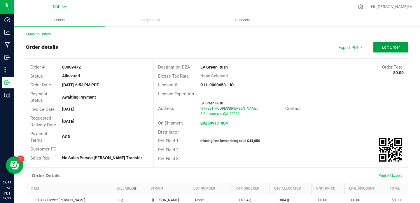
click at [376, 50] on button "Edit Order" at bounding box center [390, 47] width 35 height 10
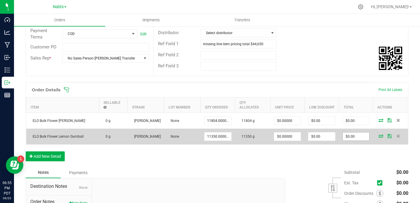
scroll to position [124, 0]
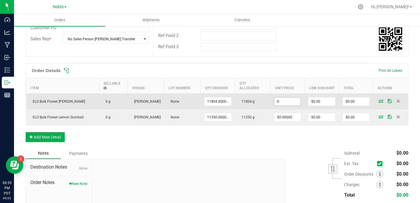
click at [288, 97] on input "0" at bounding box center [287, 101] width 27 height 8
paste input "1.982378855"
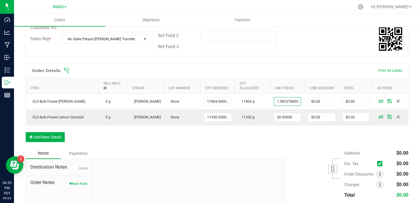
type input "$1.98238"
type input "$23,400.00"
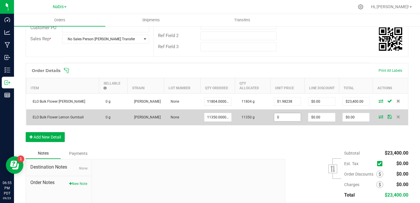
click at [279, 117] on input "0" at bounding box center [287, 117] width 27 height 8
paste input "1.872246696"
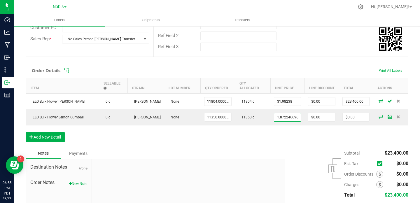
type input "$1.87225"
type input "$21,250.00"
click at [285, 141] on div "Order Details Print All Labels Item Sellable Strain Lot Number Qty Ordered Qty …" at bounding box center [217, 105] width 382 height 85
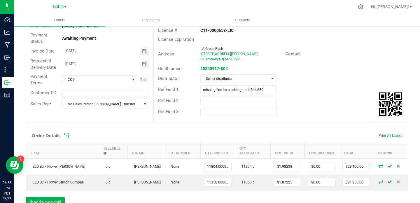
scroll to position [0, 0]
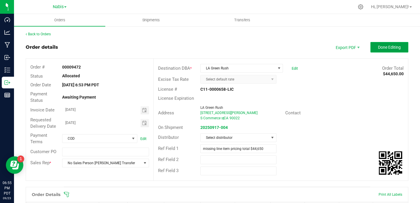
click at [383, 47] on span "Done Editing" at bounding box center [389, 47] width 23 height 5
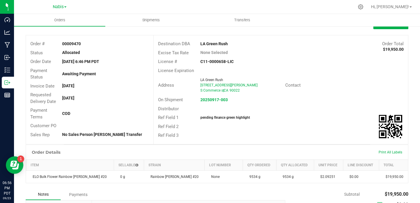
scroll to position [10, 0]
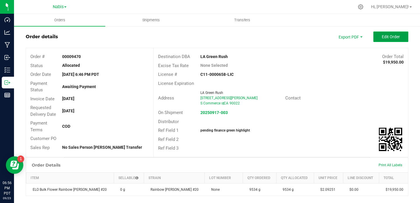
click at [395, 34] on button "Edit Order" at bounding box center [390, 36] width 35 height 10
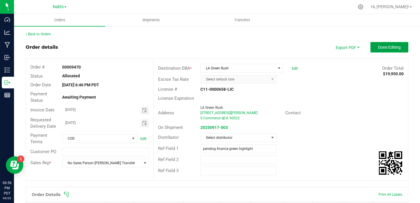
click at [378, 45] on span "Done Editing" at bounding box center [389, 47] width 23 height 5
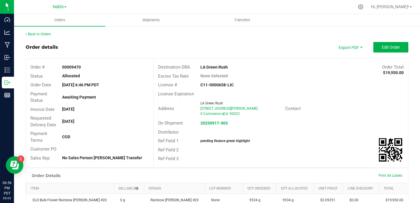
click at [71, 66] on strong "00009470" at bounding box center [71, 67] width 19 height 5
copy strong "00009470"
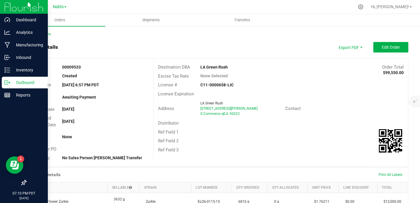
click at [9, 79] on div "Outbound" at bounding box center [25, 83] width 46 height 12
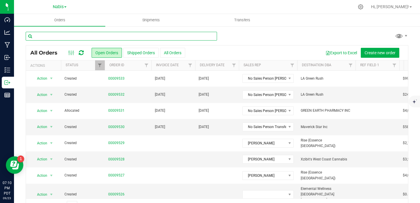
click at [135, 36] on input "text" at bounding box center [121, 36] width 191 height 9
paste input "9483"
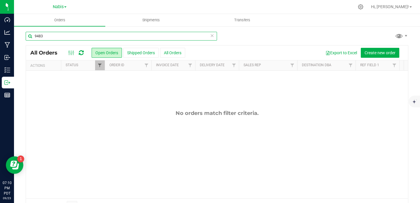
type input "9483"
click at [99, 66] on span "Filter" at bounding box center [99, 65] width 5 height 5
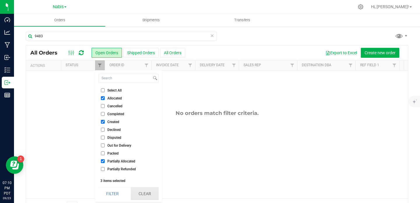
click at [143, 197] on button "Clear" at bounding box center [145, 193] width 28 height 13
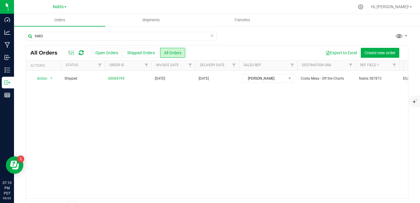
click at [66, 8] on link "Nabis" at bounding box center [60, 7] width 14 height 6
click at [56, 19] on link "MSR Supply" at bounding box center [59, 21] width 85 height 8
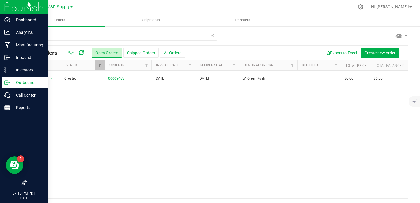
click at [12, 81] on p "Outbound" at bounding box center [27, 82] width 35 height 7
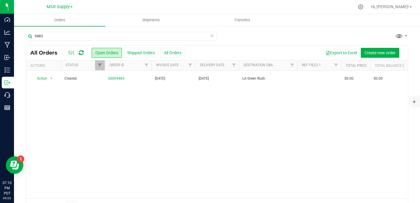
click at [57, 2] on div "MSR Supply MSR Supply Nabis" at bounding box center [59, 6] width 85 height 9
click at [55, 8] on span "MSR Supply" at bounding box center [58, 6] width 23 height 5
click at [40, 32] on link "Nabis" at bounding box center [59, 28] width 85 height 8
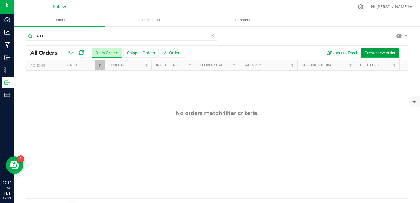
click at [369, 51] on span "Create new order" at bounding box center [379, 52] width 31 height 5
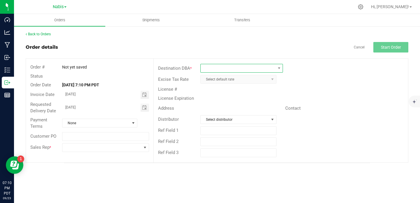
click at [223, 68] on span at bounding box center [237, 68] width 75 height 8
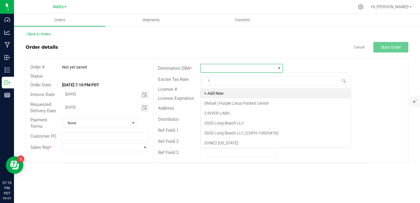
scroll to position [9, 82]
type input "la green rush"
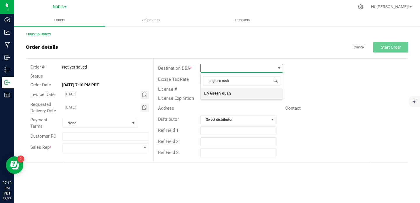
click at [225, 94] on li "LA Green Rush" at bounding box center [241, 93] width 82 height 10
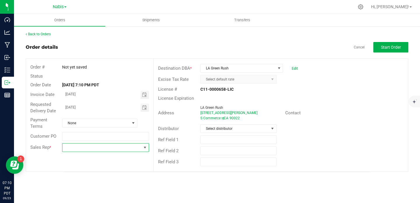
click at [137, 147] on span at bounding box center [101, 147] width 79 height 8
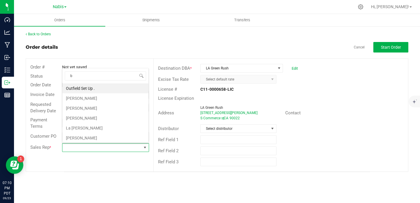
scroll to position [9, 86]
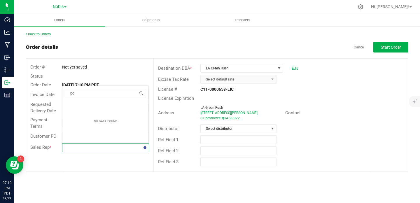
type input "b"
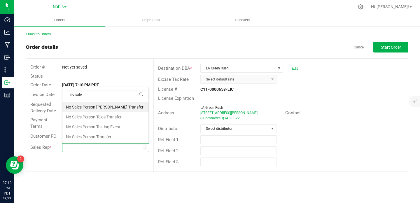
type input "no sales"
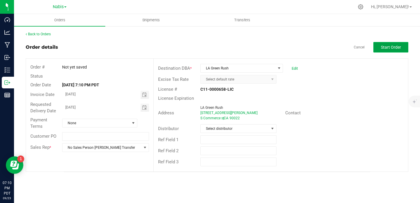
click at [385, 44] on button "Start Order" at bounding box center [390, 47] width 35 height 10
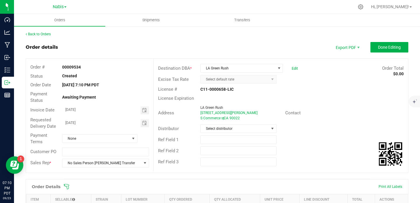
click at [78, 65] on strong "00009534" at bounding box center [71, 67] width 19 height 5
copy strong "00009534"
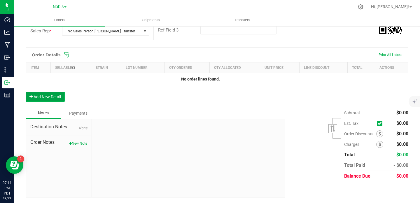
click at [58, 98] on button "Add New Detail" at bounding box center [45, 97] width 39 height 10
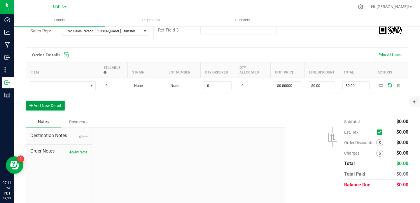
click at [58, 103] on button "Add New Detail" at bounding box center [45, 106] width 39 height 10
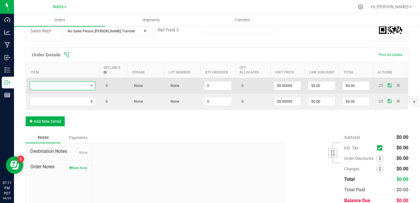
click at [79, 85] on span "NO DATA FOUND" at bounding box center [59, 86] width 58 height 8
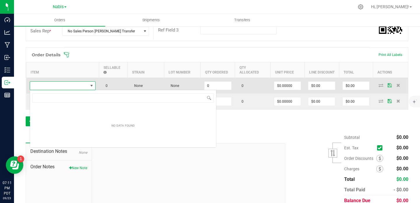
scroll to position [9, 66]
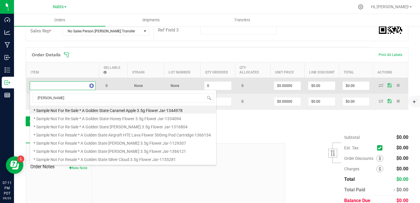
type input "mac daddy"
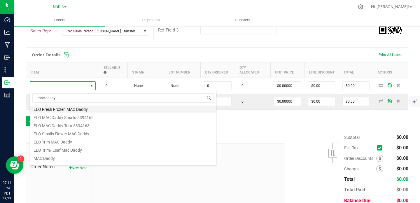
scroll to position [64, 0]
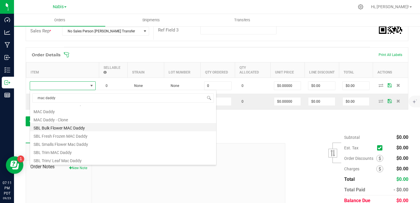
click at [77, 129] on li "SBL Bulk Flower MAC Daddy" at bounding box center [123, 127] width 186 height 8
type input "0.0000 g"
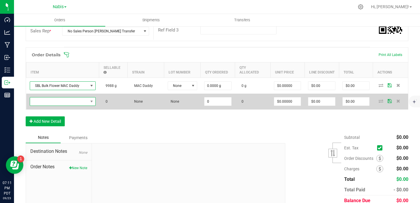
click at [76, 101] on span "NO DATA FOUND" at bounding box center [59, 101] width 58 height 8
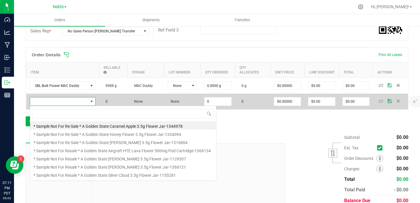
scroll to position [9, 66]
type input "zuyaki"
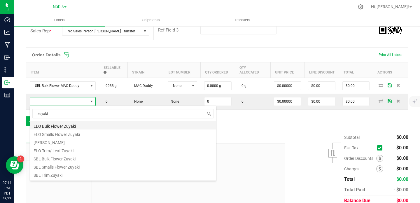
click at [93, 126] on li "ELO Bulk Flower Zuyaki" at bounding box center [123, 125] width 186 height 8
type input "0.0000 g"
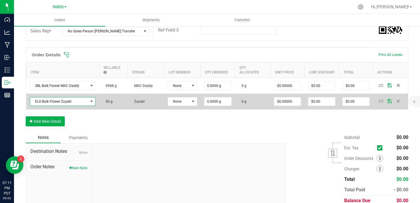
click at [74, 103] on span "ELO Bulk Flower Zuyaki" at bounding box center [59, 101] width 58 height 8
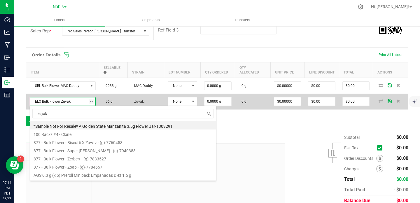
type input "zuyaki"
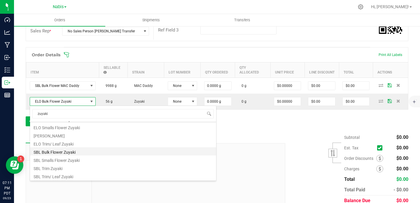
scroll to position [7, 0]
click at [82, 152] on li "SBL Bulk Flower Zuyaki" at bounding box center [123, 151] width 186 height 8
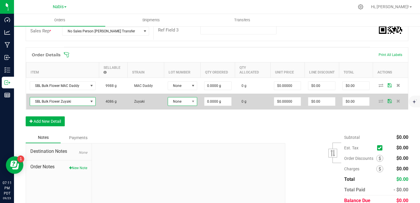
click at [184, 103] on span "None" at bounding box center [179, 101] width 22 height 8
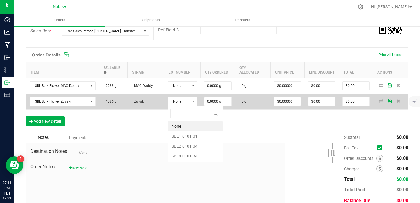
scroll to position [9, 29]
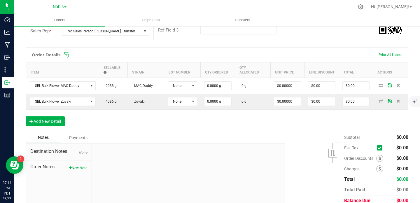
click at [132, 144] on div at bounding box center [188, 182] width 193 height 78
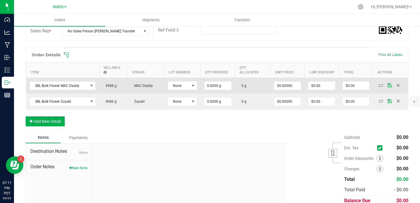
click at [184, 91] on td "None" at bounding box center [182, 86] width 36 height 16
click at [184, 85] on span "None" at bounding box center [179, 86] width 22 height 8
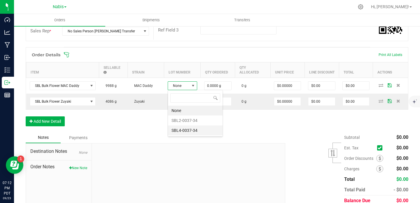
click at [199, 130] on li "SBL4-0037-34" at bounding box center [195, 130] width 54 height 10
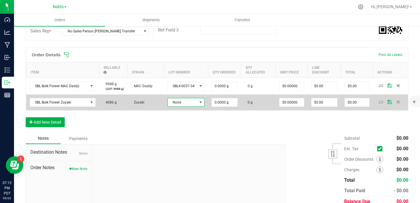
click at [191, 102] on span "None" at bounding box center [182, 102] width 29 height 8
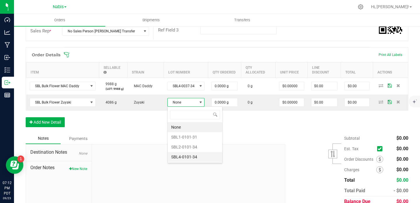
click at [191, 156] on li "SBL4-0101-34" at bounding box center [195, 157] width 54 height 10
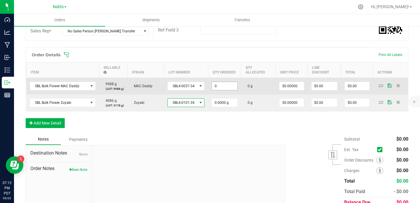
click at [231, 87] on input "0" at bounding box center [224, 86] width 25 height 8
paste input "2724"
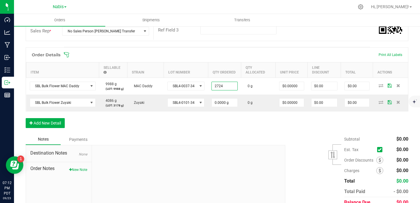
type input "2724.0000 g"
click at [233, 134] on div "Notes Payments" at bounding box center [153, 139] width 255 height 11
click at [210, 133] on div "Order Details Print All Labels Item Sellable Strain Lot Number Qty Ordered Qty …" at bounding box center [217, 90] width 382 height 87
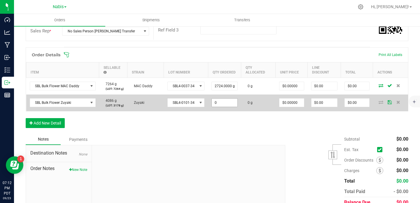
click at [224, 105] on input "0" at bounding box center [224, 102] width 25 height 8
paste input "3178"
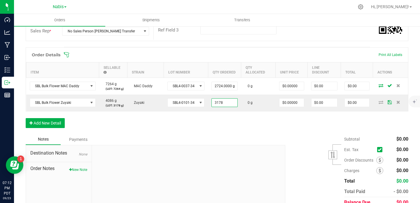
type input "3178.0000 g"
click at [231, 140] on div "Notes Payments" at bounding box center [153, 139] width 255 height 11
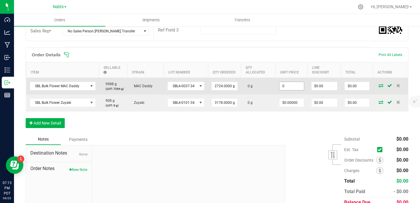
click at [287, 84] on input "0" at bounding box center [291, 86] width 24 height 8
paste input "1.762114537"
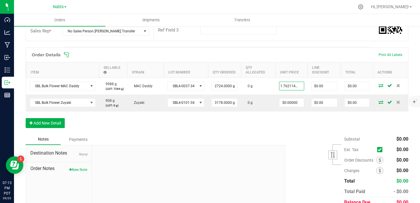
type input "$1.76211"
type input "$4,800.00"
click at [285, 140] on div "Subtotal $0.00 Est. Tax" at bounding box center [344, 171] width 127 height 74
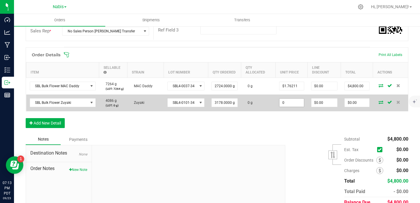
click at [291, 104] on input "0" at bounding box center [291, 102] width 24 height 8
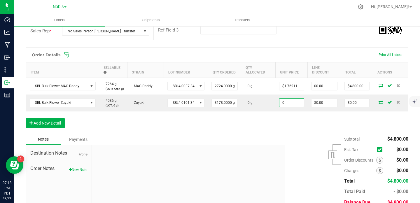
paste input "1.872246696"
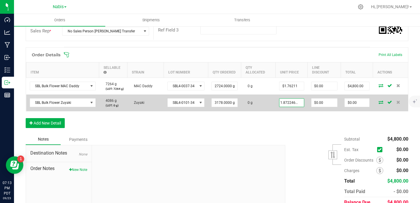
click at [290, 105] on input "1.872246696" at bounding box center [291, 102] width 24 height 8
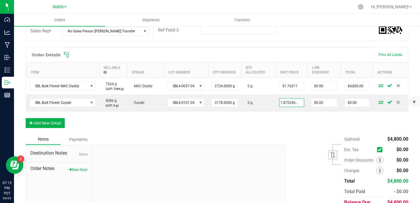
type input "$1.87225"
type input "$5,950.00"
click at [281, 140] on div "Subtotal $4,800.00 Est. Tax" at bounding box center [344, 171] width 127 height 74
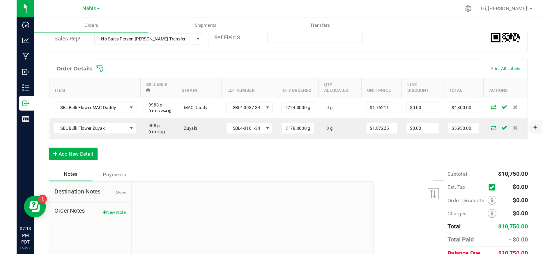
scroll to position [0, 0]
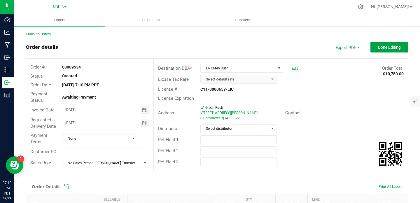
click at [385, 51] on button "Done Editing" at bounding box center [389, 47] width 38 height 10
